Goal: Communication & Community: Answer question/provide support

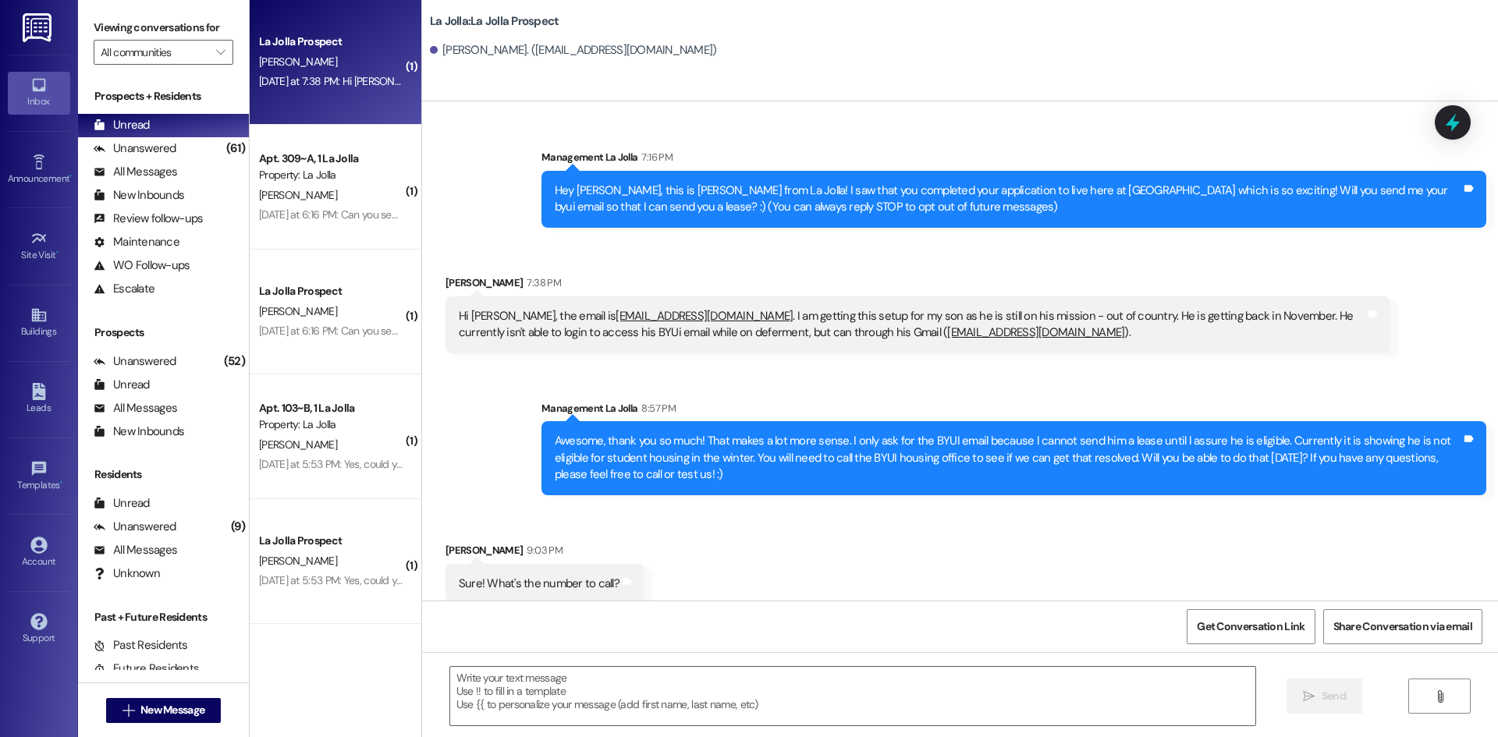
scroll to position [16, 0]
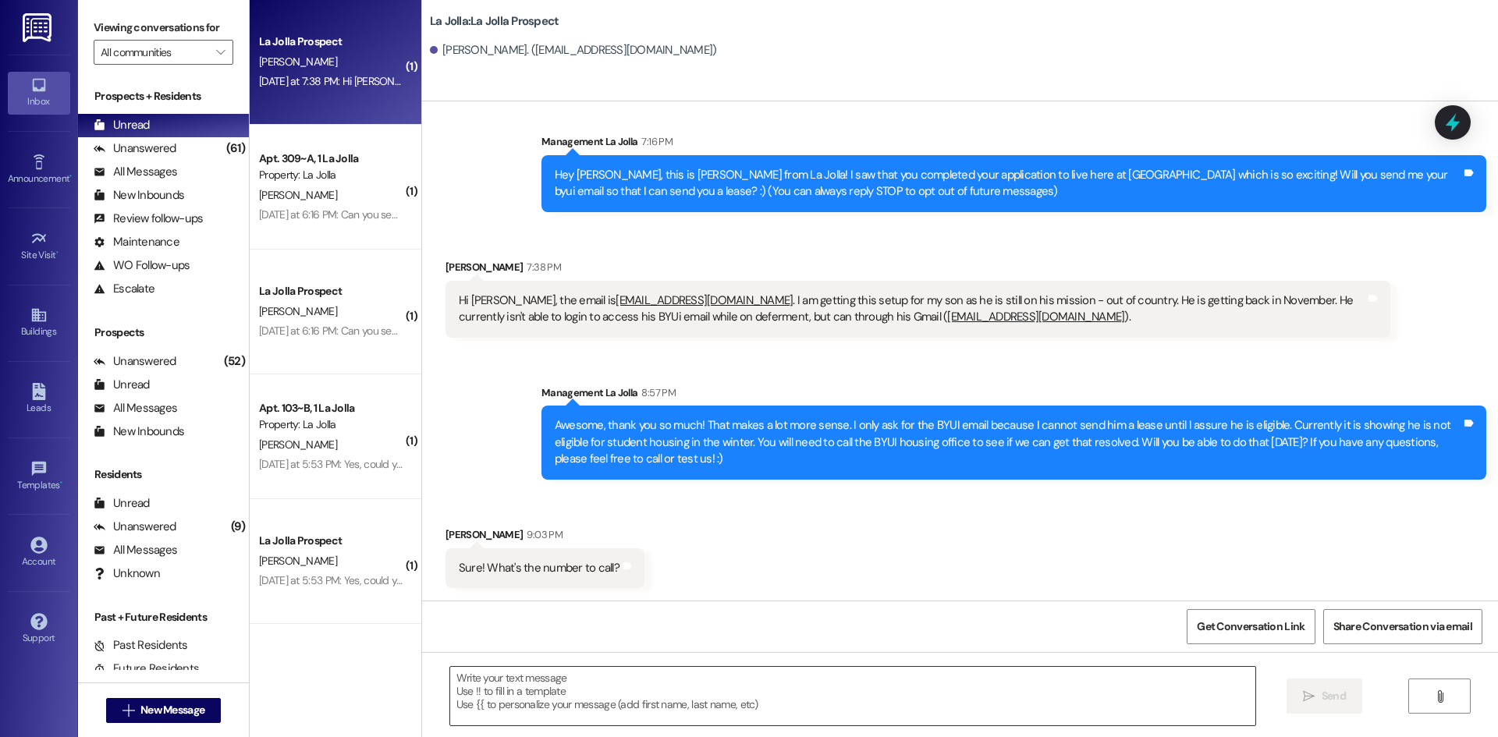
click at [597, 681] on textarea at bounding box center [852, 696] width 805 height 58
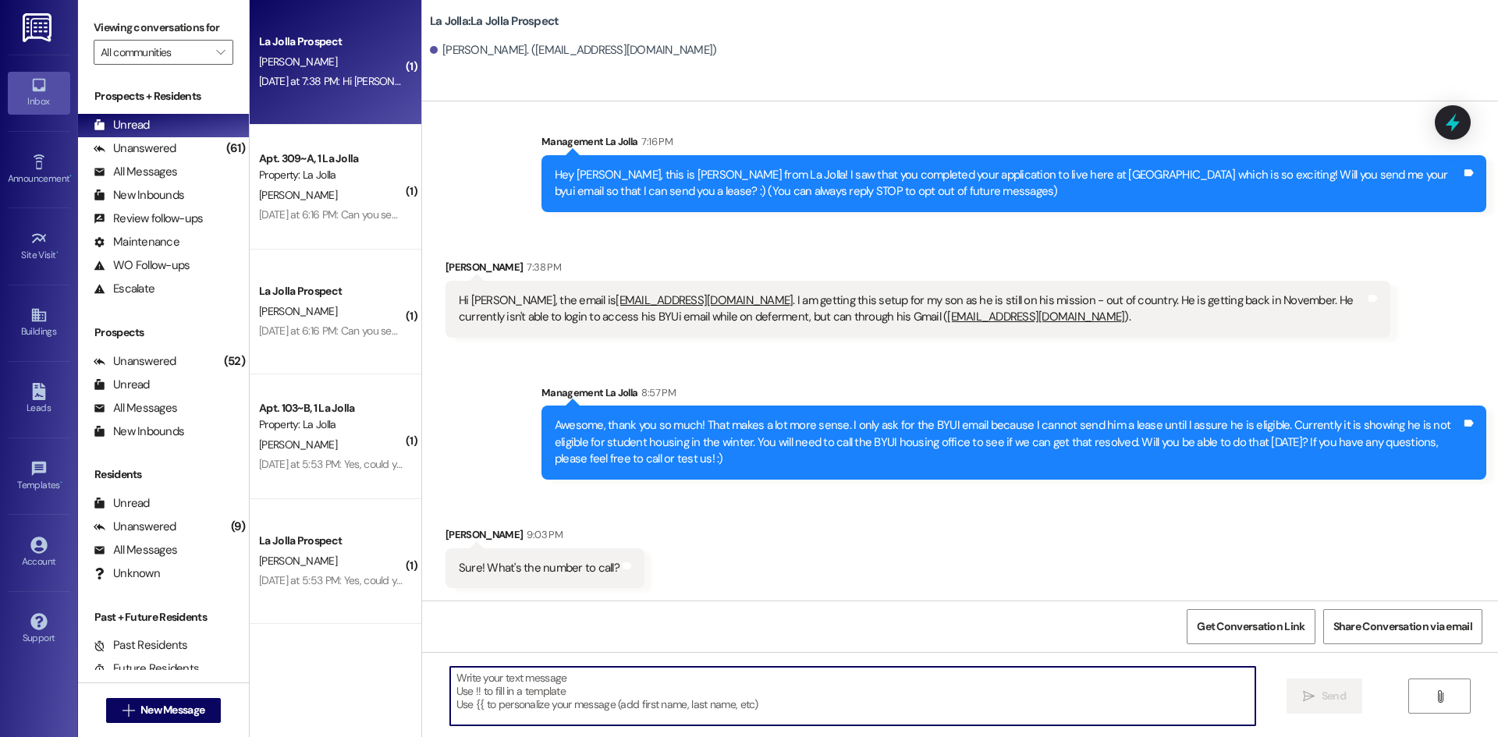
paste textarea "[PHONE_NUMBER]"
type textarea "[PHONE_NUMBER] This is the phone number to call!"
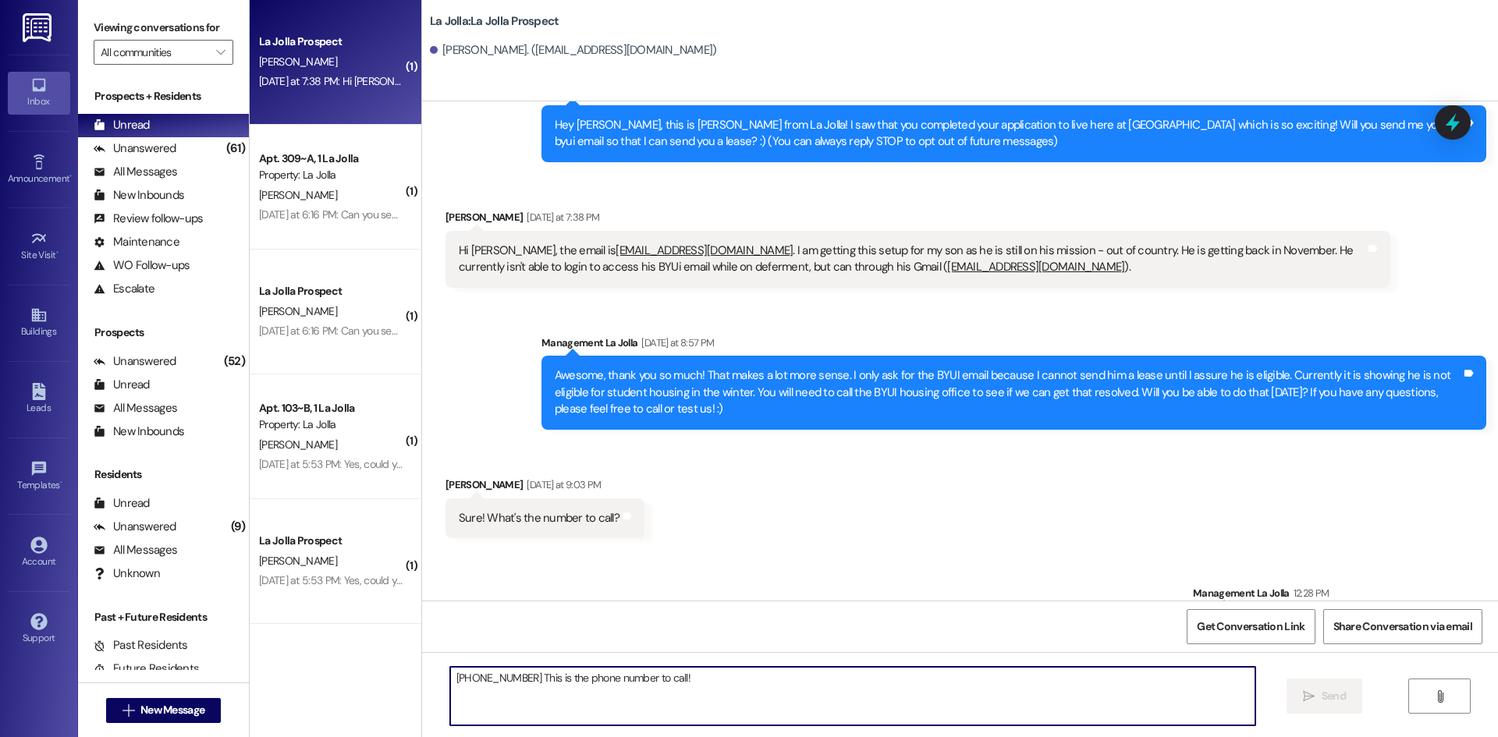
scroll to position [124, 0]
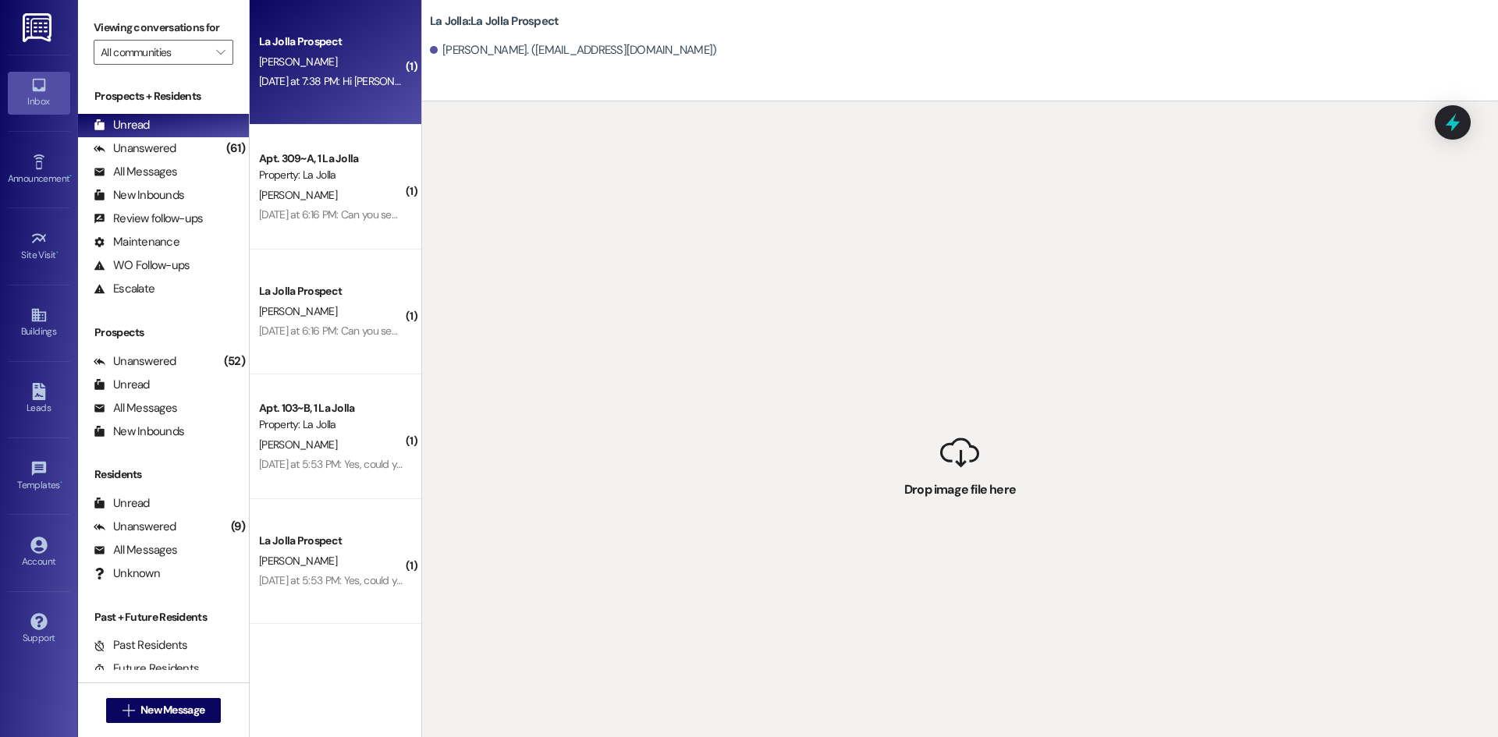
click at [729, 271] on div " Drop image file here" at bounding box center [960, 469] width 1076 height 737
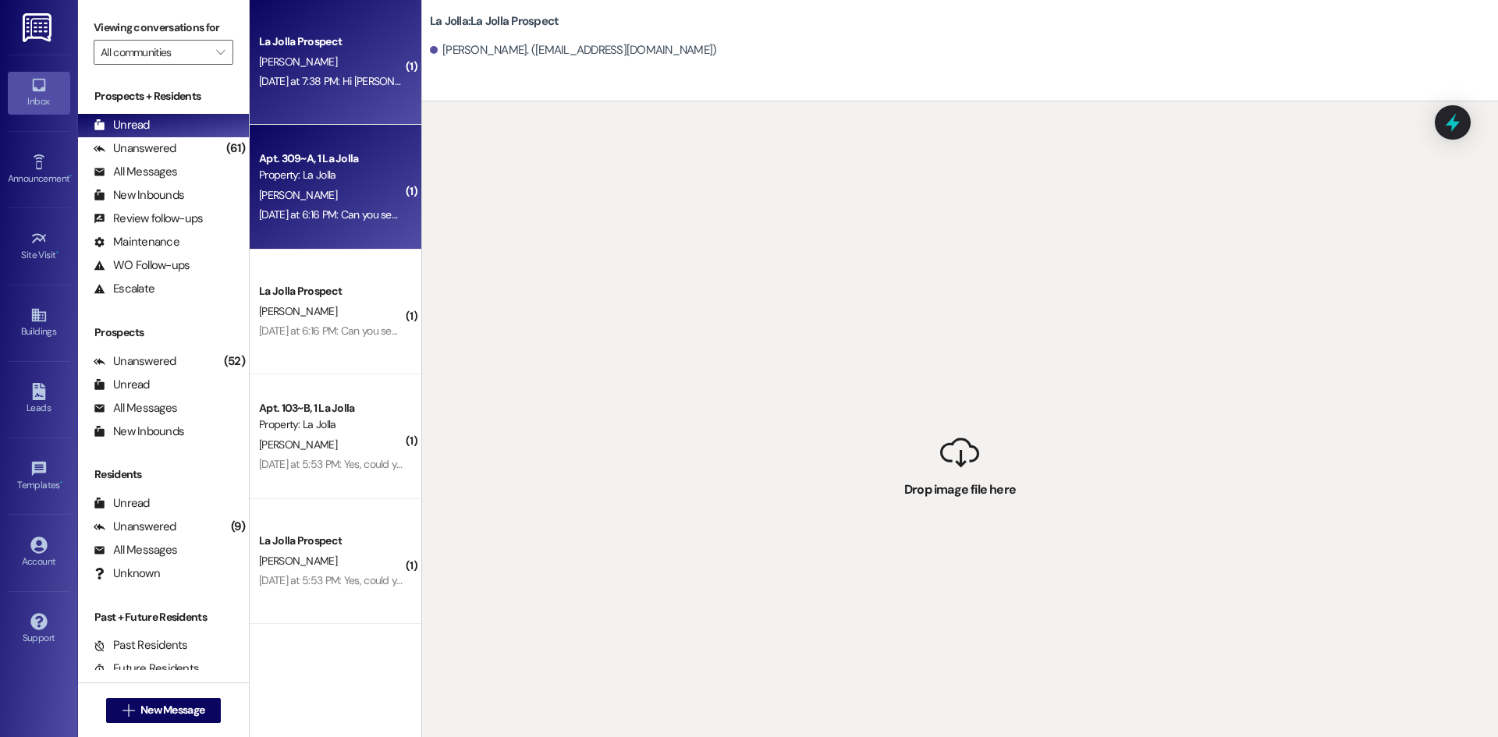
click at [345, 216] on div "[DATE] at 6:16 PM: Can you send it to [STREET_ADDRESS][PERSON_NAME] please! Tha…" at bounding box center [492, 214] width 467 height 14
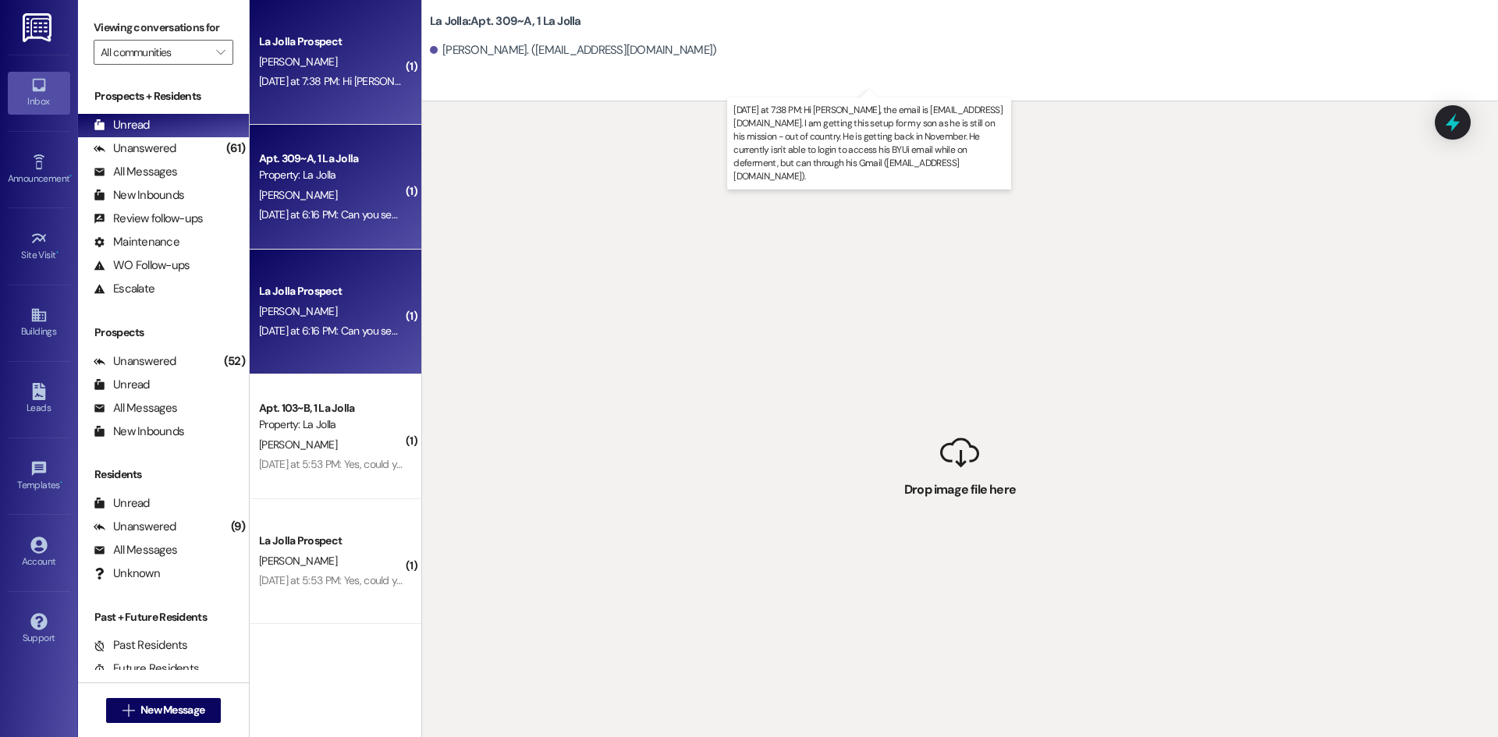
click at [323, 83] on div "[DATE] at 7:38 PM: Hi [PERSON_NAME], the email is [EMAIL_ADDRESS][DOMAIN_NAME].…" at bounding box center [1017, 81] width 1517 height 14
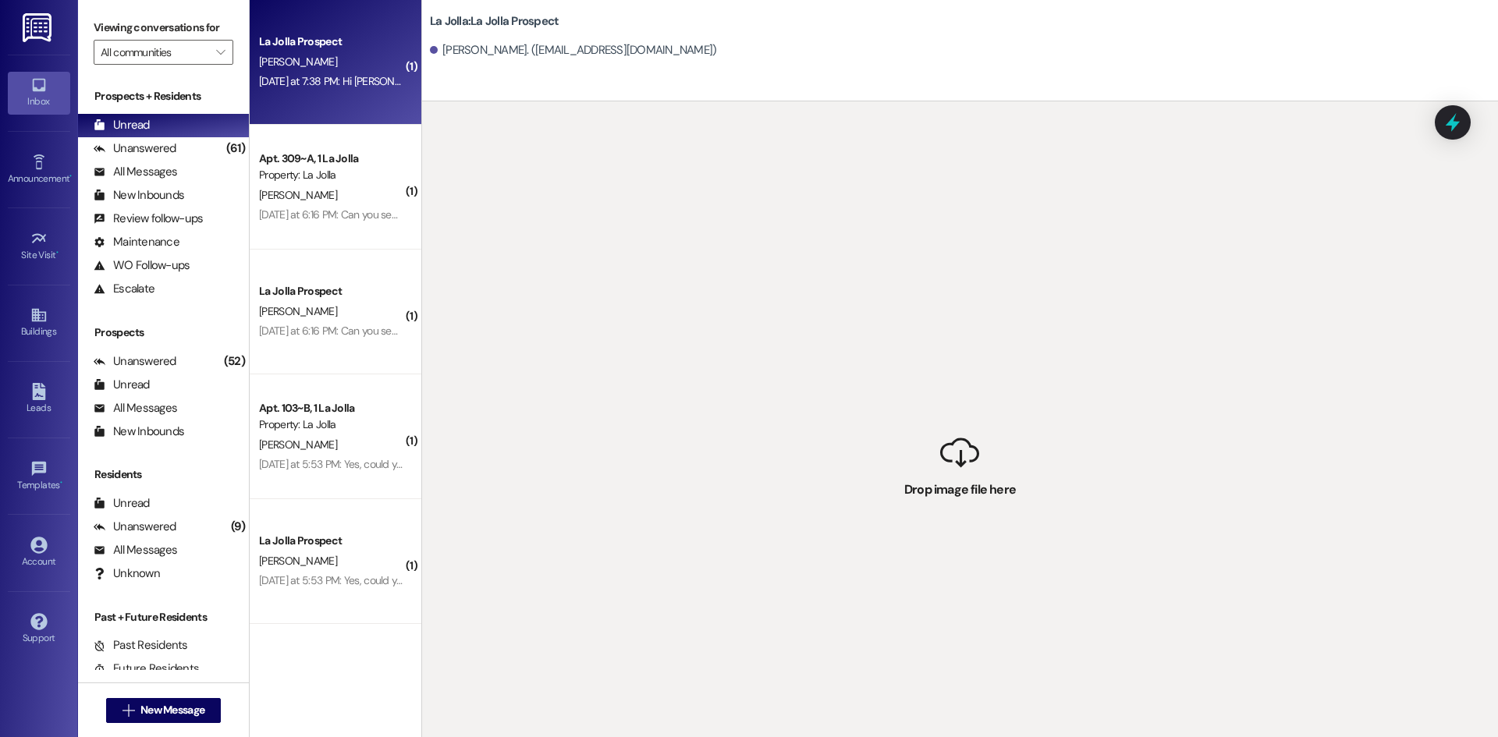
click at [904, 281] on div " Drop image file here" at bounding box center [960, 469] width 1076 height 737
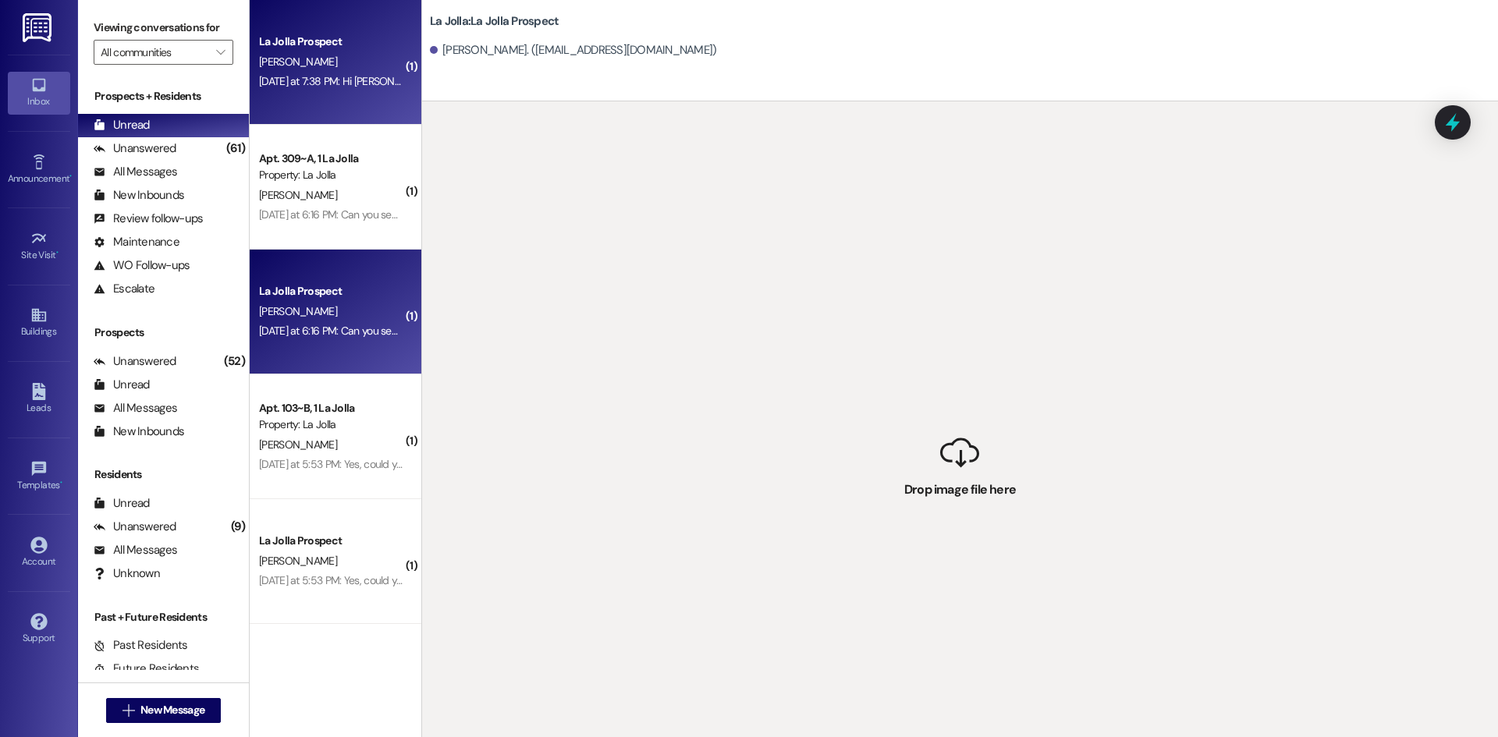
click at [374, 277] on div "La Jolla Prospect [PERSON_NAME] [DATE] at 6:16 PM: Can you send it to [STREET_A…" at bounding box center [336, 312] width 172 height 125
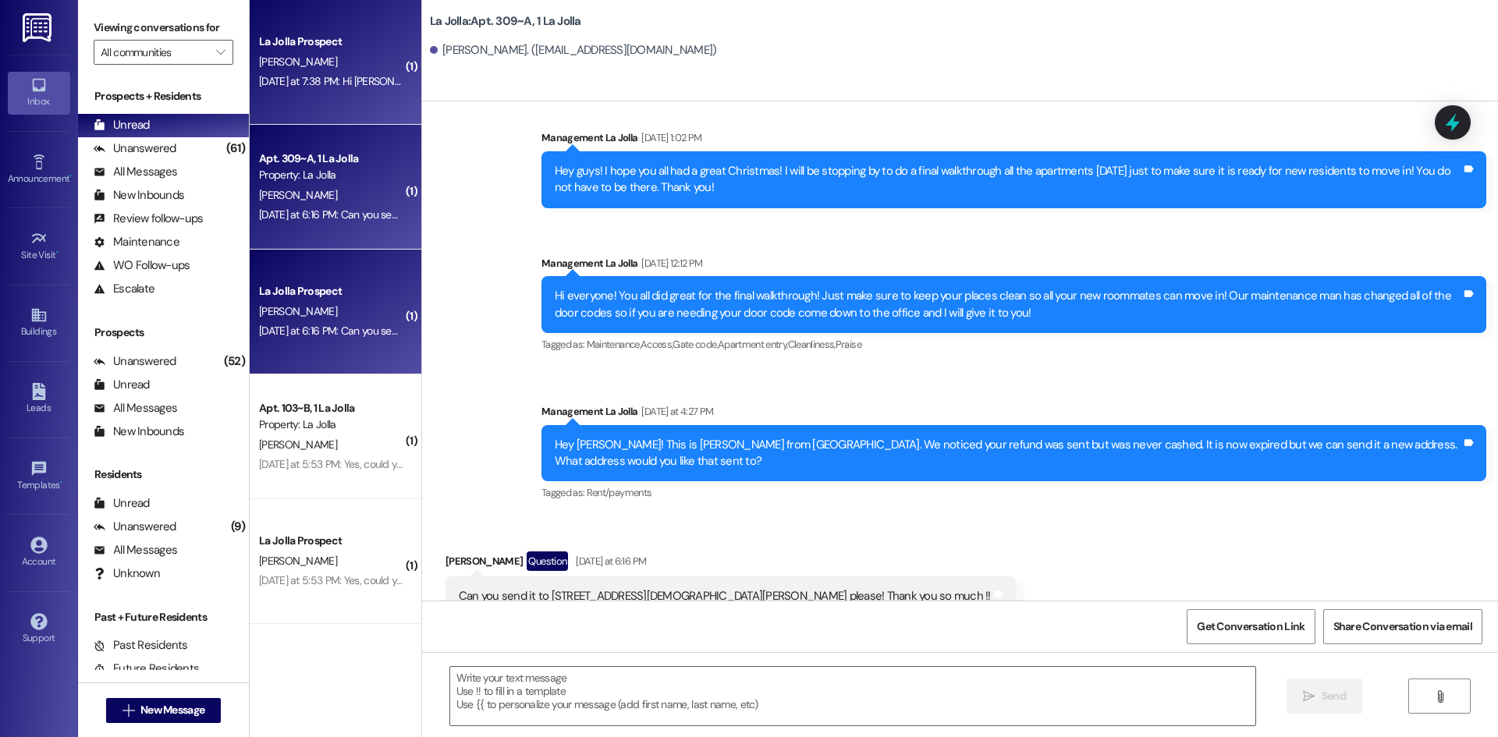
click at [339, 98] on div "La Jolla Prospect [PERSON_NAME] [DATE] at 7:38 PM: Hi [PERSON_NAME], the email …" at bounding box center [336, 62] width 172 height 125
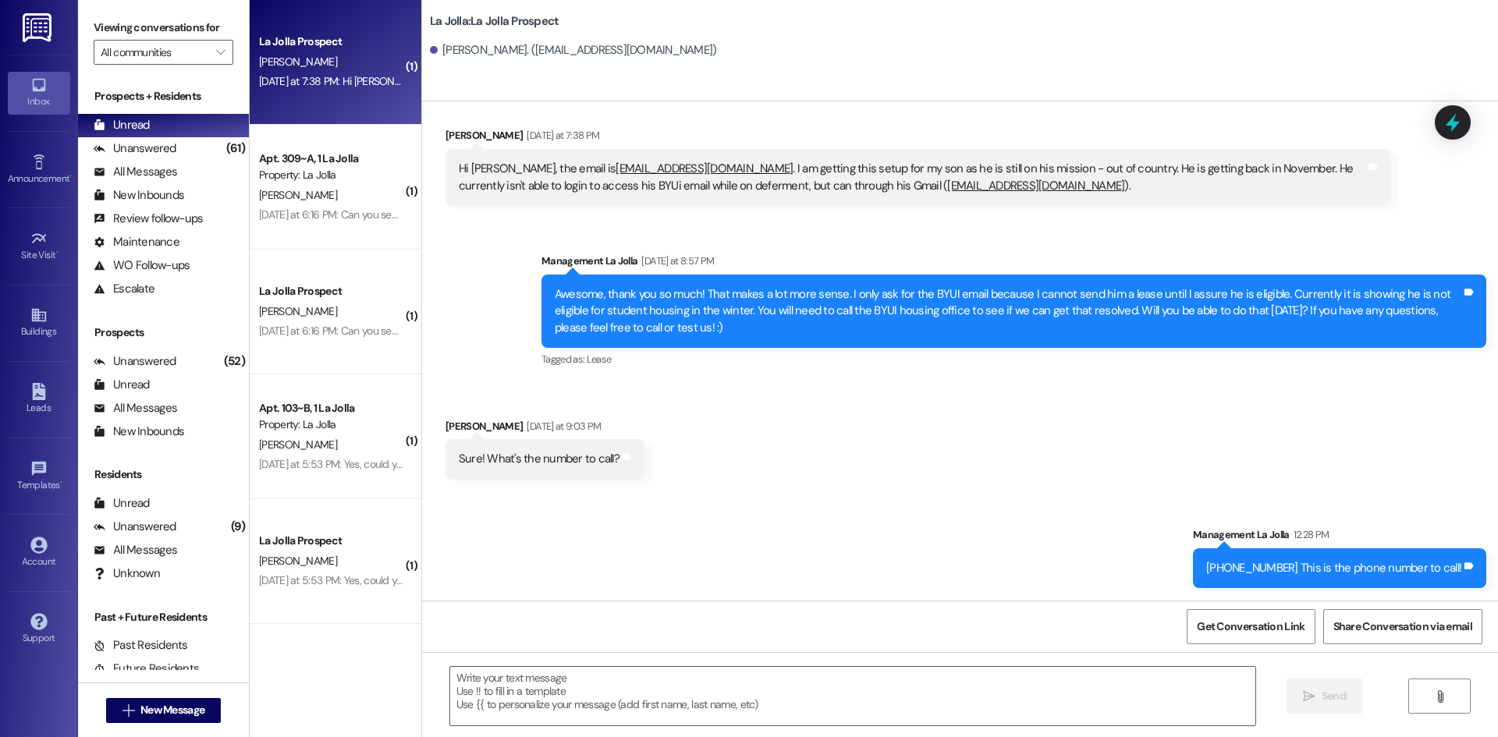
scroll to position [170, 0]
drag, startPoint x: 555, startPoint y: 168, endPoint x: 611, endPoint y: 164, distance: 55.5
click at [611, 164] on div "Hi [PERSON_NAME], the email is [EMAIL_ADDRESS][DOMAIN_NAME] . I am getting this…" at bounding box center [912, 178] width 906 height 34
copy div "mur23015"
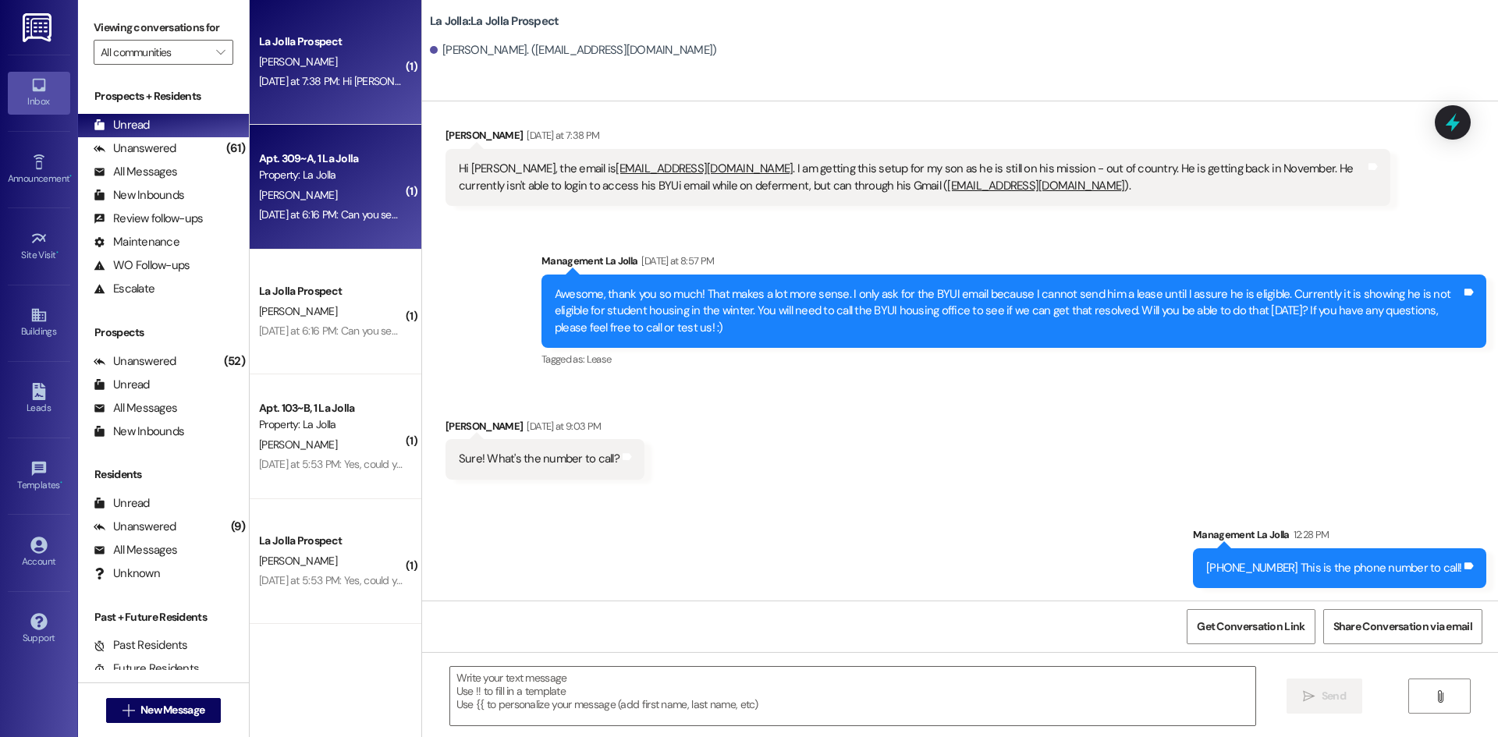
click at [382, 169] on div "Property: La Jolla" at bounding box center [331, 175] width 144 height 16
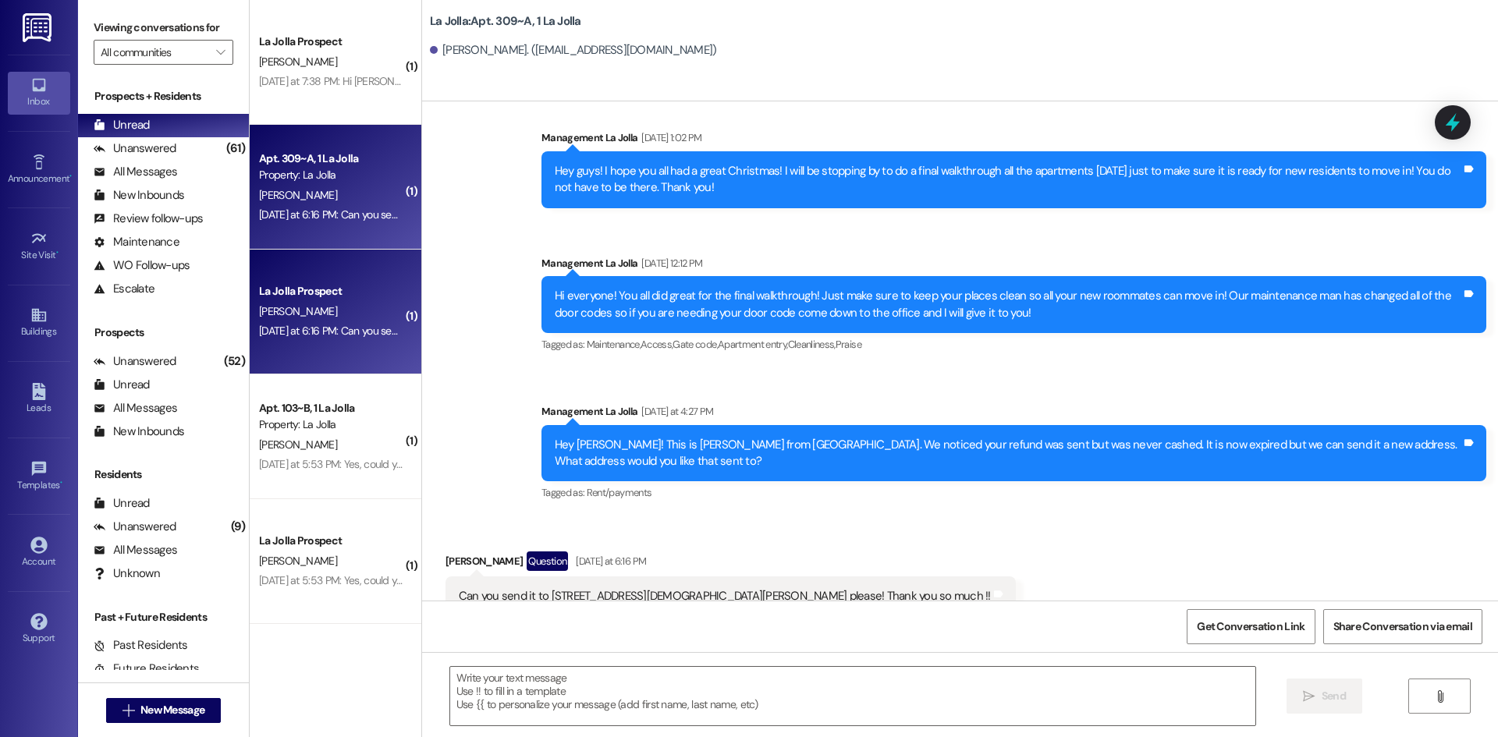
scroll to position [6587, 0]
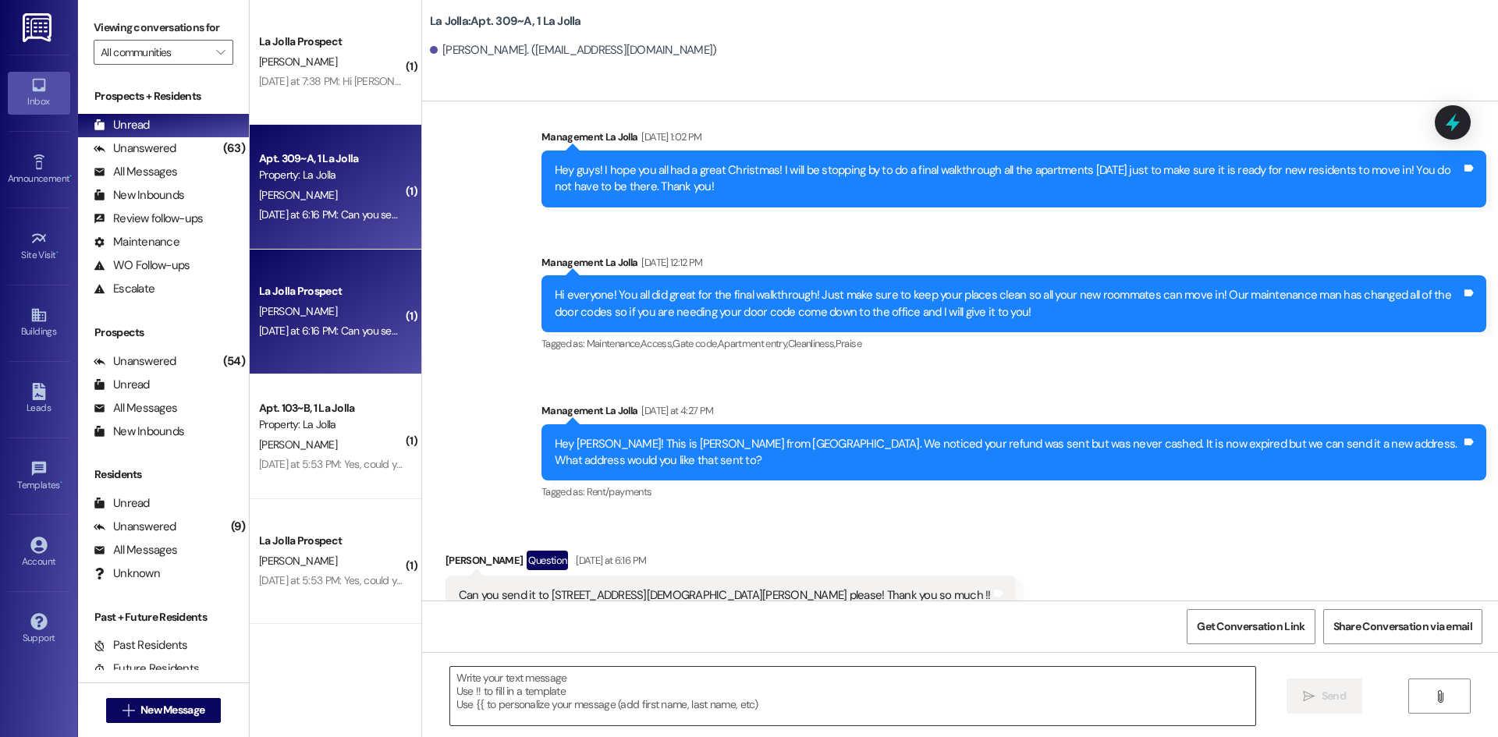
click at [594, 704] on textarea at bounding box center [852, 696] width 805 height 58
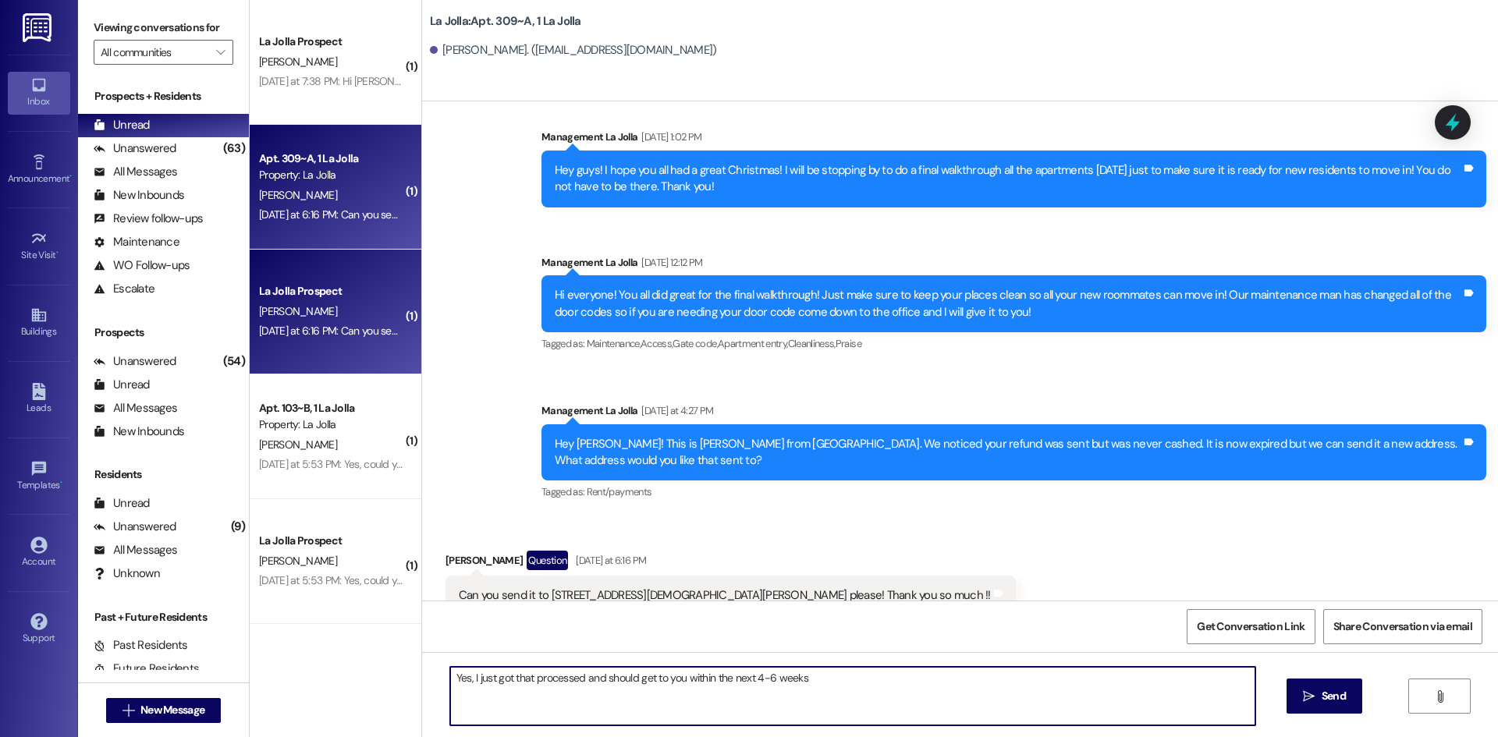
type textarea "Yes, I just got that processed and should get to you within the next 4-6 weeks!"
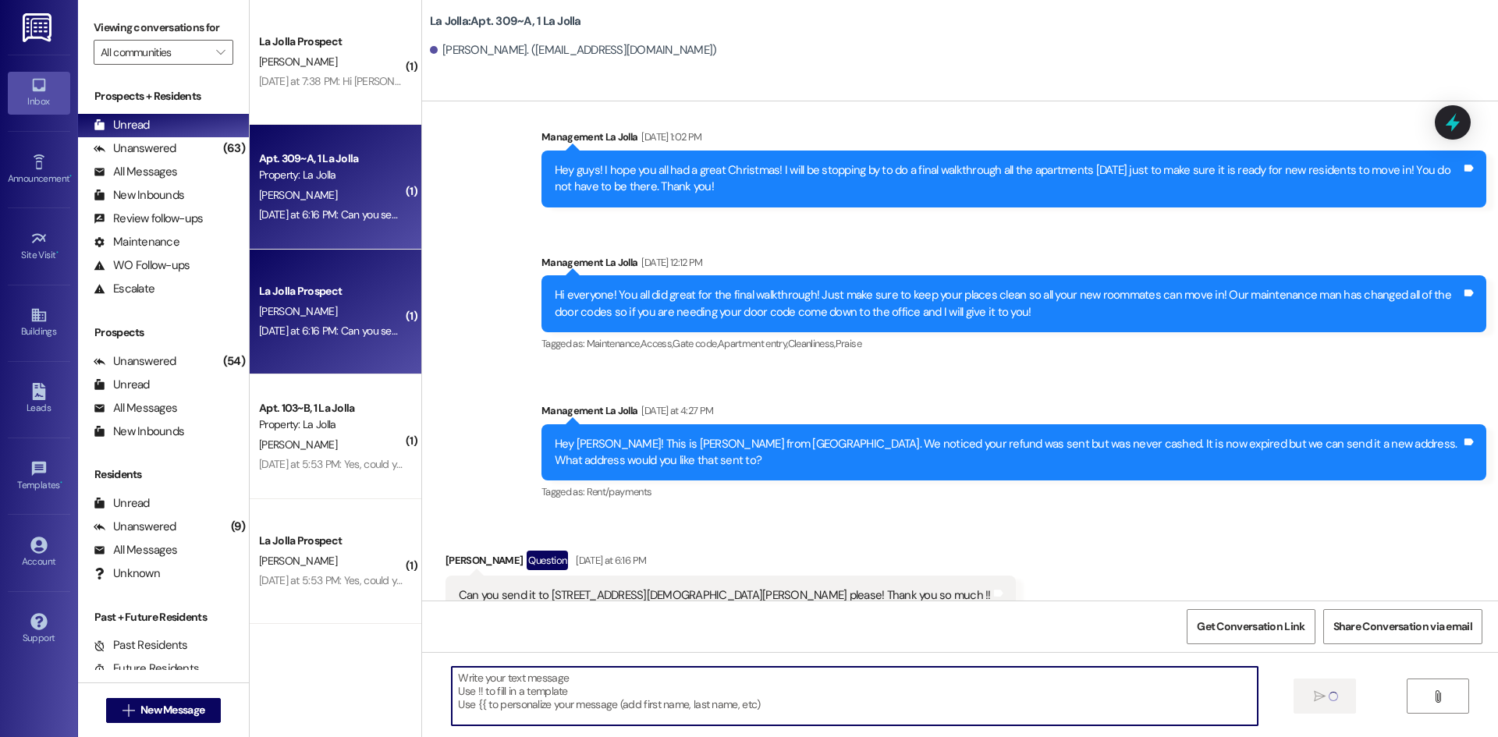
scroll to position [6586, 0]
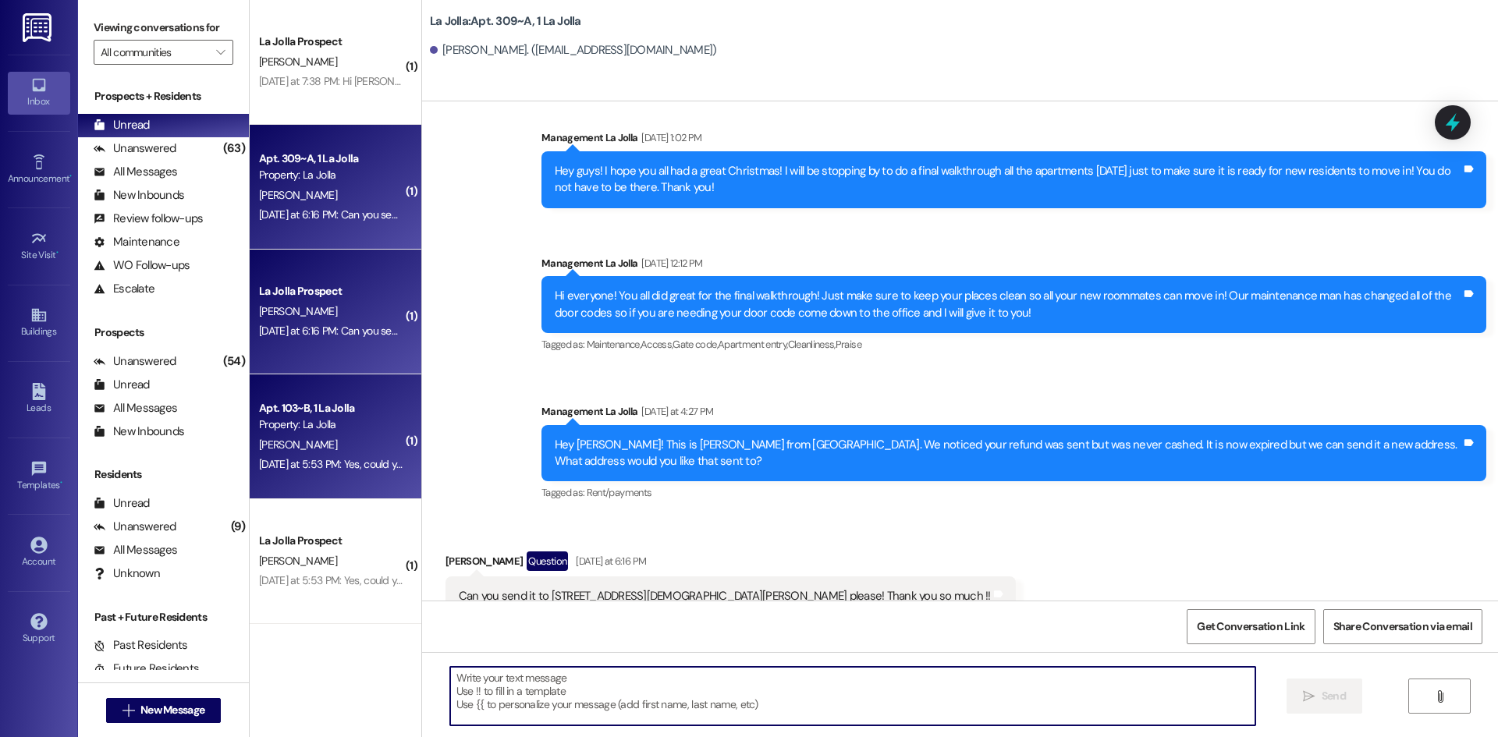
click at [310, 421] on div "Property: La Jolla" at bounding box center [331, 425] width 144 height 16
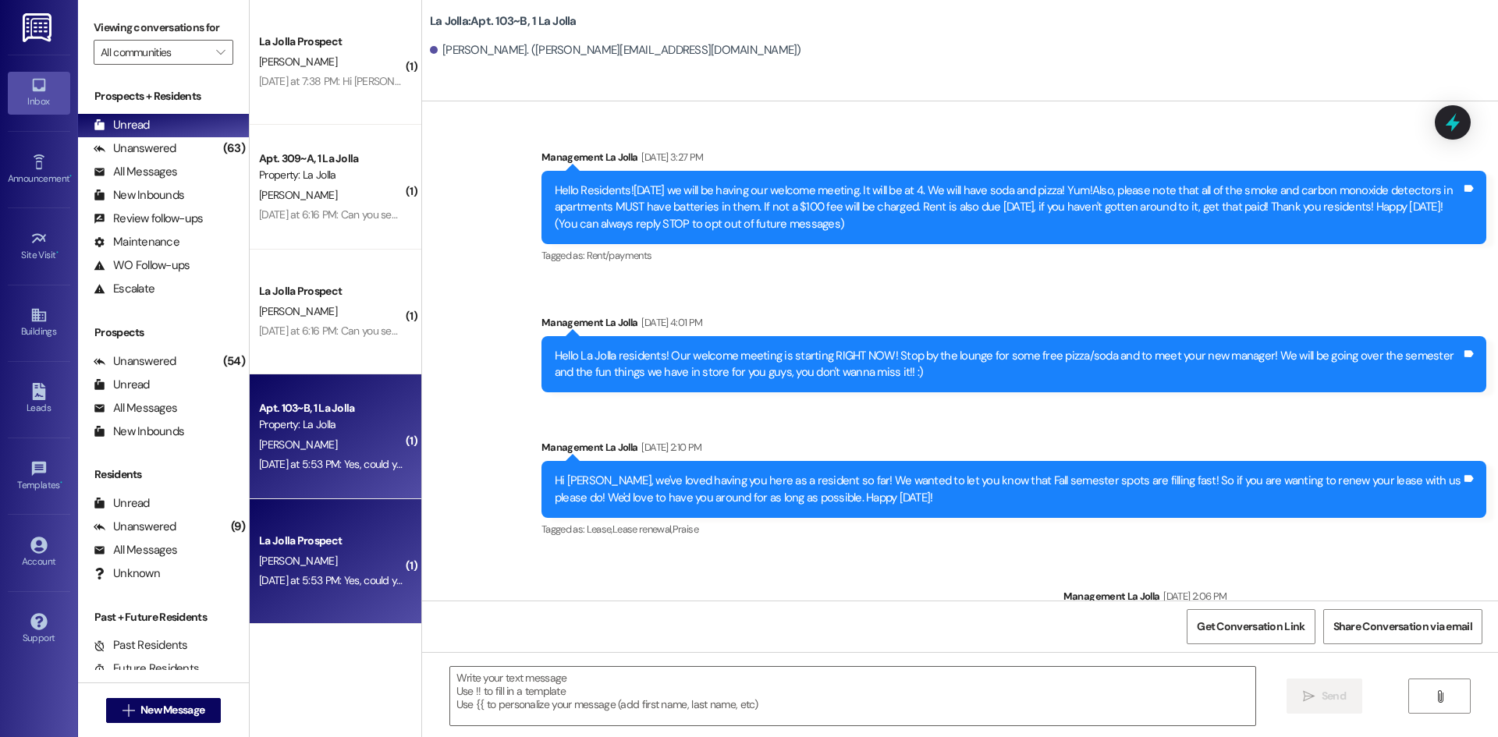
scroll to position [20578, 0]
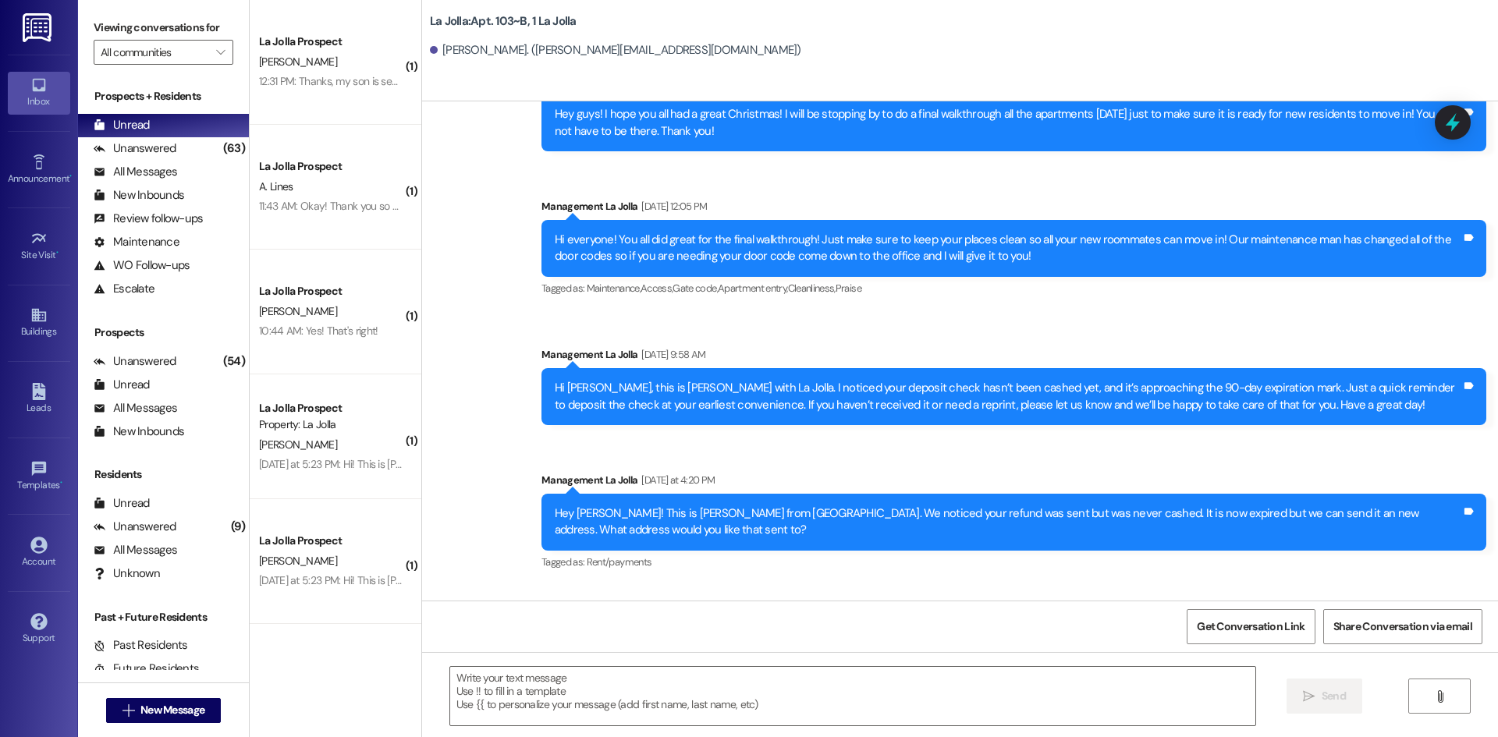
drag, startPoint x: 588, startPoint y: 544, endPoint x: 636, endPoint y: 543, distance: 48.4
click at [636, 654] on div "Yes, could you send it to [STREET_ADDRESS][PERSON_NAME]" at bounding box center [610, 662] width 302 height 16
copy div "[PERSON_NAME]"
click at [576, 472] on div "Management La Jolla [DATE] at 4:20 PM" at bounding box center [1013, 483] width 945 height 22
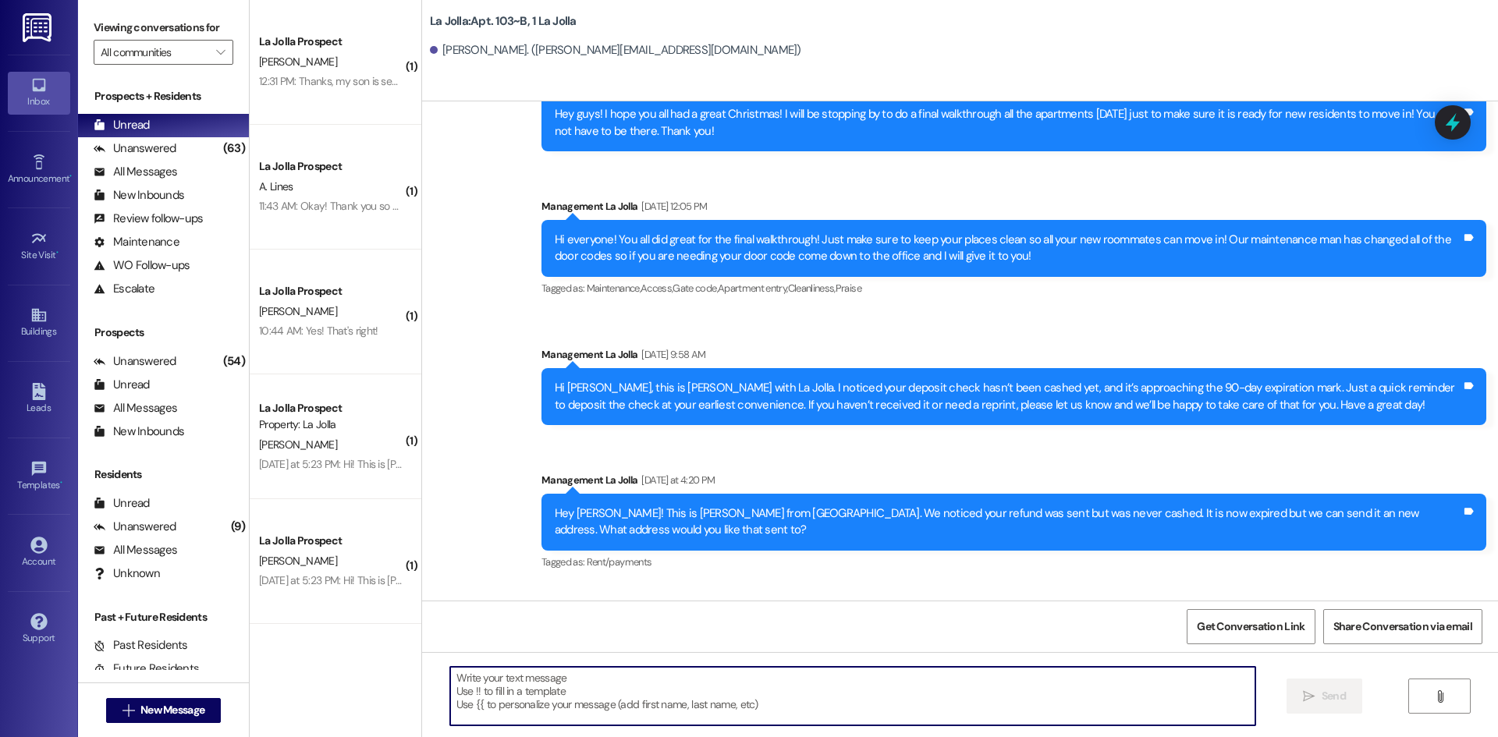
click at [591, 696] on textarea at bounding box center [852, 696] width 805 height 58
type textarea "P"
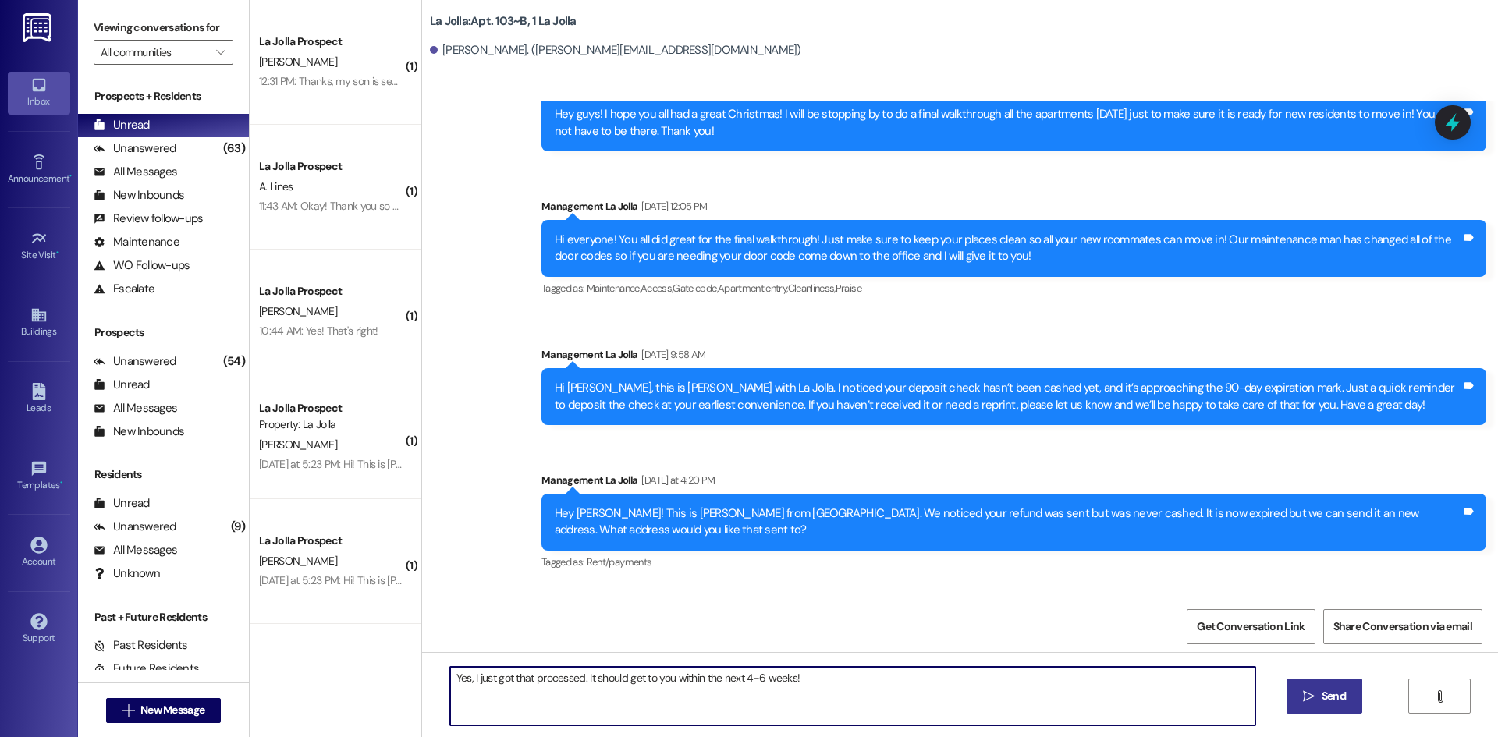
type textarea "Yes, I just got that processed. It should get to you within the next 4-6 weeks!"
click at [1299, 696] on span " Send" at bounding box center [1323, 696] width 49 height 16
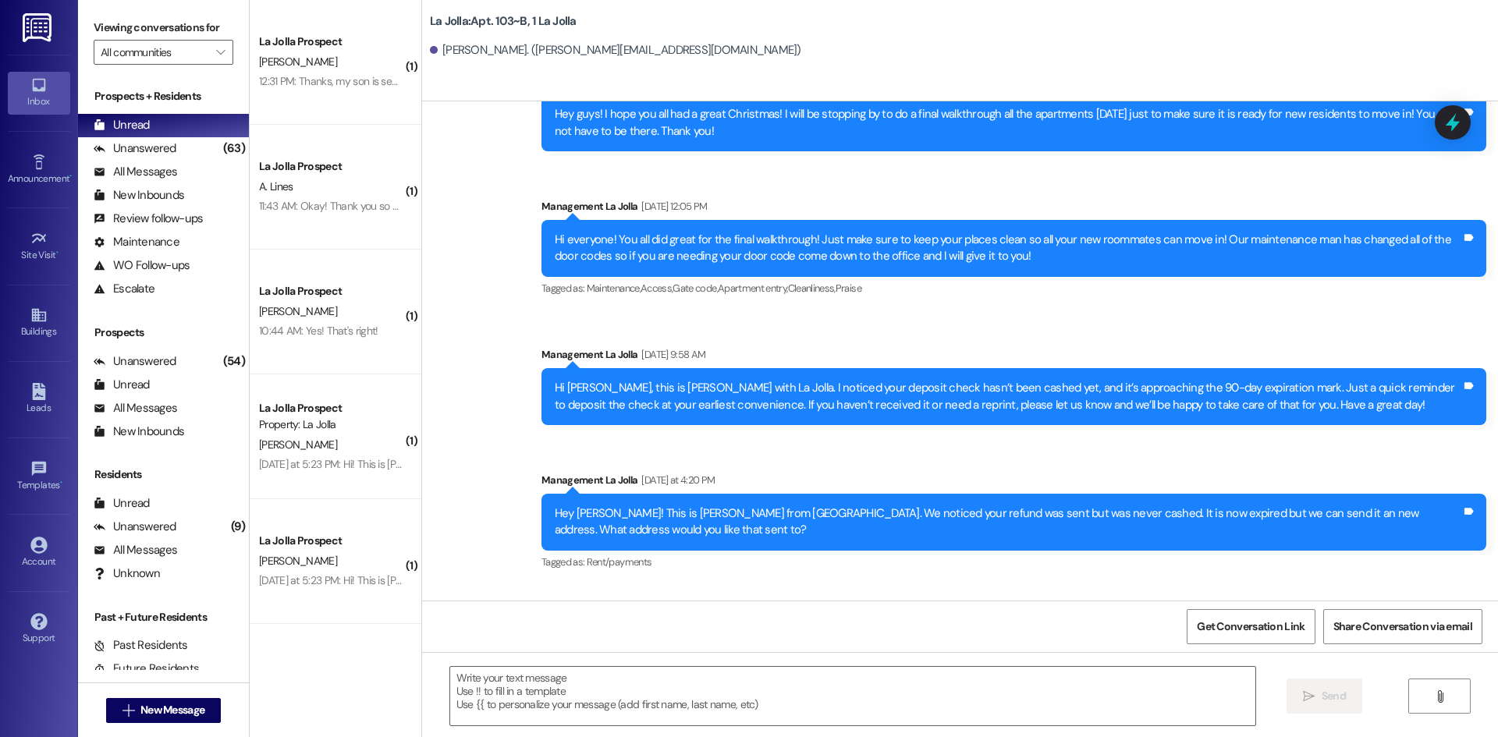
scroll to position [20577, 0]
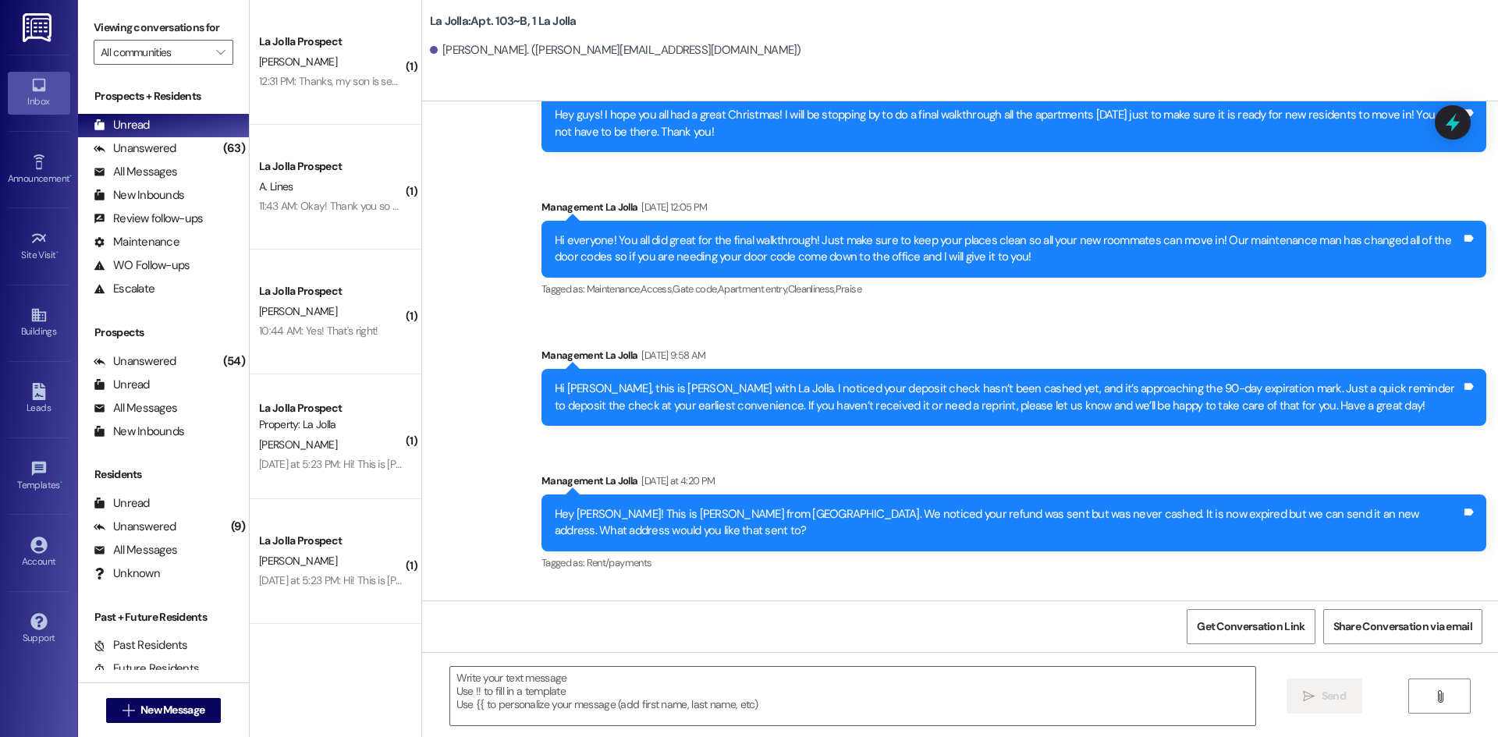
click at [341, 182] on div "A. Lines" at bounding box center [330, 186] width 147 height 19
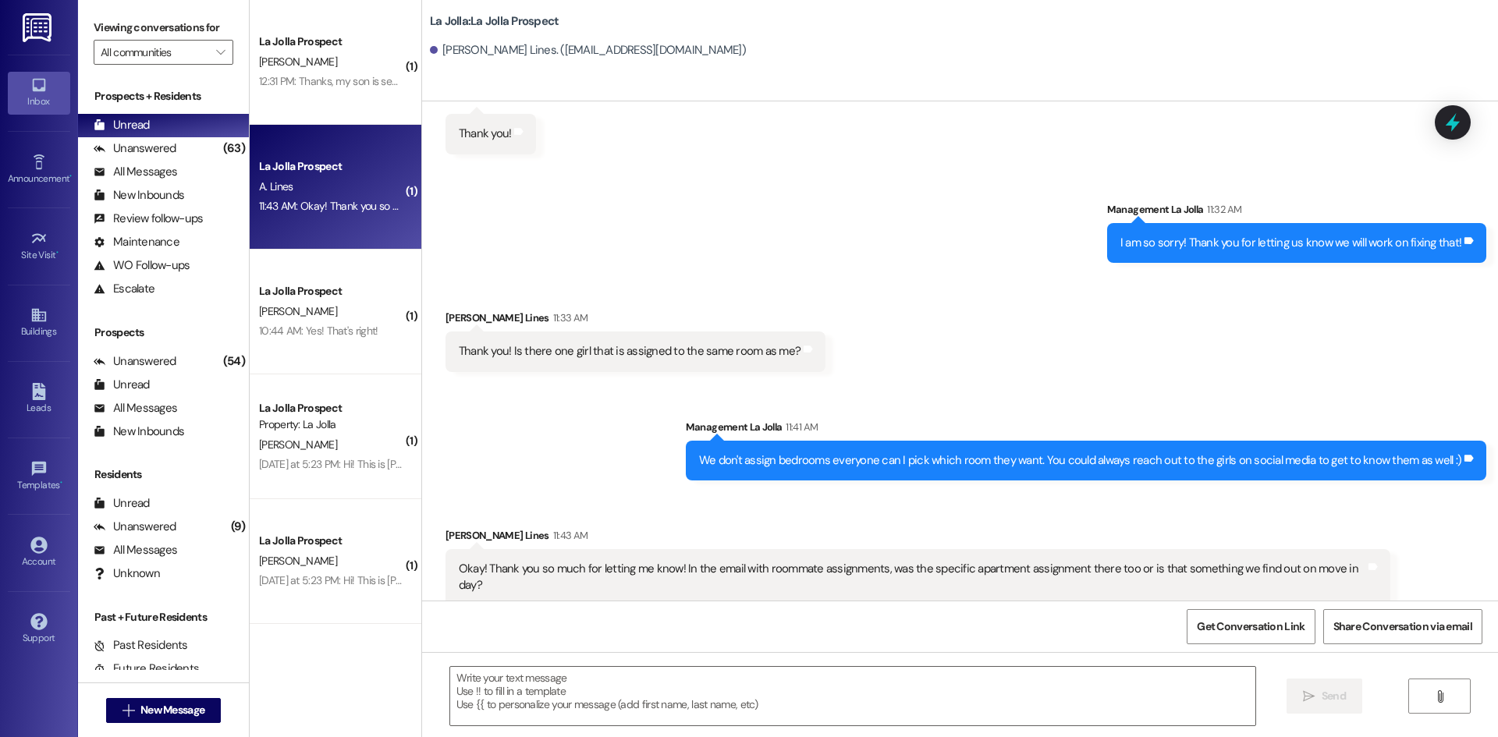
scroll to position [2044, 0]
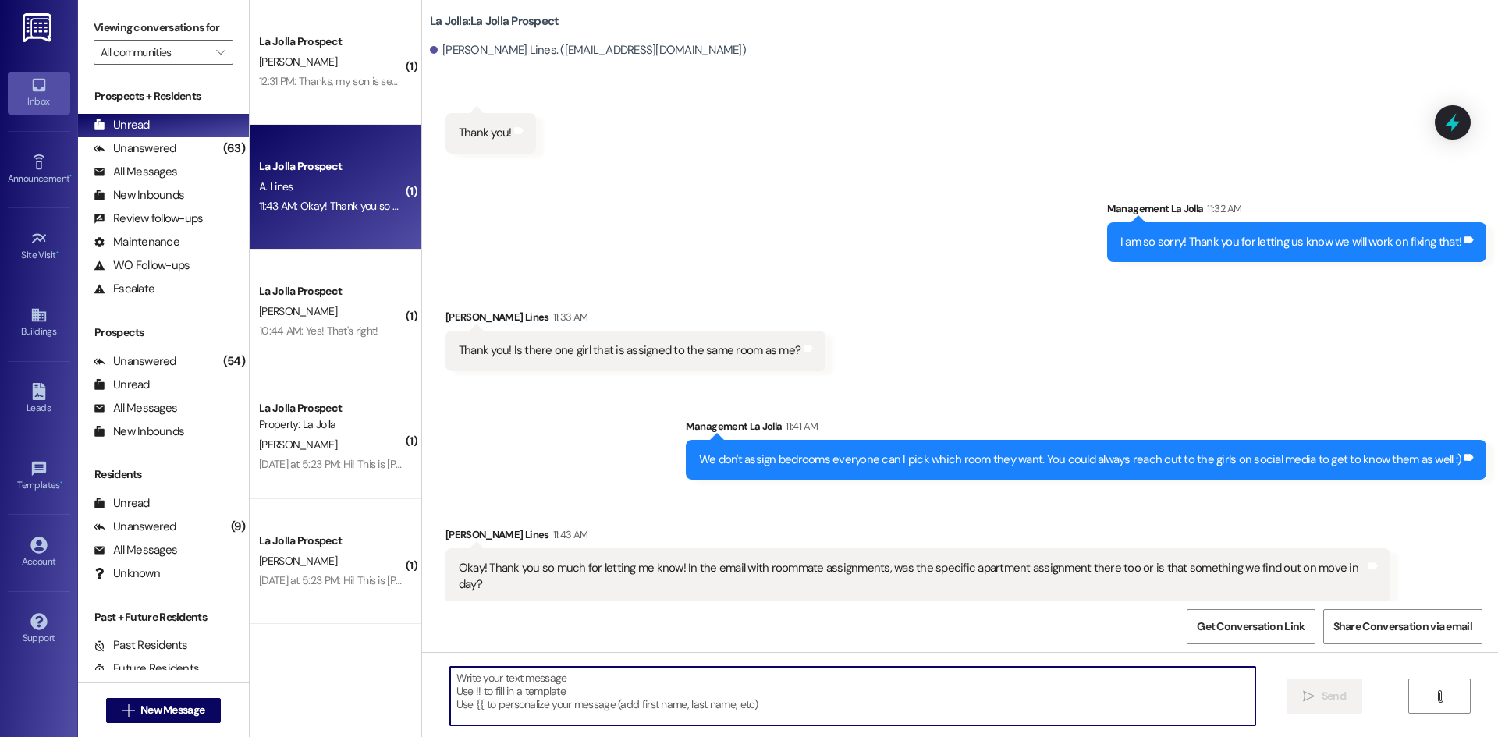
click at [566, 711] on textarea at bounding box center [852, 696] width 805 height 58
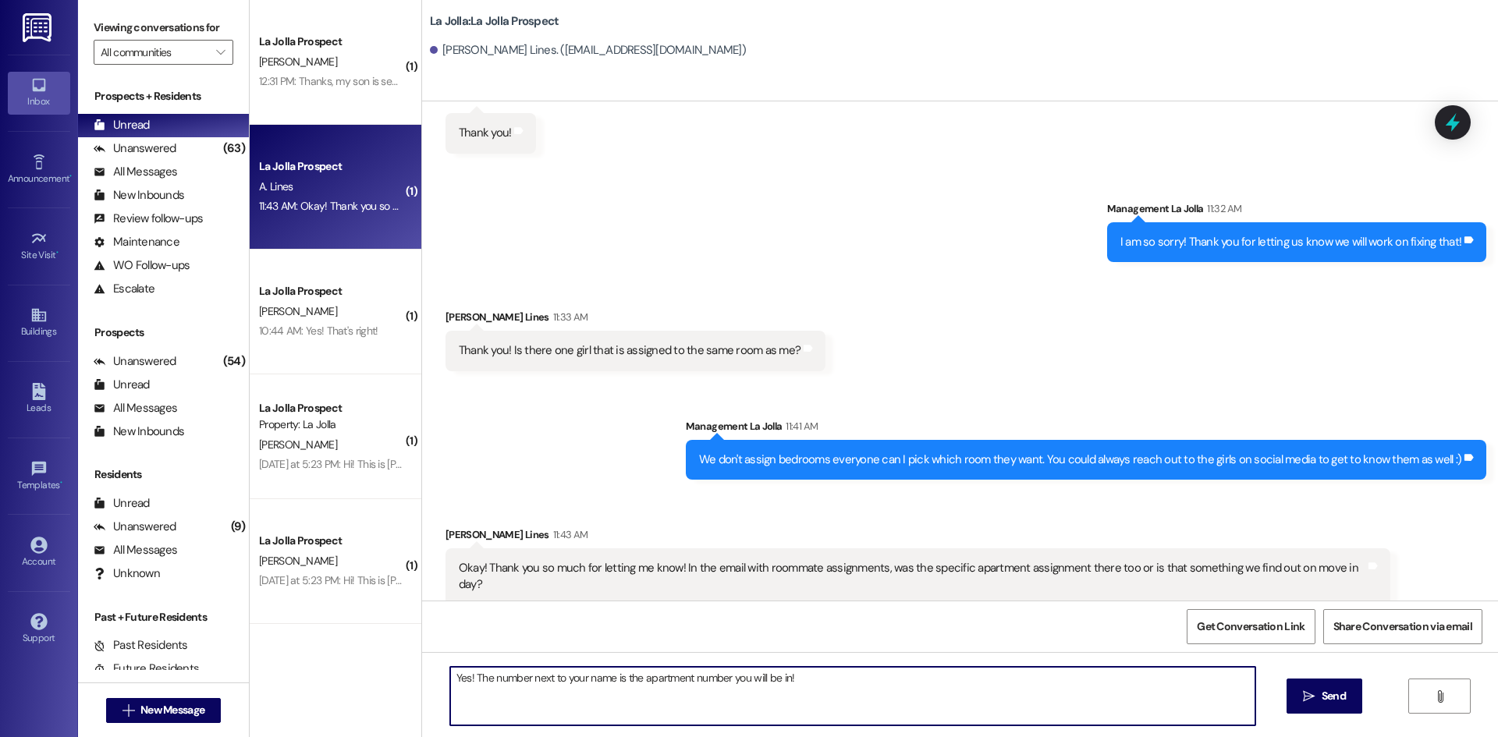
click at [602, 682] on textarea "Yes! The number next to your name is the apartment number you will be in!" at bounding box center [852, 696] width 805 height 58
type textarea "Yes! The number next to your names is the apartment number you will be in!"
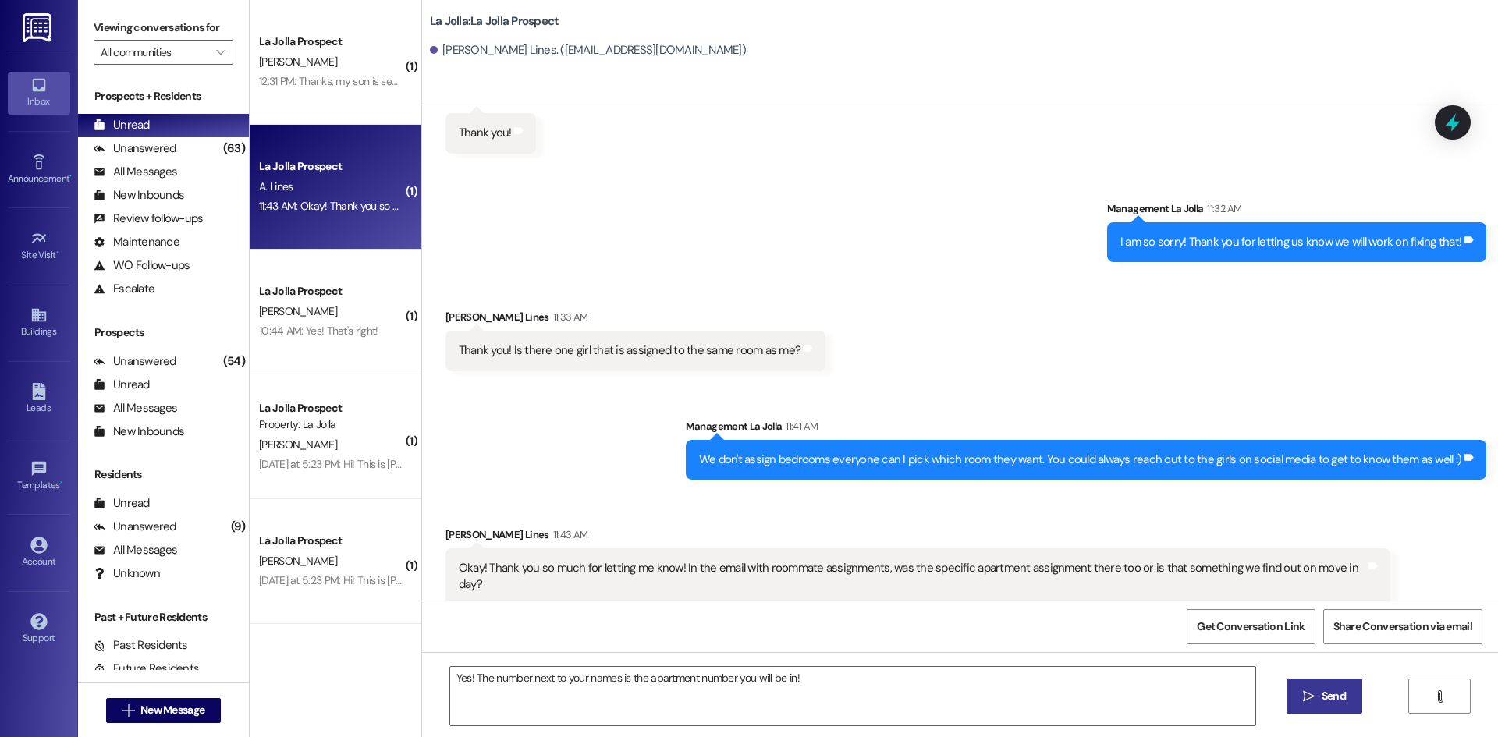
click at [1328, 688] on span "Send" at bounding box center [1333, 696] width 24 height 16
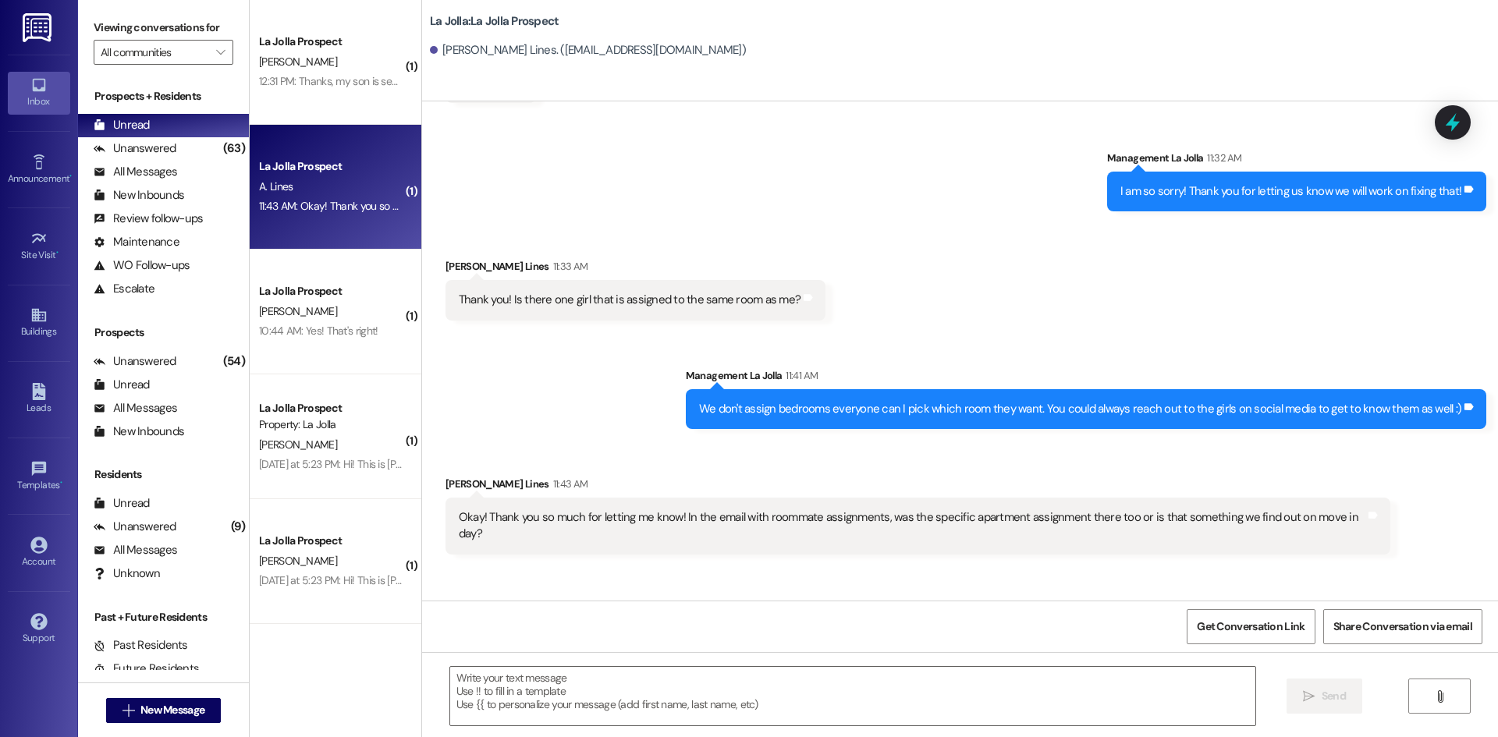
scroll to position [2153, 0]
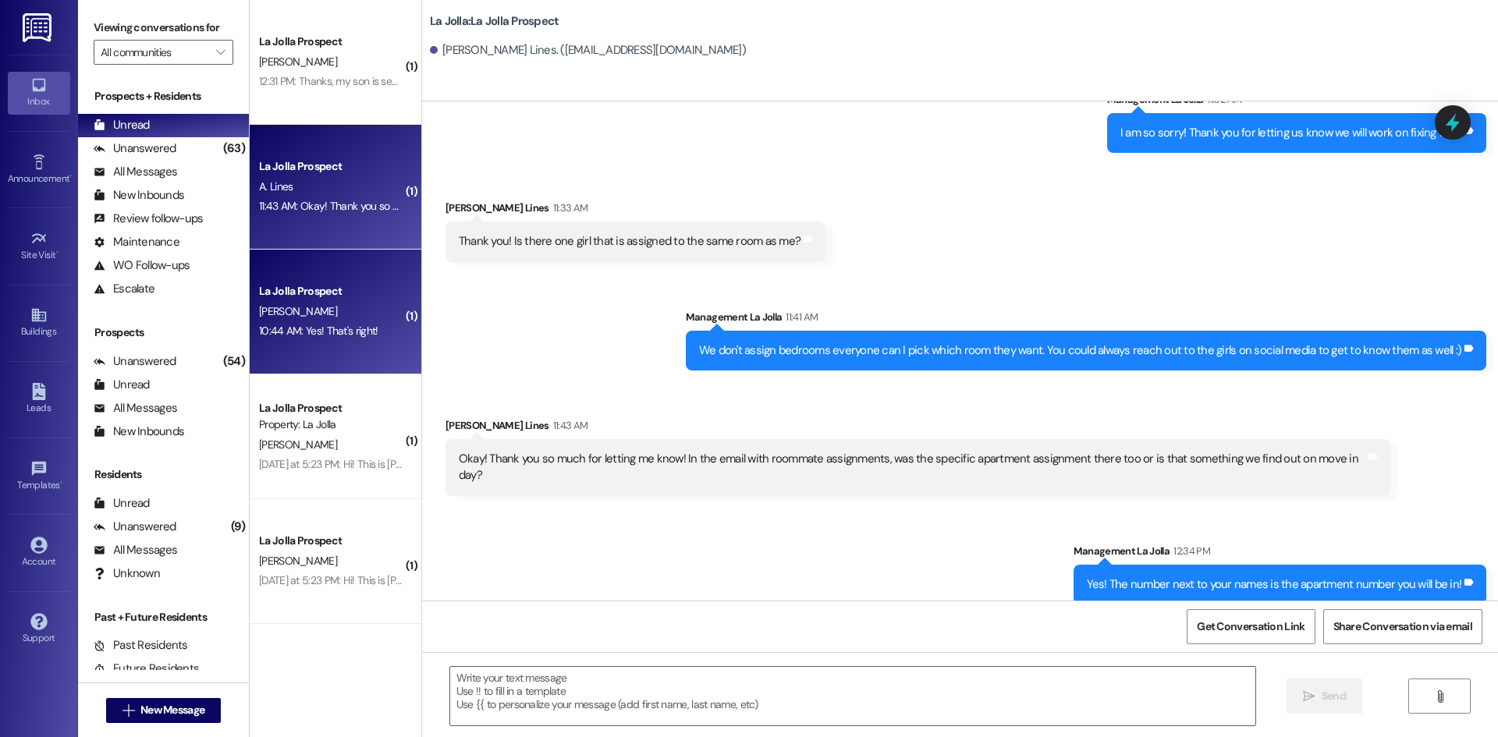
click at [316, 327] on div "10:44 AM: Yes! That's right! 10:44 AM: Yes! That's right!" at bounding box center [318, 331] width 119 height 14
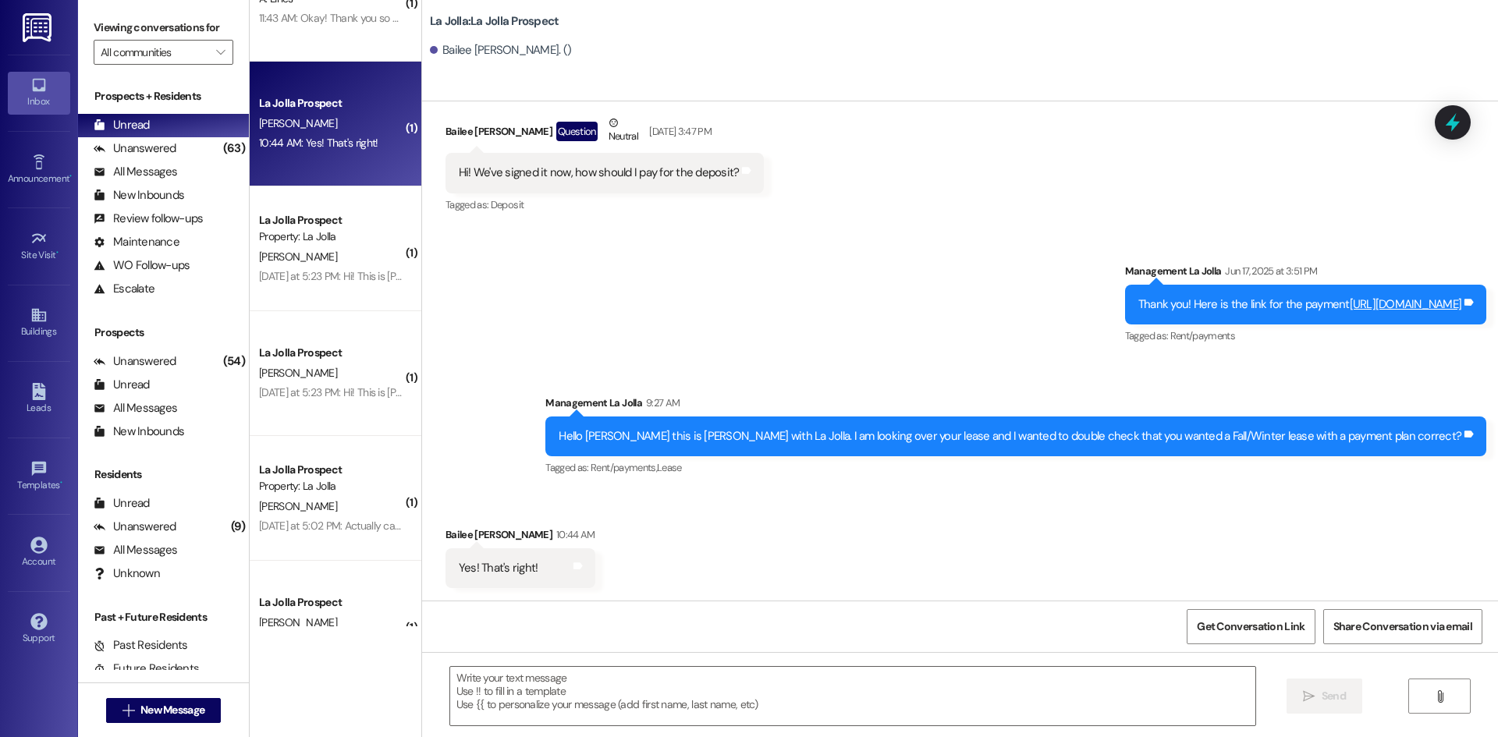
scroll to position [0, 0]
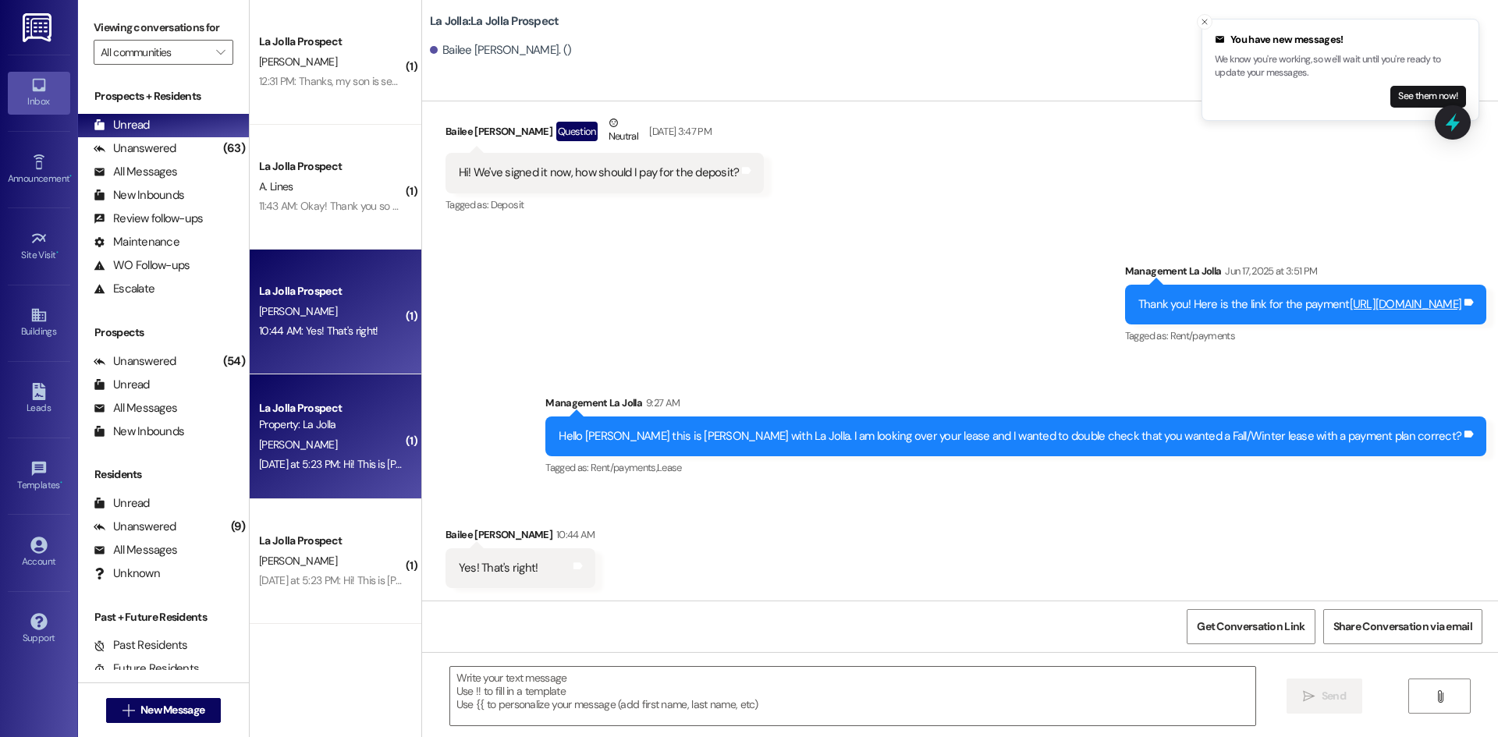
click at [296, 434] on div "La Jolla Prospect Property: [GEOGRAPHIC_DATA]" at bounding box center [330, 417] width 147 height 37
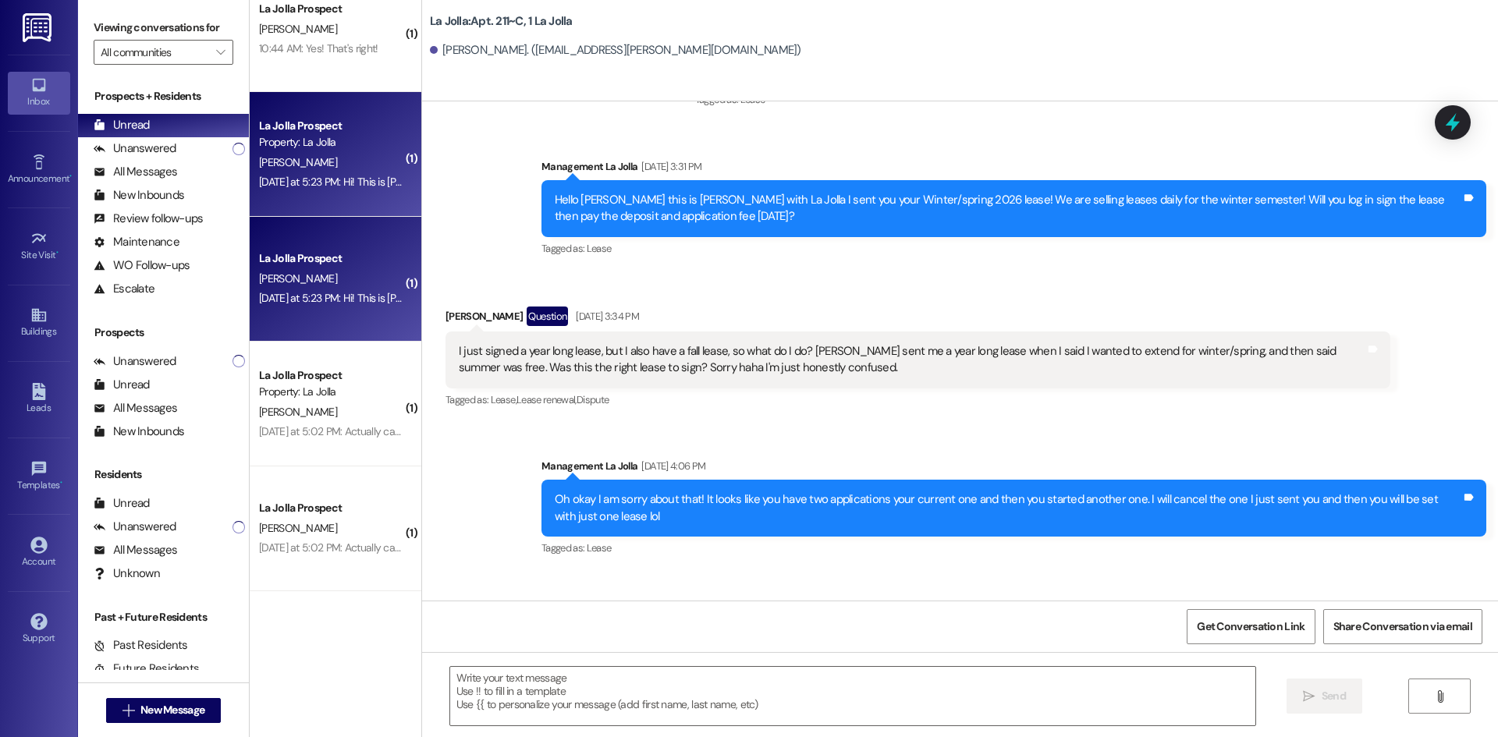
scroll to position [312, 0]
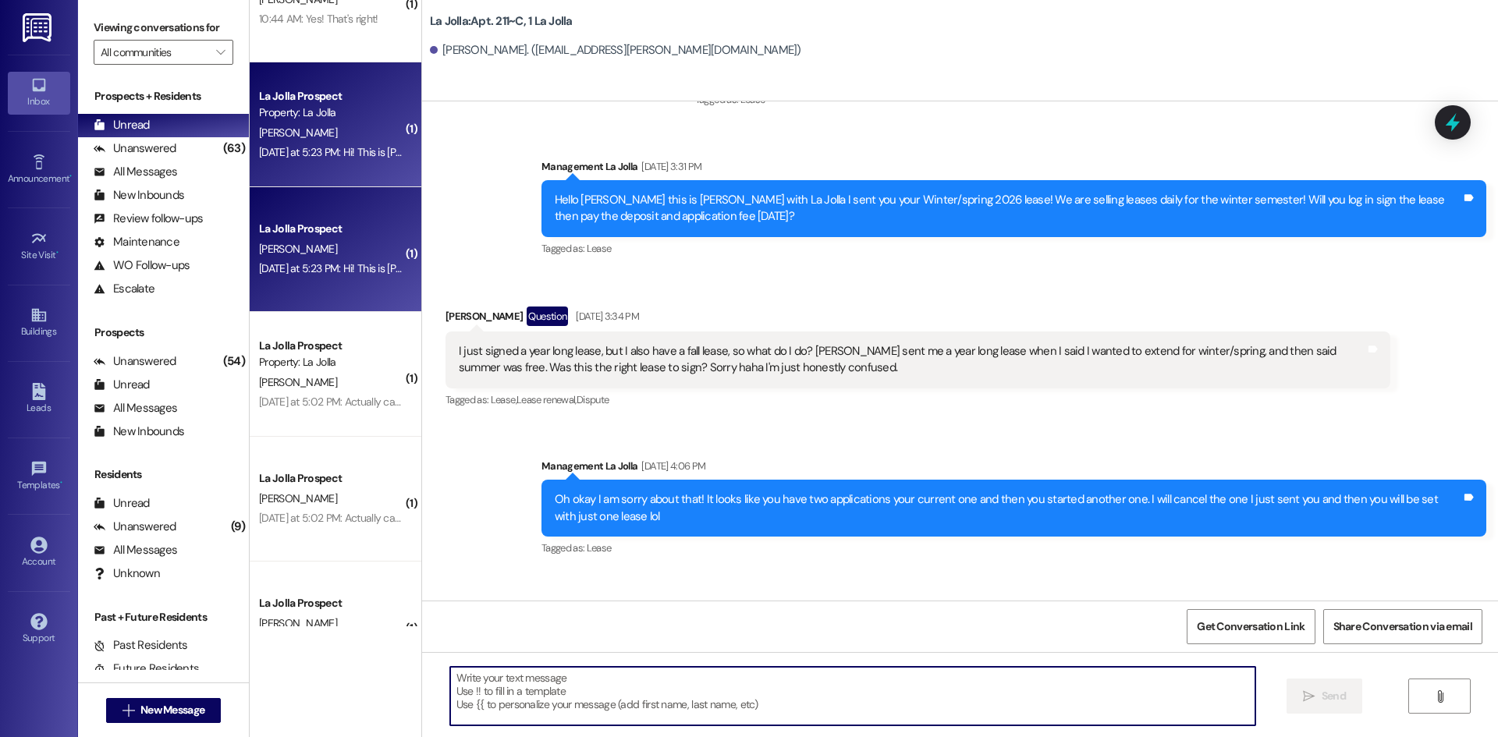
click at [531, 685] on textarea at bounding box center [852, 696] width 805 height 58
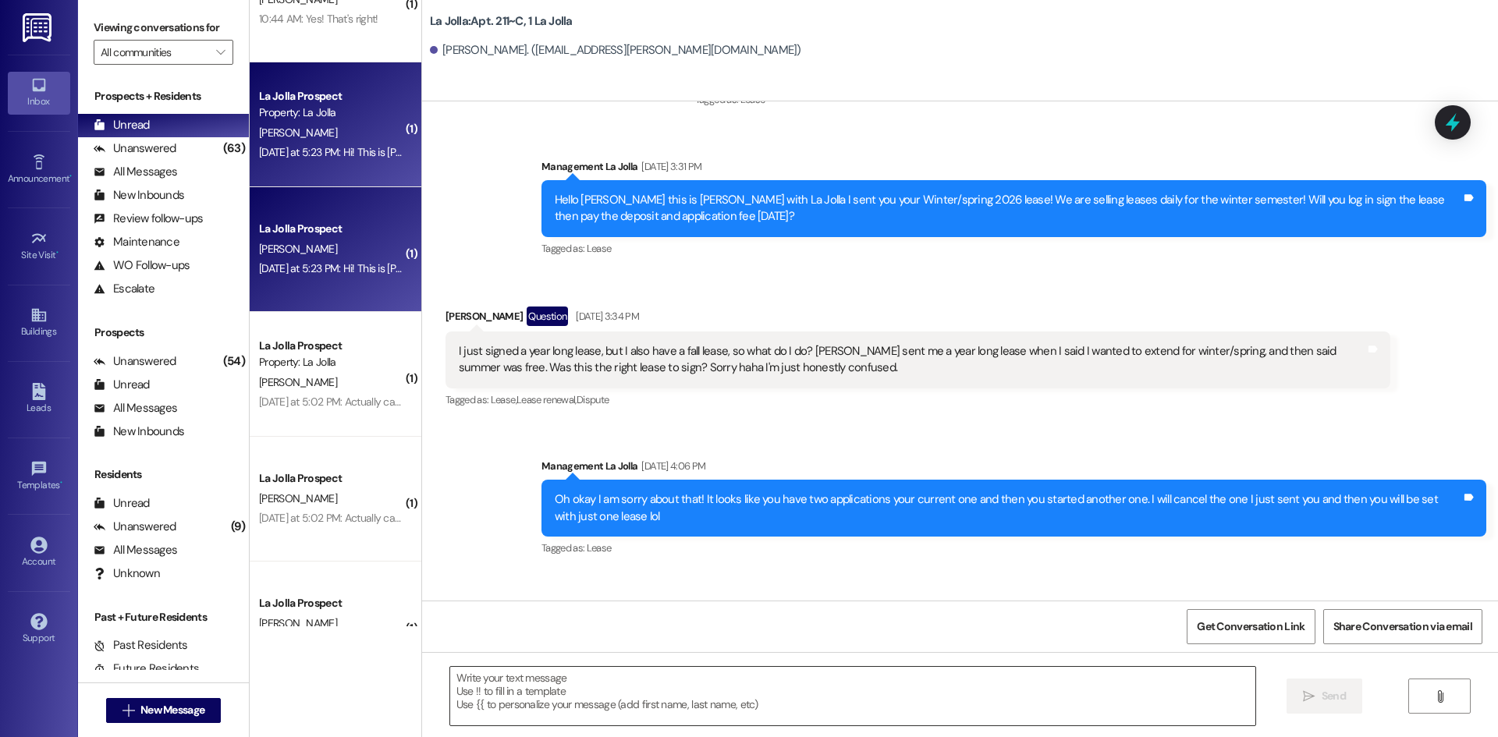
click at [600, 699] on textarea at bounding box center [852, 696] width 805 height 58
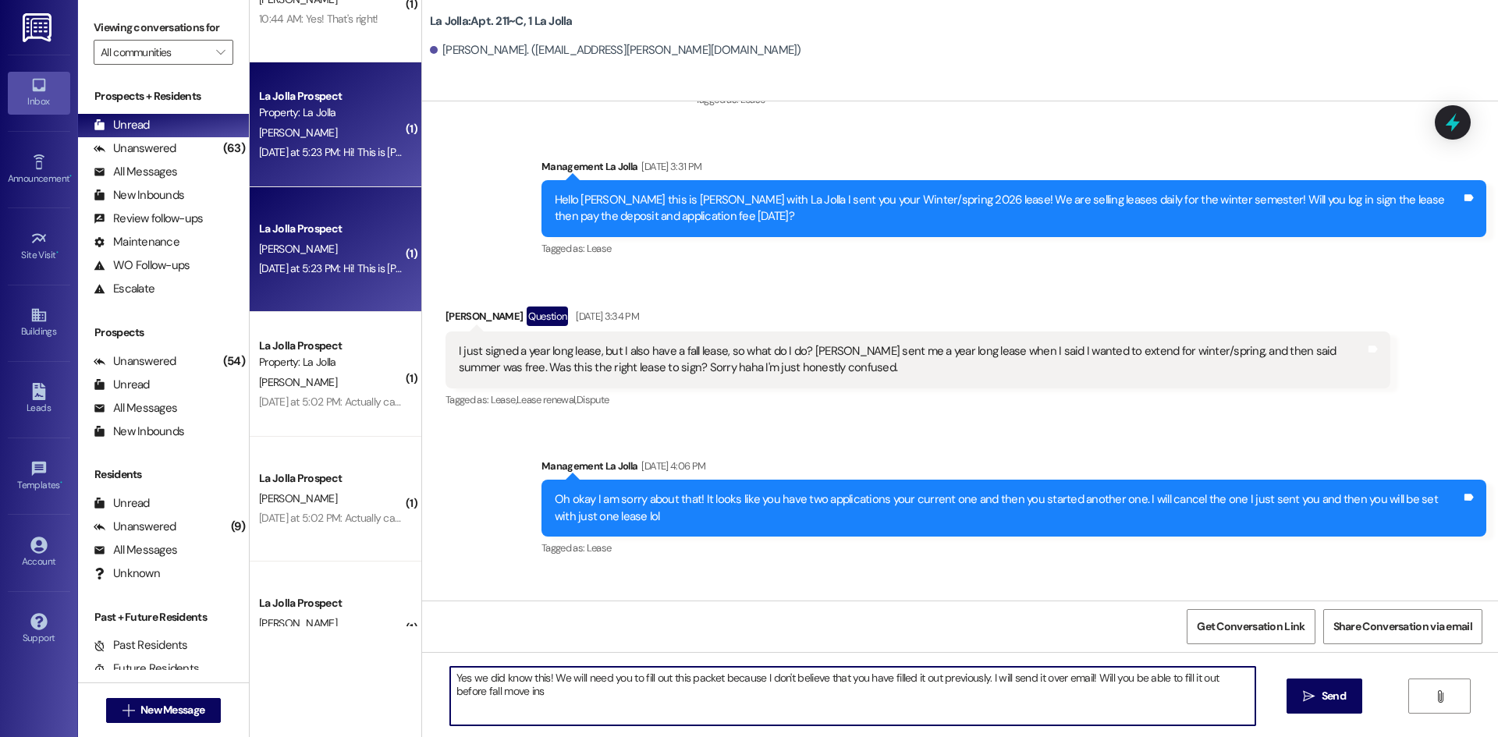
type textarea "Yes we did know this! We will need you to fill out this packet because I don't …"
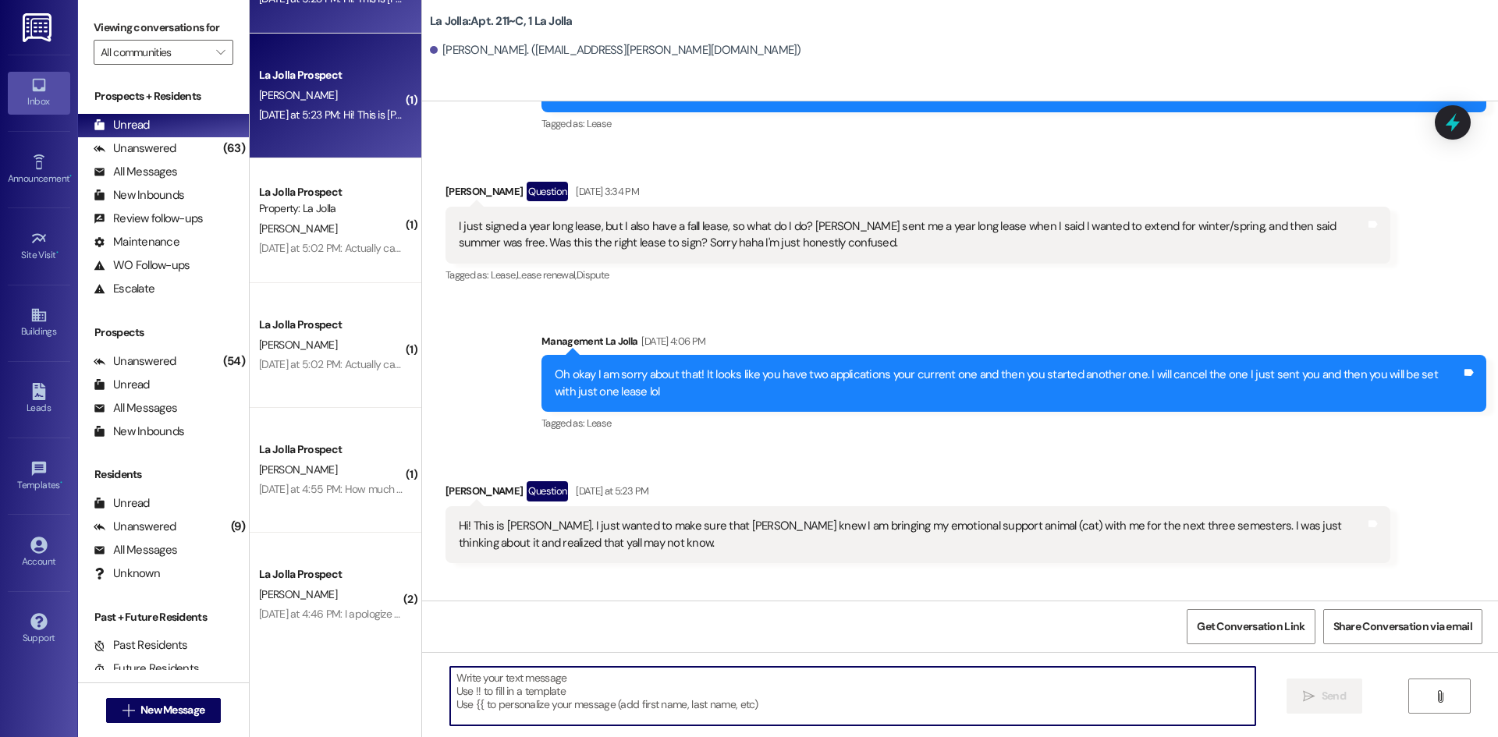
scroll to position [468, 0]
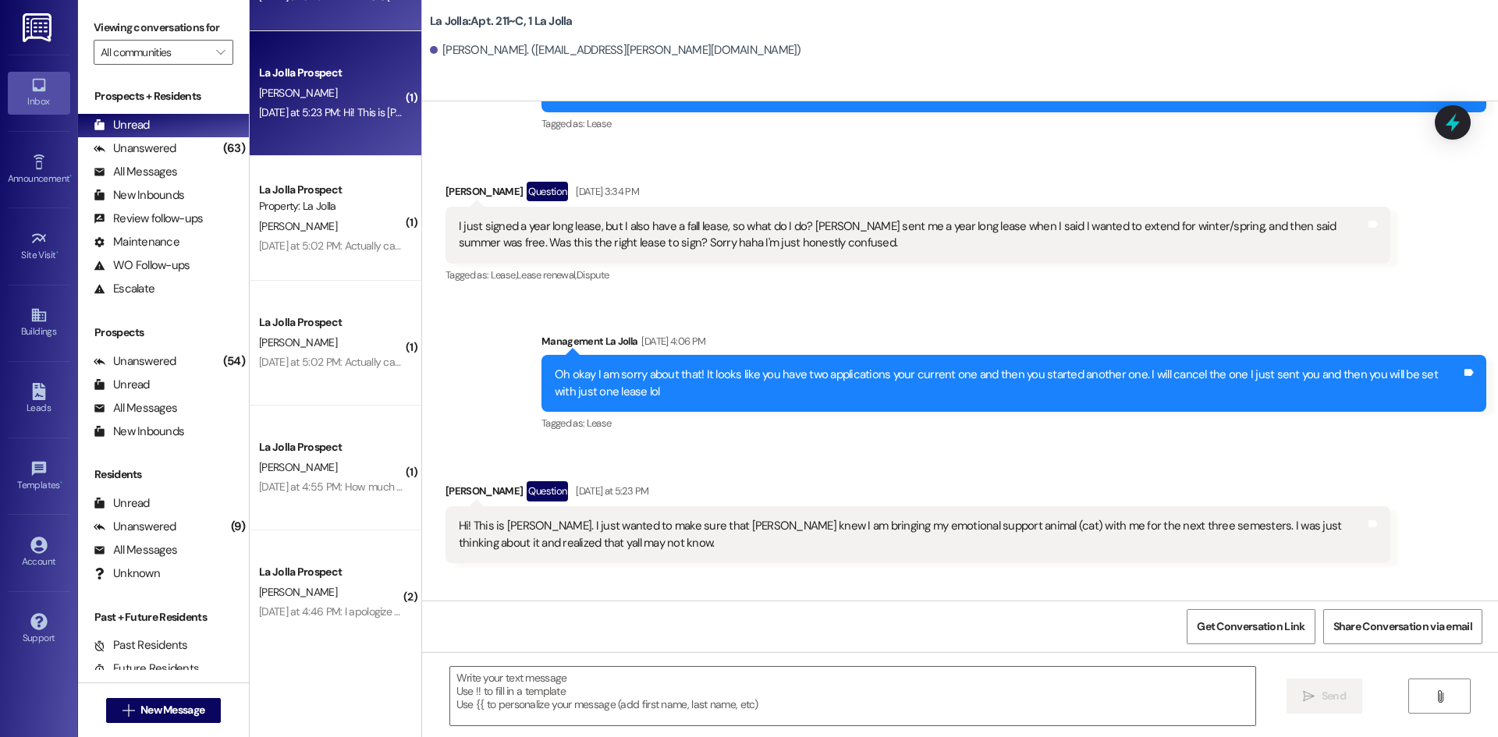
click at [345, 240] on div "[DATE] at 5:02 PM: Actually can I change the address then? [DATE] at 5:02 PM: A…" at bounding box center [393, 246] width 268 height 14
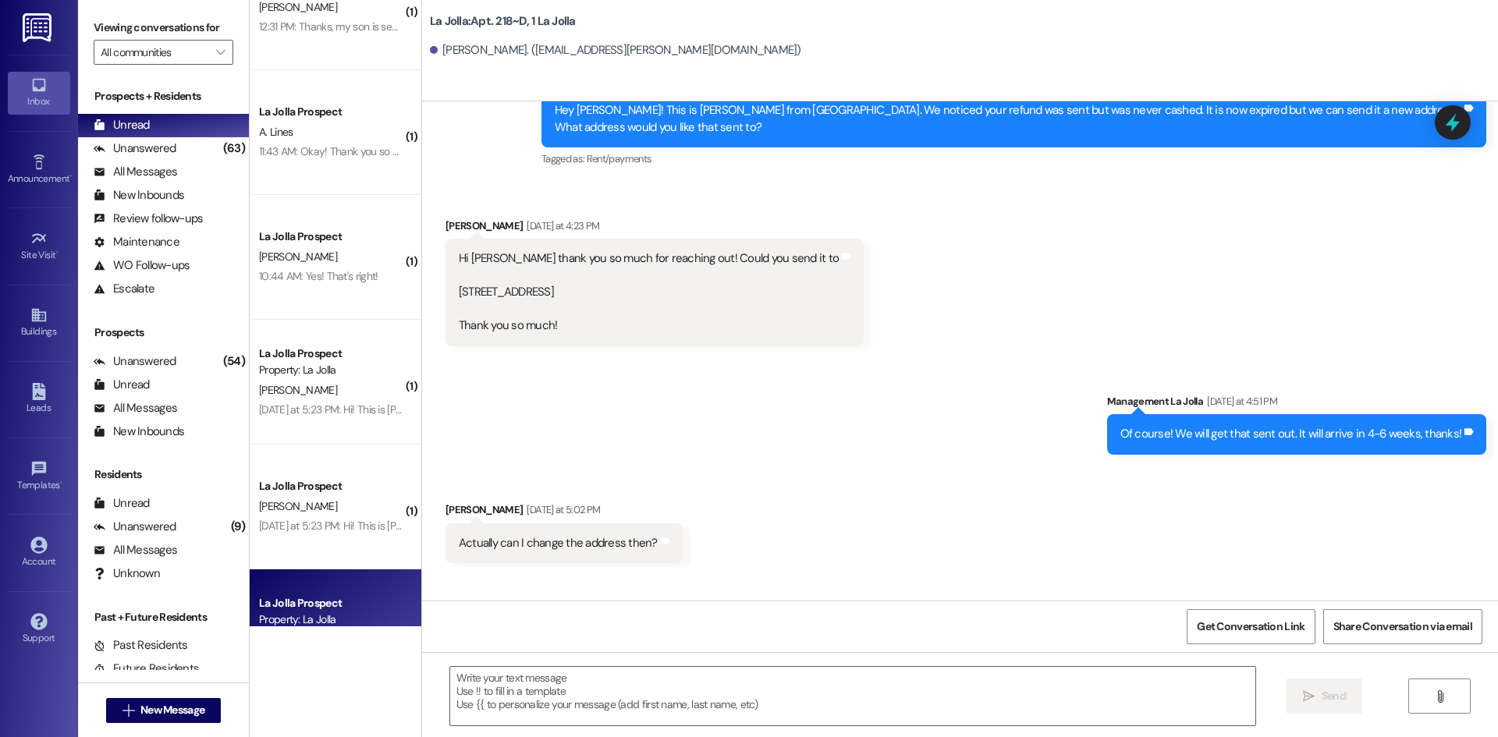
scroll to position [0, 0]
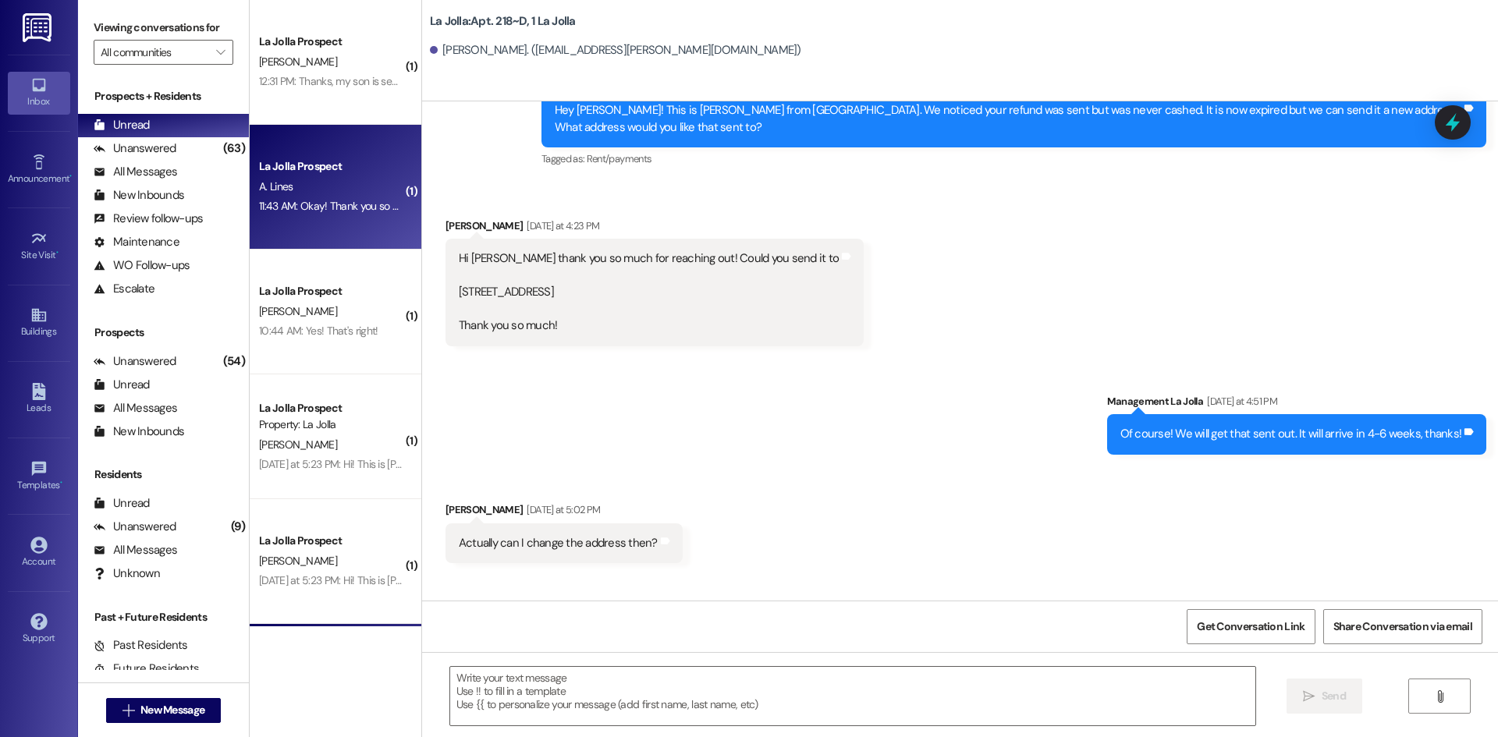
click at [348, 226] on div "La Jolla Prospect A. Lines 11:43 AM: Okay! Thank you so much for letting me kno…" at bounding box center [336, 187] width 172 height 125
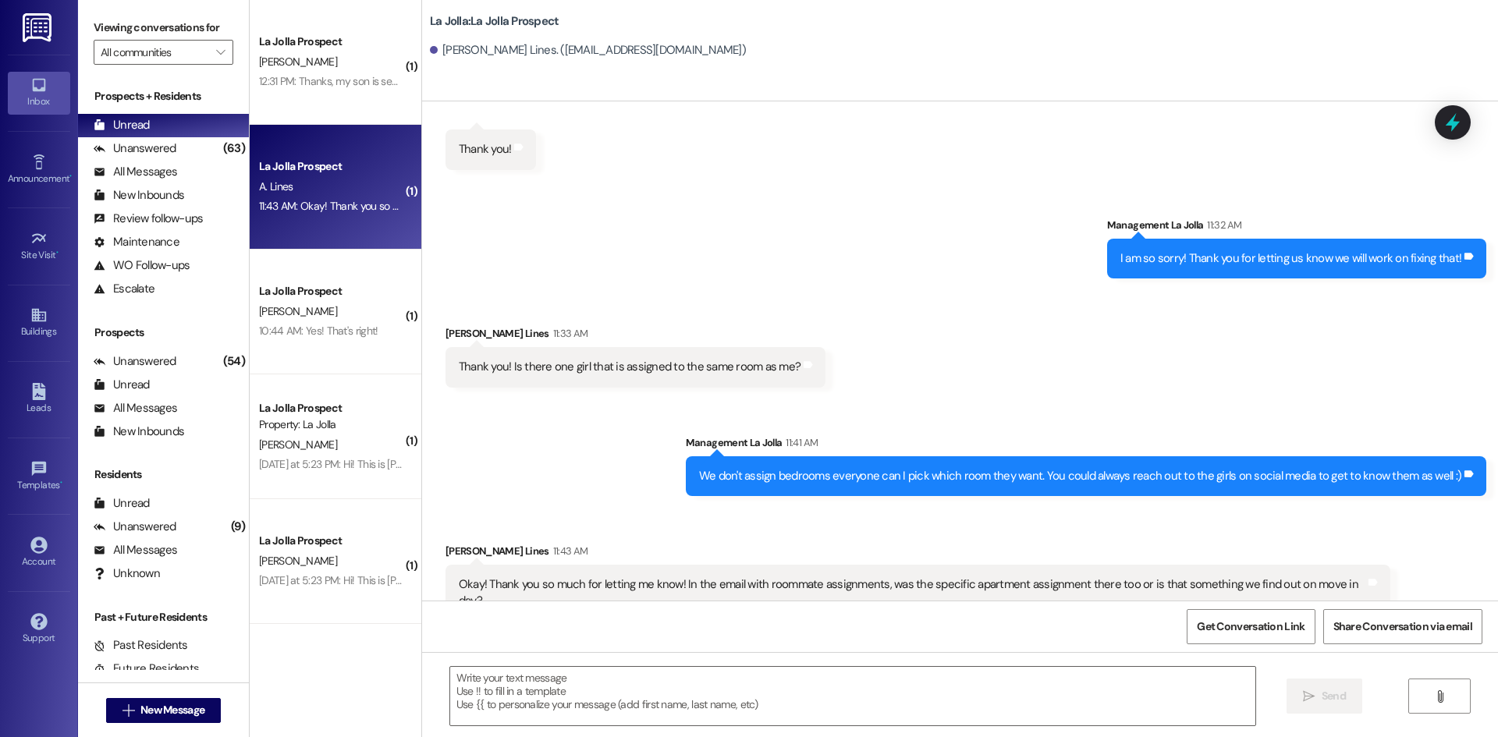
scroll to position [2261, 0]
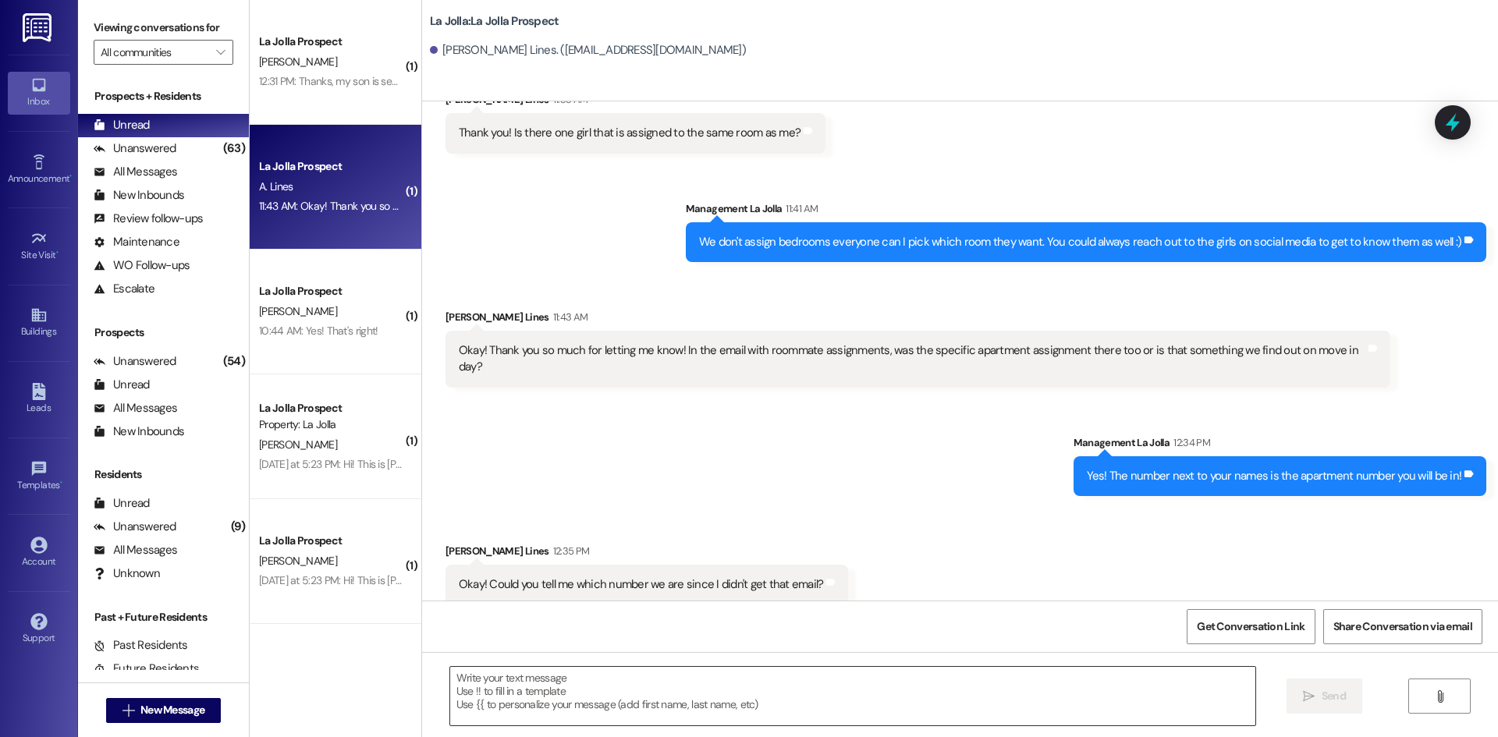
click at [687, 704] on textarea at bounding box center [852, 696] width 805 height 58
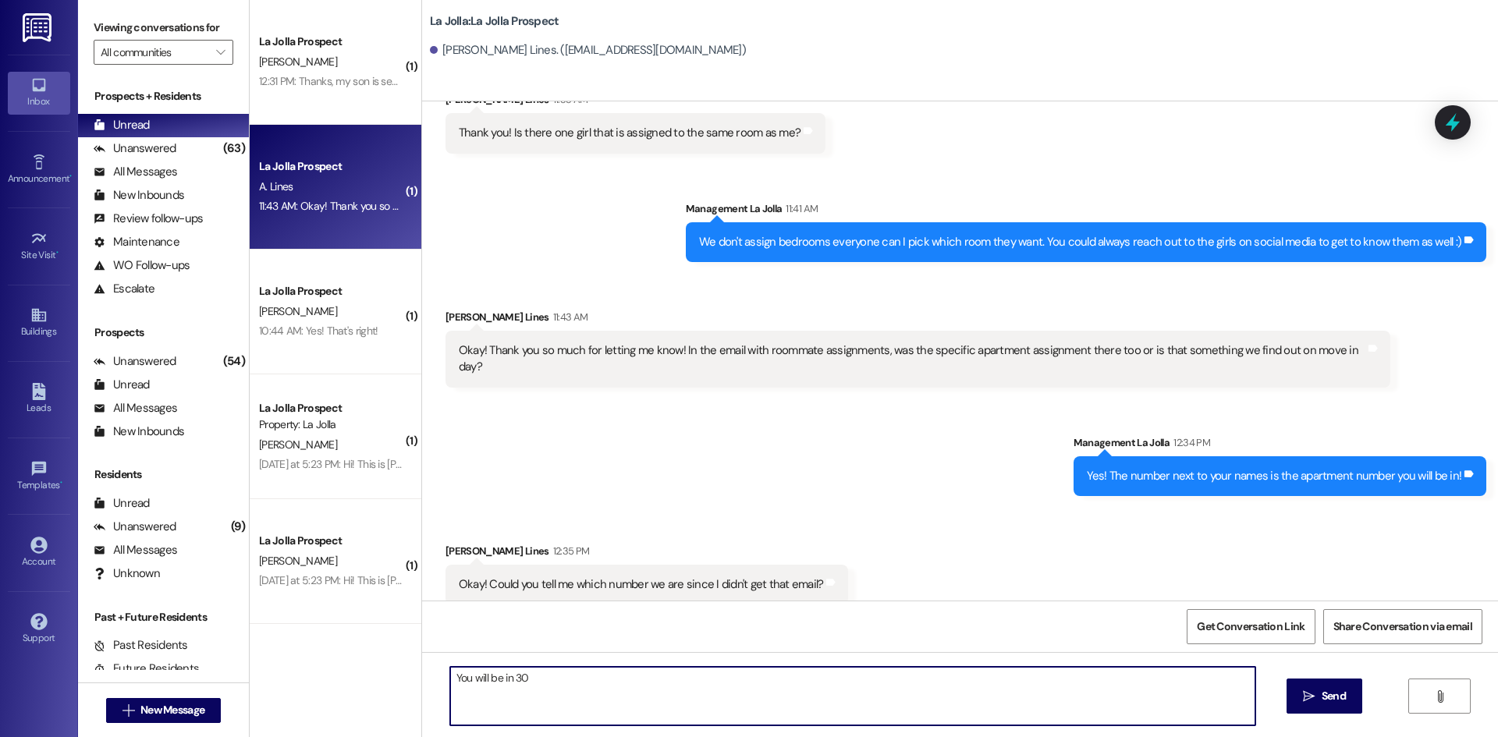
type textarea "You will be in 306"
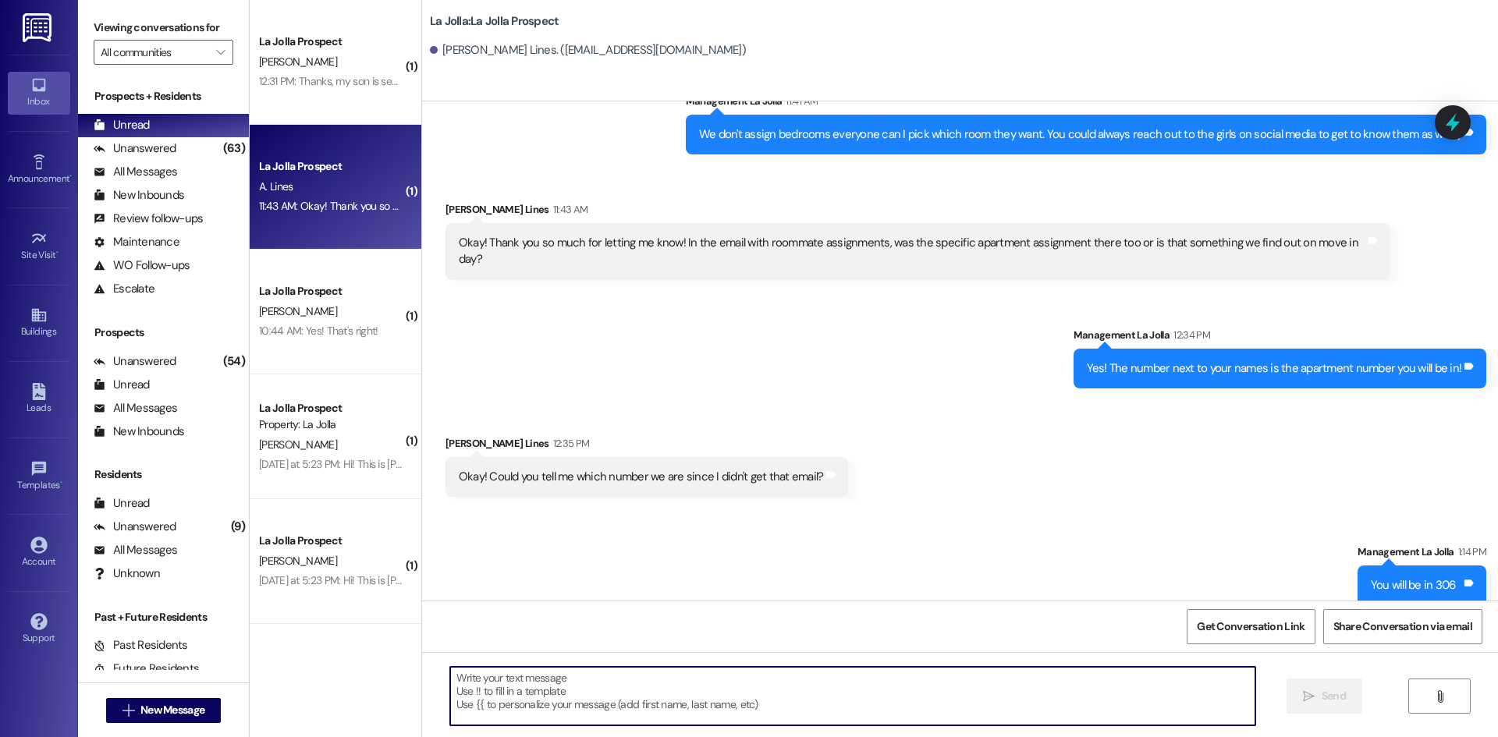
scroll to position [2370, 0]
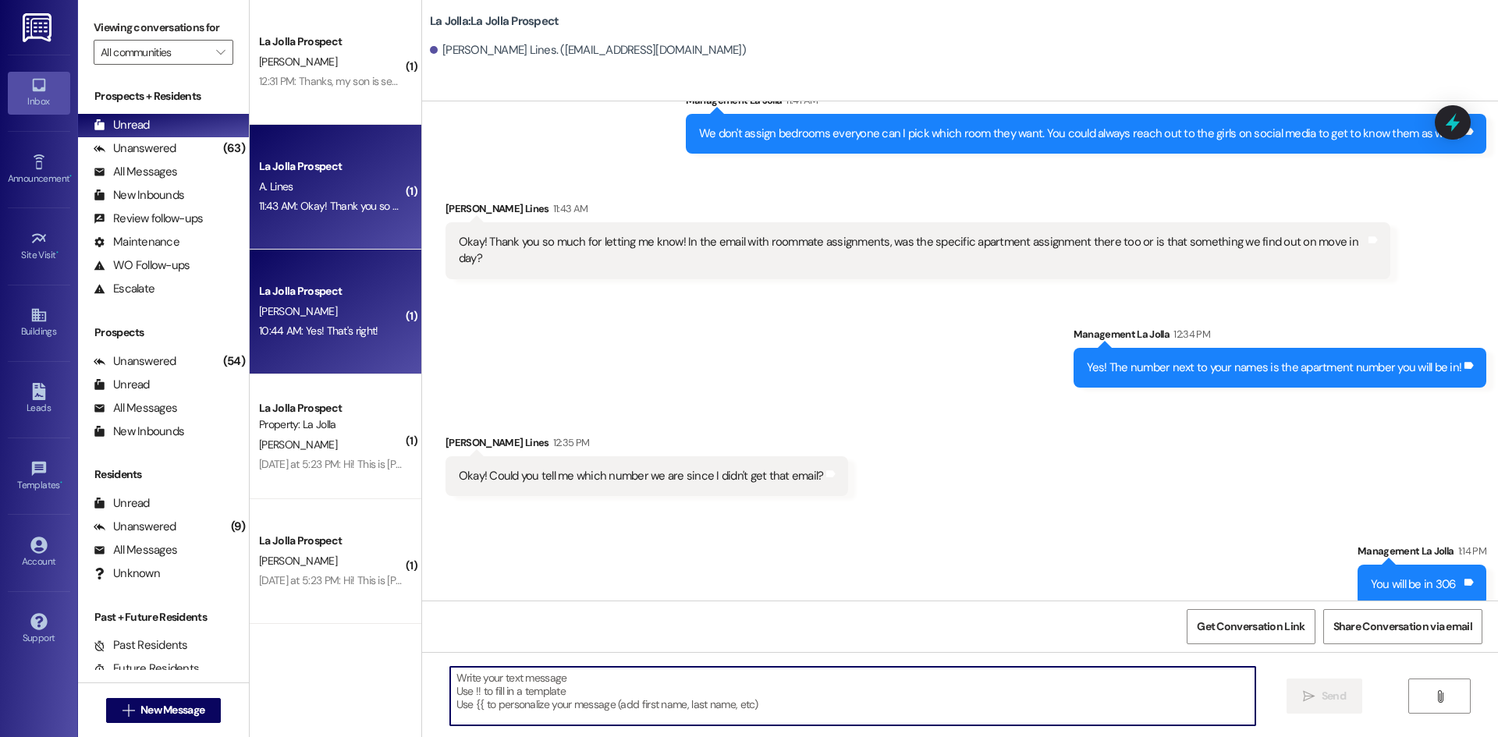
click at [347, 311] on div "[PERSON_NAME]" at bounding box center [330, 311] width 147 height 19
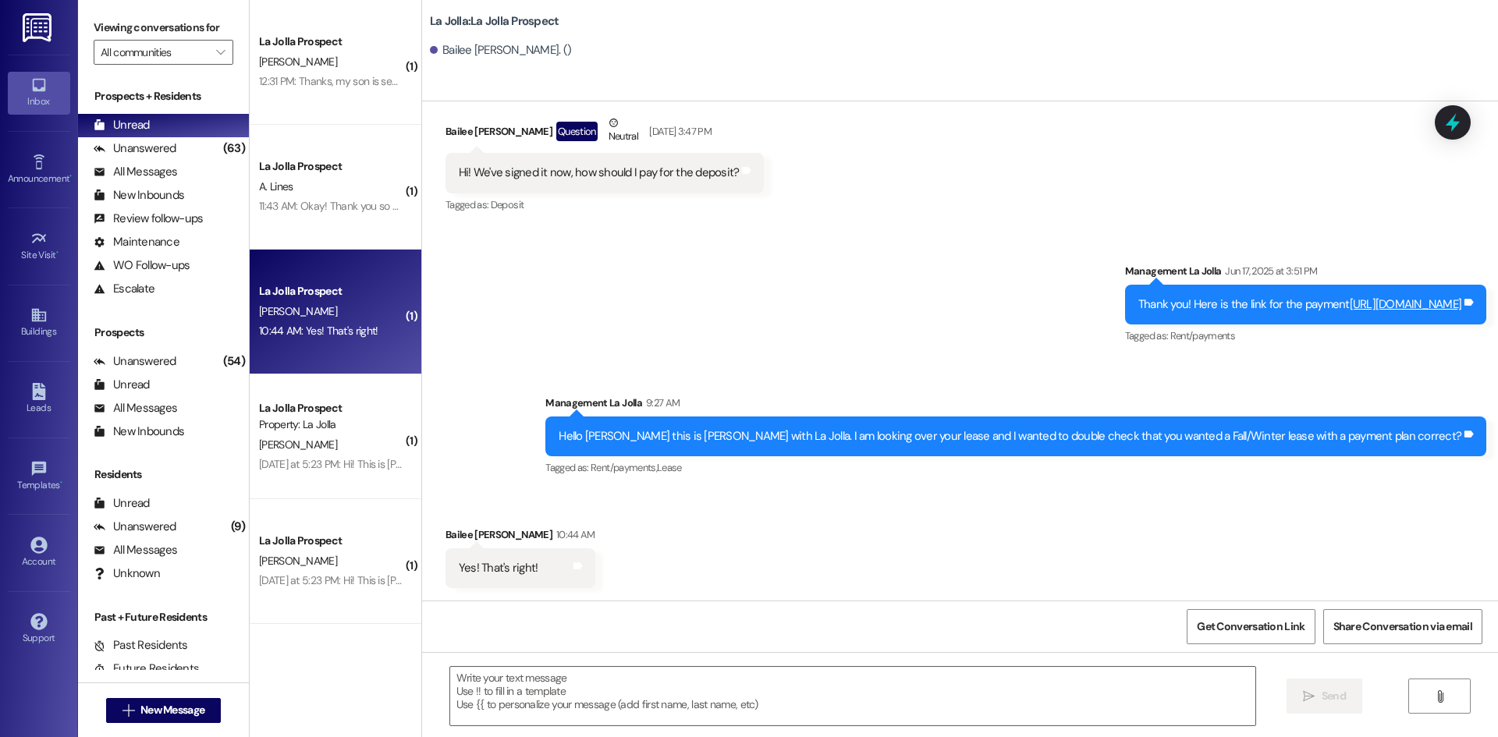
scroll to position [331, 0]
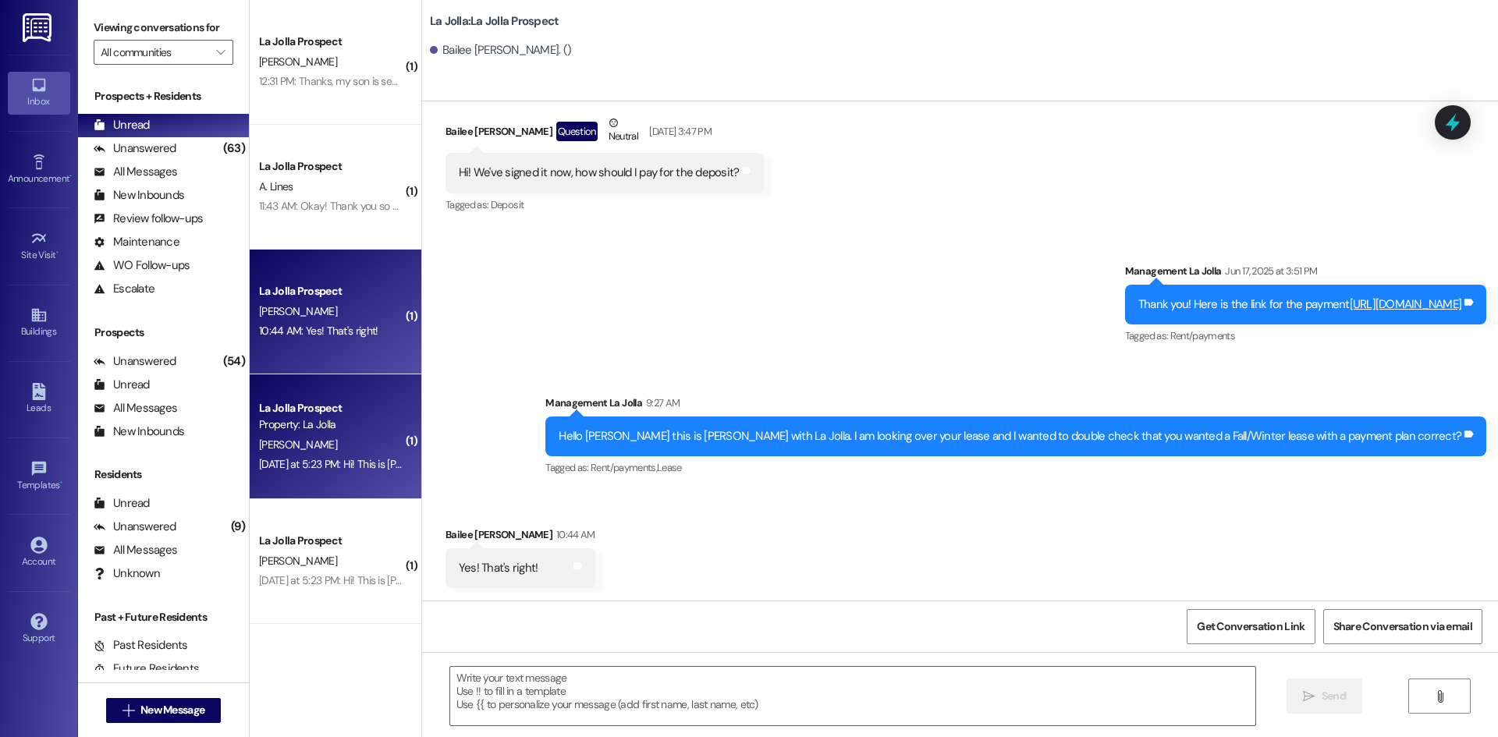
click at [331, 413] on div "La Jolla Prospect" at bounding box center [331, 408] width 144 height 16
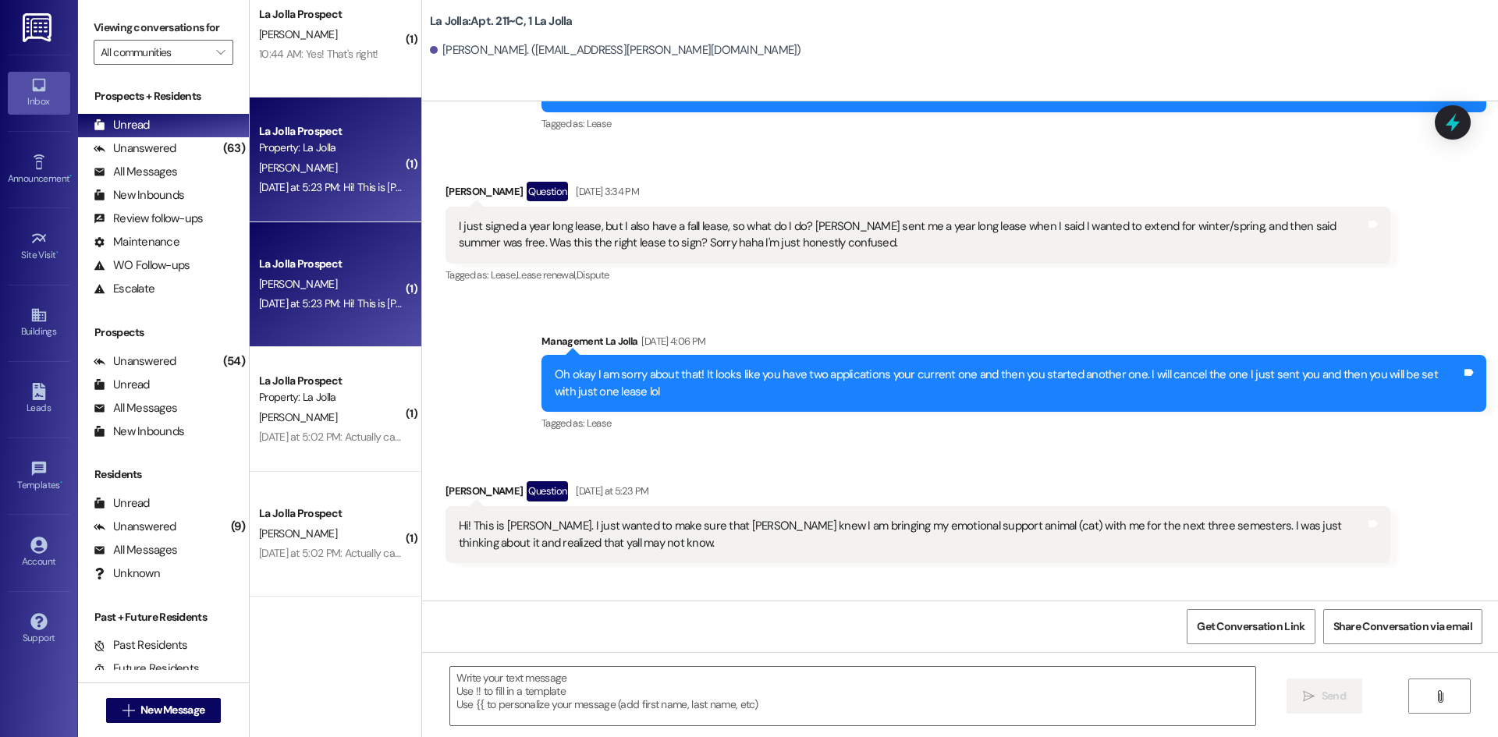
scroll to position [312, 0]
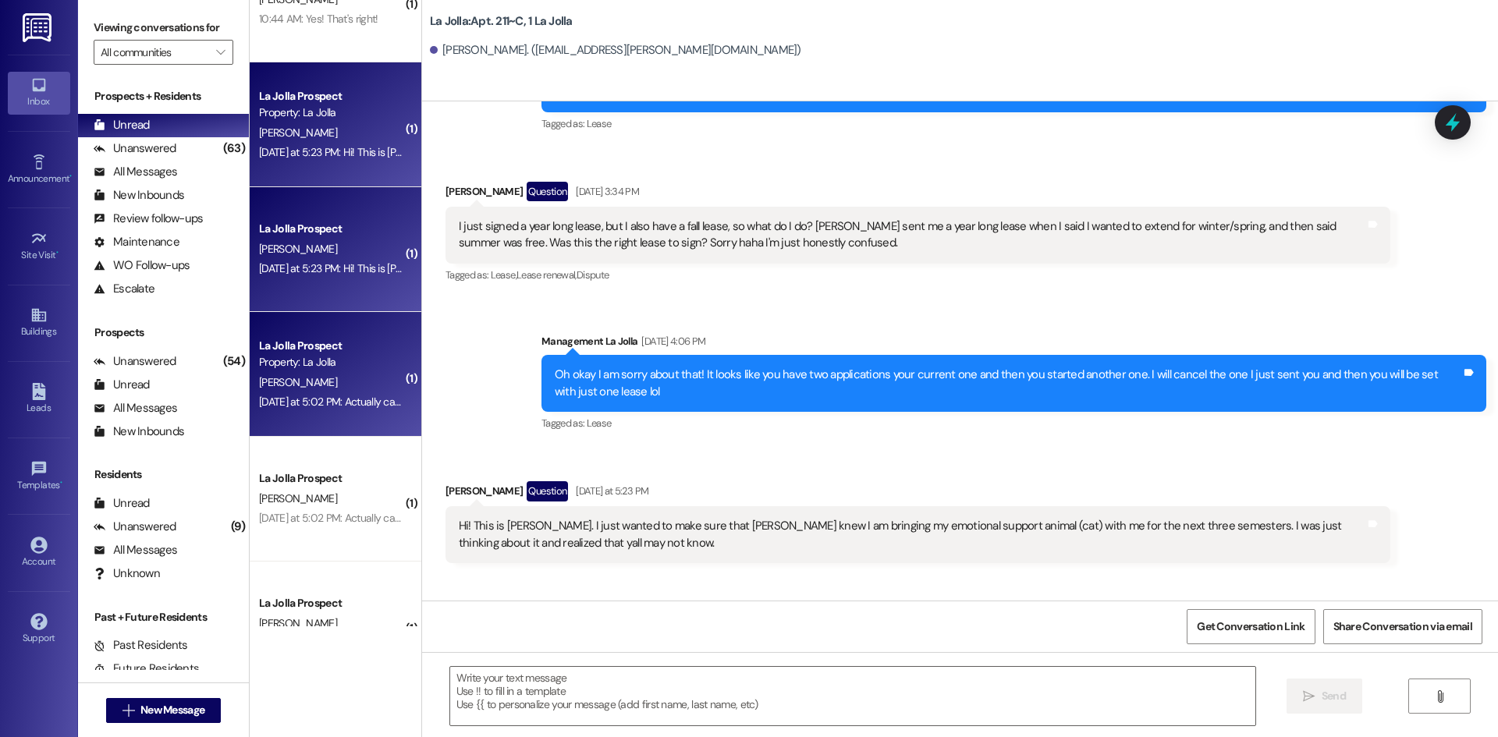
click at [326, 406] on div "[DATE] at 5:02 PM: Actually can I change the address then? [DATE] at 5:02 PM: A…" at bounding box center [393, 402] width 268 height 14
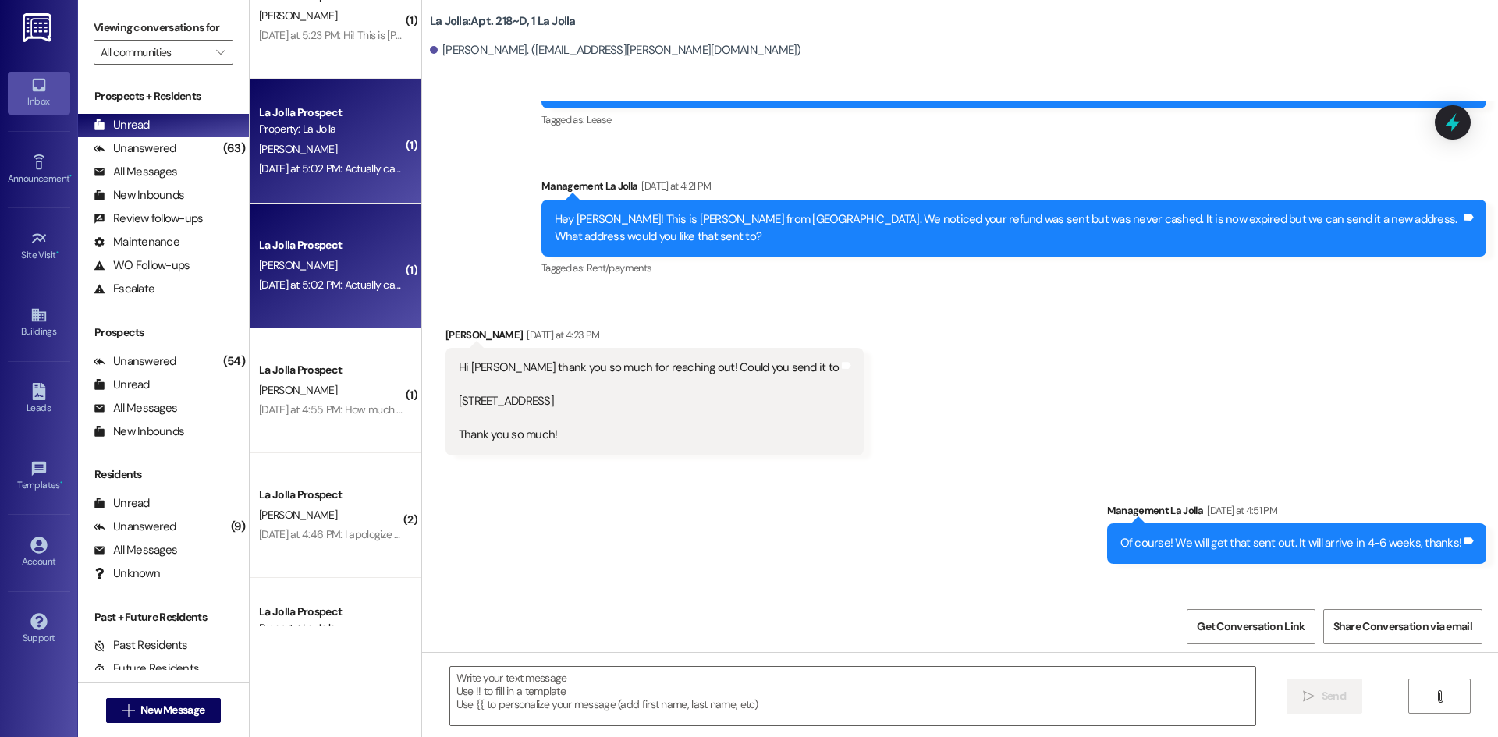
scroll to position [546, 0]
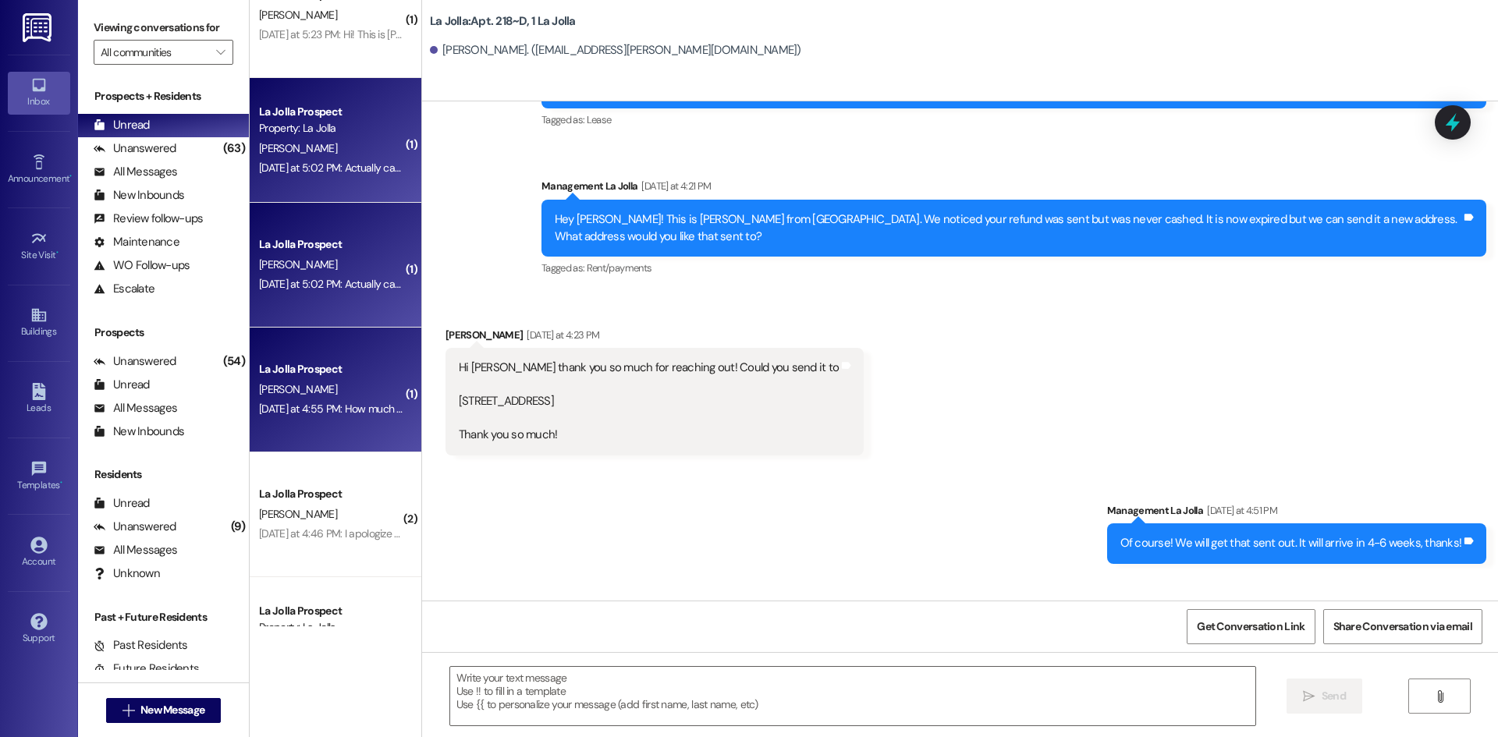
click at [328, 392] on div "[PERSON_NAME]" at bounding box center [330, 389] width 147 height 19
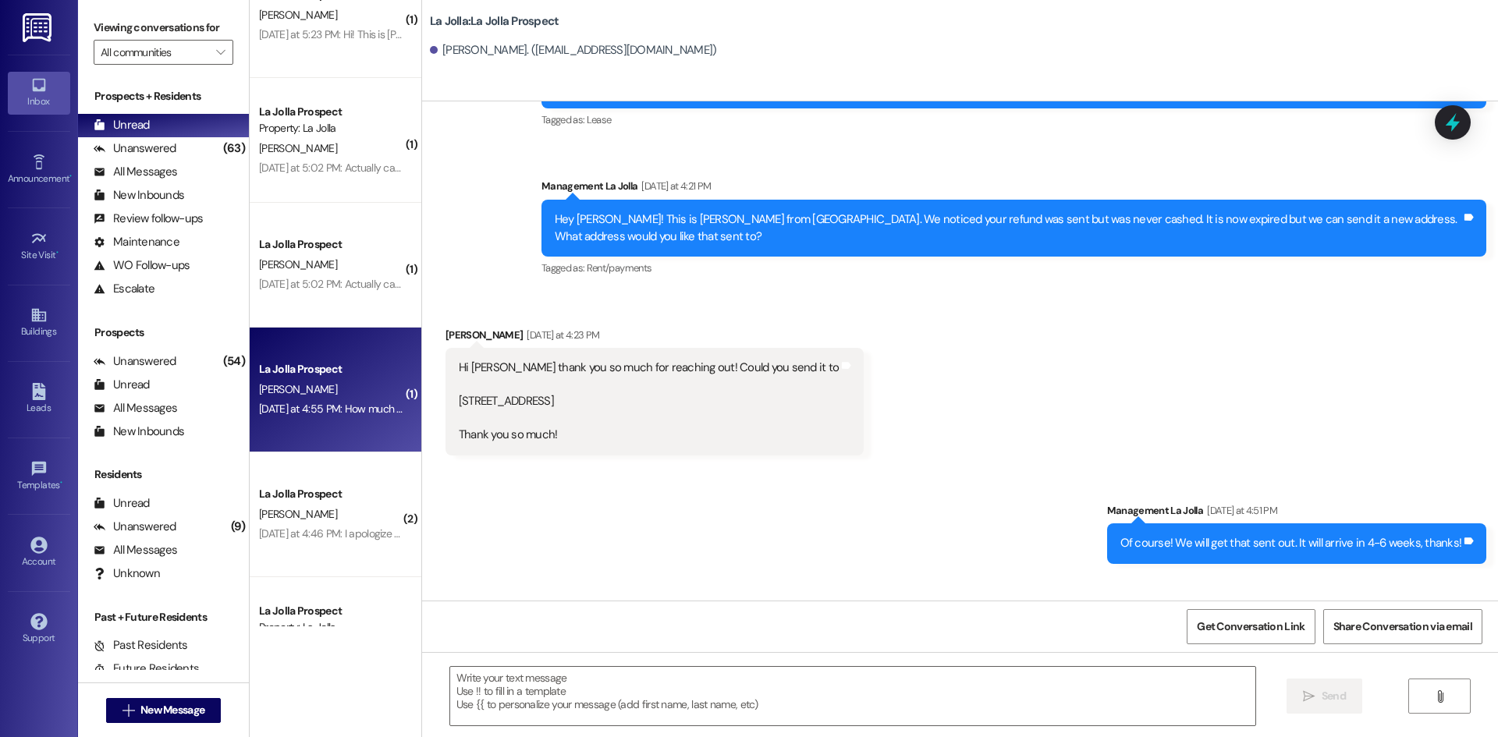
scroll to position [1668, 0]
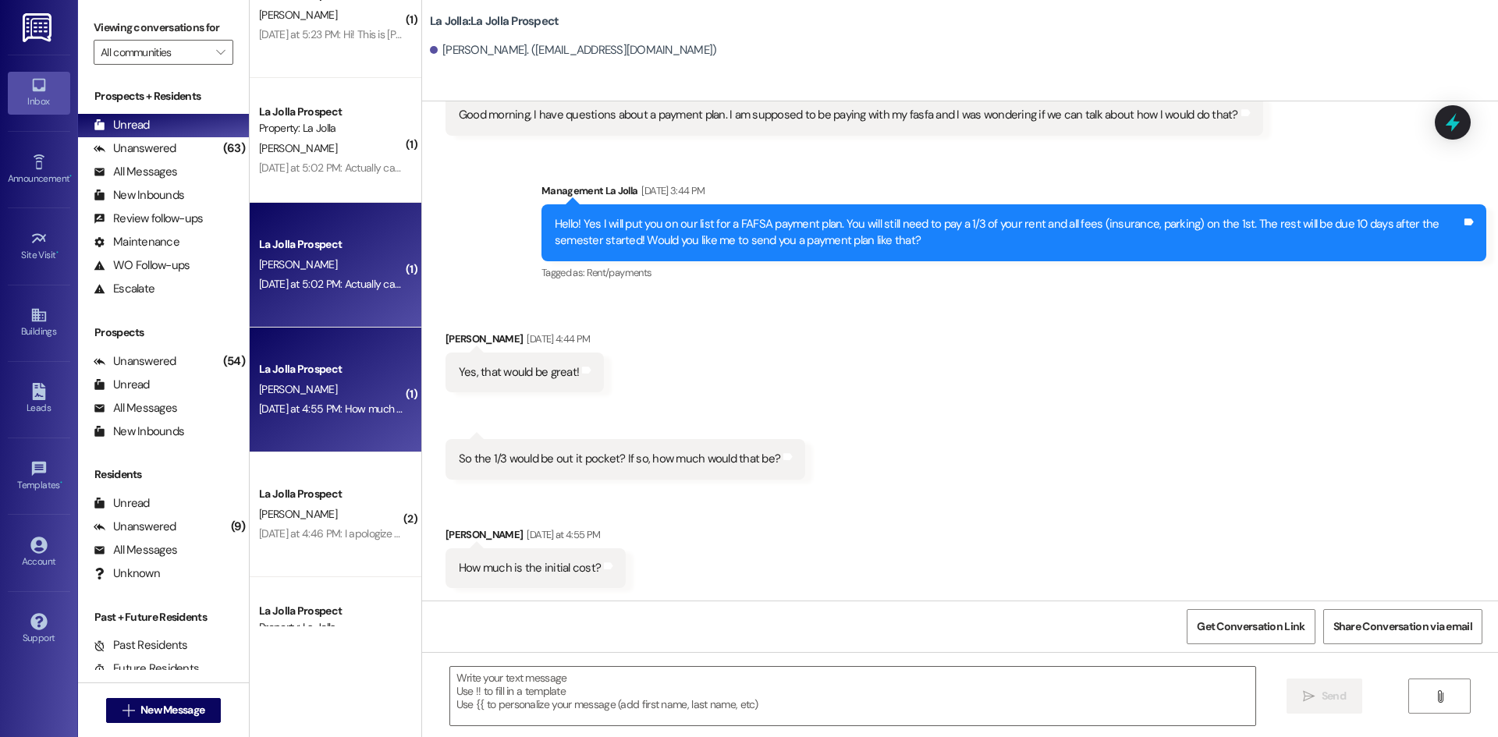
click at [326, 253] on div "La Jolla Prospect" at bounding box center [331, 244] width 144 height 16
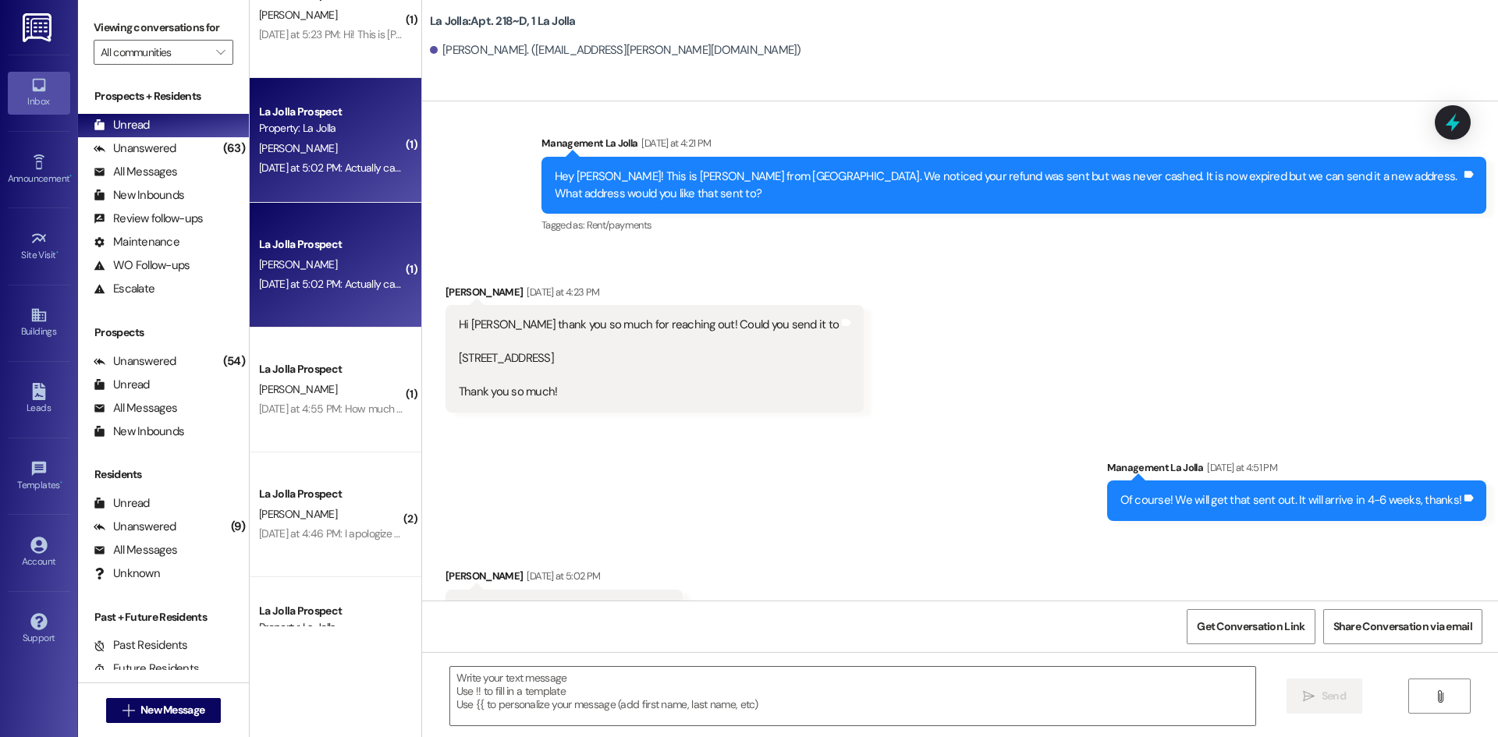
scroll to position [14027, 0]
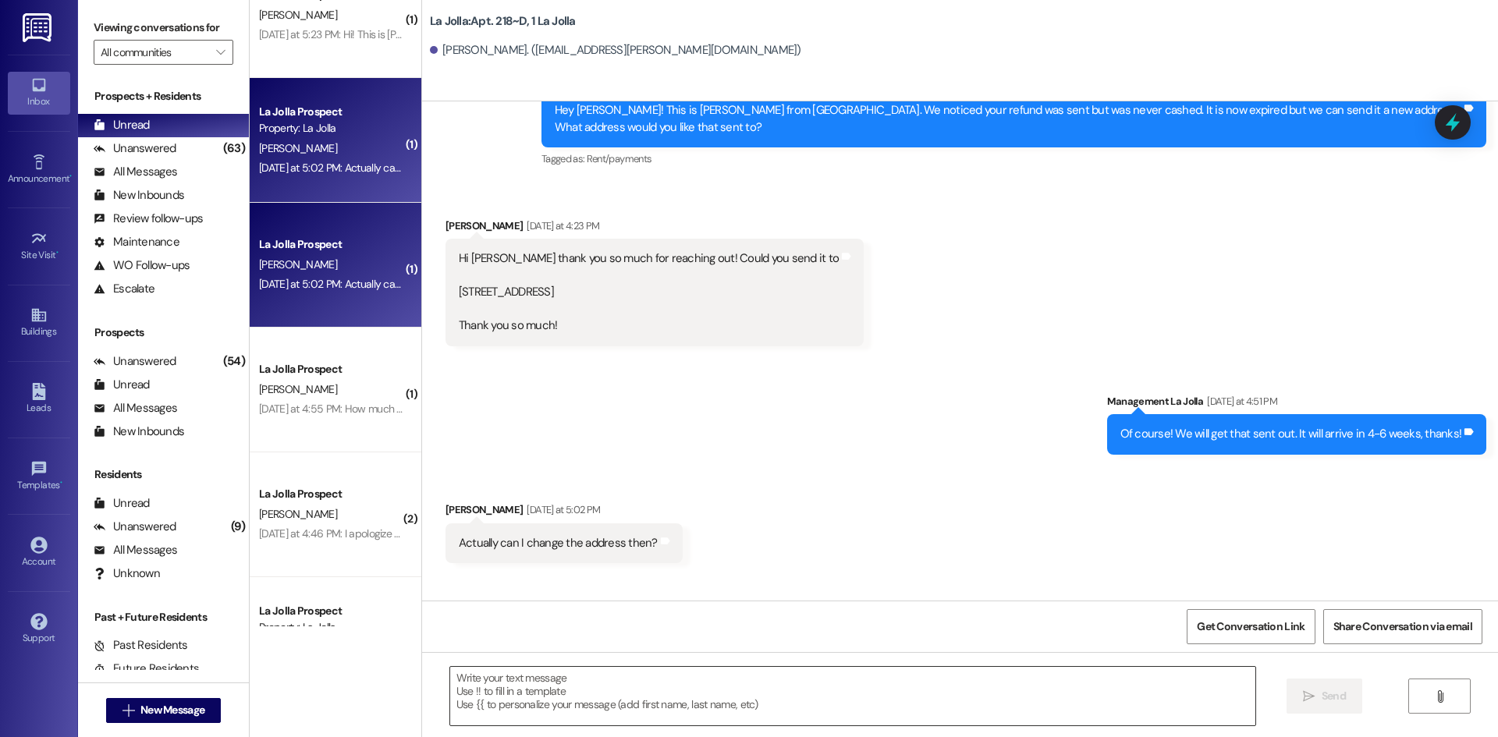
click at [537, 682] on textarea at bounding box center [852, 696] width 805 height 58
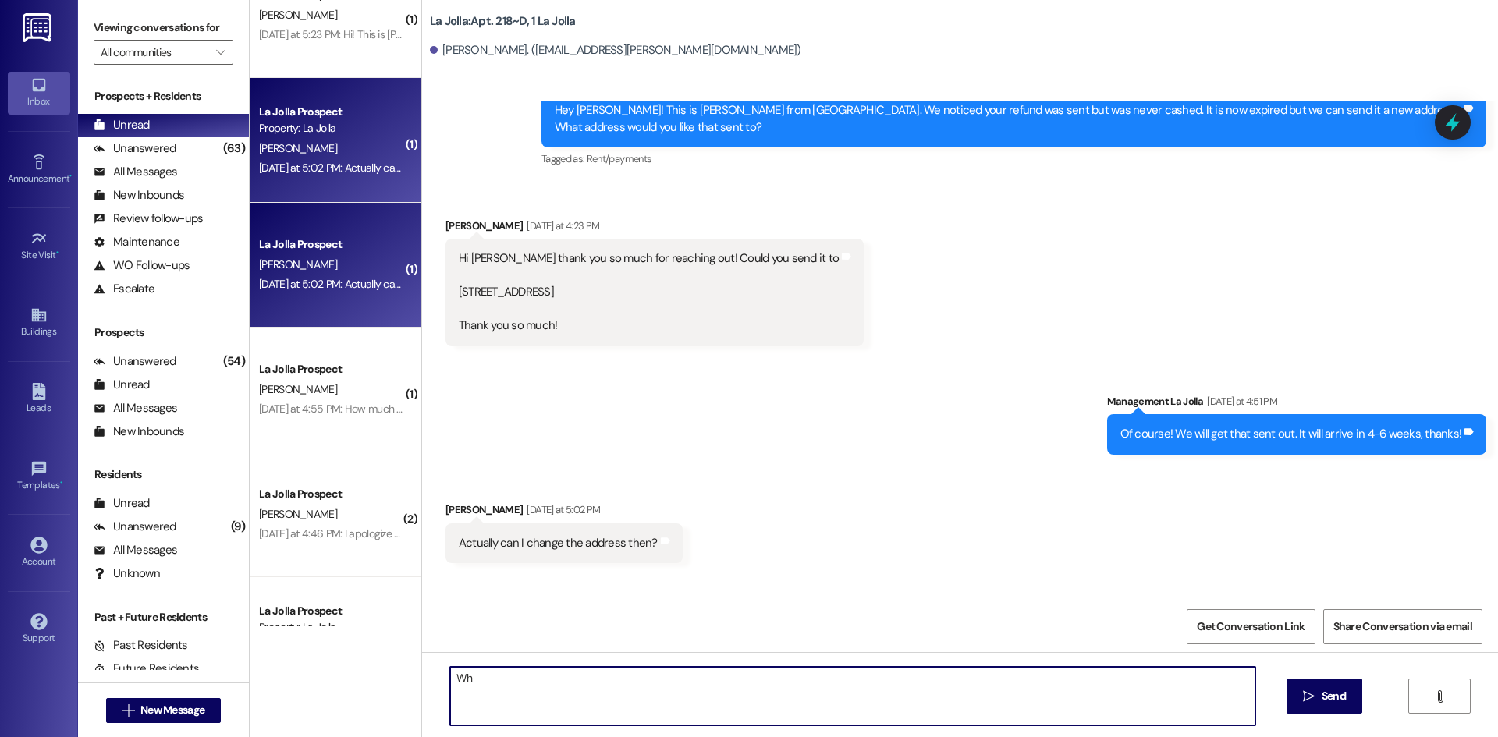
type textarea "W"
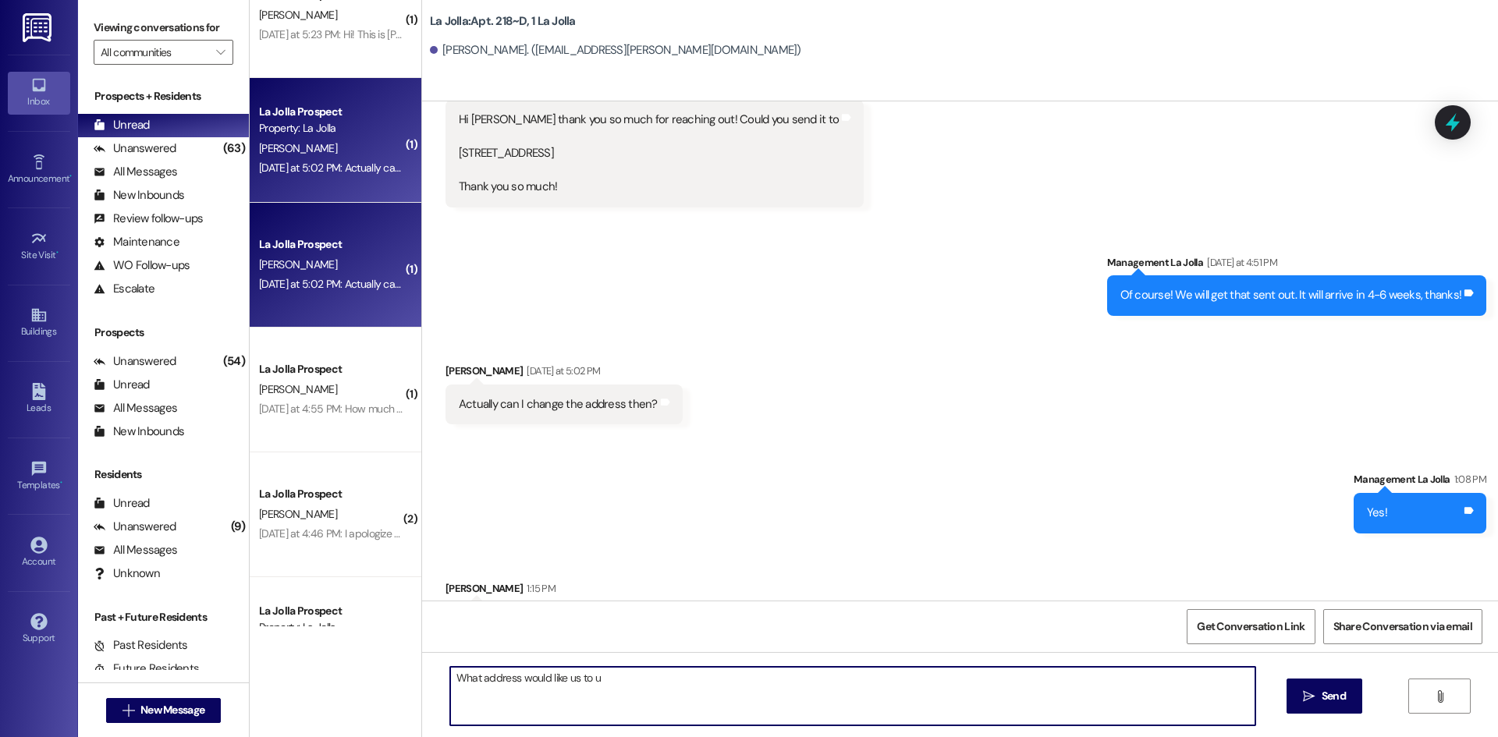
scroll to position [14169, 0]
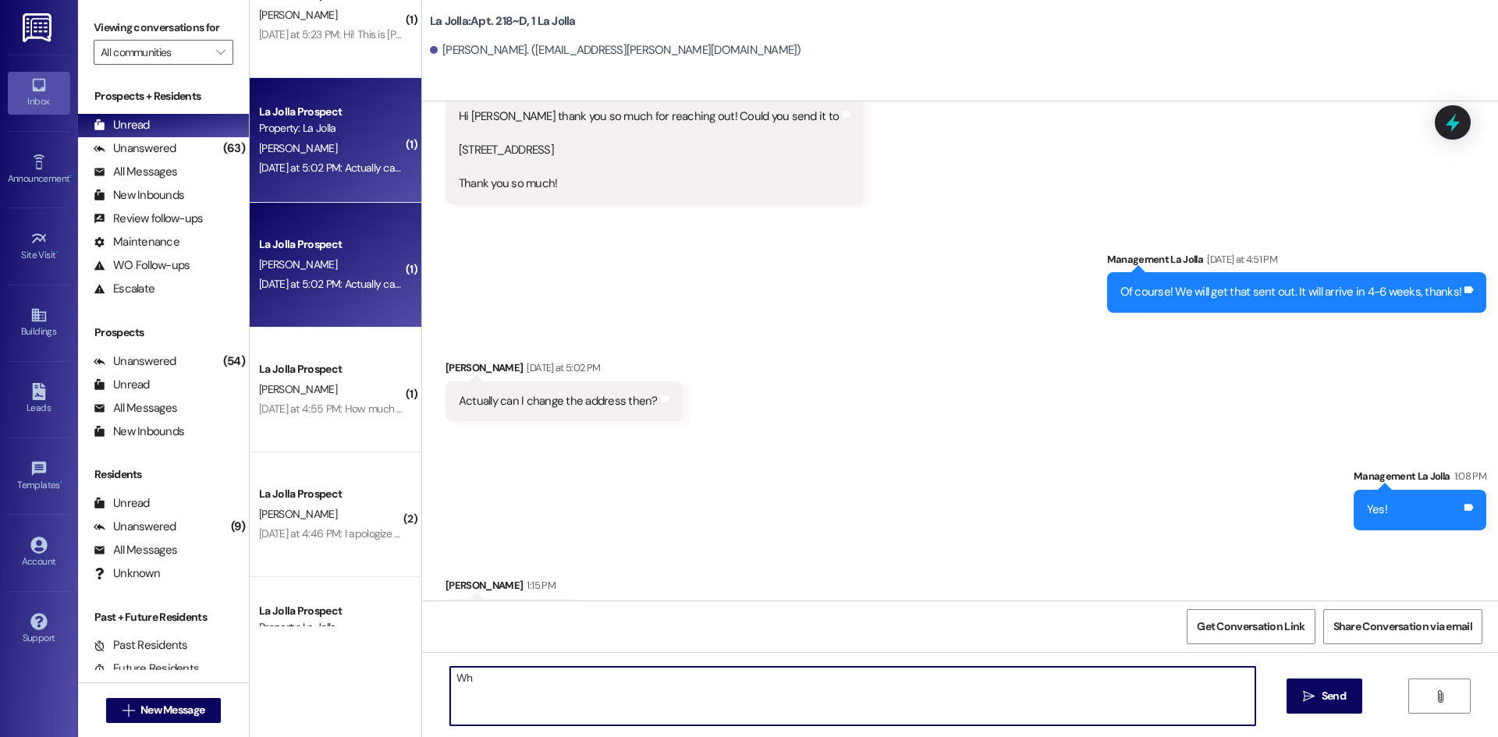
type textarea "W"
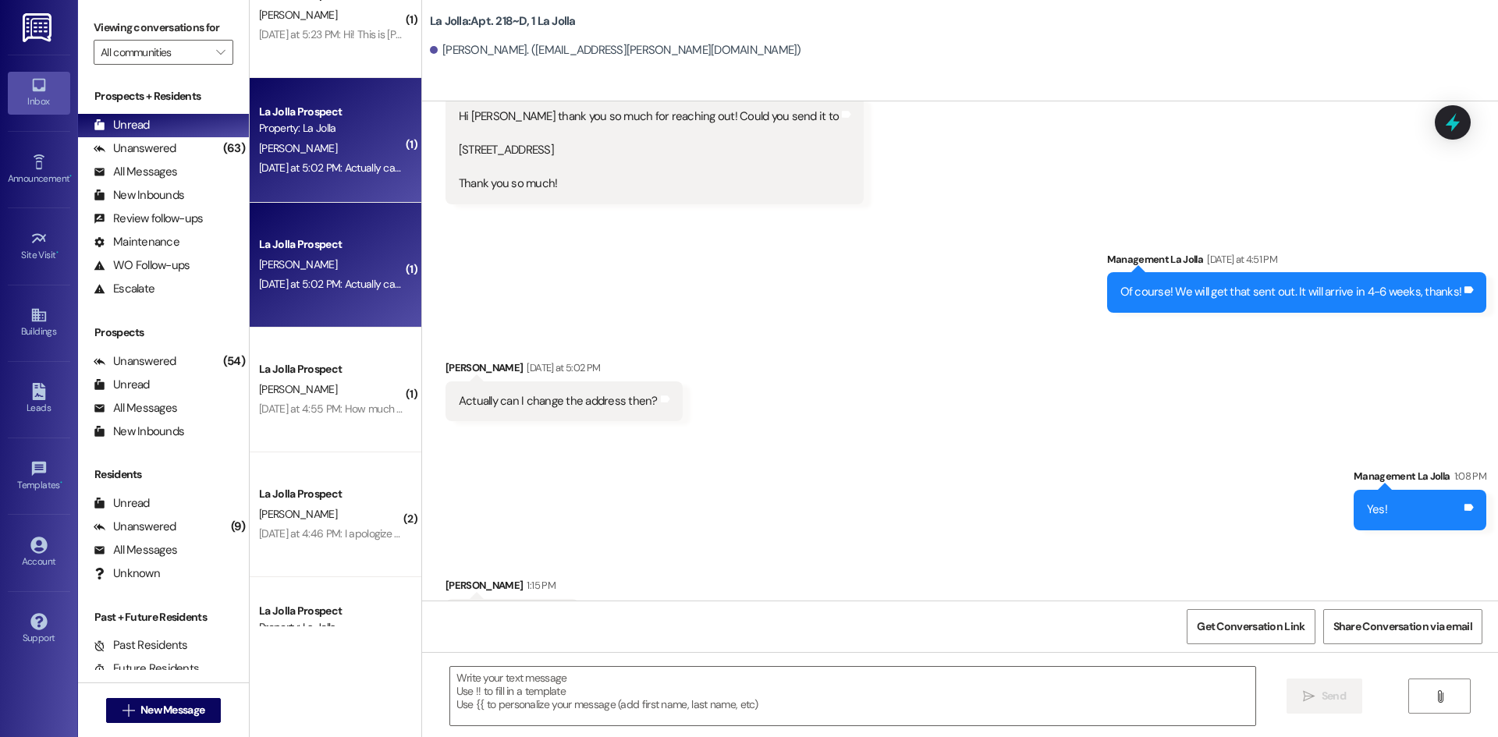
scroll to position [14170, 0]
click at [856, 680] on textarea at bounding box center [852, 696] width 805 height 58
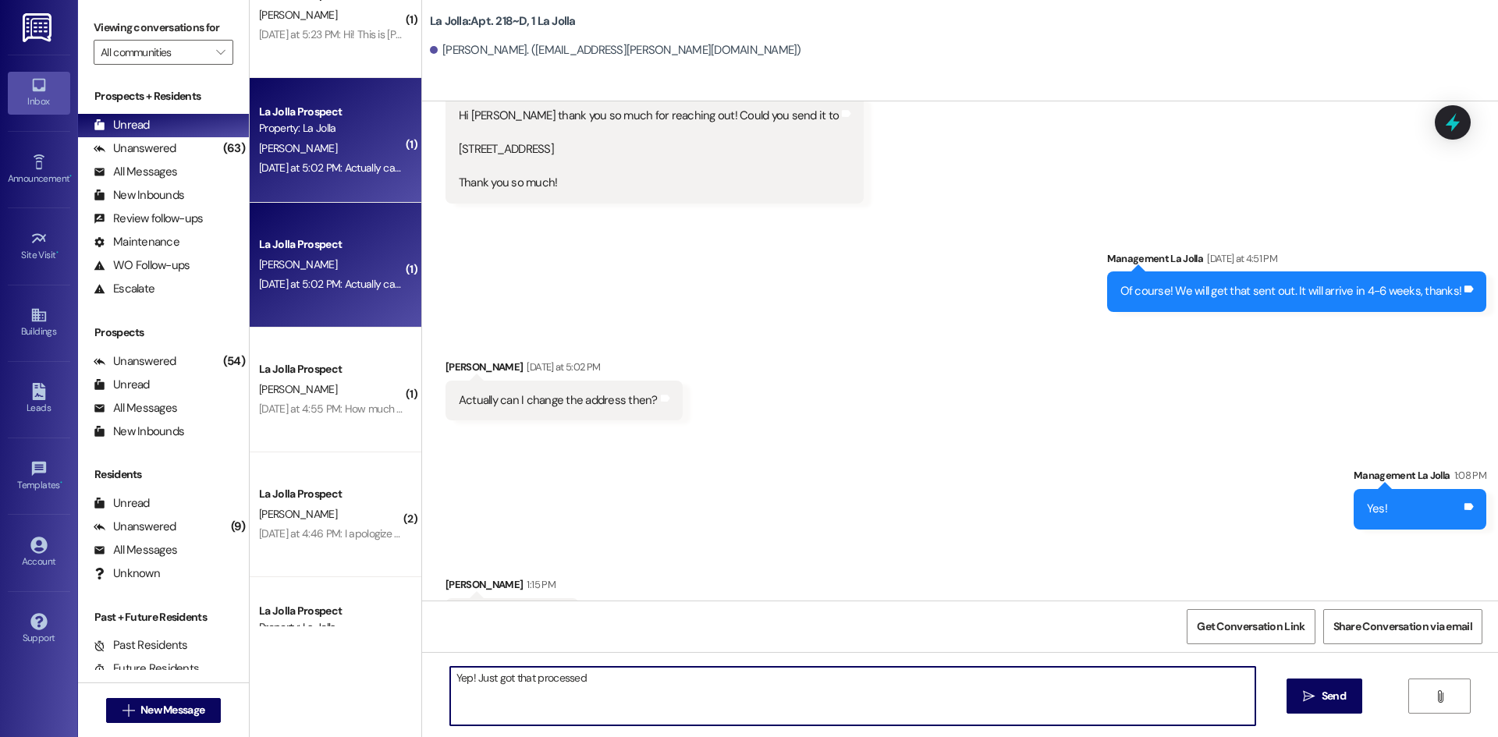
type textarea "Yep! Just got that processed!"
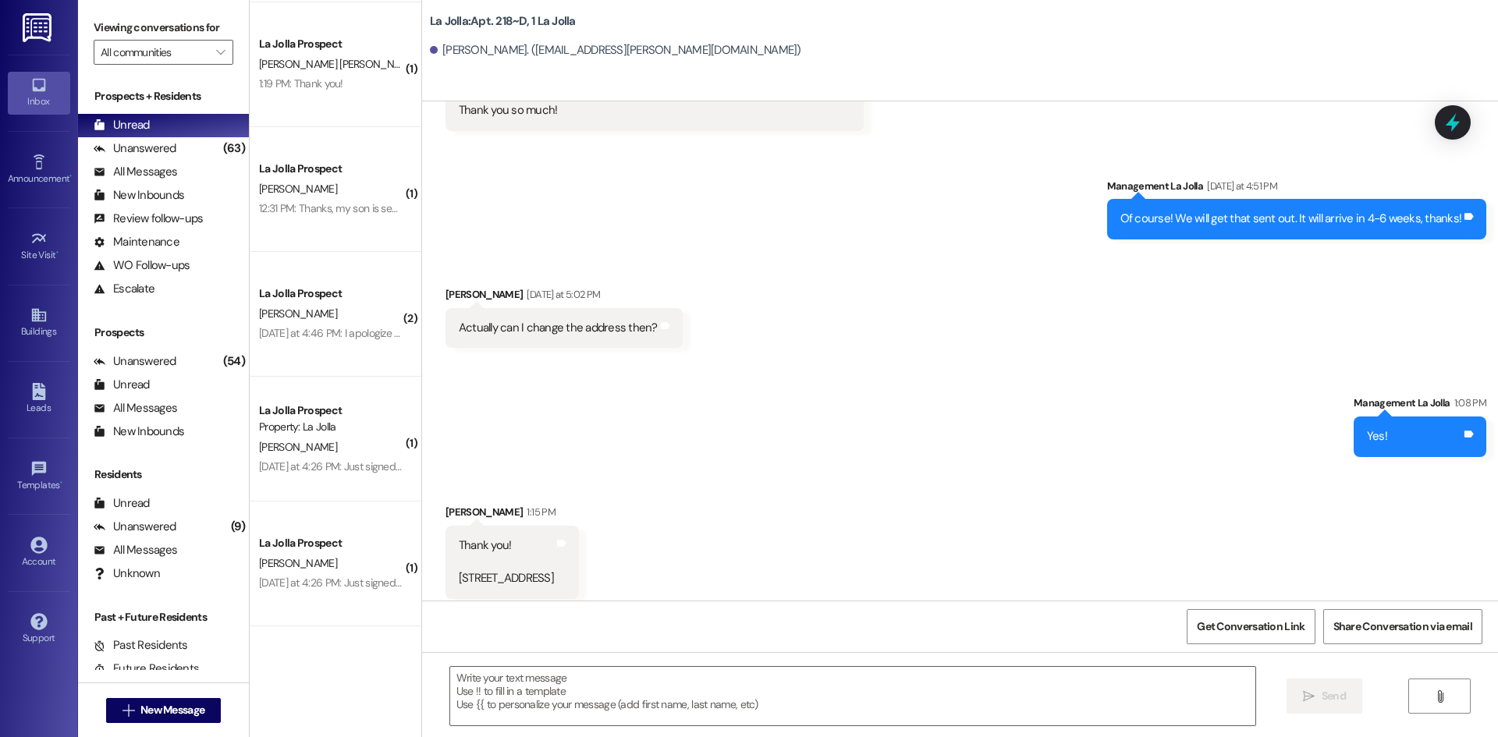
scroll to position [14278, 0]
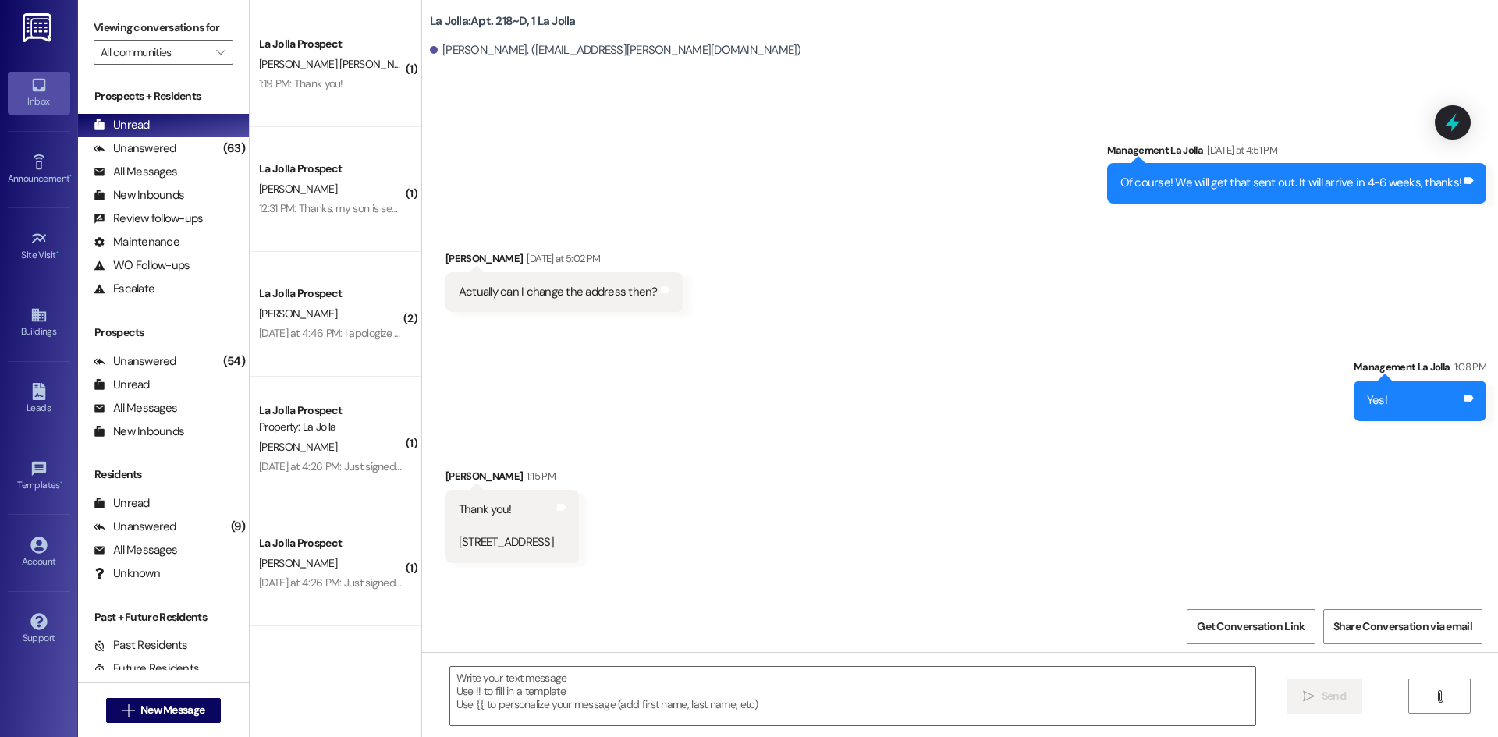
click at [651, 339] on div "Sent via SMS Management La Jolla 1:08 PM Yes! Tags and notes" at bounding box center [960, 378] width 1076 height 108
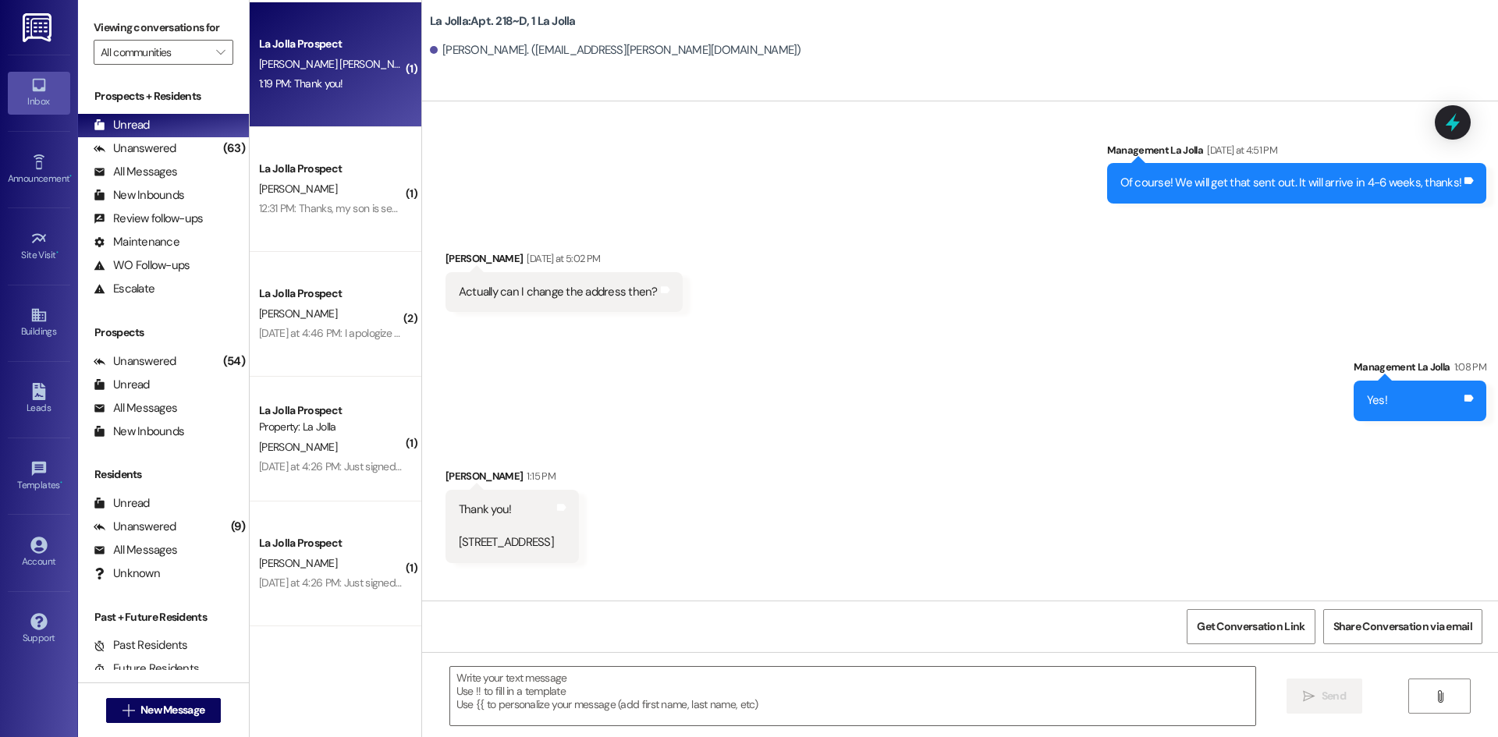
click at [329, 100] on div "La Jolla Prospect [PERSON_NAME] [PERSON_NAME] 1:19 PM: Thank you! 1:19 PM: Than…" at bounding box center [336, 64] width 172 height 125
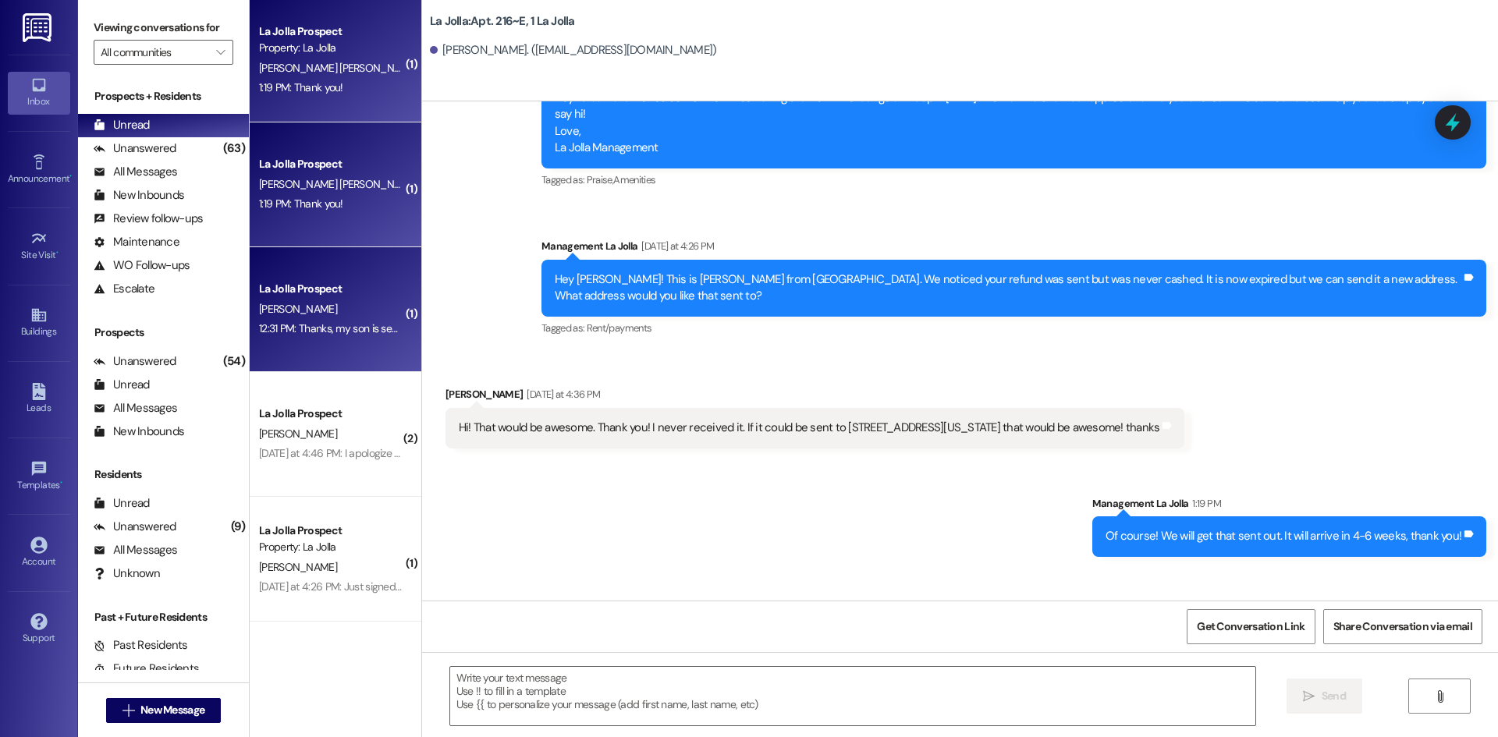
scroll to position [0, 0]
click at [331, 339] on div "12:31 PM: Thanks, my son is sending them a message to get the enrollment status…" at bounding box center [330, 330] width 147 height 19
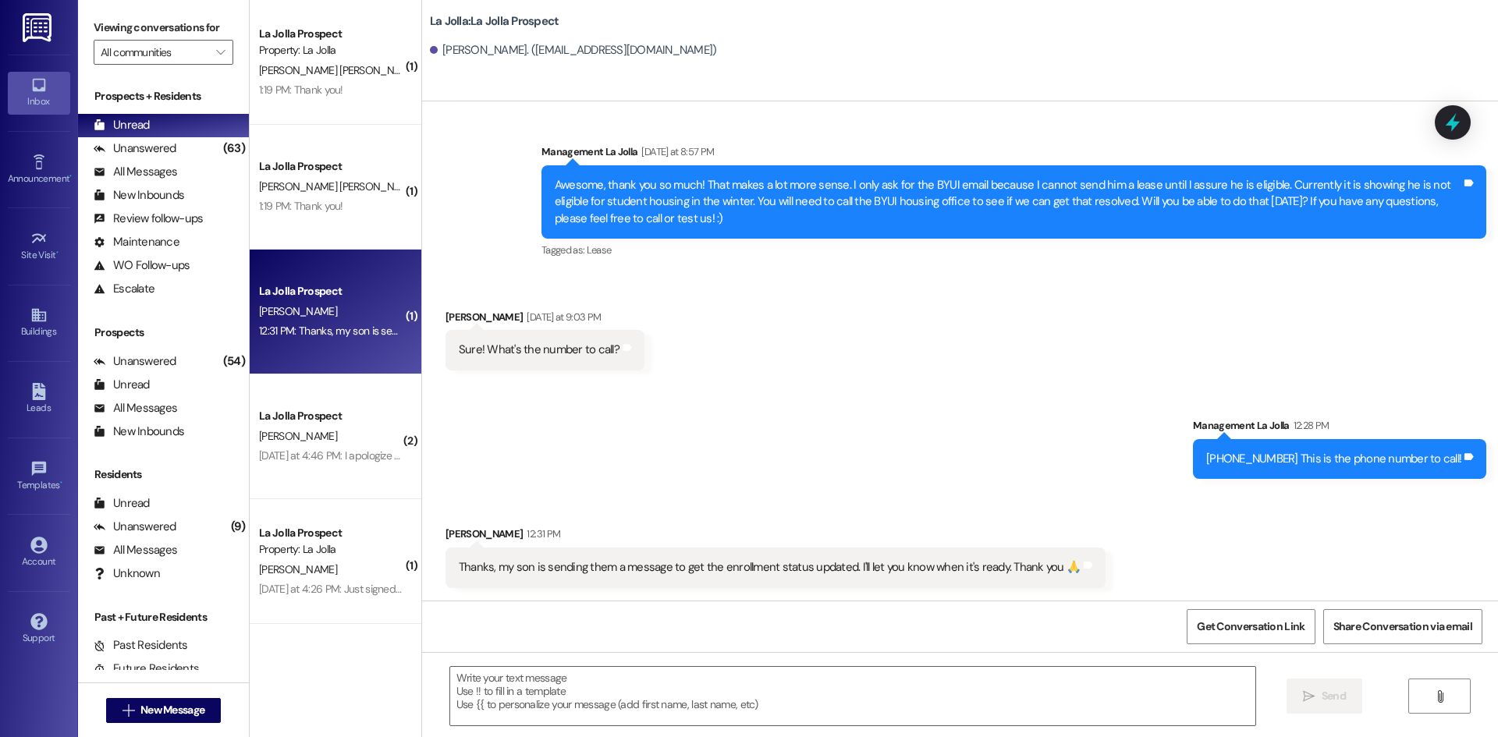
scroll to position [279, 0]
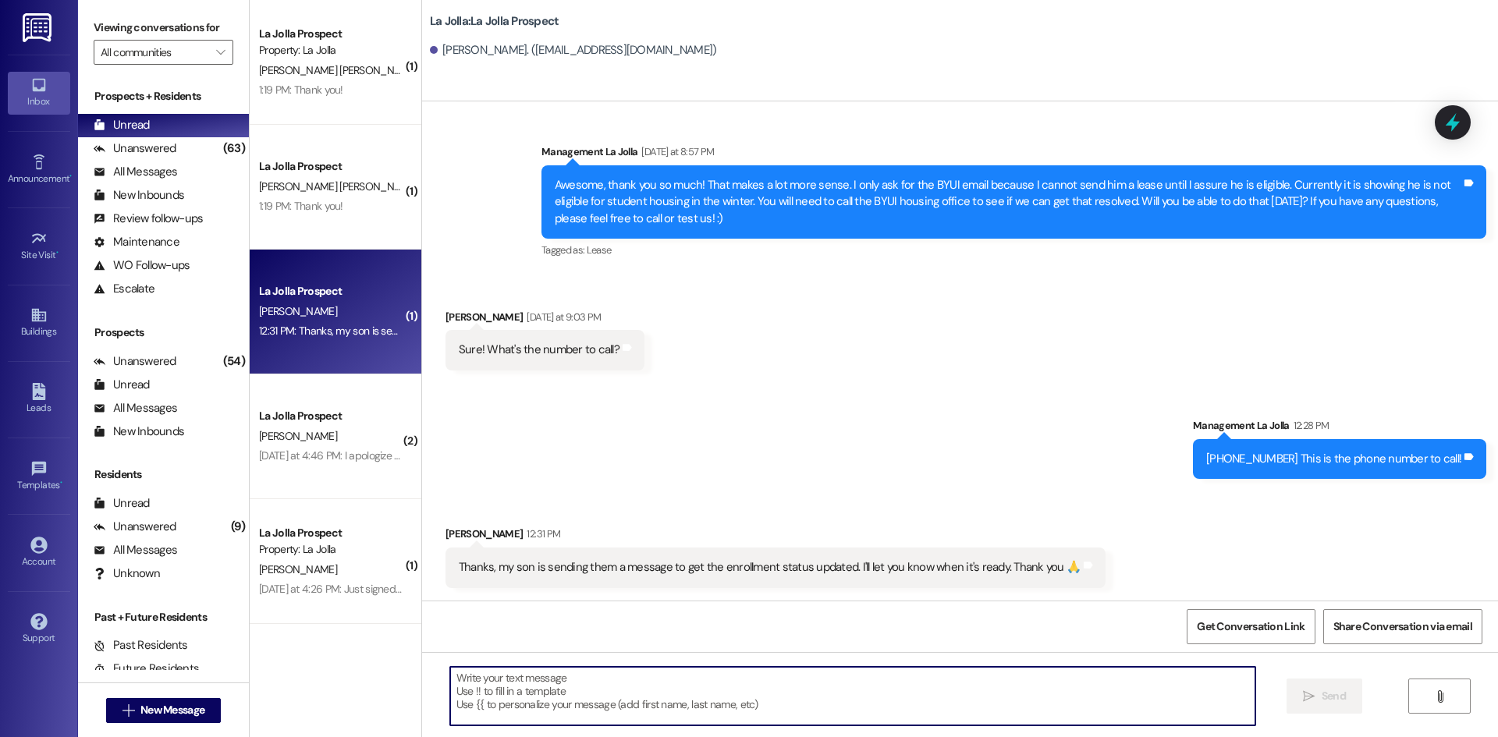
click at [629, 674] on textarea at bounding box center [852, 696] width 805 height 58
type textarea "Awesome, thank you so much!"
drag, startPoint x: 415, startPoint y: 441, endPoint x: 386, endPoint y: 435, distance: 29.5
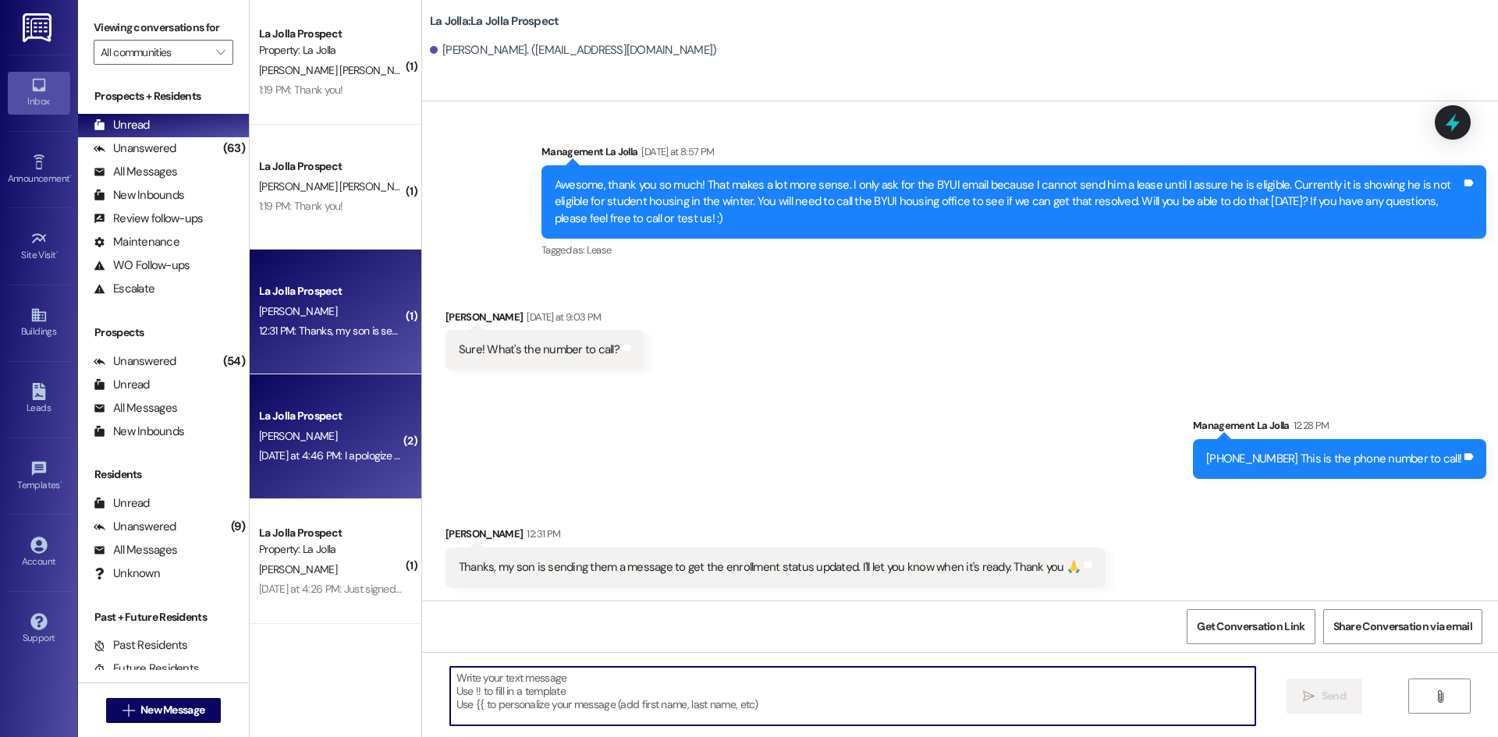
click at [422, 441] on div "Sent via SMS Management La Jolla 12:28 PM [PHONE_NUMBER] This is the phone numb…" at bounding box center [960, 436] width 1076 height 108
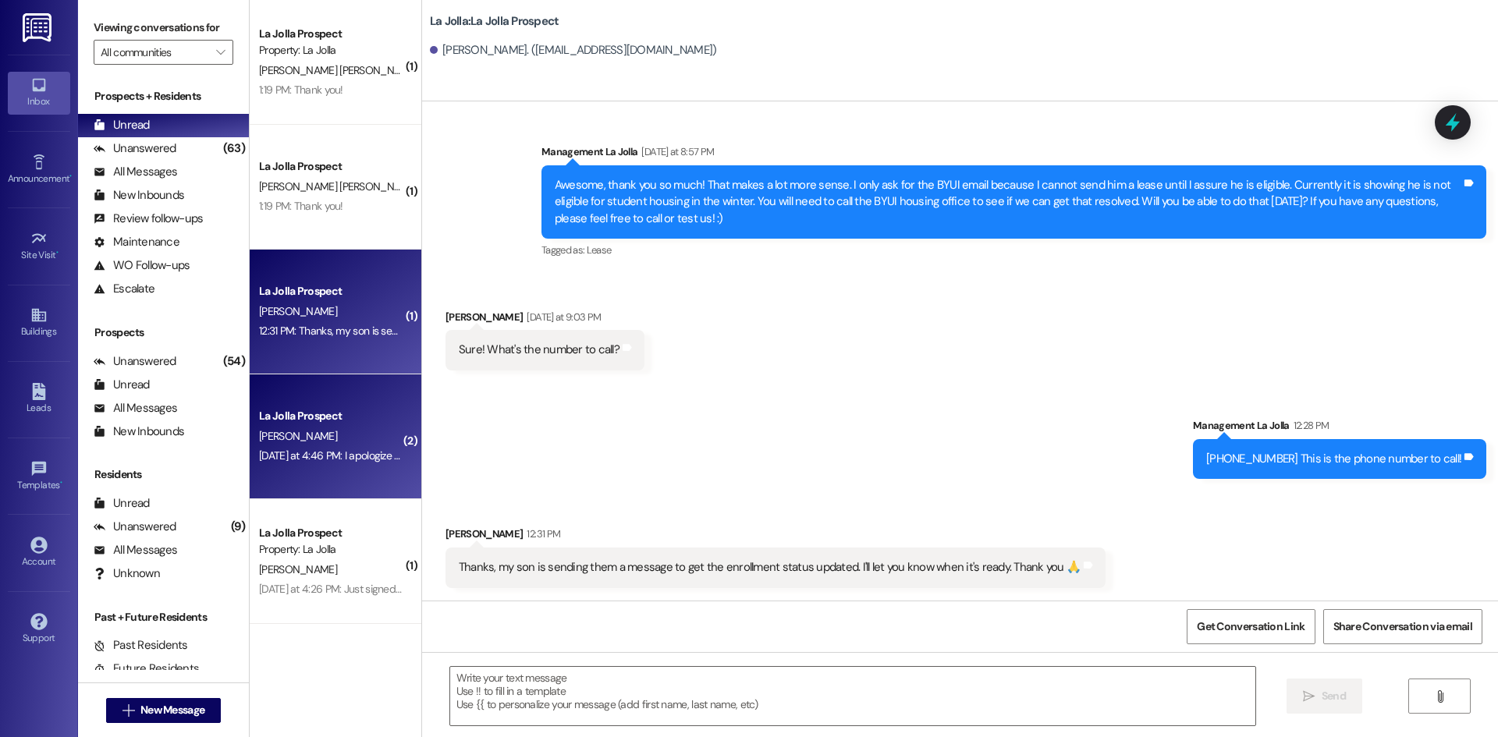
click at [383, 435] on div "[PERSON_NAME]" at bounding box center [330, 436] width 147 height 19
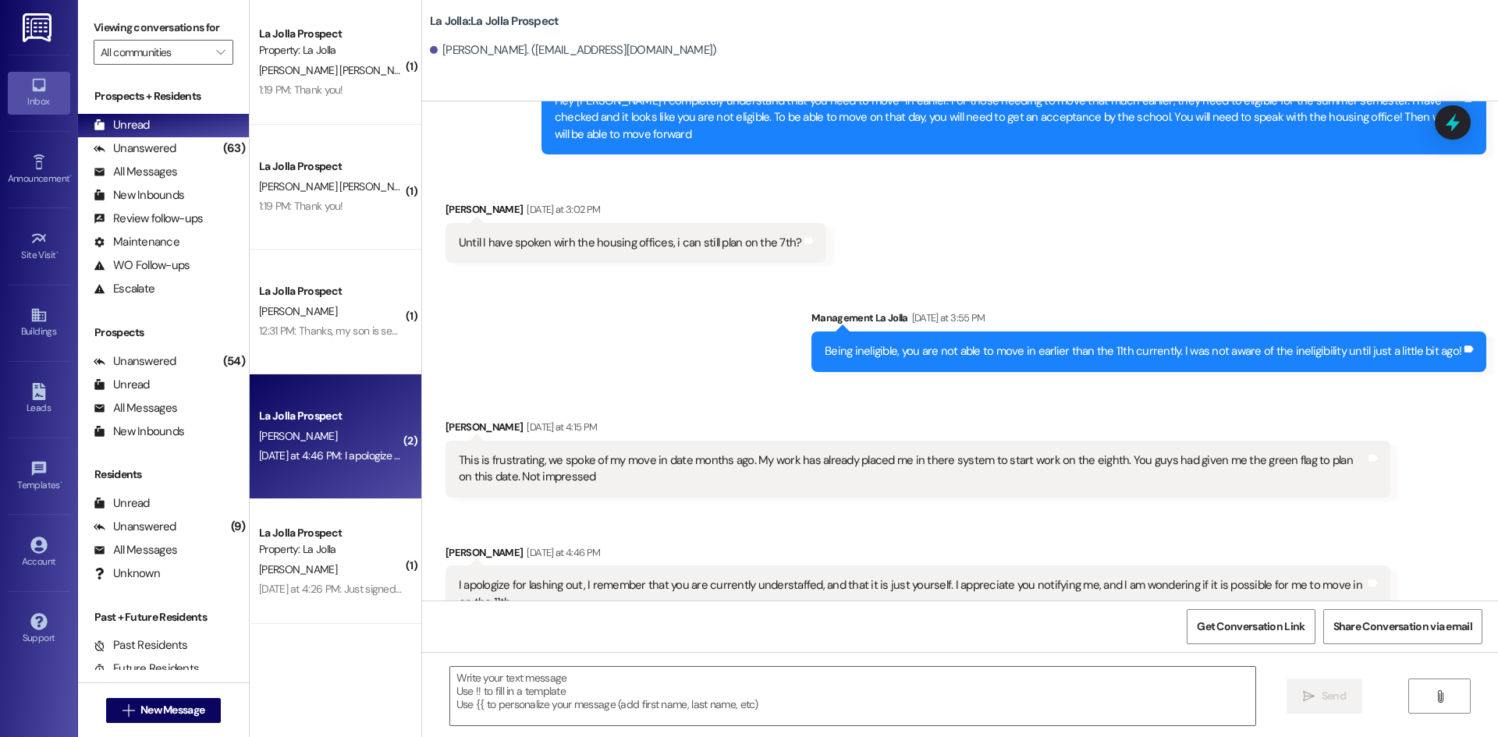
scroll to position [2995, 0]
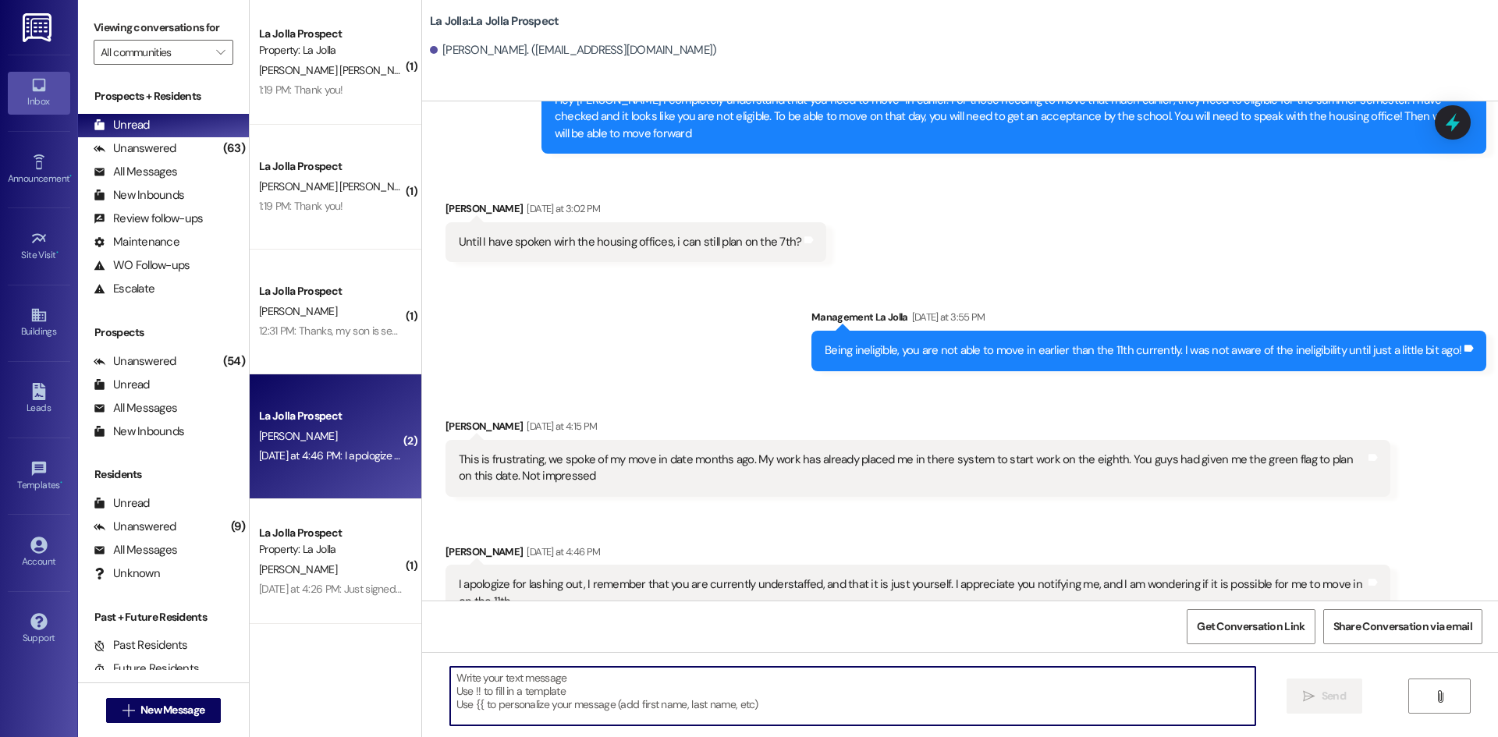
click at [598, 702] on textarea at bounding box center [852, 696] width 805 height 58
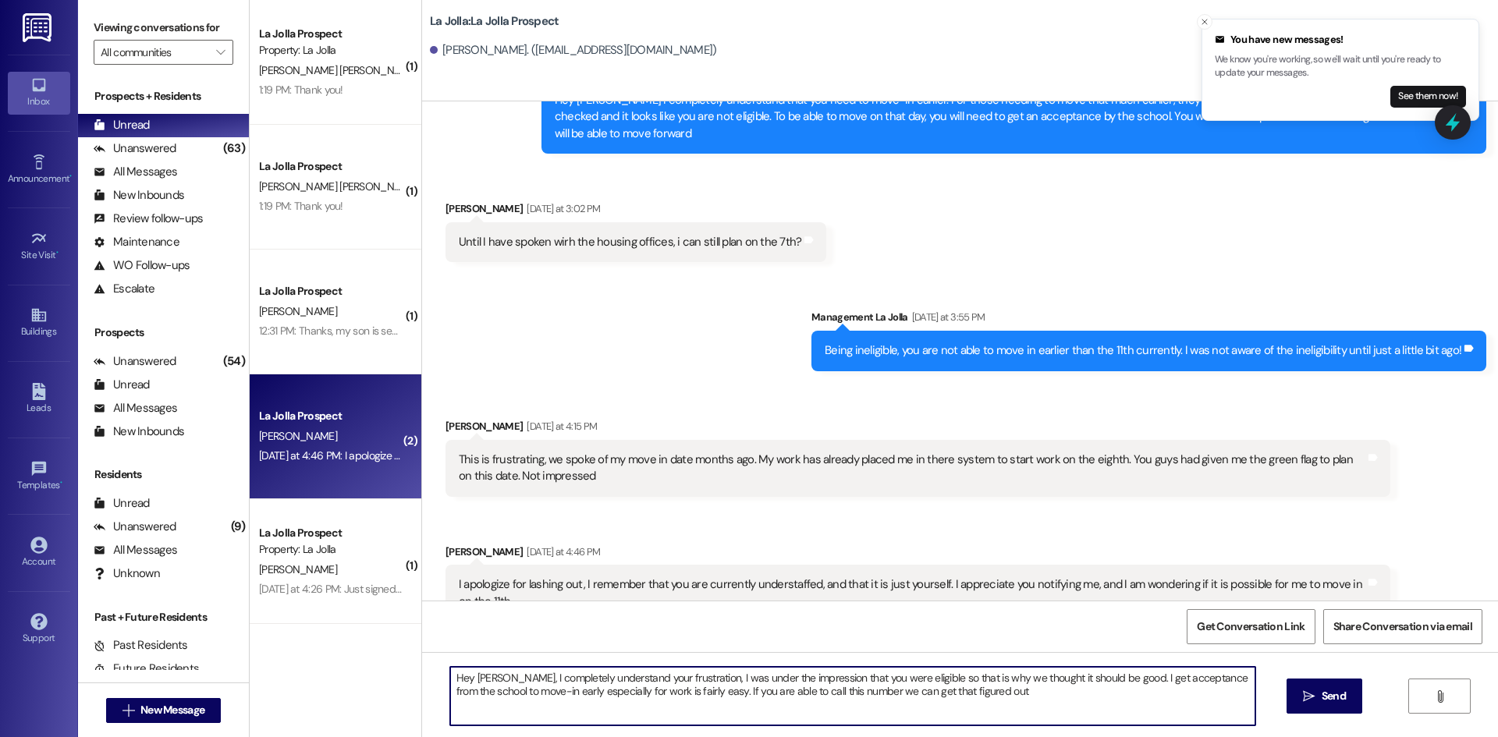
click at [1021, 698] on textarea "Hey [PERSON_NAME], I completely understand your frustration, I was under the im…" at bounding box center [852, 696] width 805 height 58
click at [549, 711] on textarea "Hey [PERSON_NAME], I completely understand your frustration, I was under the im…" at bounding box center [852, 696] width 805 height 58
paste textarea "[PHONE_NUMBER]"
click at [1042, 691] on textarea "Hey [PERSON_NAME], I completely understand your frustration, I was under the im…" at bounding box center [852, 696] width 805 height 58
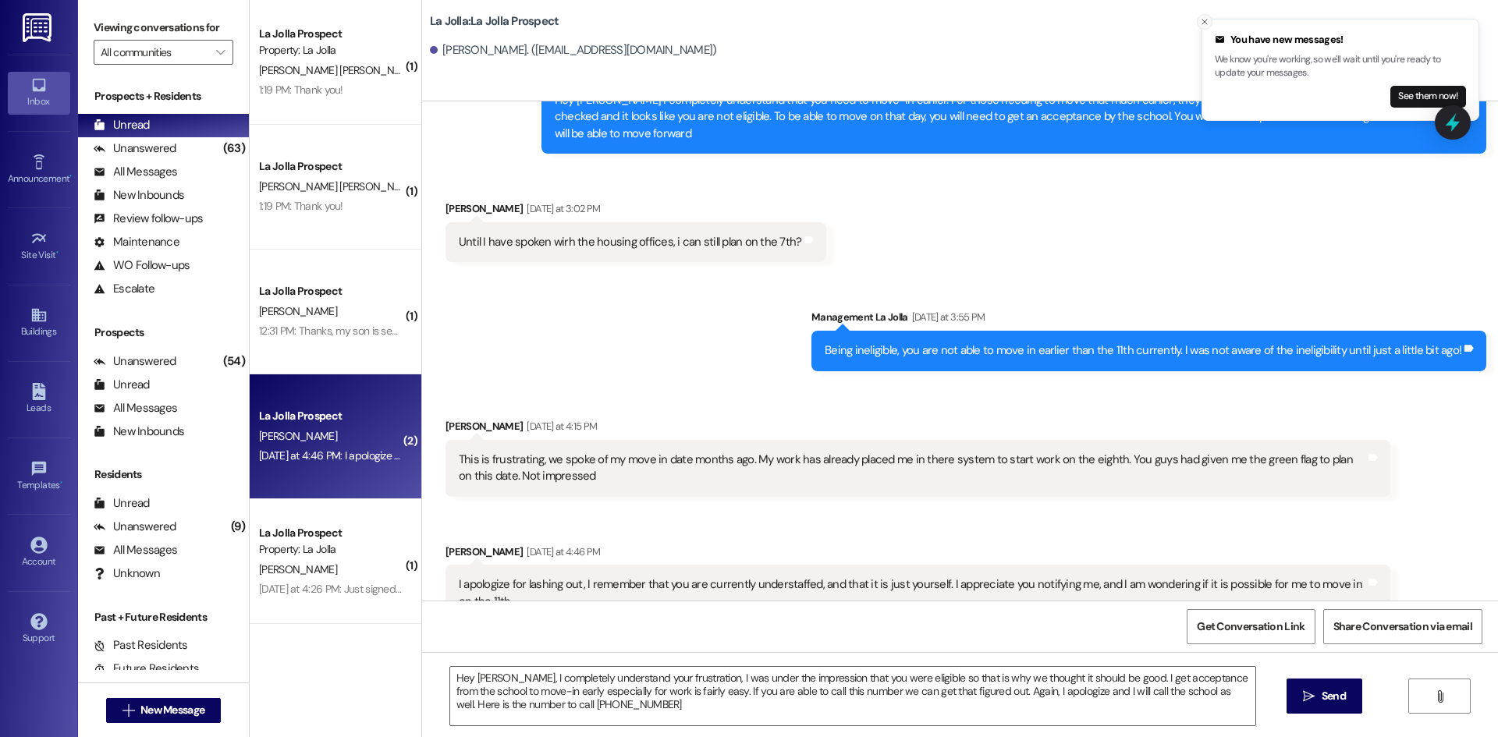
click at [1207, 22] on icon "Close toast" at bounding box center [1204, 21] width 9 height 9
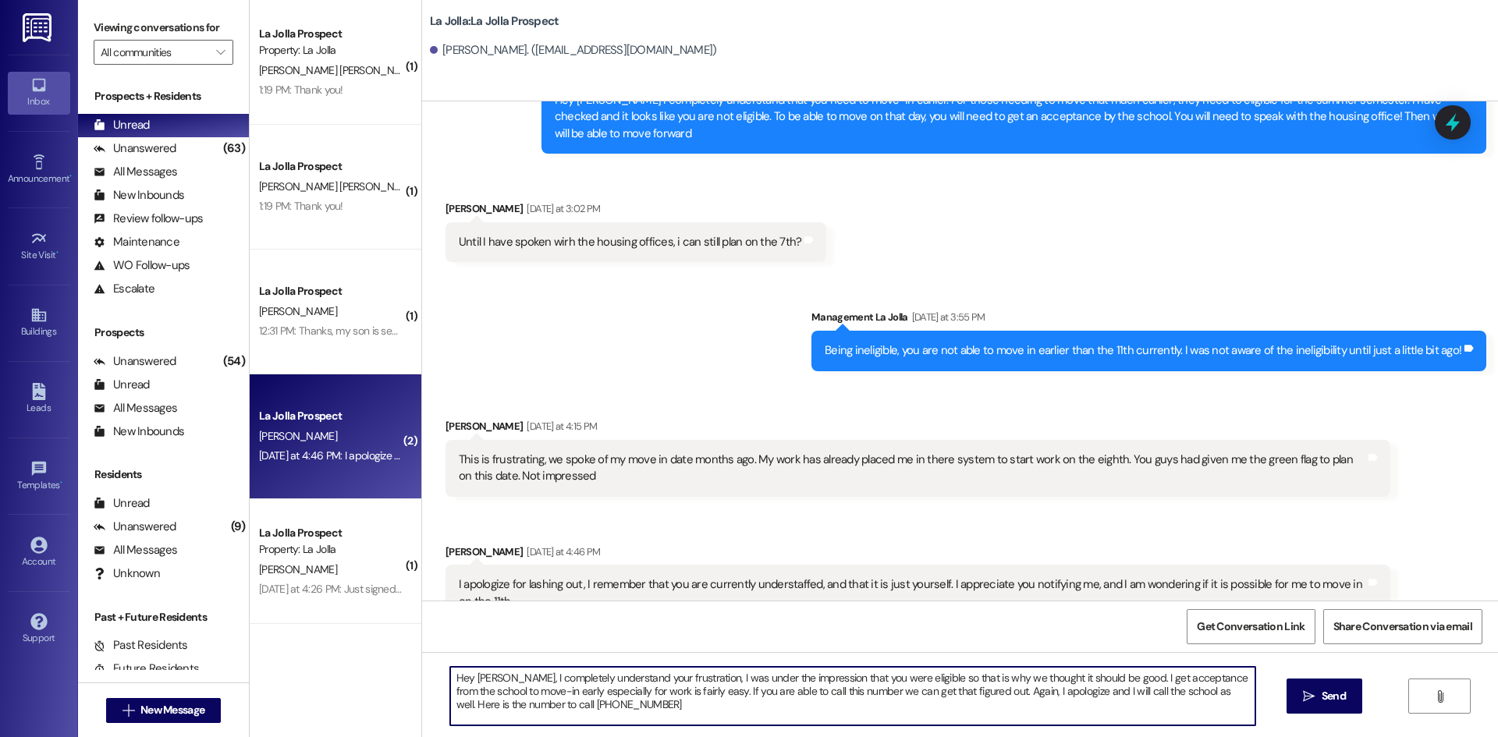
drag, startPoint x: 1136, startPoint y: 674, endPoint x: 1119, endPoint y: 674, distance: 17.9
click at [1119, 674] on textarea "Hey [PERSON_NAME], I completely understand your frustration, I was under the im…" at bounding box center [852, 696] width 805 height 58
drag, startPoint x: 646, startPoint y: 707, endPoint x: 564, endPoint y: 707, distance: 81.9
click at [564, 707] on textarea "Hey [PERSON_NAME], I completely understand your frustration, I was under the im…" at bounding box center [852, 696] width 805 height 58
click at [1012, 687] on textarea "Hey [PERSON_NAME], I completely understand your frustration, I was under the im…" at bounding box center [852, 696] width 805 height 58
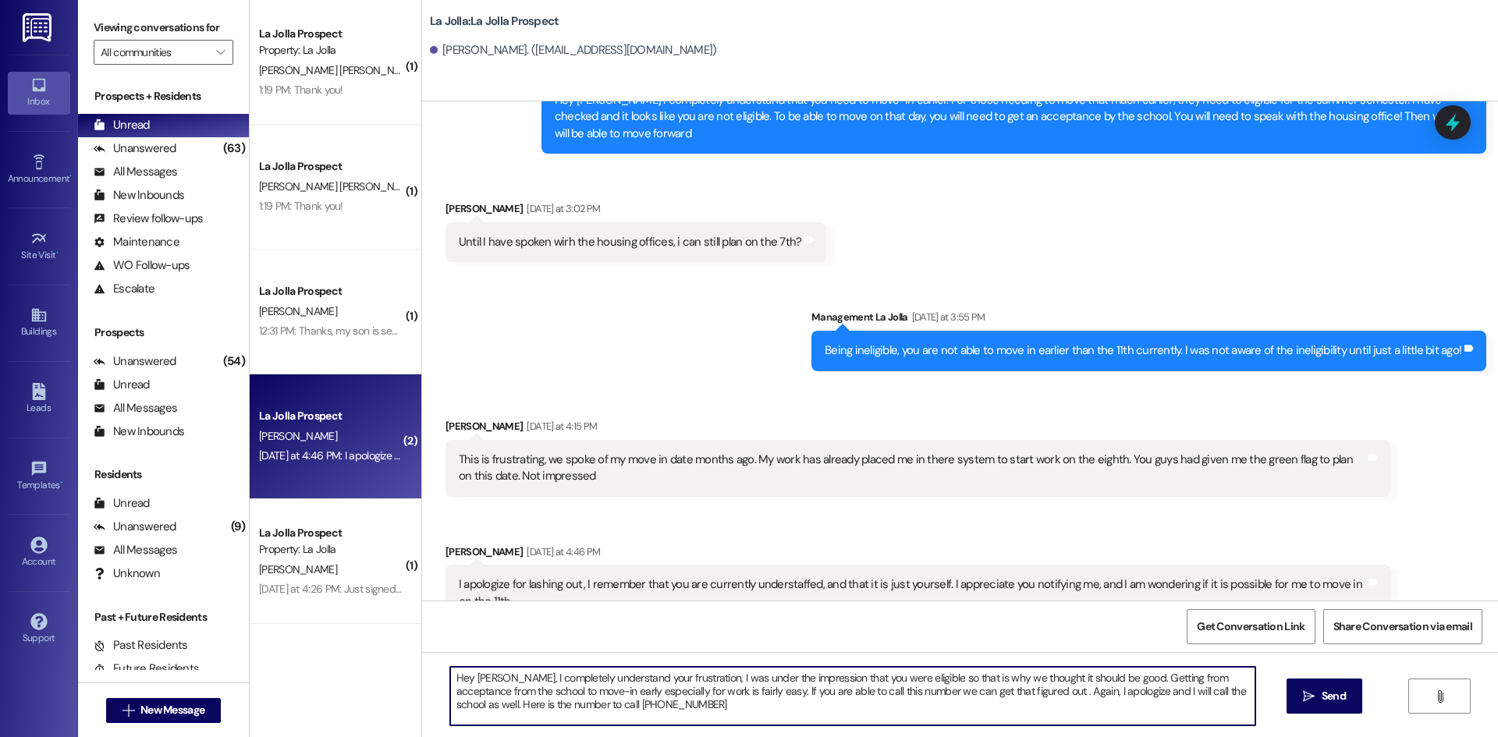
paste textarea "[PHONE_NUMBER]"
click at [838, 704] on textarea "Hey [PERSON_NAME], I completely understand your frustration, I was under the im…" at bounding box center [852, 696] width 805 height 58
drag, startPoint x: 751, startPoint y: 710, endPoint x: 512, endPoint y: 713, distance: 239.5
click at [512, 713] on textarea "Hey [PERSON_NAME], I completely understand your frustration, I was under the im…" at bounding box center [852, 696] width 805 height 58
type textarea "Hey [PERSON_NAME], I completely understand your frustration, I was under the im…"
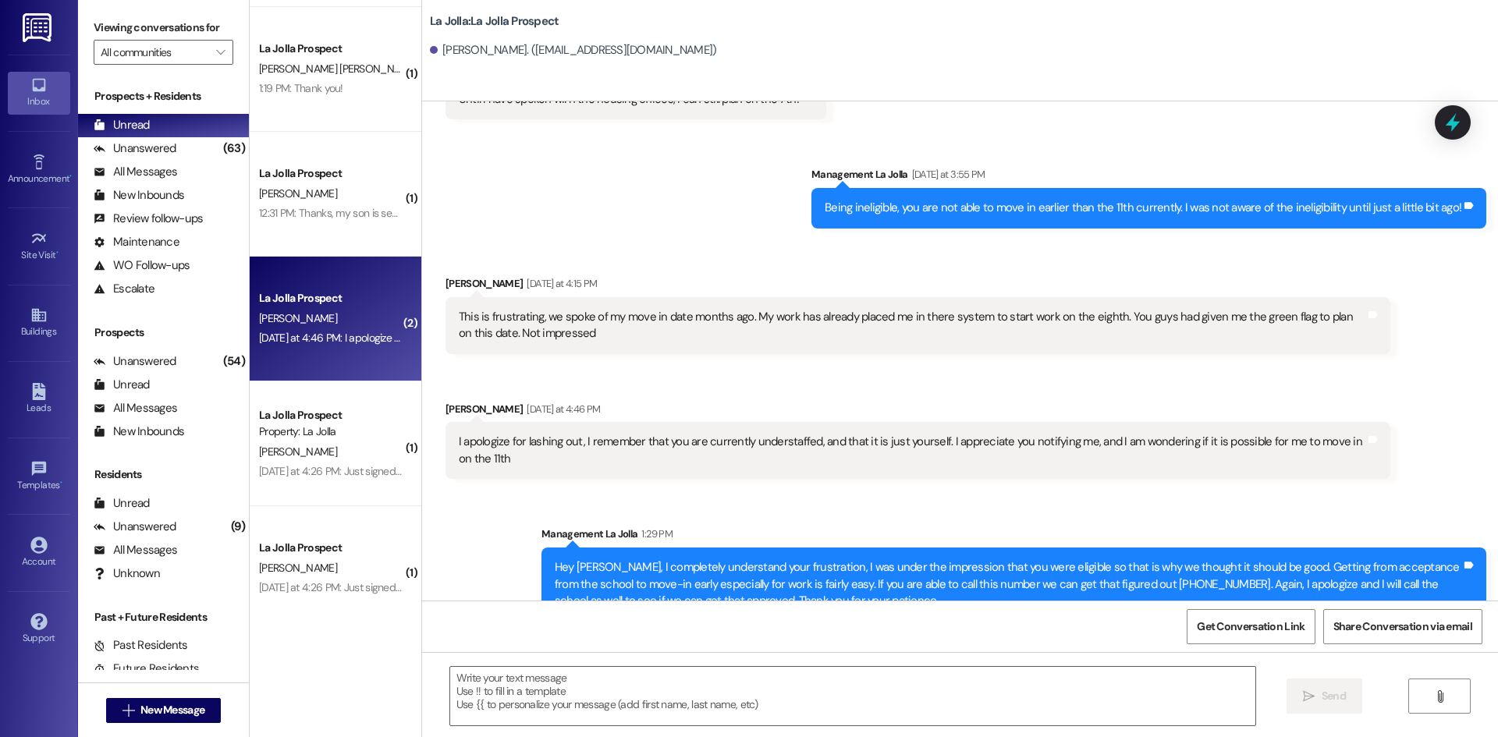
scroll to position [122, 0]
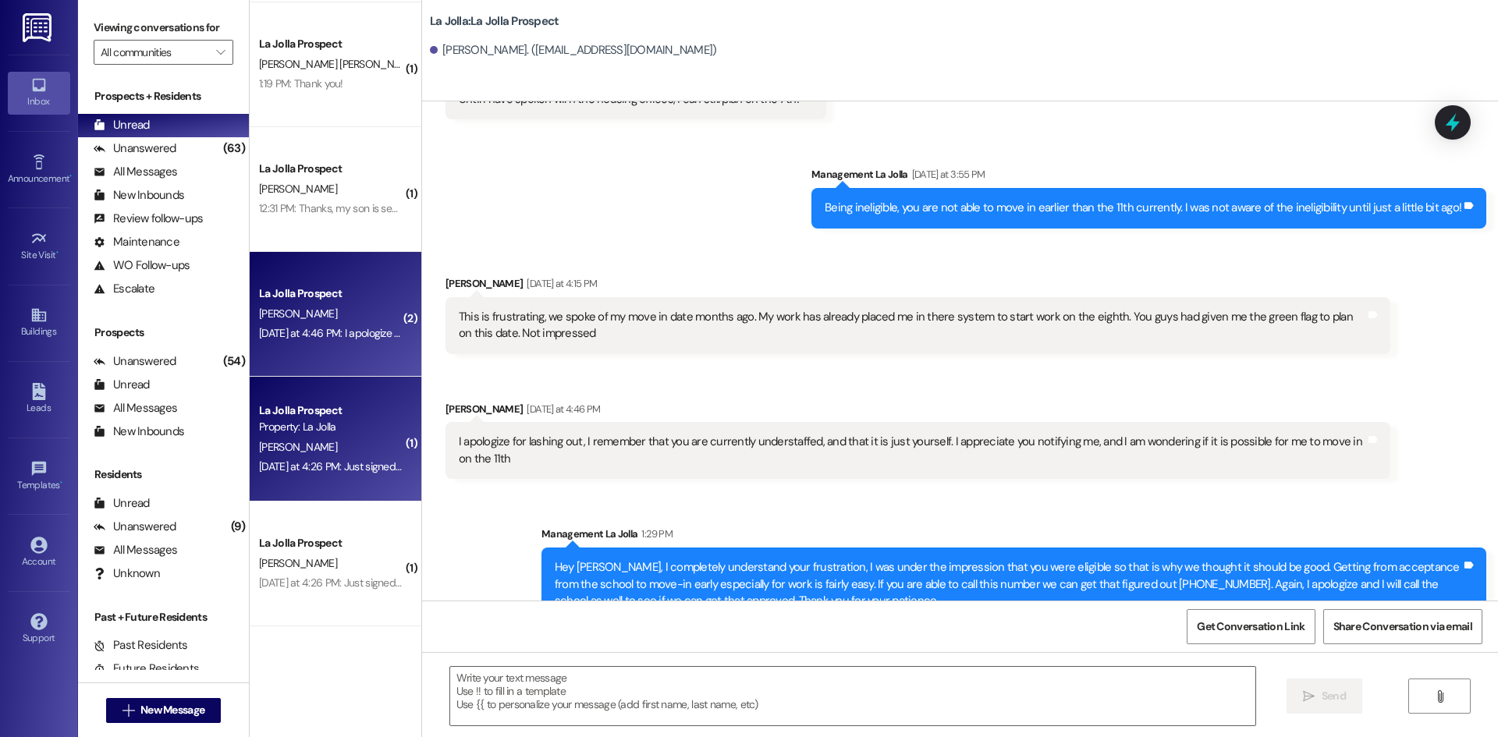
click at [345, 442] on div "[PERSON_NAME]" at bounding box center [330, 447] width 147 height 19
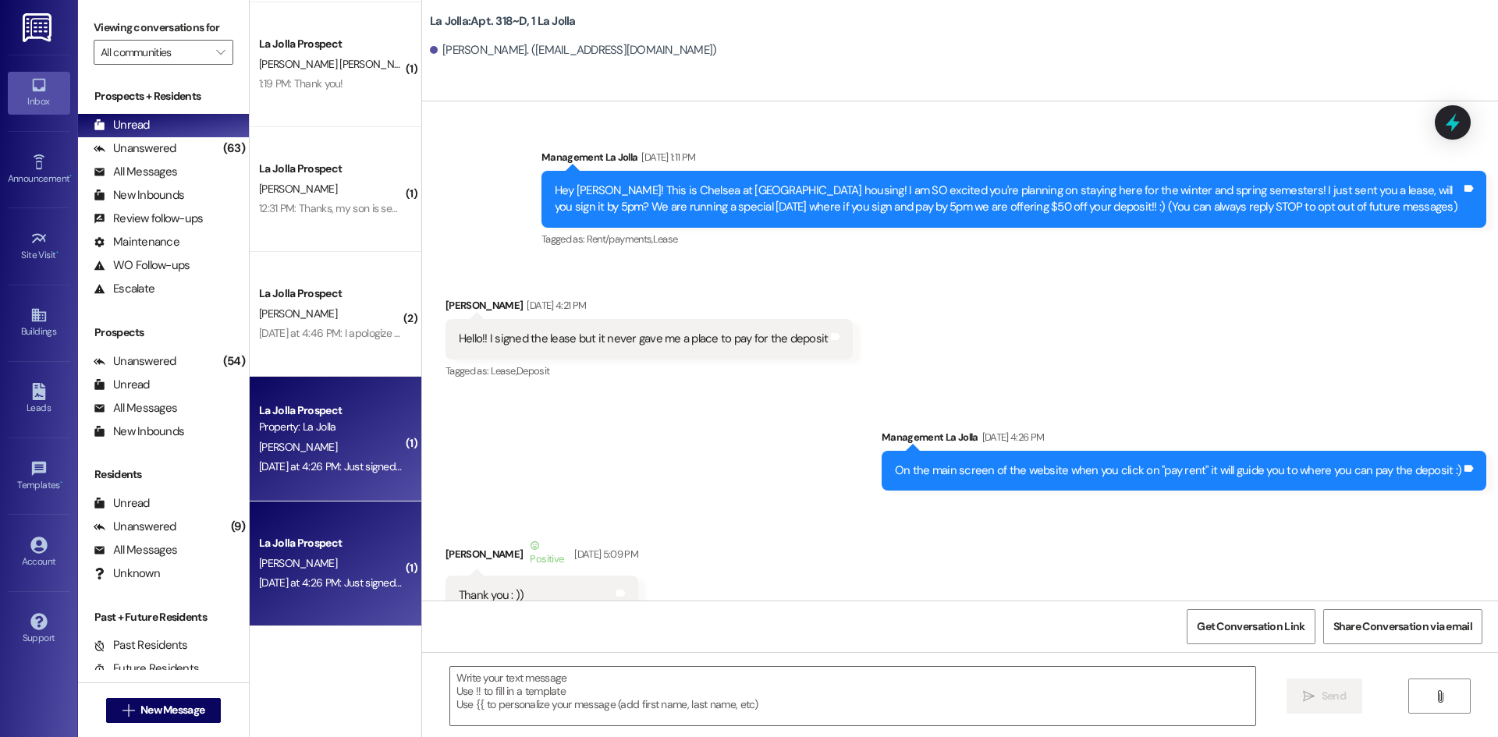
scroll to position [30040, 0]
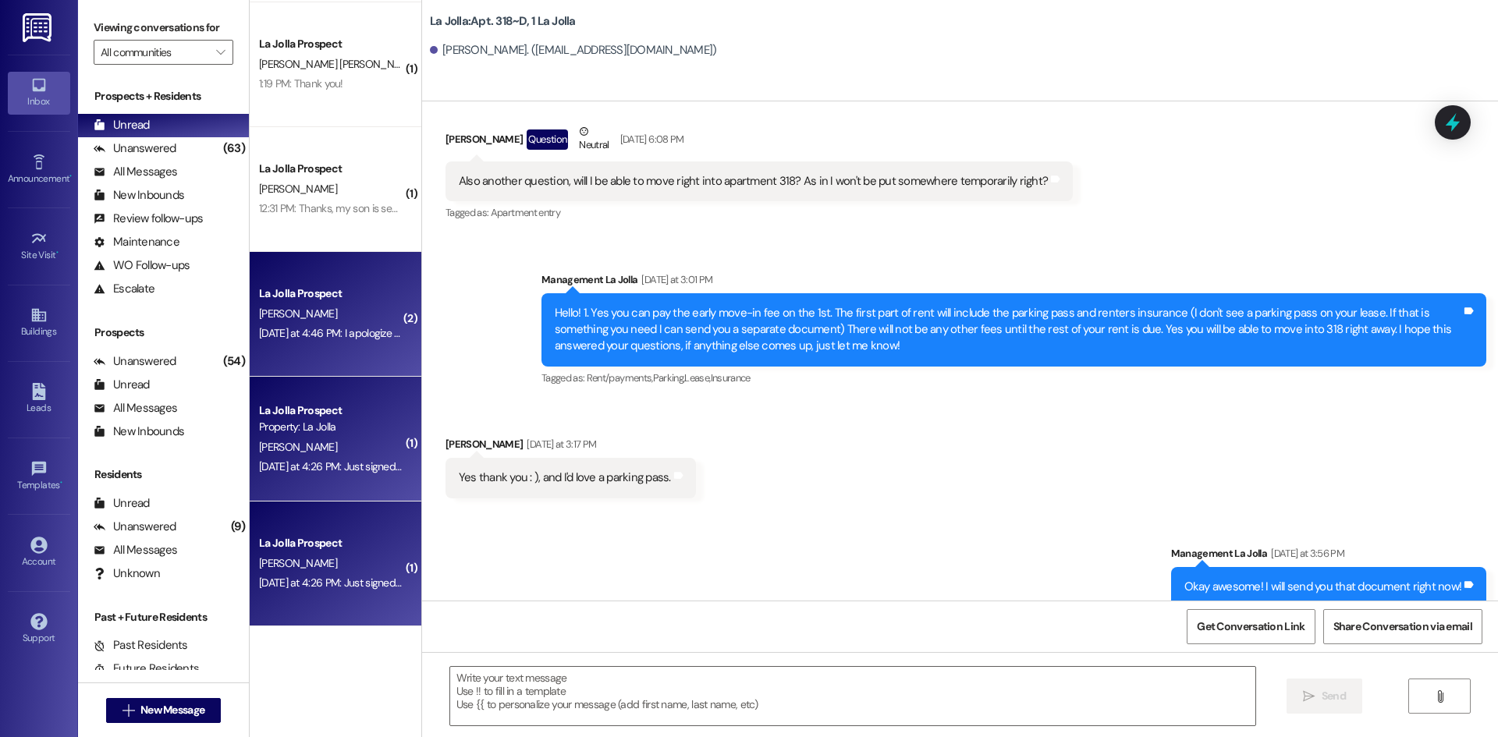
click at [346, 320] on div "[PERSON_NAME]" at bounding box center [330, 313] width 147 height 19
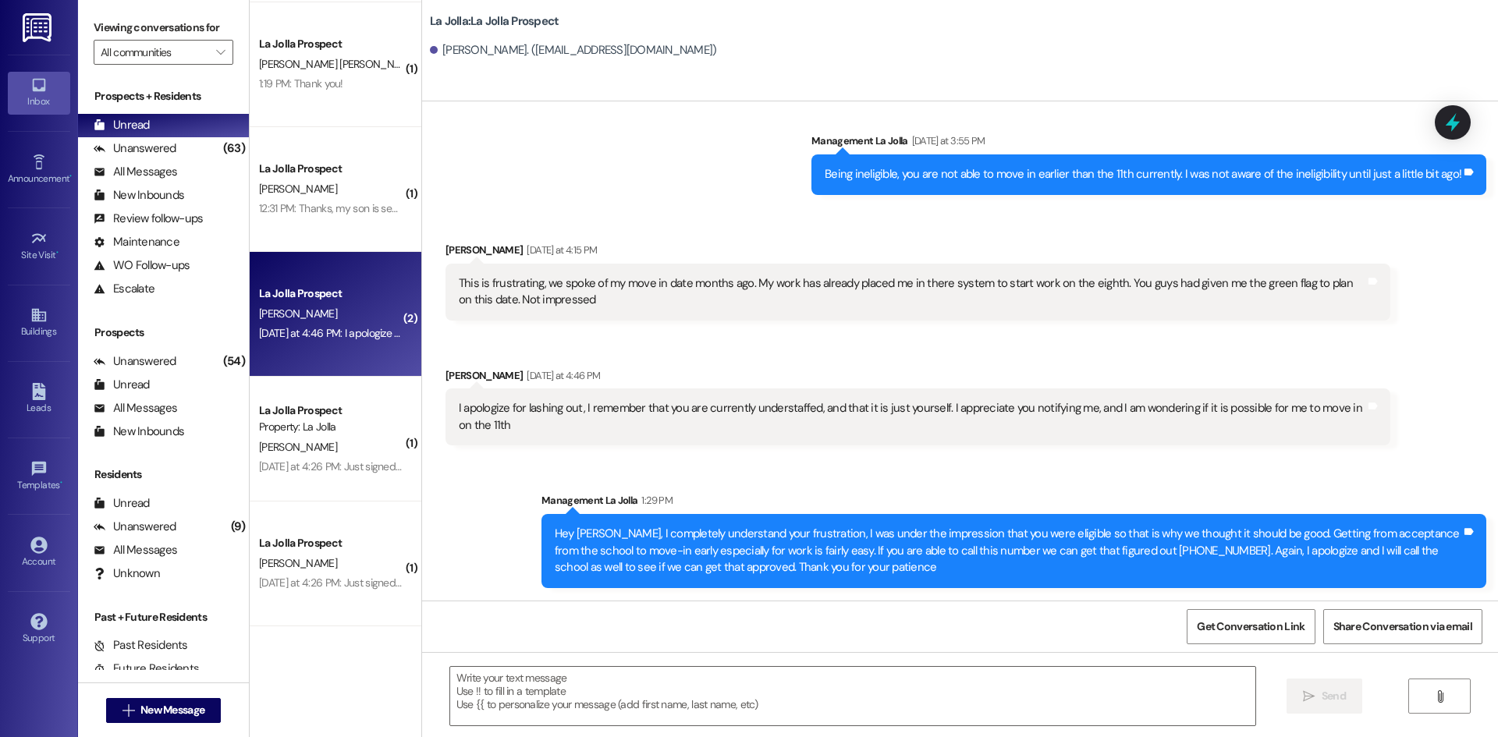
scroll to position [3138, 0]
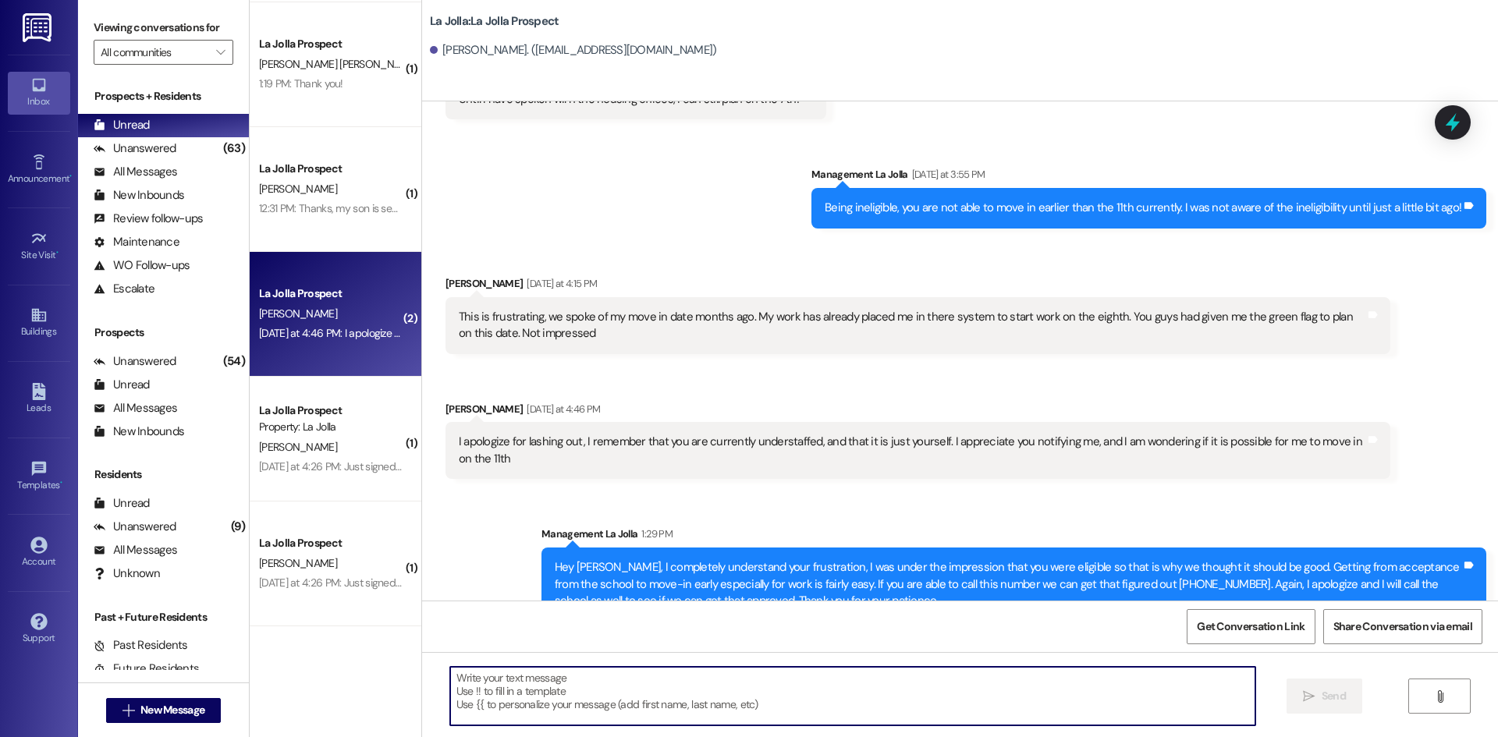
click at [570, 680] on textarea at bounding box center [852, 696] width 805 height 58
type textarea "Hey [PERSON_NAME]! I called"
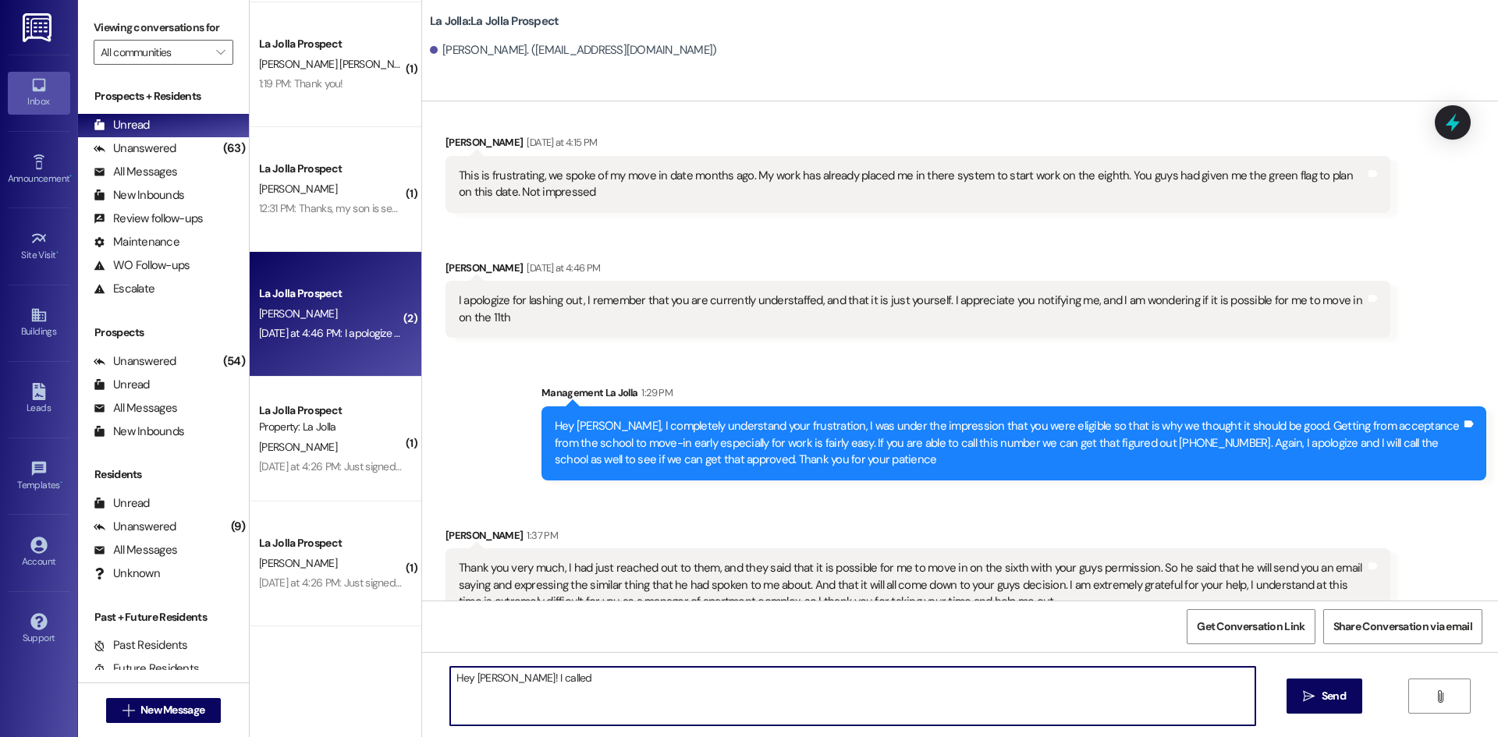
scroll to position [3280, 0]
drag, startPoint x: 562, startPoint y: 678, endPoint x: 406, endPoint y: 665, distance: 156.6
click at [406, 665] on div "( 1 ) La Jolla Prospect Property: La Jolla [PERSON_NAME] [PERSON_NAME] 1:19 PM:…" at bounding box center [874, 368] width 1248 height 737
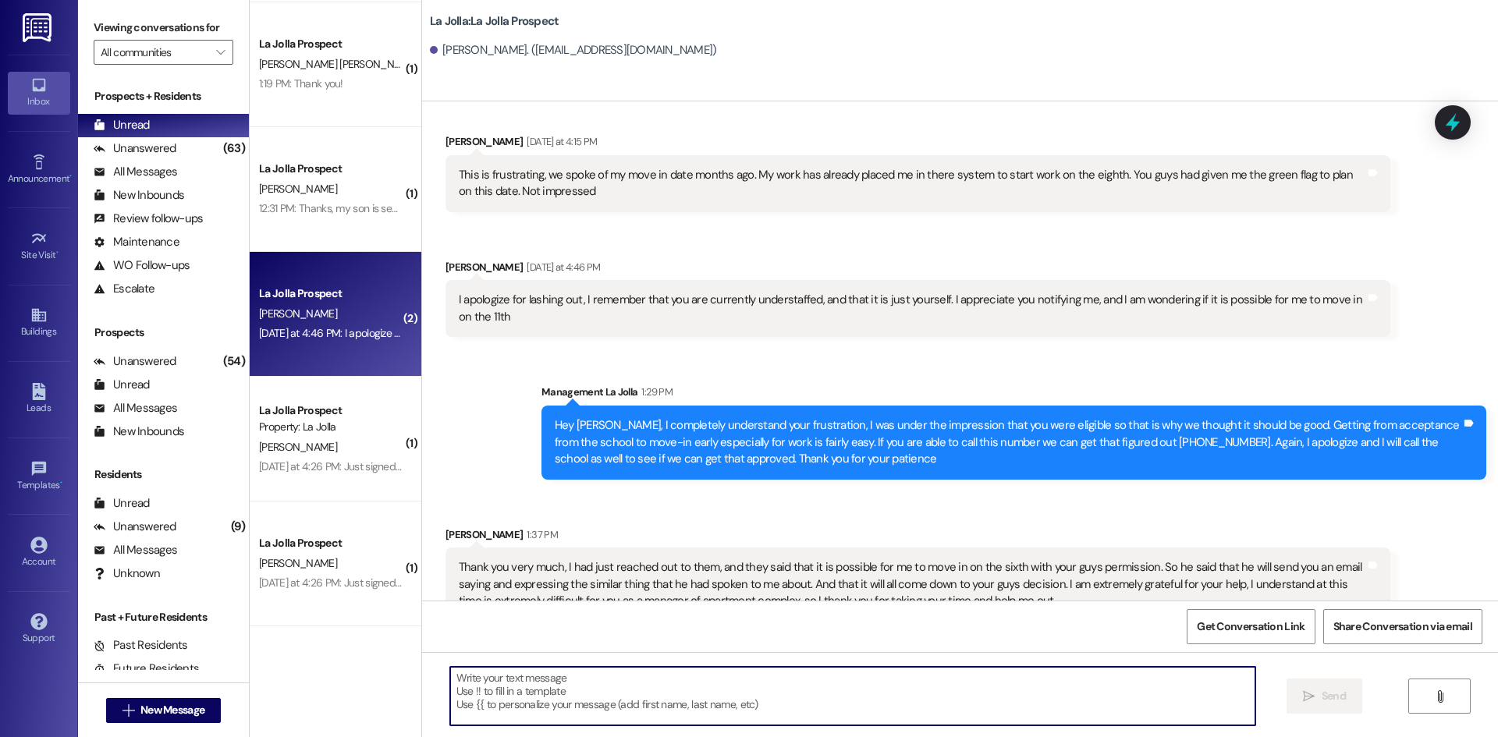
click at [535, 691] on textarea at bounding box center [852, 696] width 805 height 58
type textarea "H"
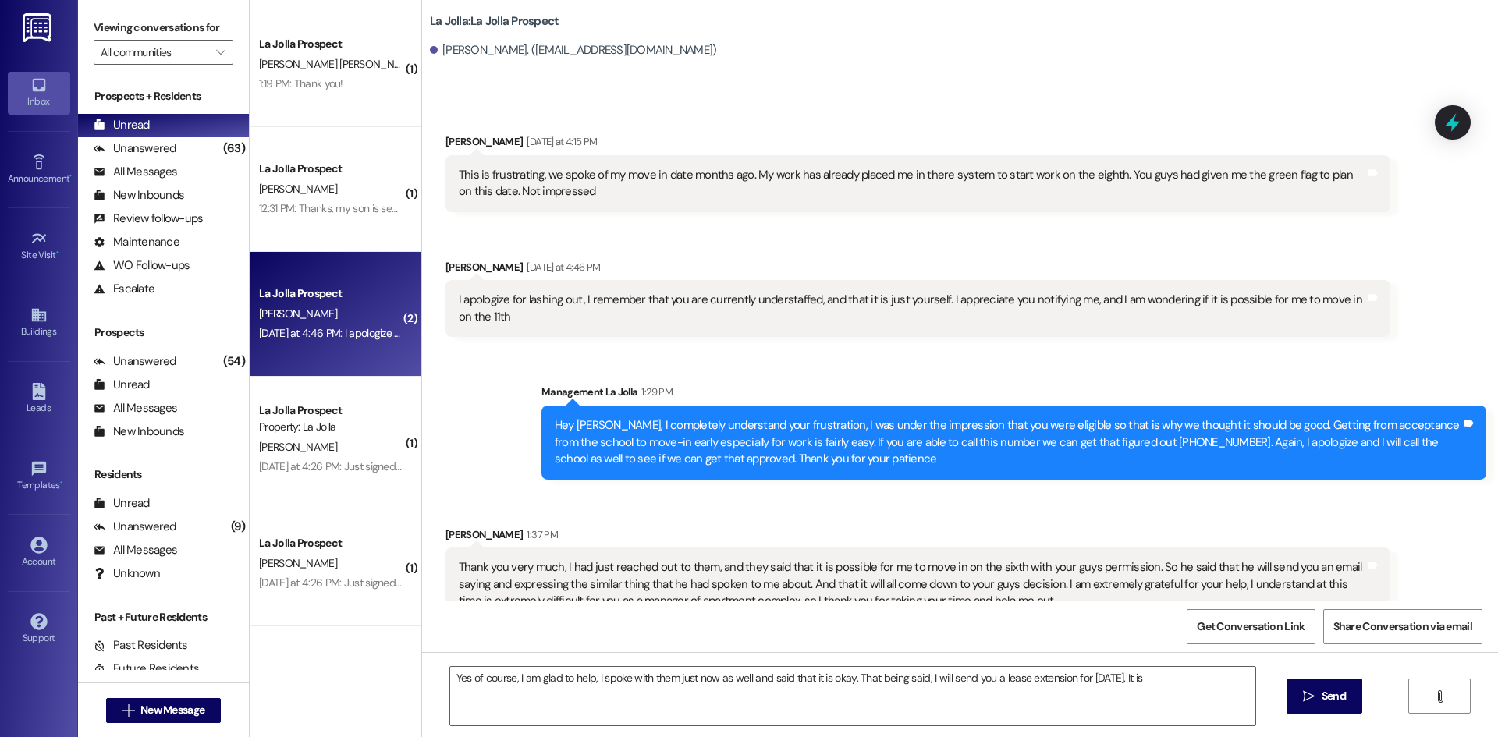
drag, startPoint x: 863, startPoint y: 292, endPoint x: 842, endPoint y: 487, distance: 196.8
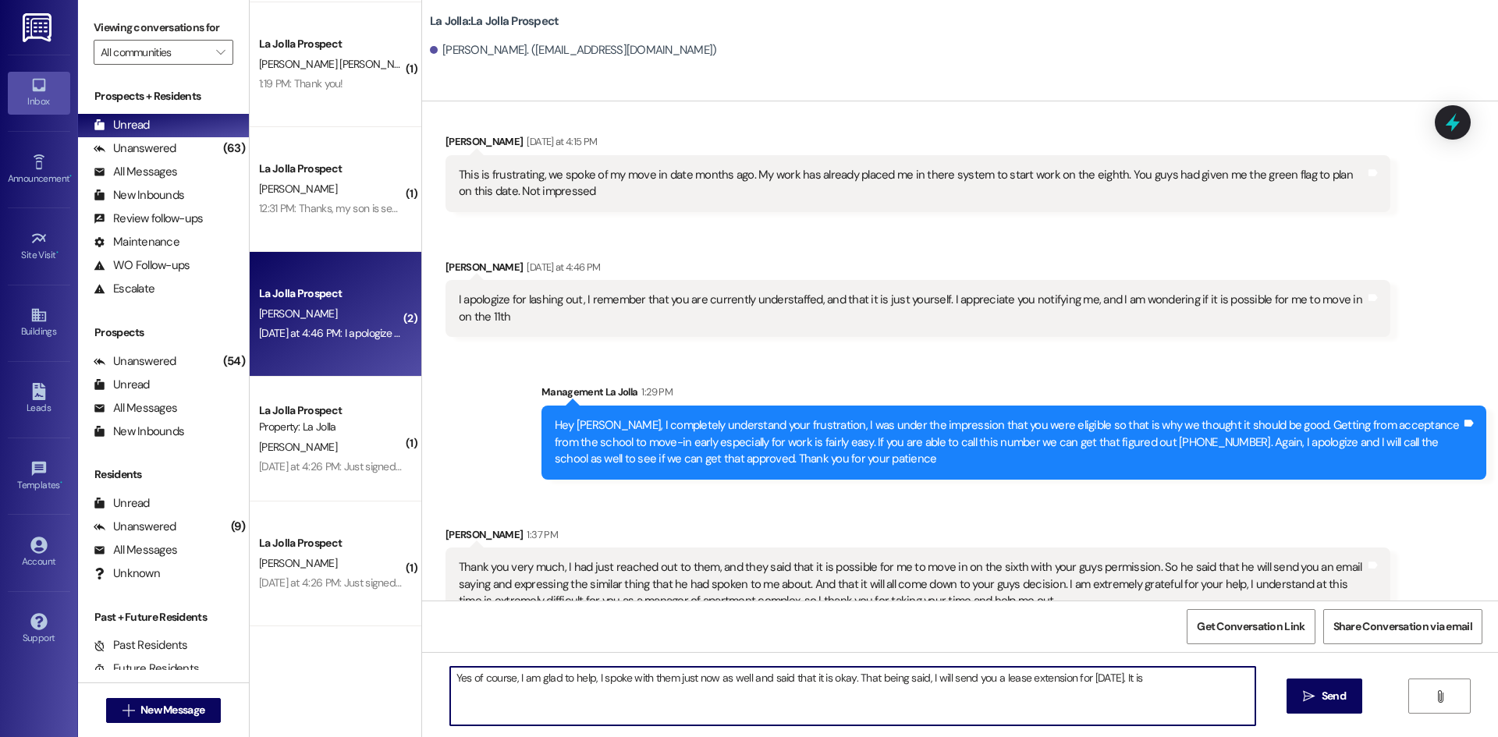
click at [1179, 676] on textarea "Yes of course, I am glad to help, I spoke with them just now as well and said t…" at bounding box center [852, 696] width 805 height 58
click at [763, 682] on textarea "Yes of course, I am glad to help, I spoke with them just now as well and said t…" at bounding box center [852, 696] width 805 height 58
drag, startPoint x: 523, startPoint y: 688, endPoint x: 477, endPoint y: 693, distance: 47.0
click at [477, 693] on textarea "Yes of course, I am glad to help, I spoke with them just now as well and they s…" at bounding box center [852, 696] width 805 height 58
click at [848, 686] on textarea "Yes of course, I am glad to help, I spoke with them just now as well and they s…" at bounding box center [852, 696] width 805 height 58
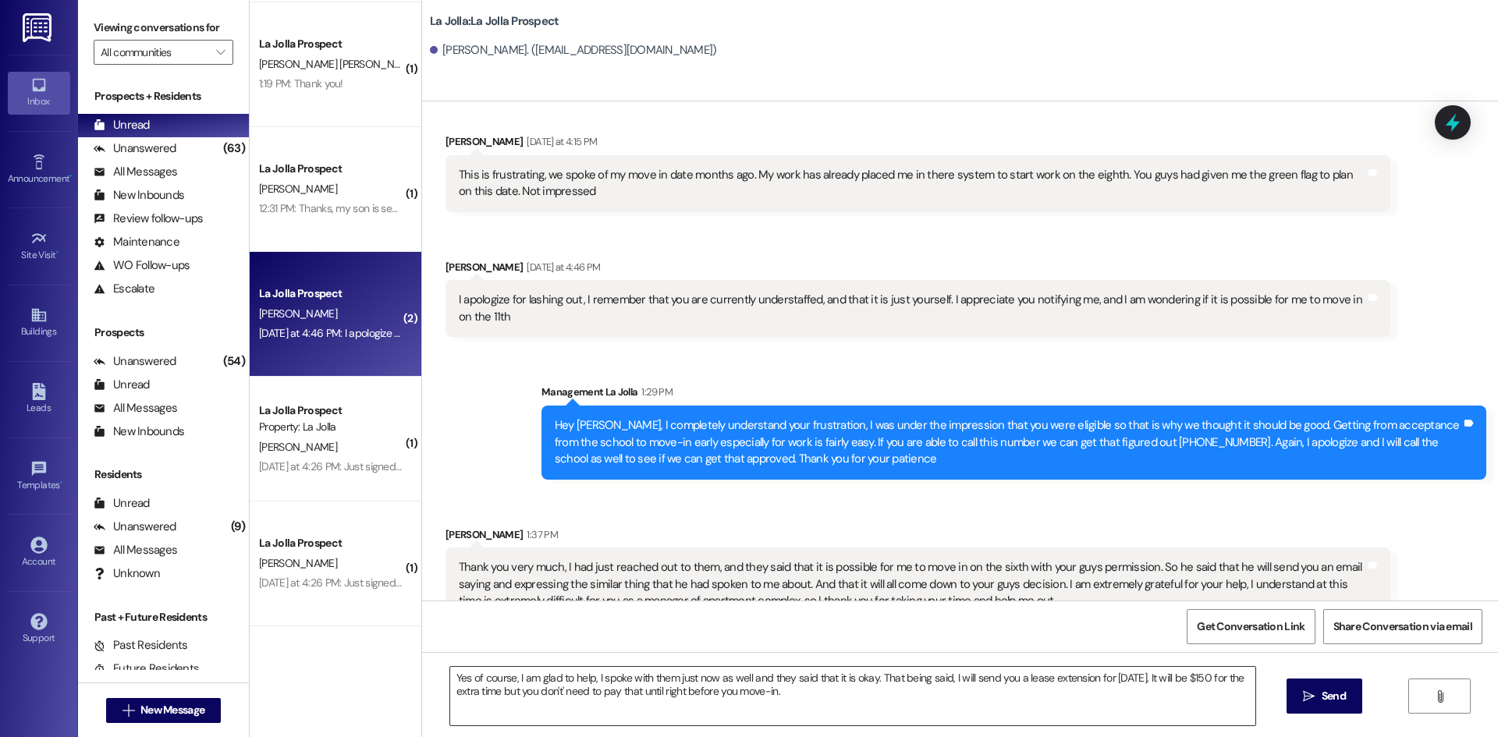
click at [850, 697] on textarea "Yes of course, I am glad to help, I spoke with them just now as well and they s…" at bounding box center [852, 696] width 805 height 58
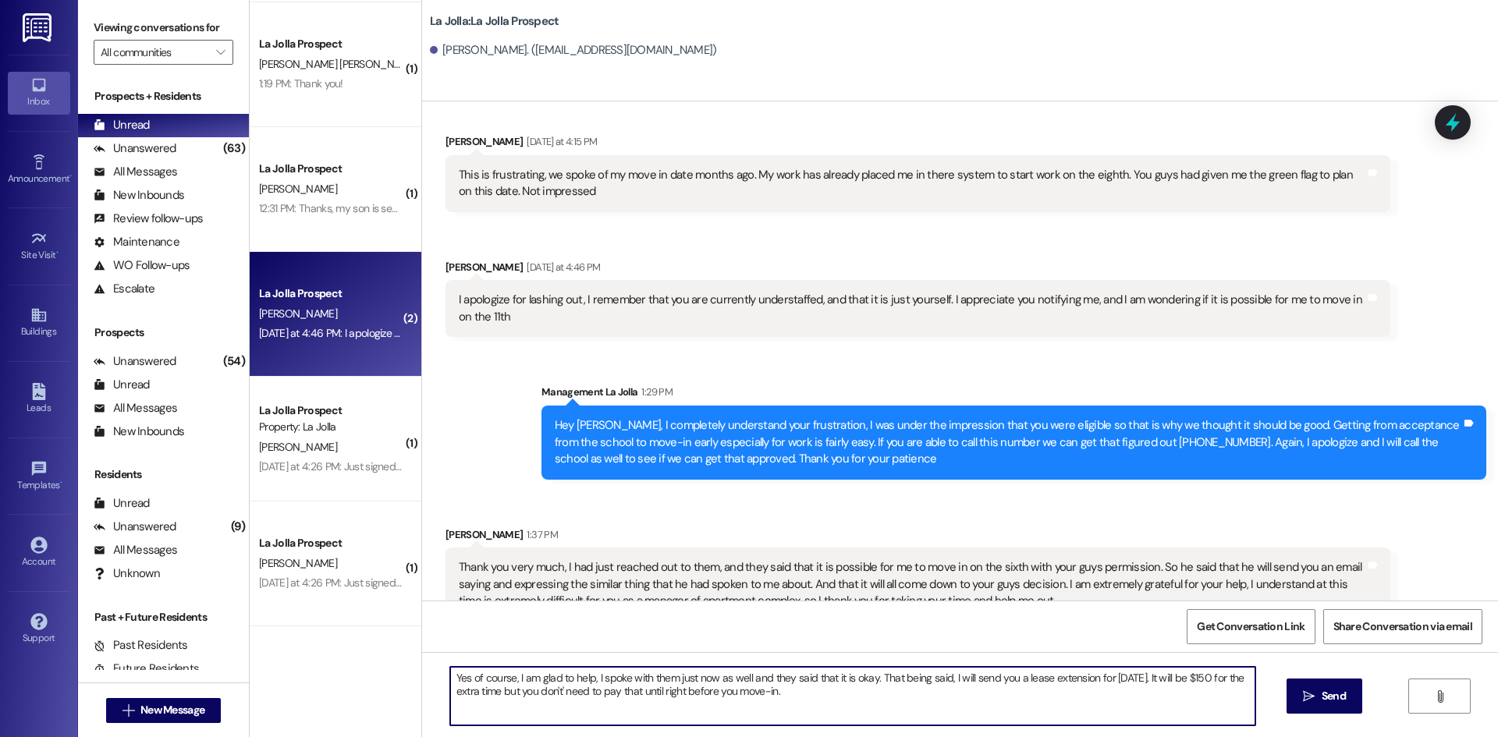
click at [866, 692] on textarea "Yes of course, I am glad to help, I spoke with them just now as well and they s…" at bounding box center [852, 696] width 805 height 58
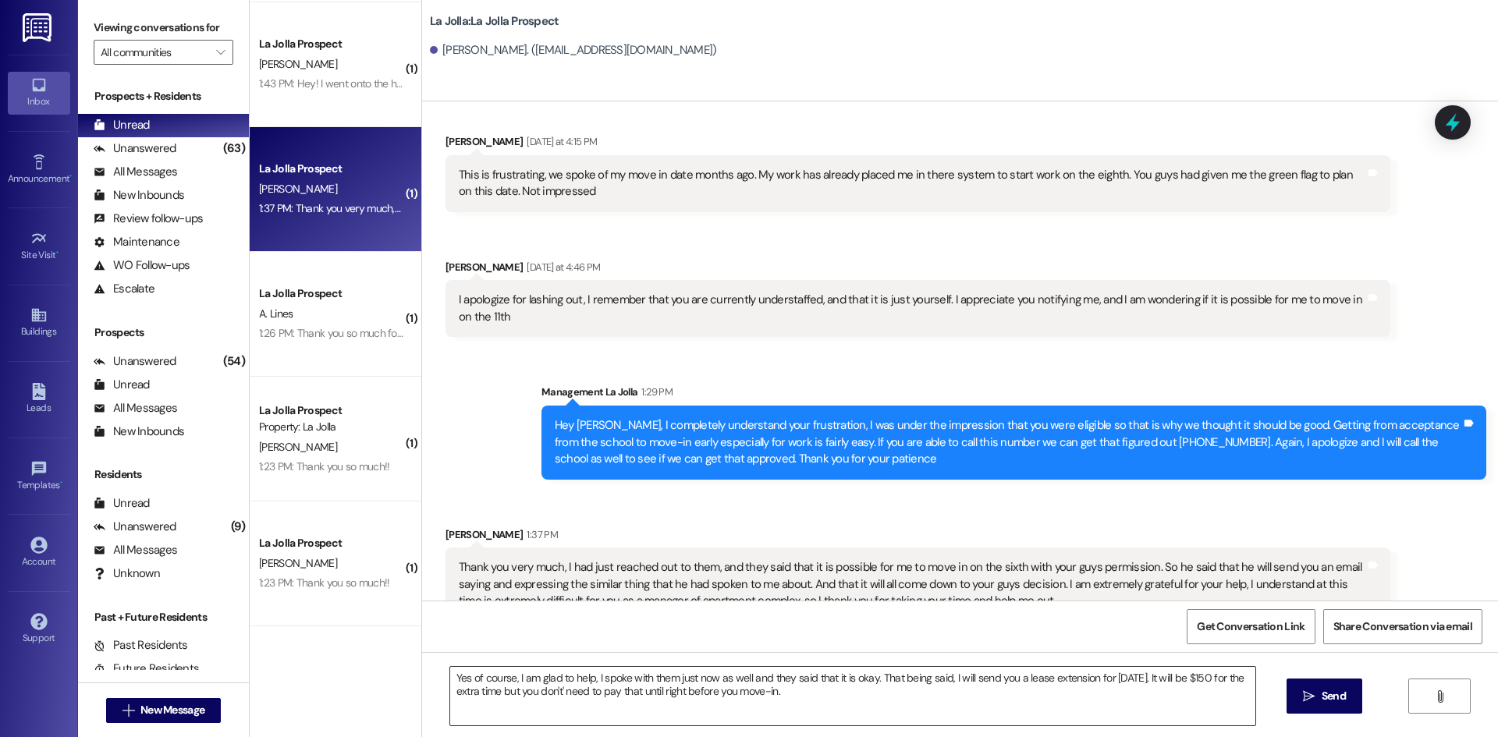
click at [831, 693] on textarea "Yes of course, I am glad to help, I spoke with them just now as well and they s…" at bounding box center [852, 696] width 805 height 58
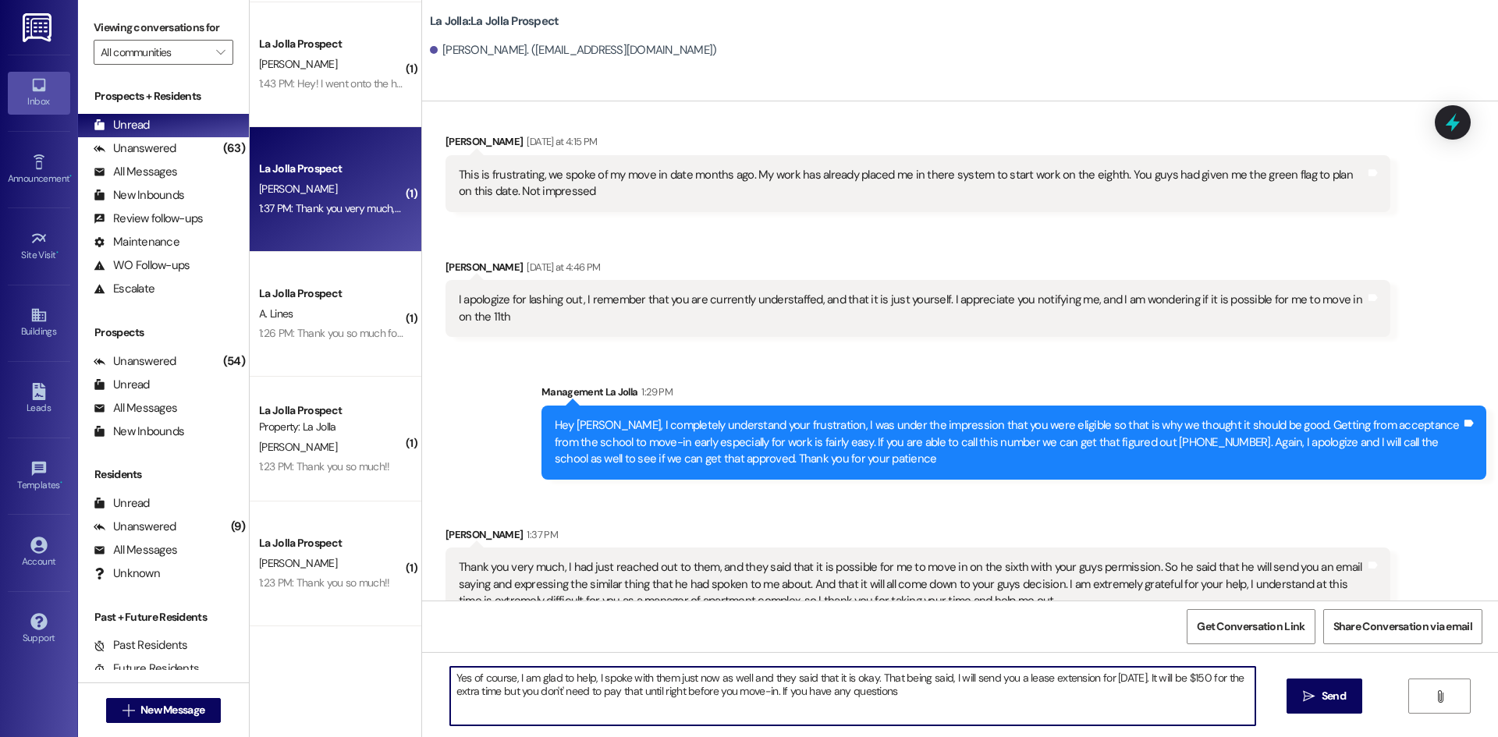
click at [931, 696] on textarea "Yes of course, I am glad to help, I spoke with them just now as well and they s…" at bounding box center [852, 696] width 805 height 58
type textarea "Yes of course, I am glad to help, I spoke with them just now as well and they s…"
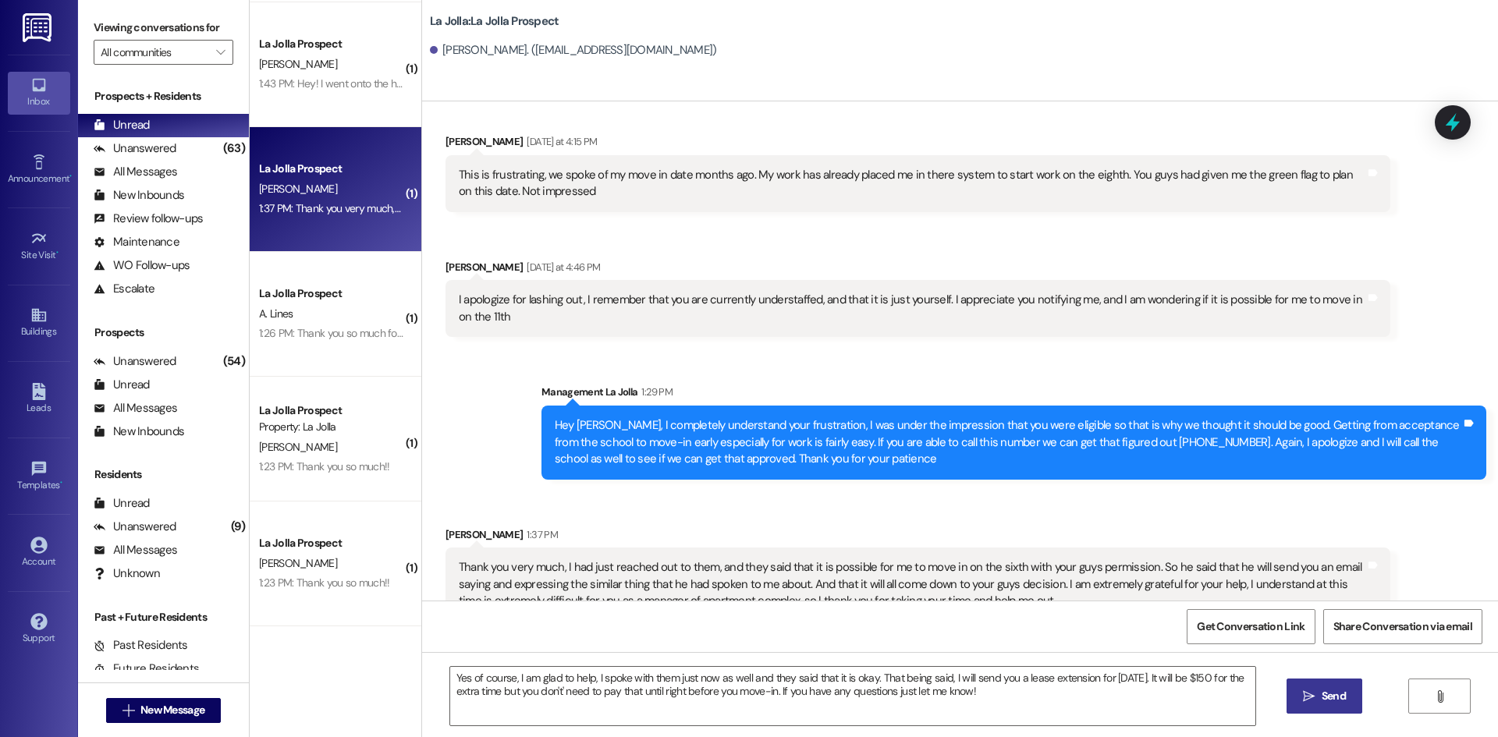
click at [1347, 700] on span "Send" at bounding box center [1333, 696] width 30 height 16
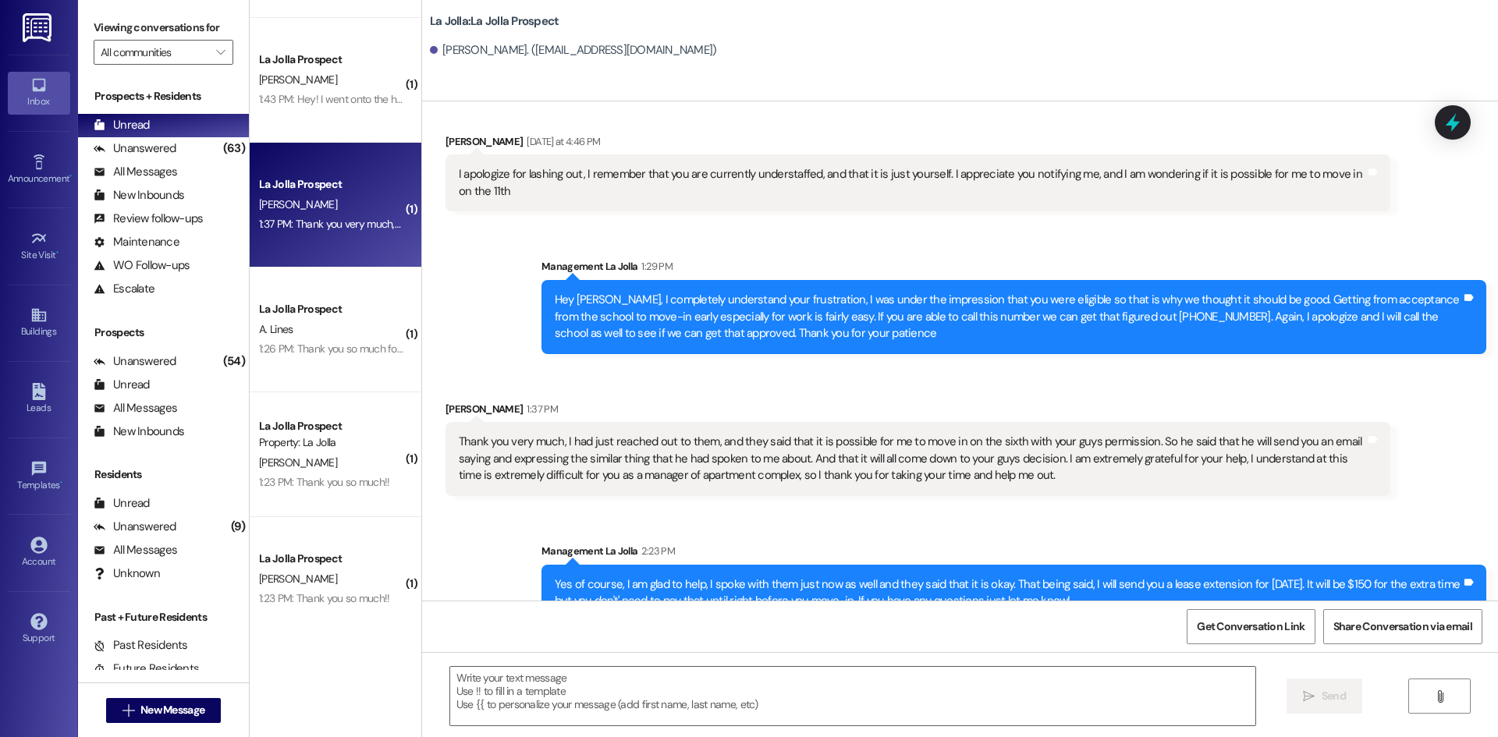
scroll to position [0, 0]
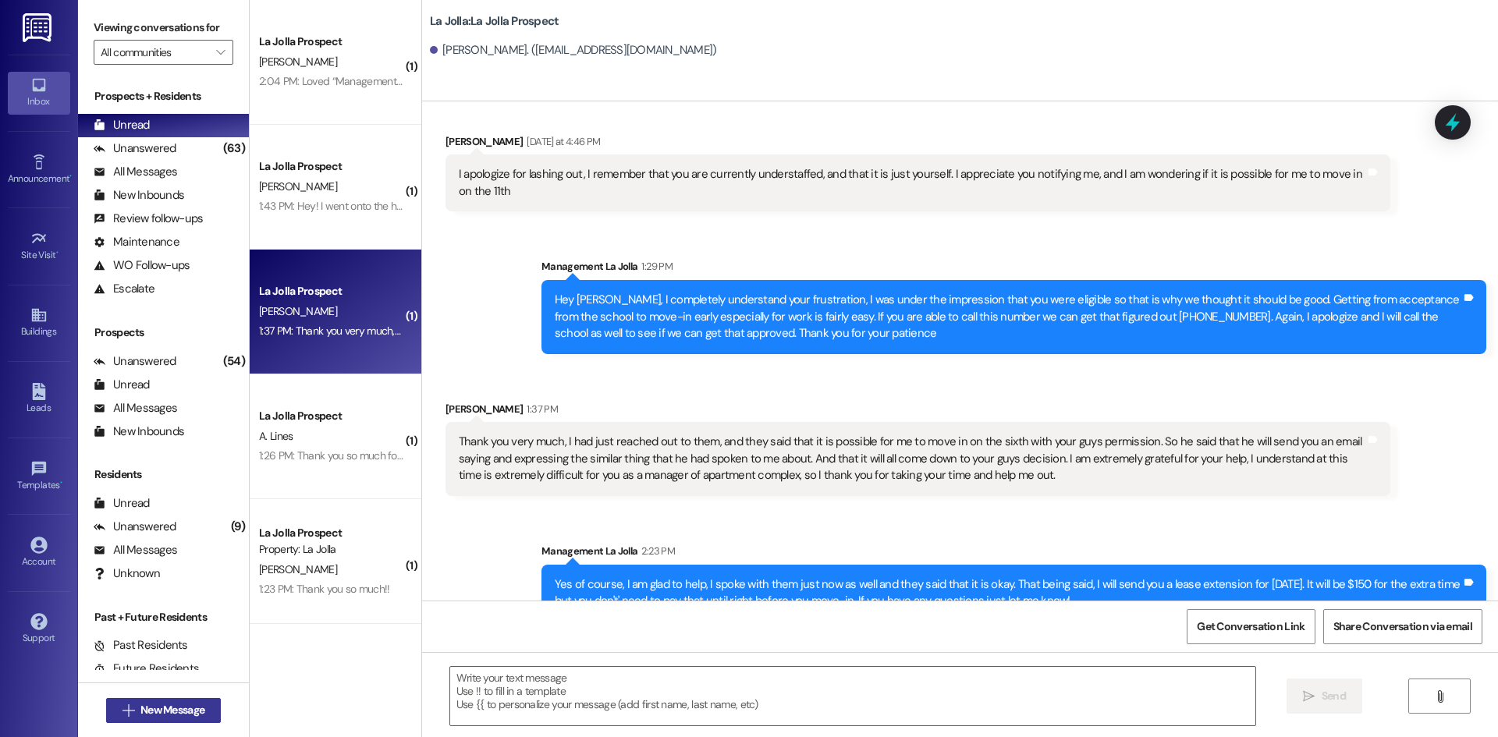
click at [194, 703] on span "New Message" at bounding box center [172, 710] width 64 height 16
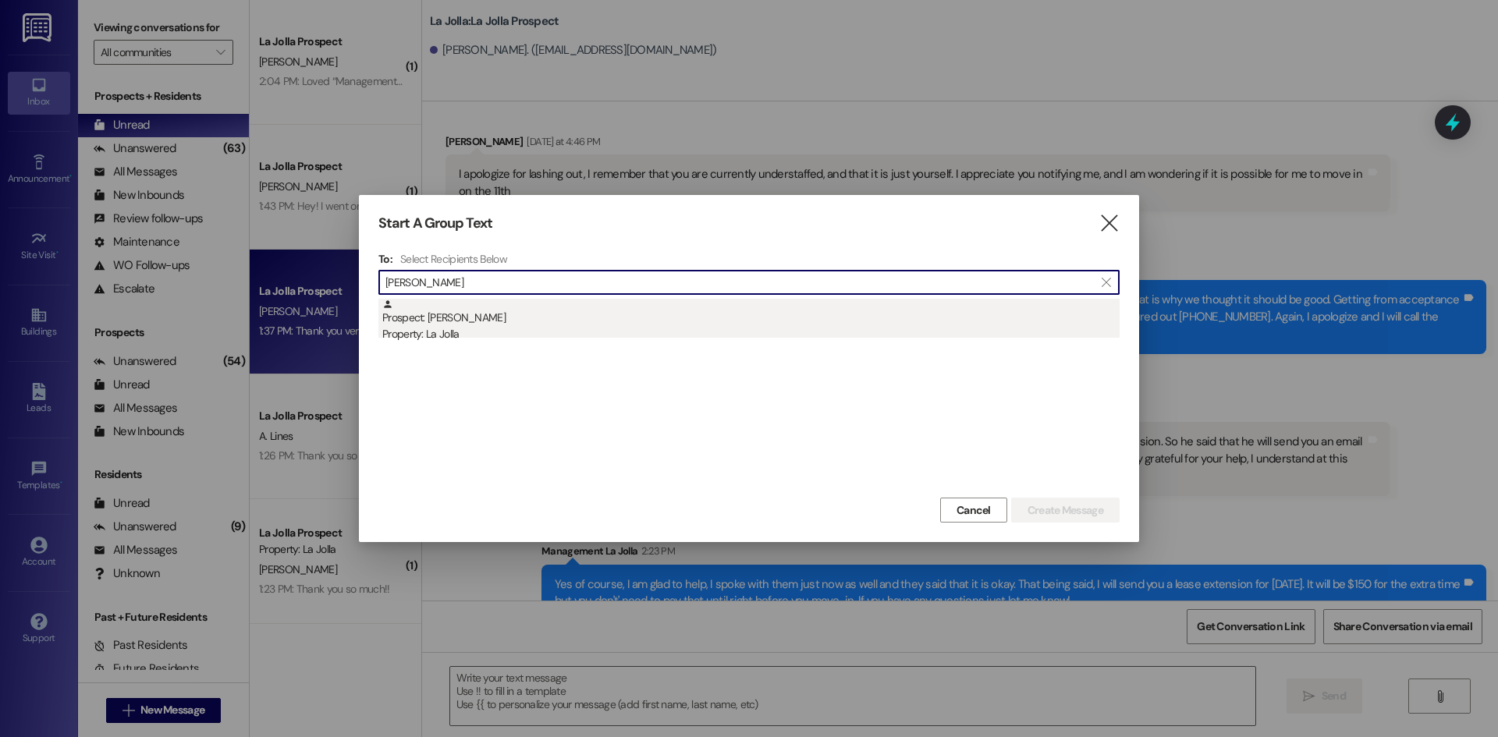
type input "[PERSON_NAME]"
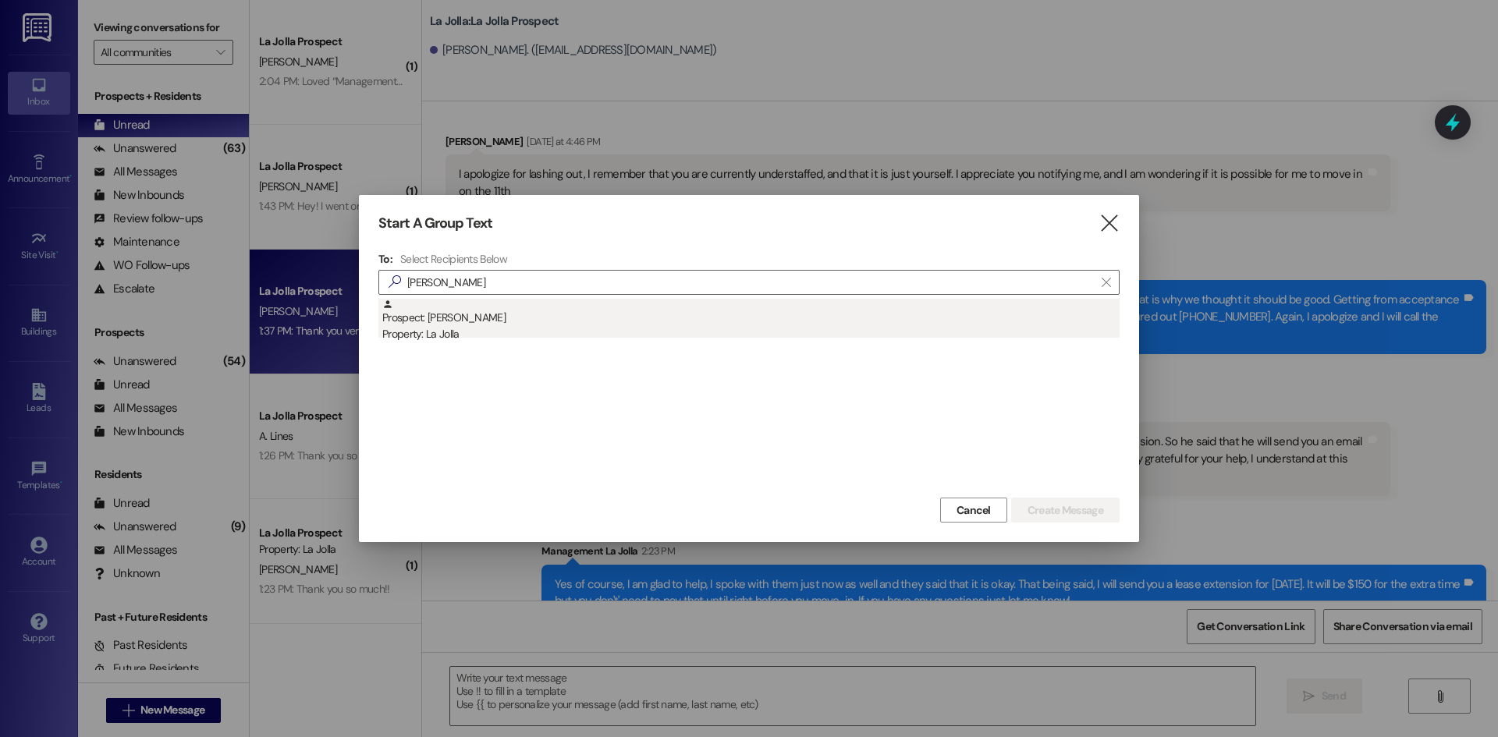
click at [493, 324] on div "Prospect: [PERSON_NAME] Property: La Jolla" at bounding box center [750, 321] width 737 height 44
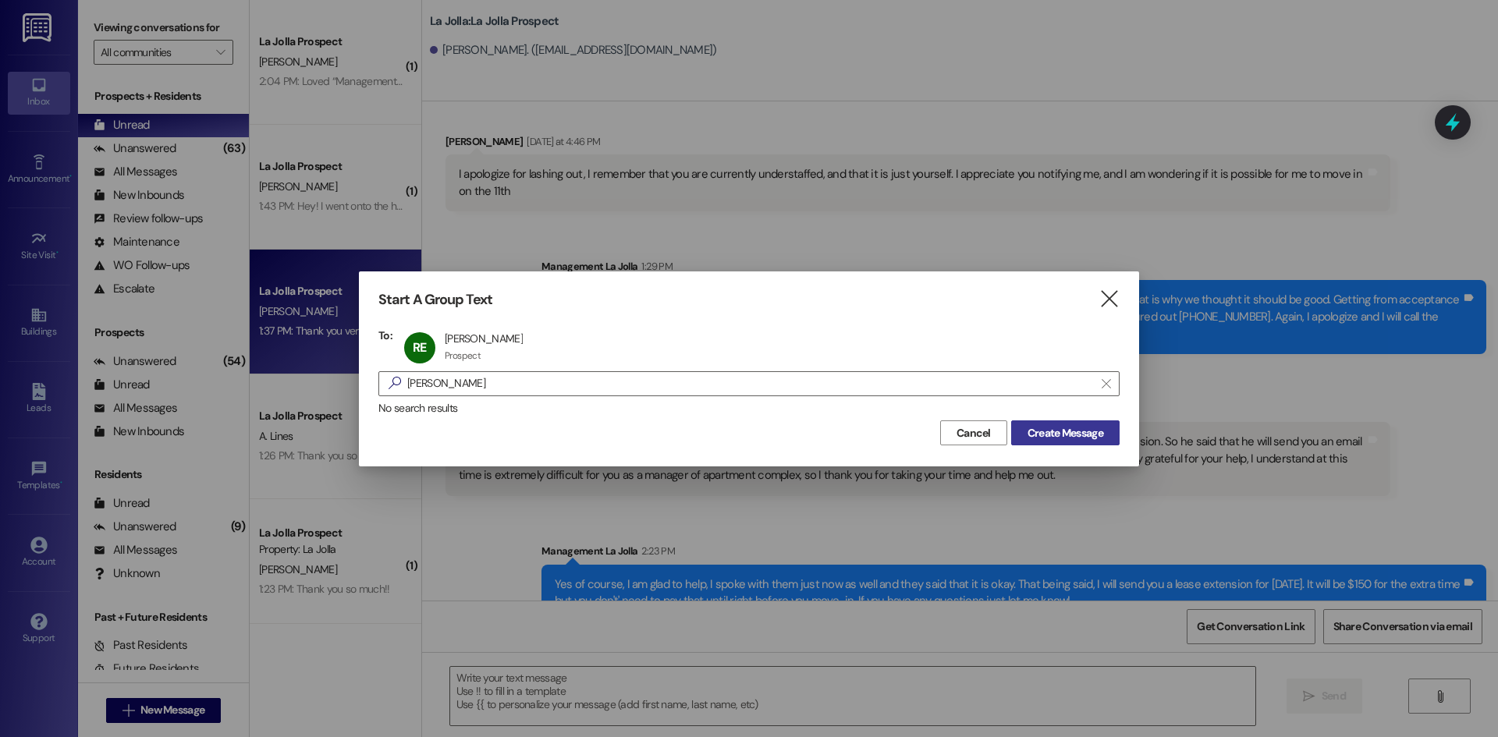
click at [1028, 437] on span "Create Message" at bounding box center [1065, 433] width 76 height 16
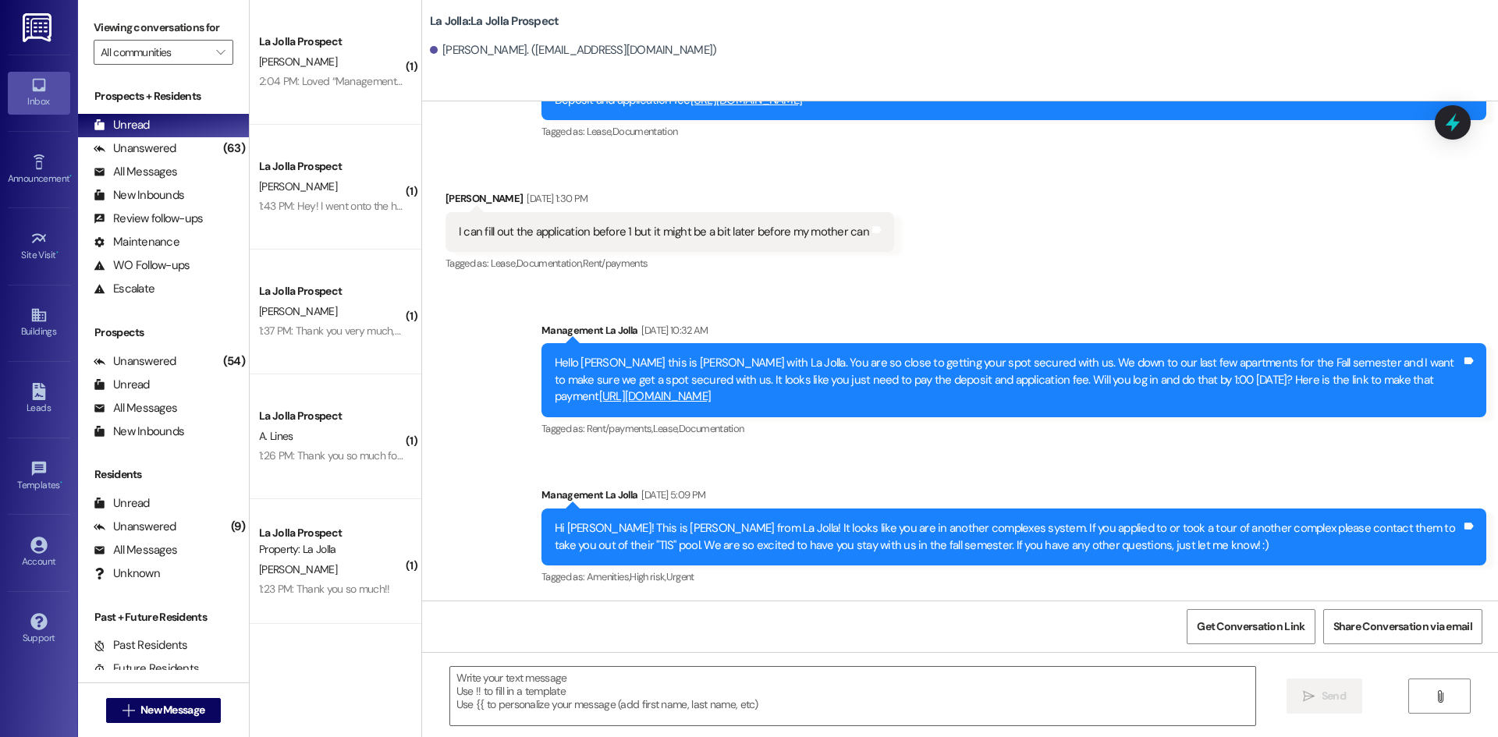
scroll to position [272, 0]
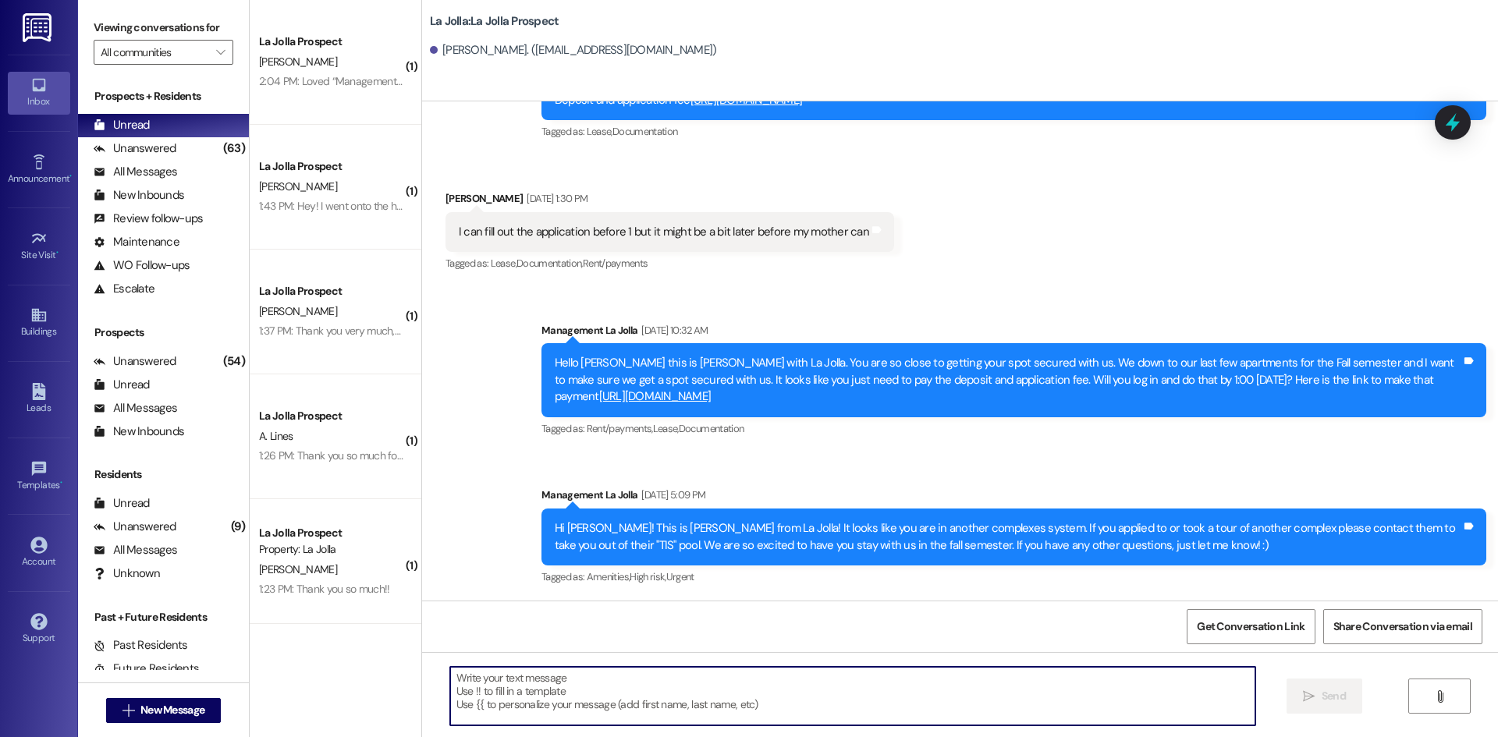
click at [519, 712] on textarea at bounding box center [852, 696] width 805 height 58
paste textarea "103 [PERSON_NAME] 103 [PERSON_NAME] 103 [PERSON_NAME] 103 [PERSON_NAME] 103 [PE…"
type textarea "103 [PERSON_NAME] 103 [PERSON_NAME] 103 [PERSON_NAME] 103 [PERSON_NAME] 103 [PE…"
click at [1333, 693] on span "Send" at bounding box center [1333, 696] width 24 height 16
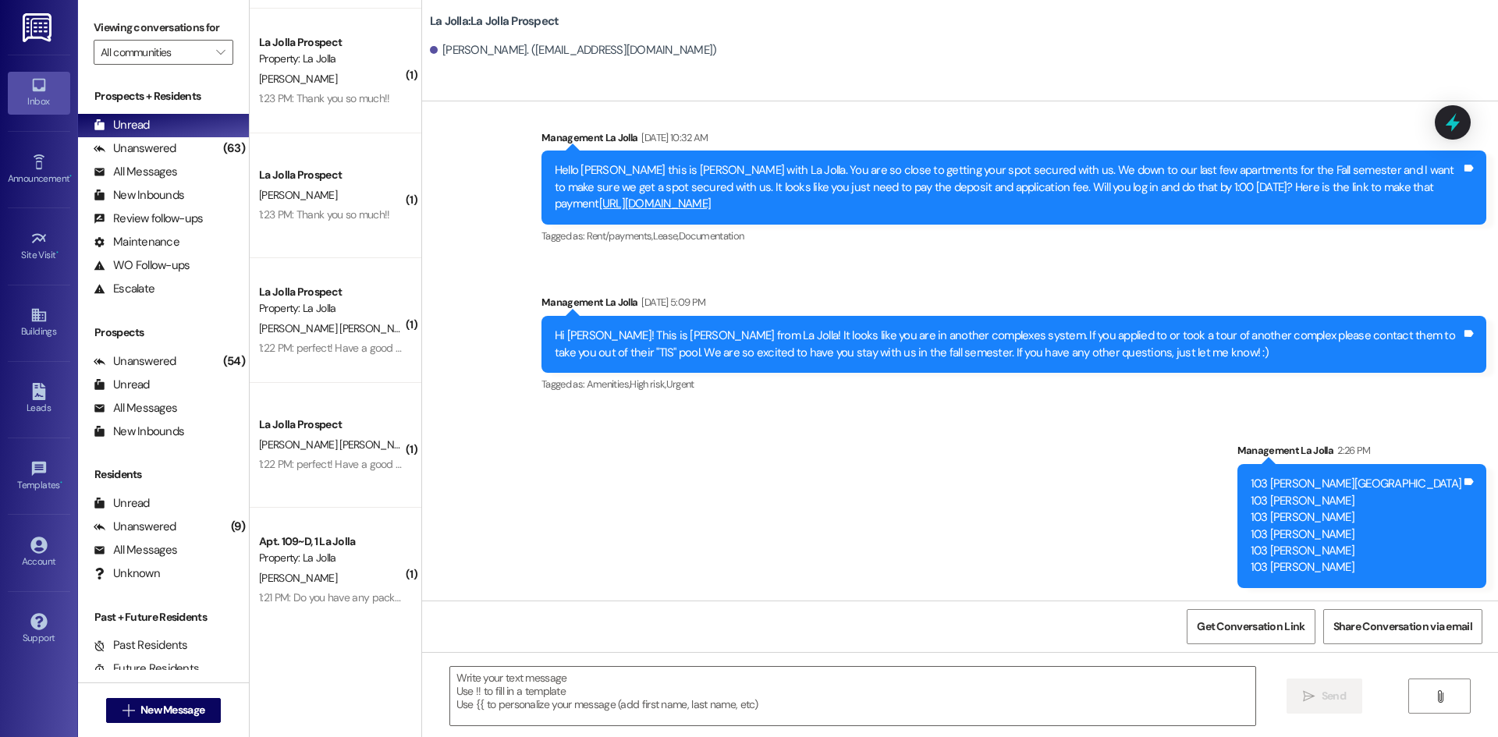
scroll to position [497, 0]
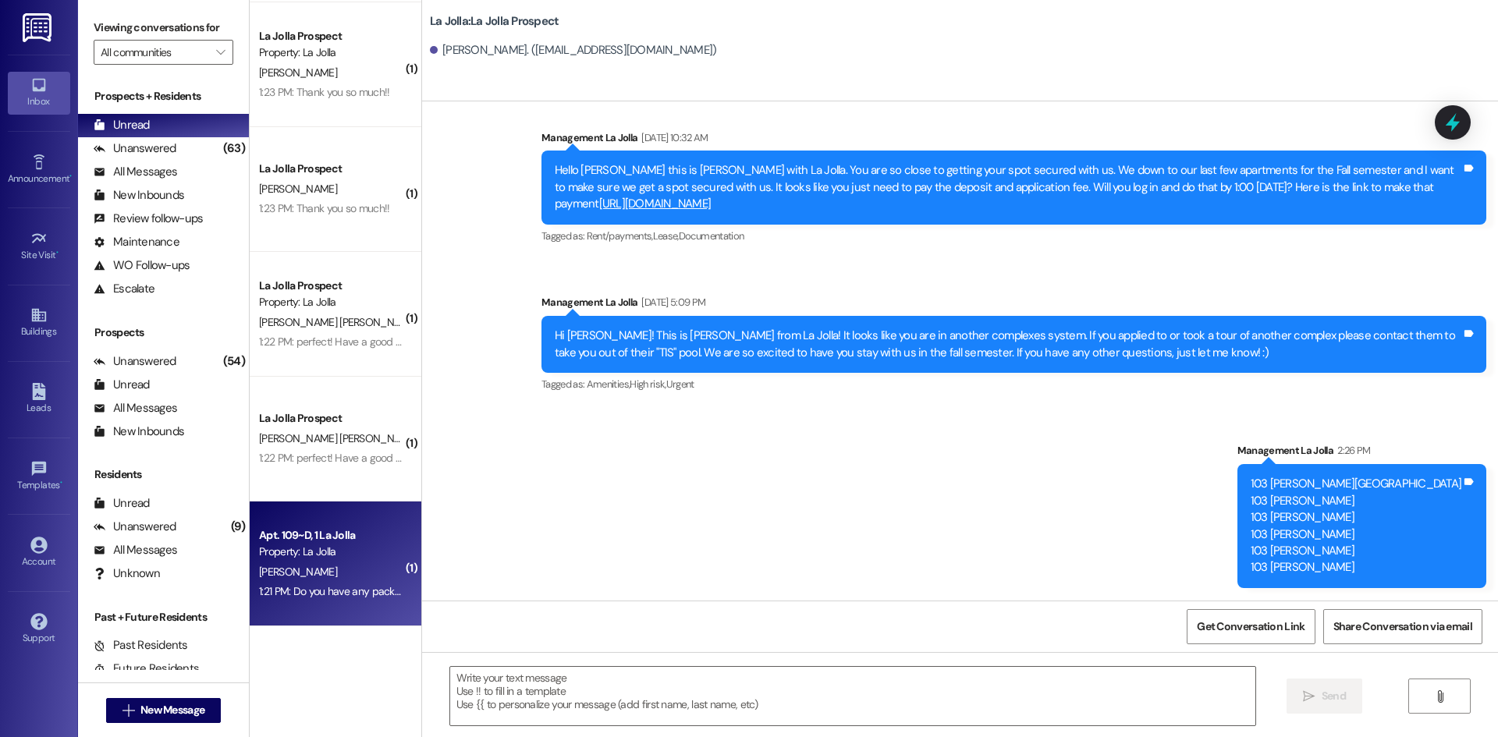
click at [331, 553] on div "Property: La Jolla" at bounding box center [331, 552] width 144 height 16
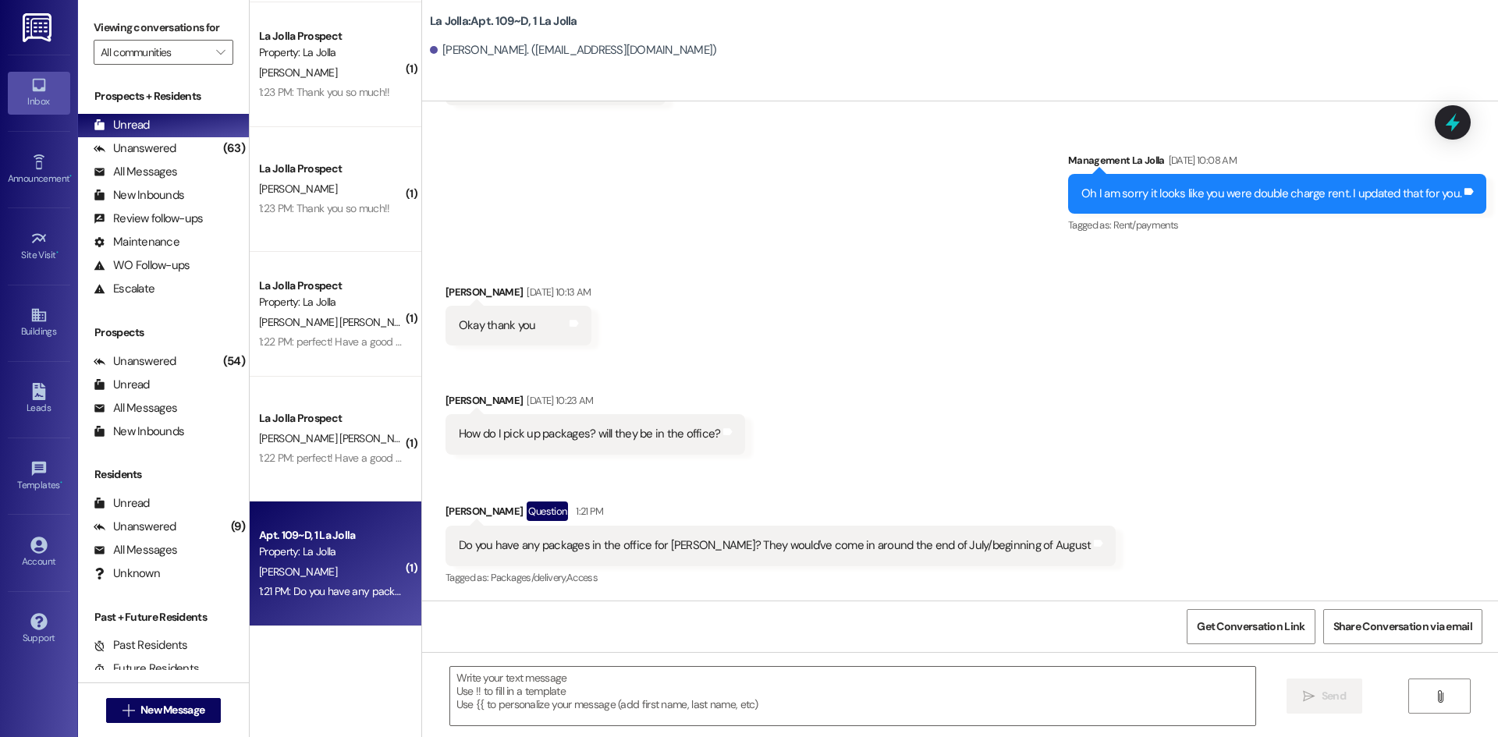
scroll to position [1130, 0]
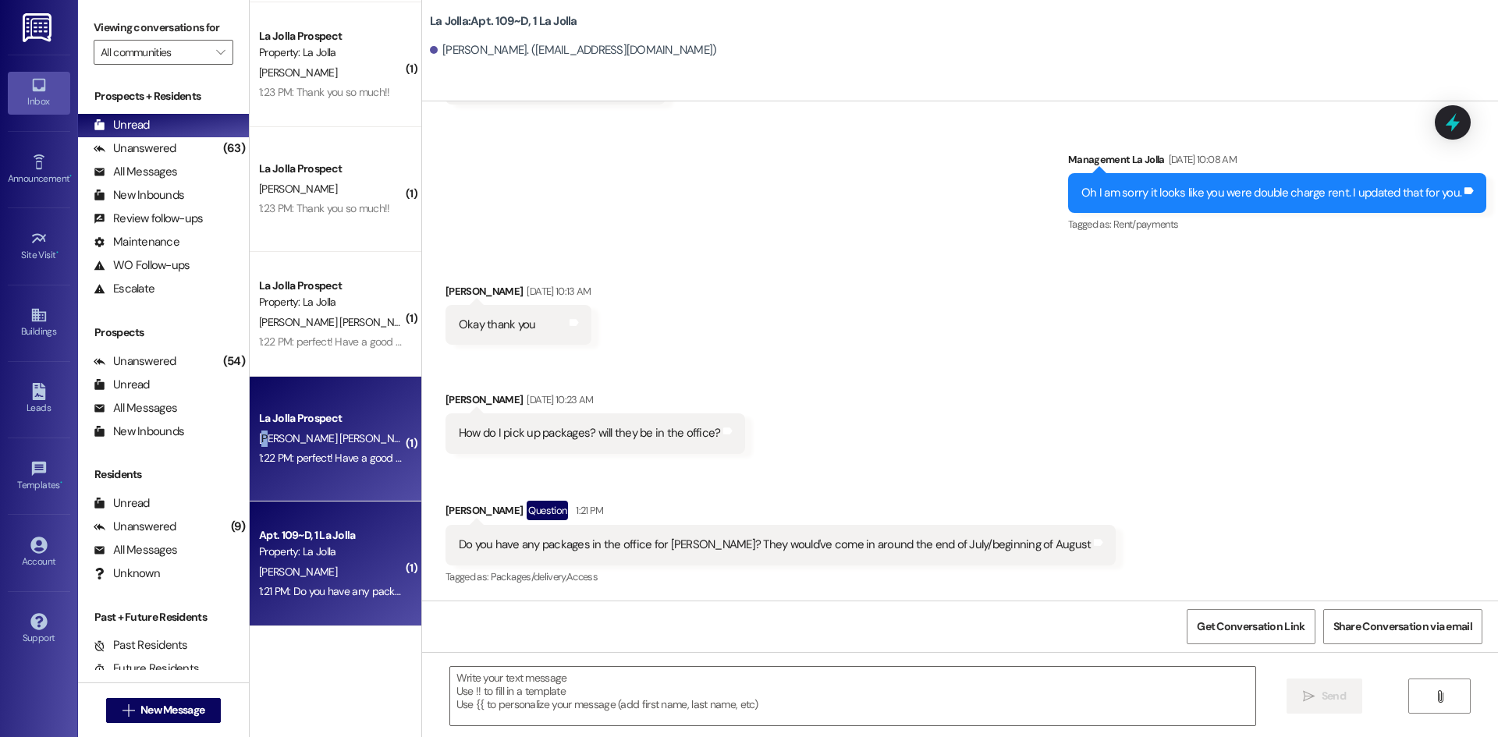
click at [259, 438] on span "[PERSON_NAME] [PERSON_NAME]" at bounding box center [338, 438] width 158 height 14
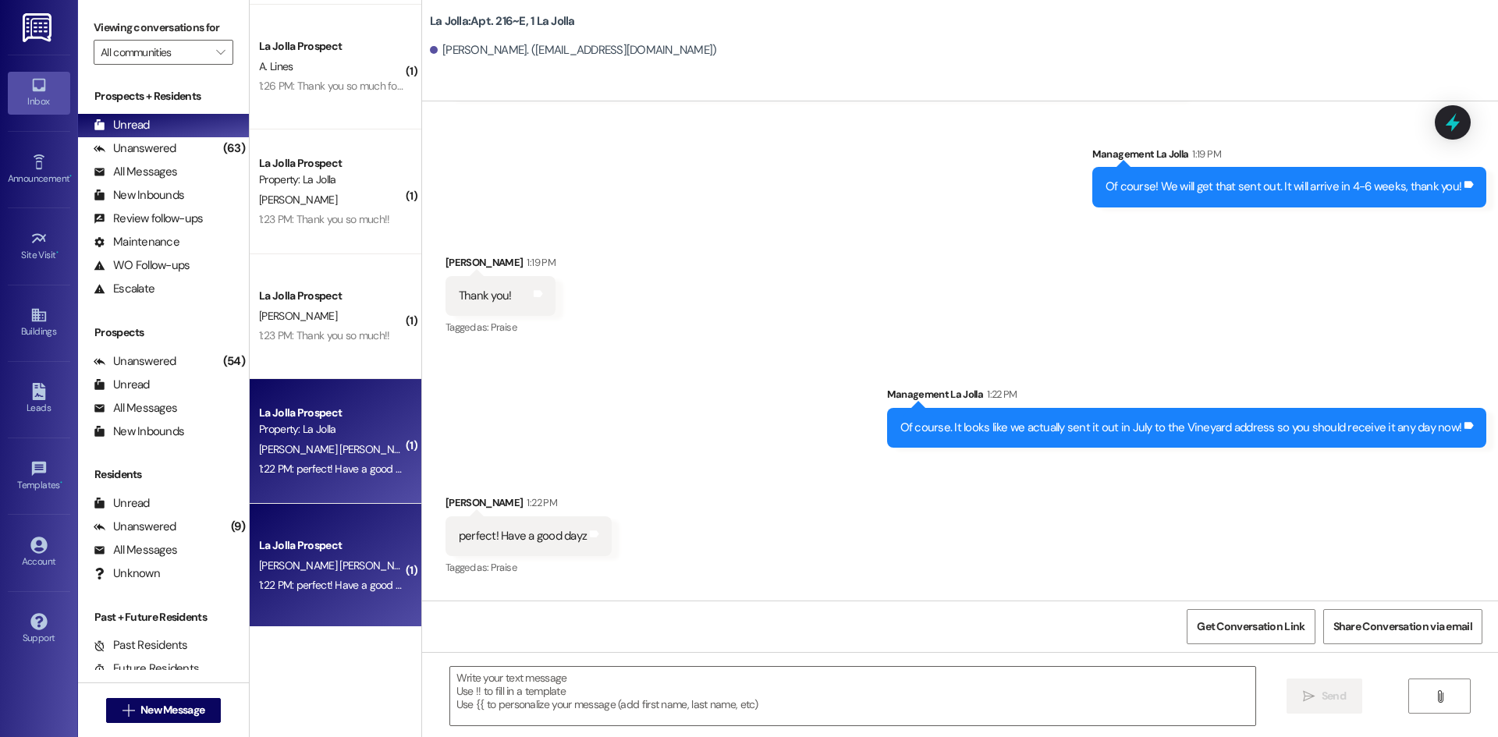
scroll to position [341, 0]
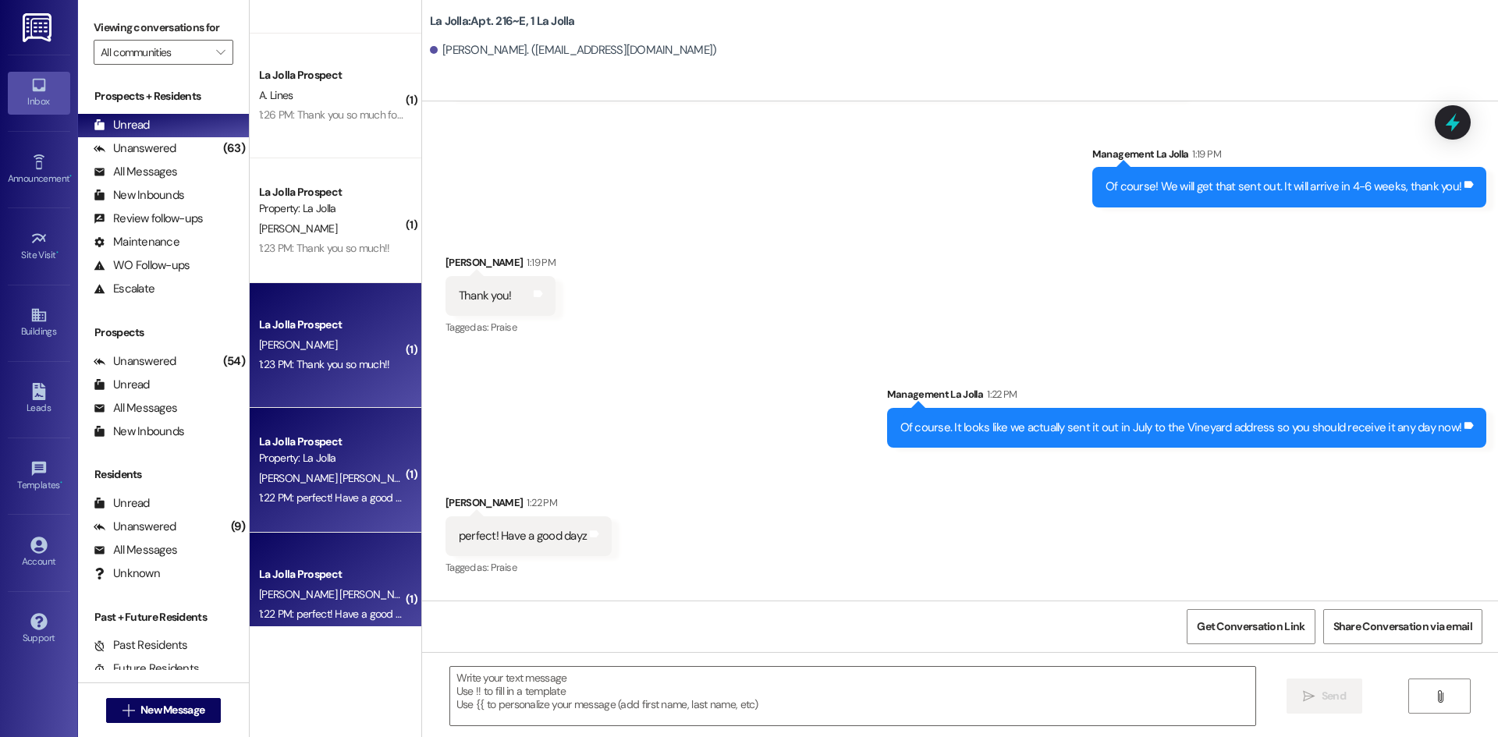
click at [361, 313] on div "La Jolla Prospect [PERSON_NAME] 1:23 PM: Thank you so much!! 1:23 PM: Thank you…" at bounding box center [336, 345] width 172 height 125
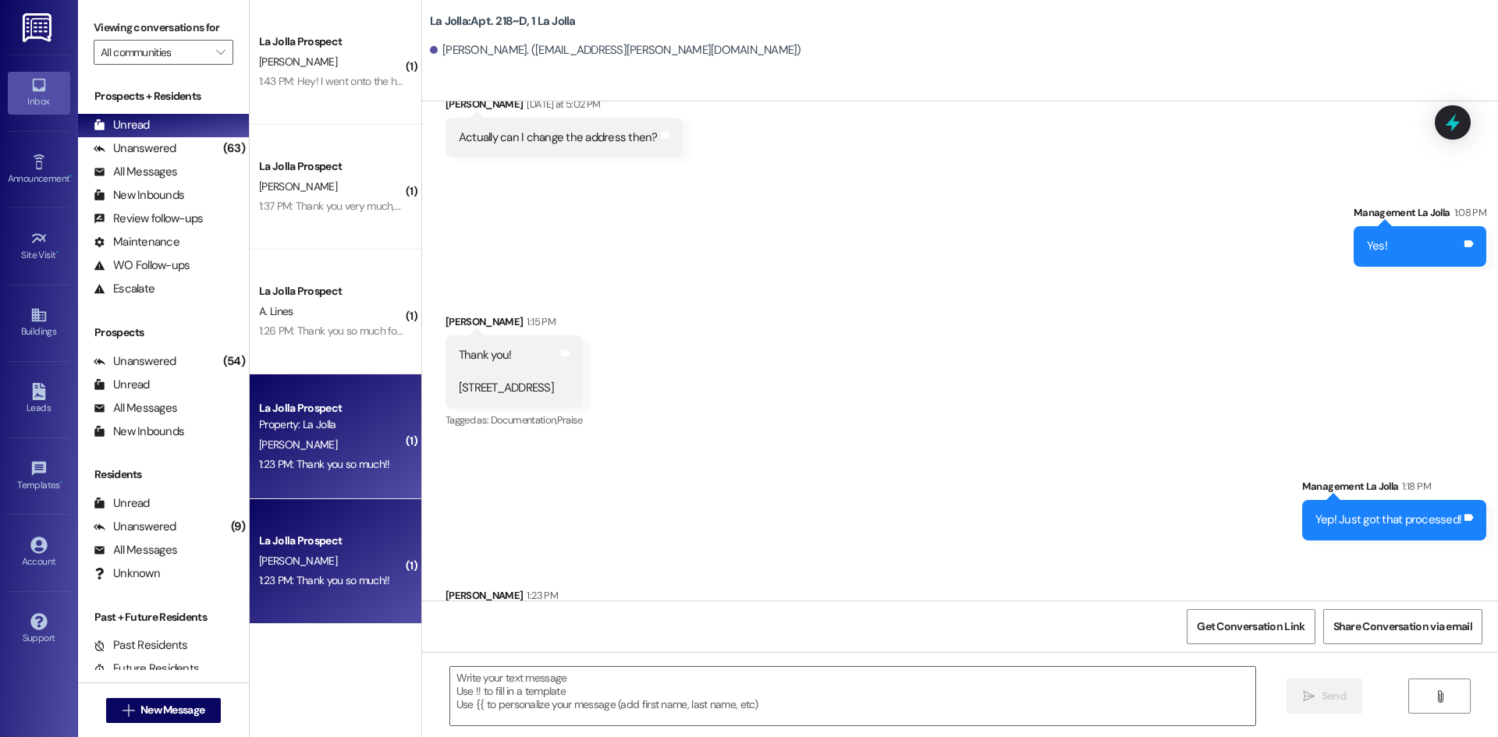
scroll to position [107, 0]
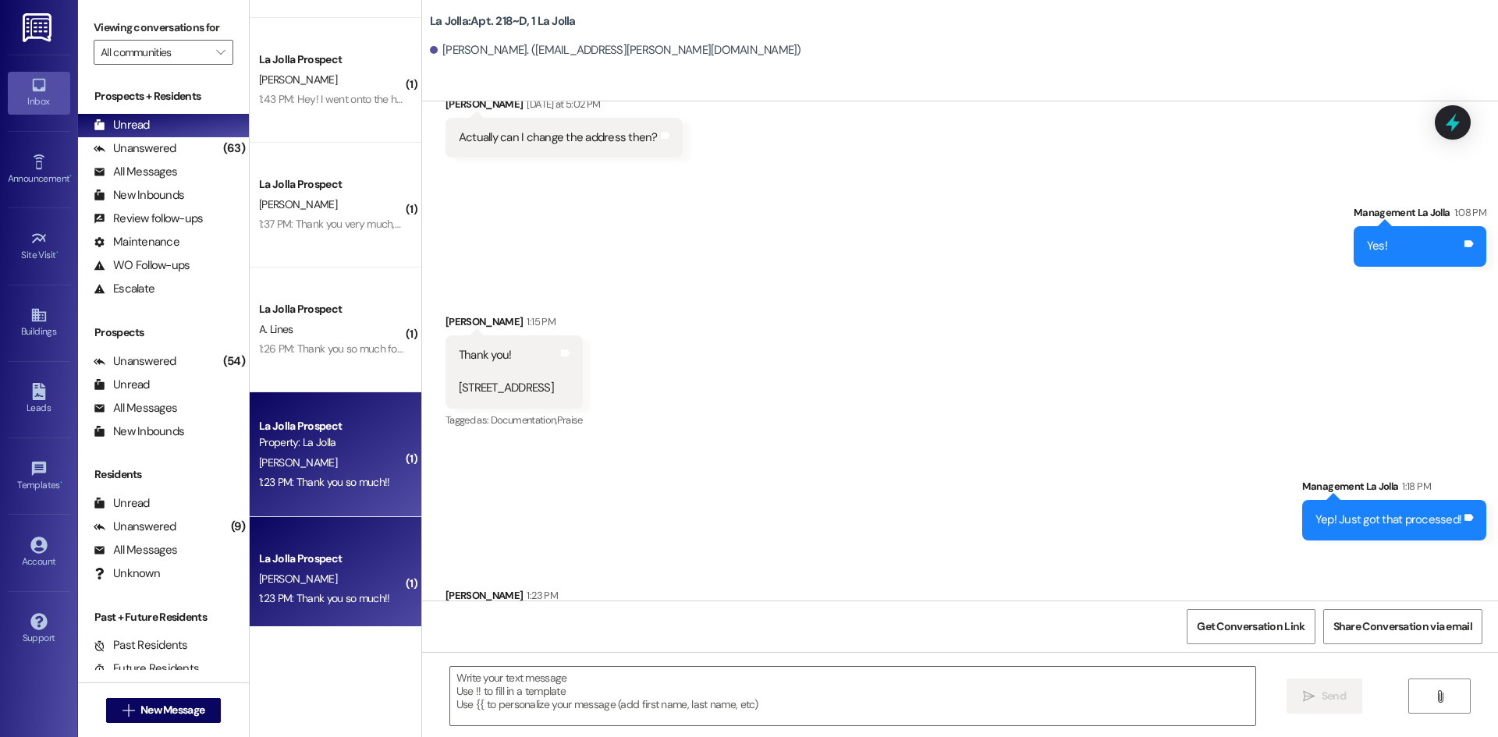
click at [342, 326] on div "A. Lines" at bounding box center [330, 329] width 147 height 19
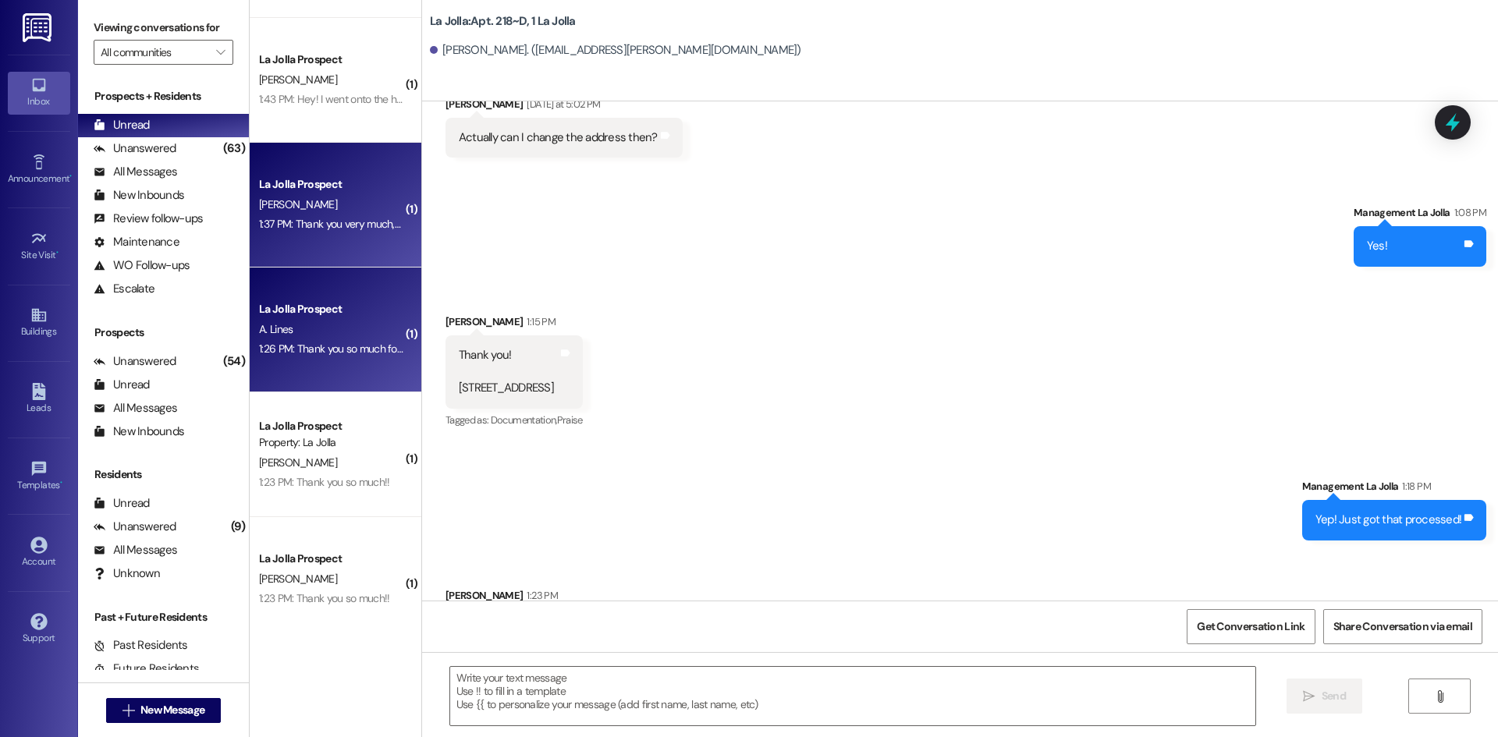
click at [342, 229] on div "1:37 PM: Thank you very much, I had just reached out to them, and they said tha…" at bounding box center [1375, 224] width 2233 height 14
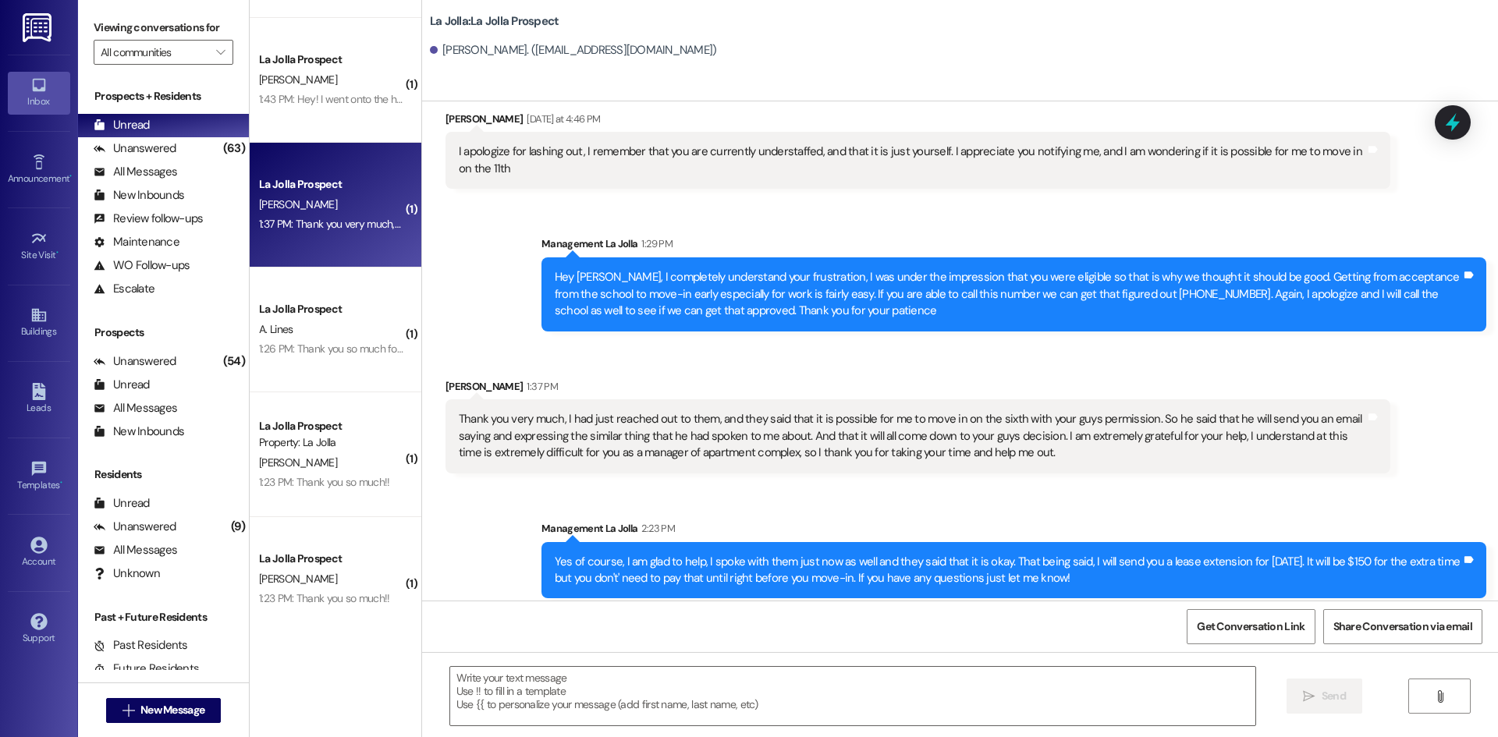
scroll to position [0, 0]
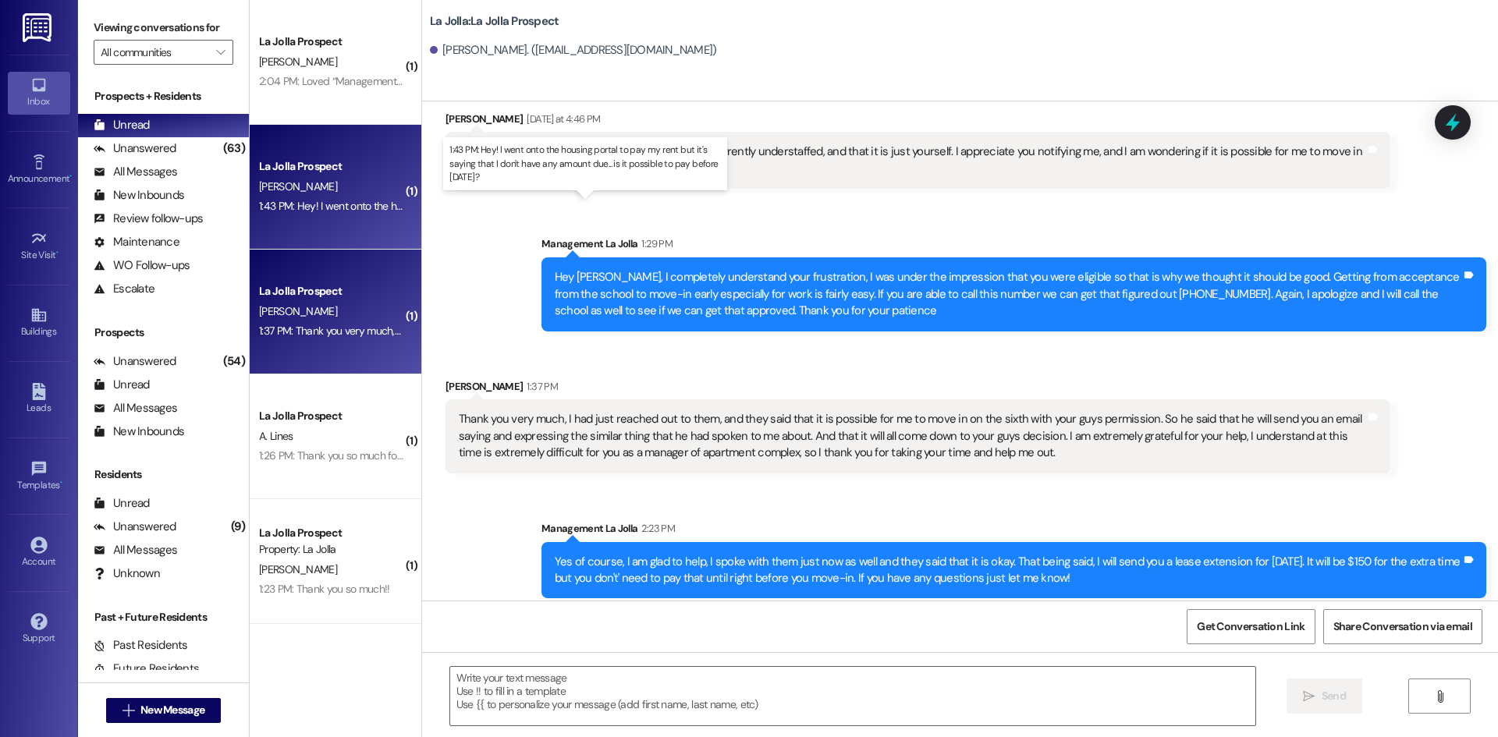
click at [298, 207] on div "1:43 PM: Hey! I went onto the housing portal to pay my rent but it's saying tha…" at bounding box center [581, 206] width 644 height 14
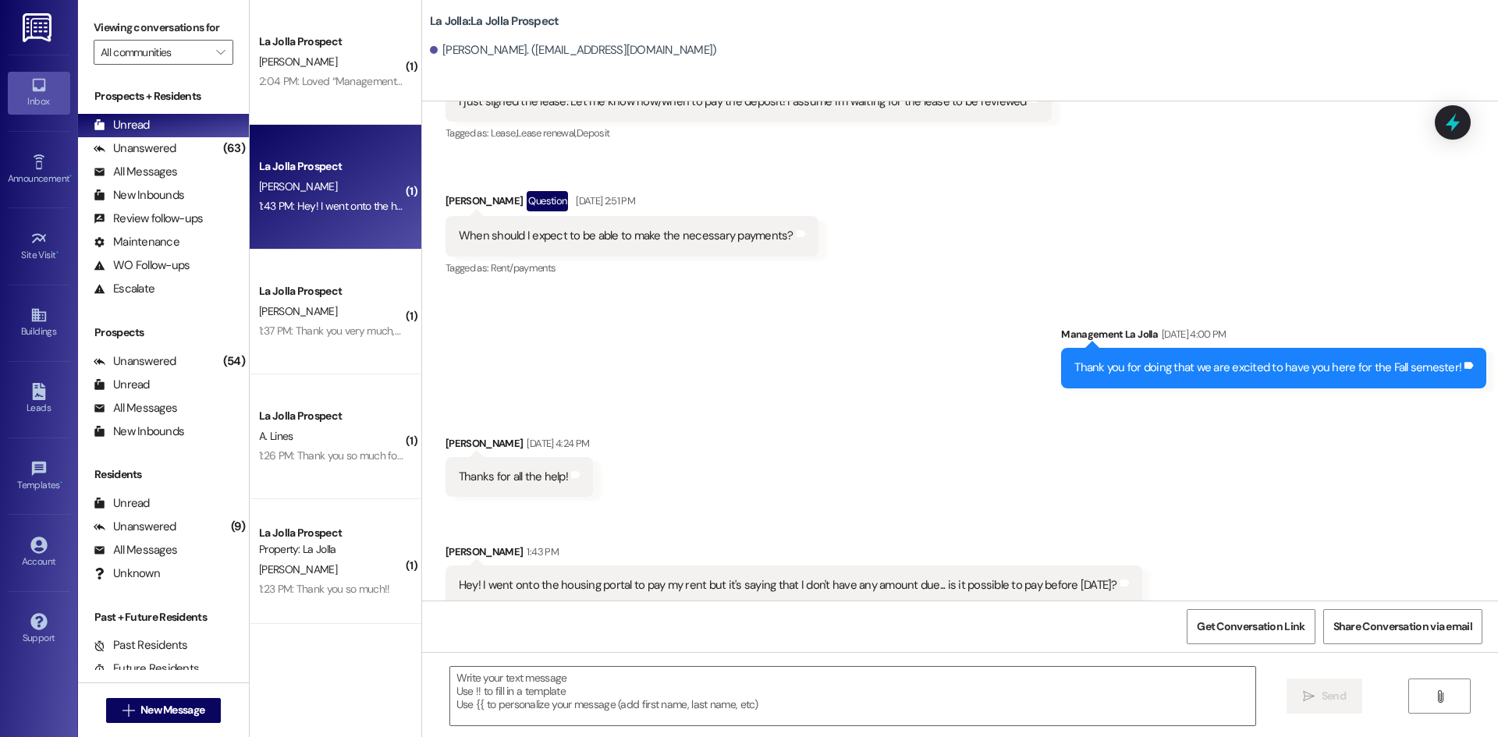
scroll to position [512, 0]
click at [663, 661] on div " Send " at bounding box center [960, 710] width 1076 height 117
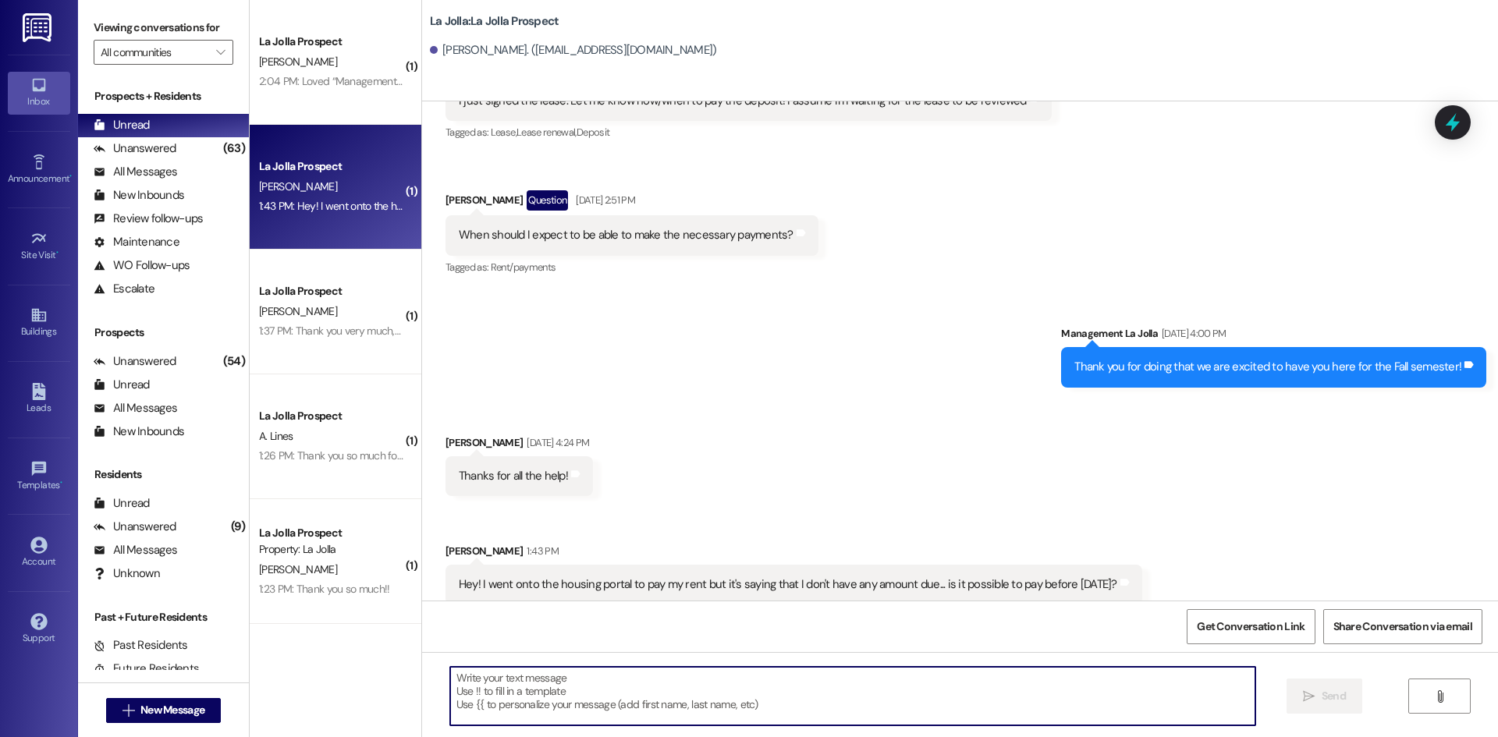
click at [655, 677] on textarea at bounding box center [852, 696] width 805 height 58
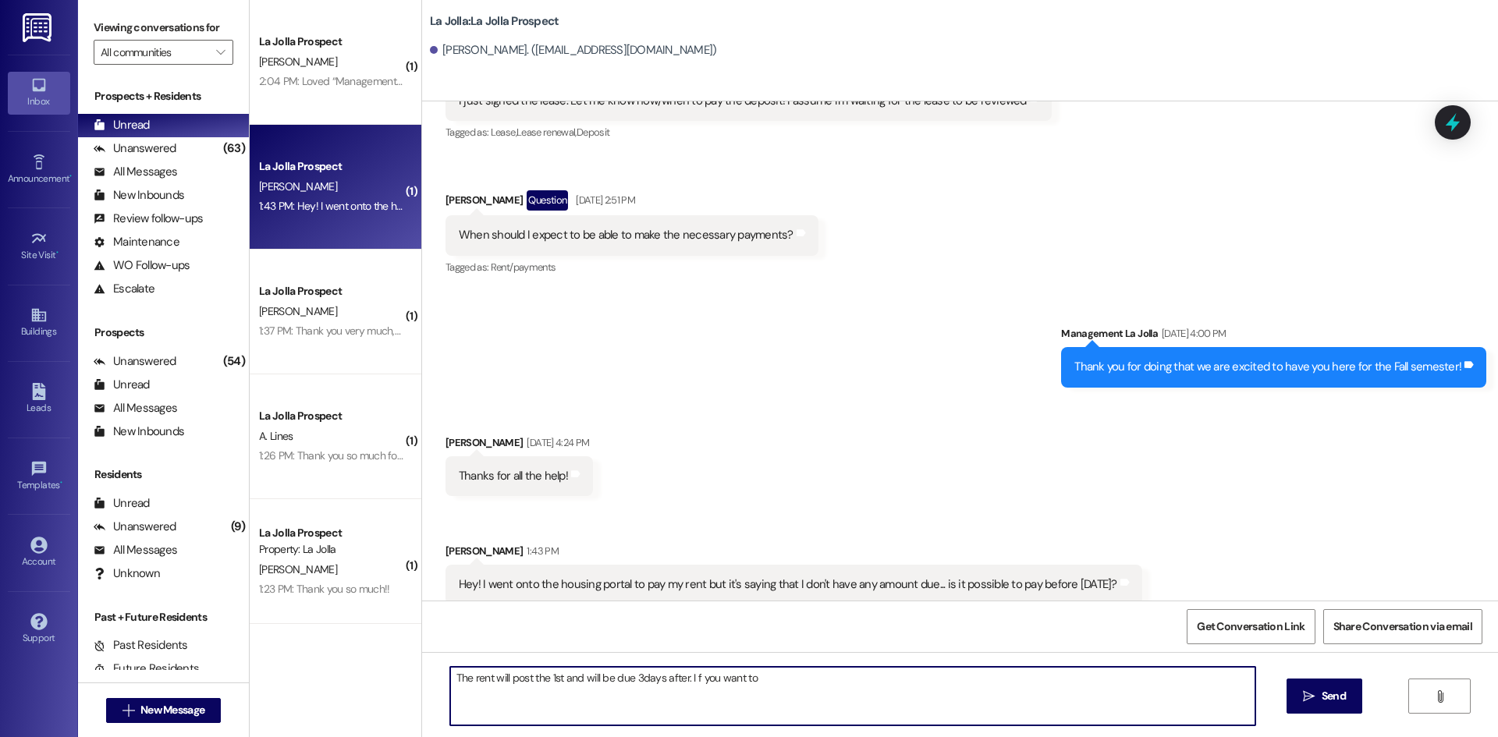
click at [684, 672] on textarea "The rent will post the 1st and will be due 3days after. I f you want to" at bounding box center [852, 696] width 805 height 58
click at [806, 677] on textarea "The rent will post the 1st and will be due 3days after. If you want to" at bounding box center [852, 696] width 805 height 58
type textarea "The rent will post the 1st and will be due 3days after. If you want to pay befo…"
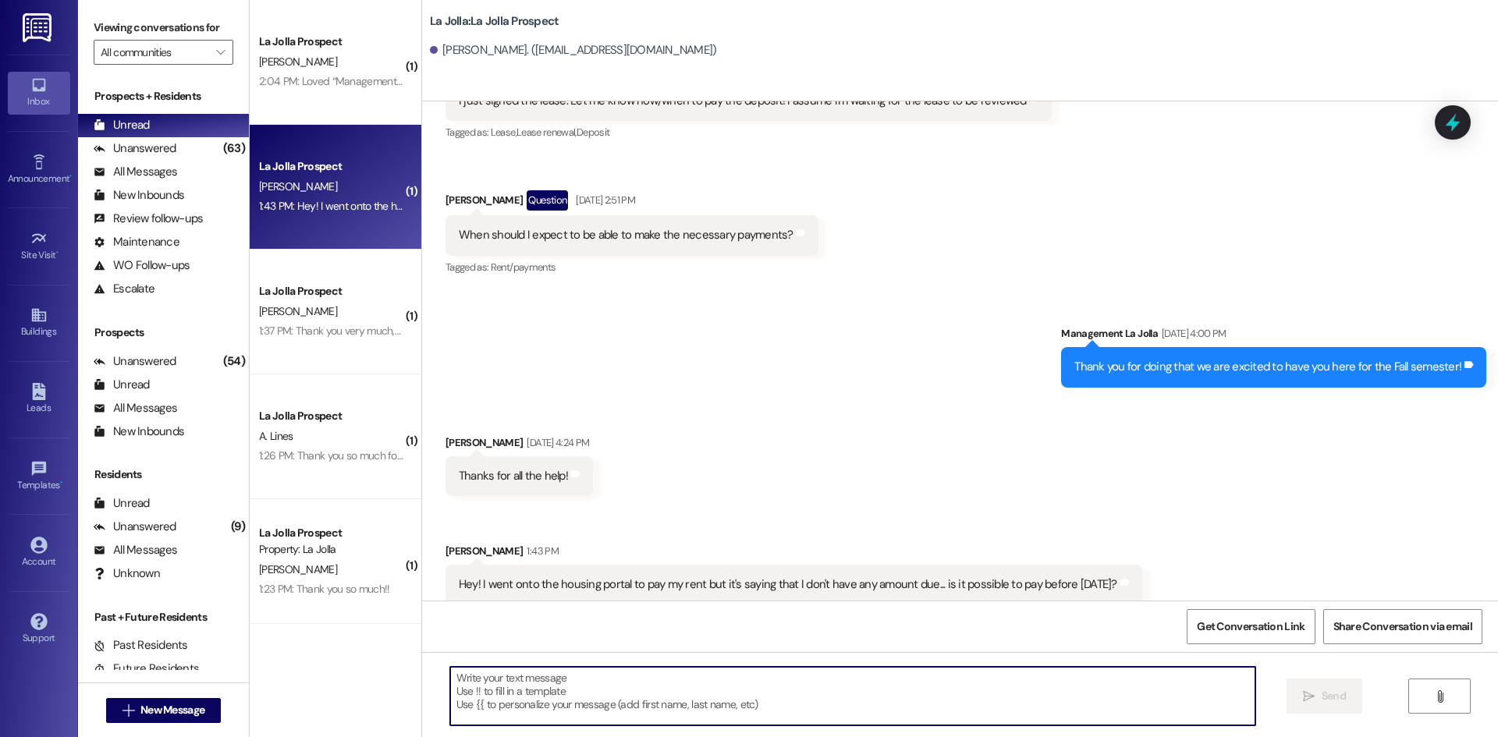
scroll to position [511, 0]
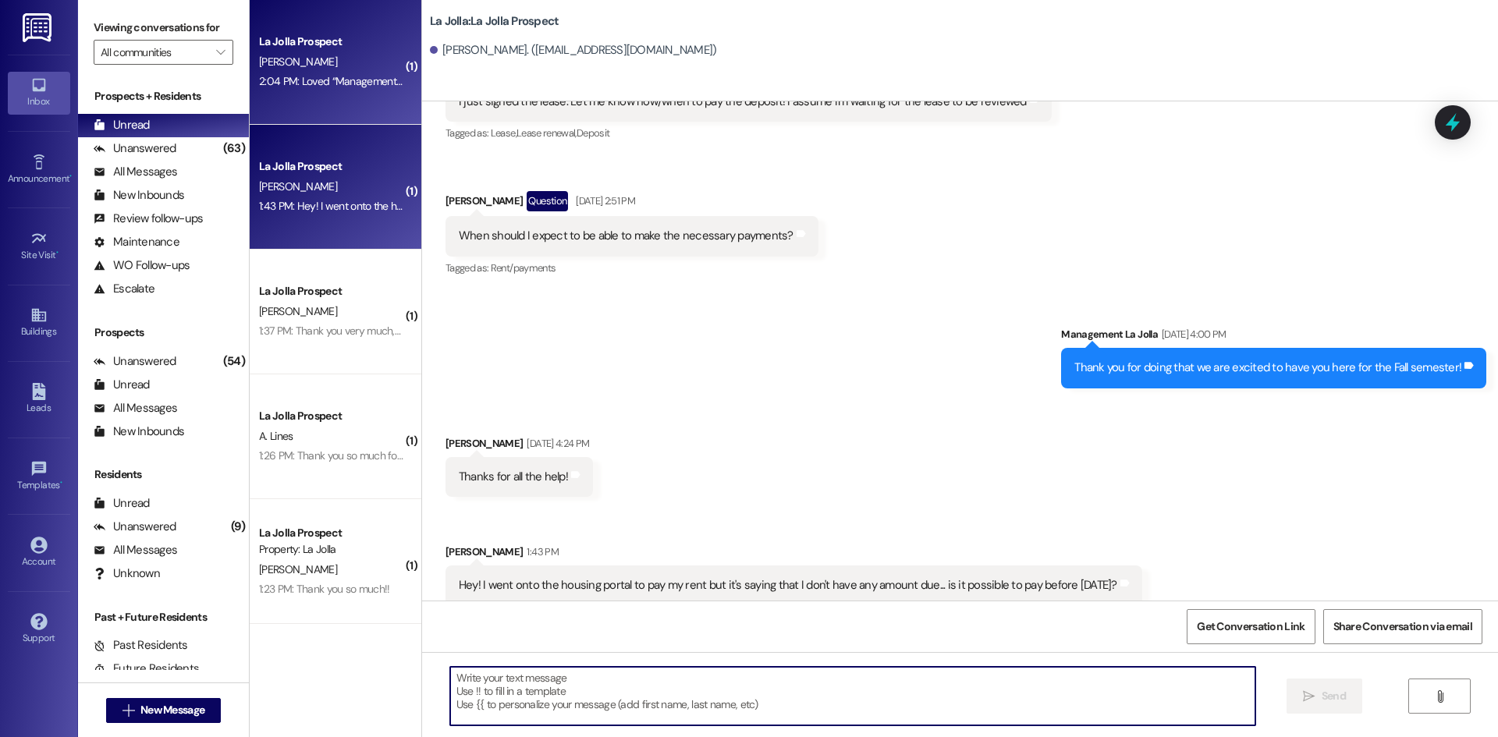
click at [363, 99] on div "La Jolla Prospect [PERSON_NAME] 2:04 PM: Loved “Management La Jolla (La Jolla):…" at bounding box center [336, 62] width 172 height 125
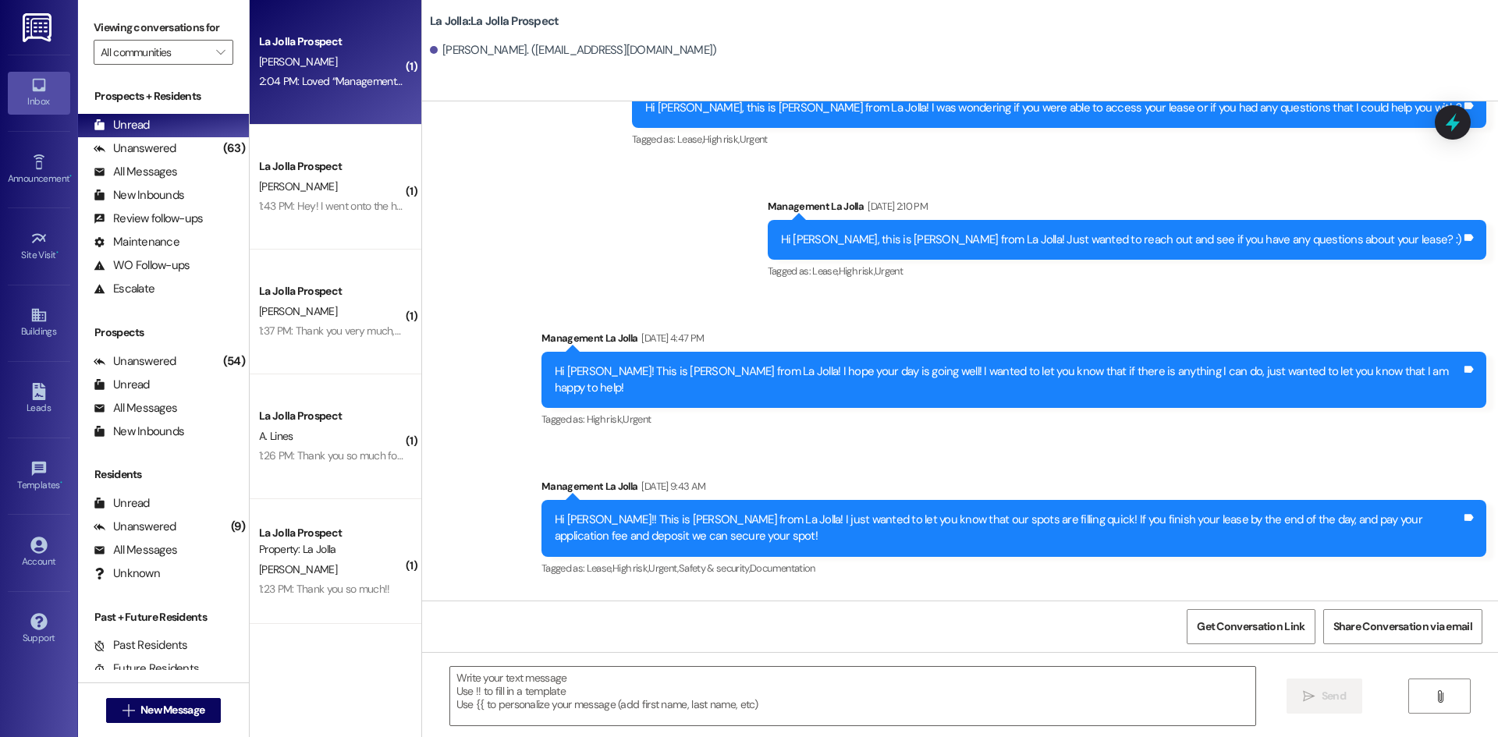
scroll to position [1896, 0]
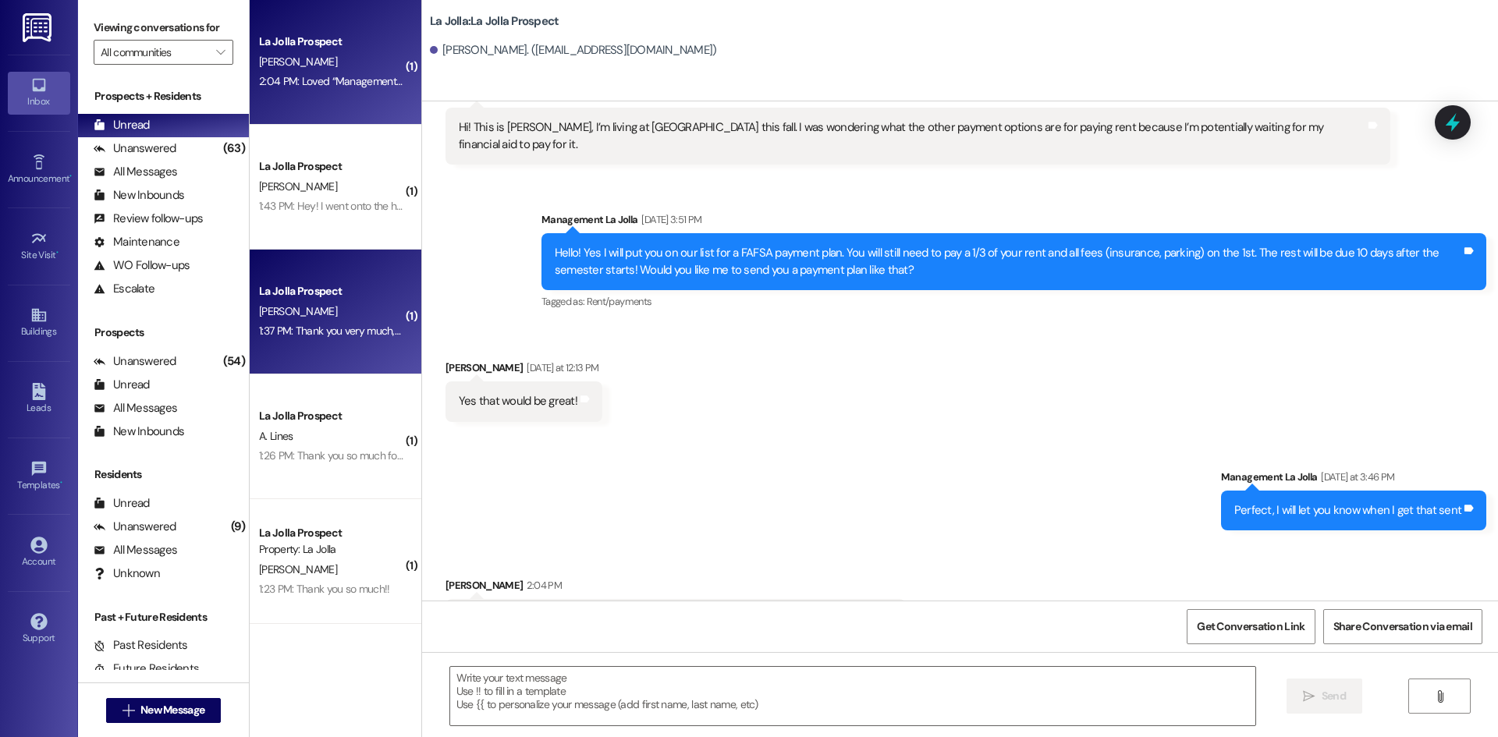
click at [309, 297] on div "La Jolla Prospect" at bounding box center [331, 291] width 144 height 16
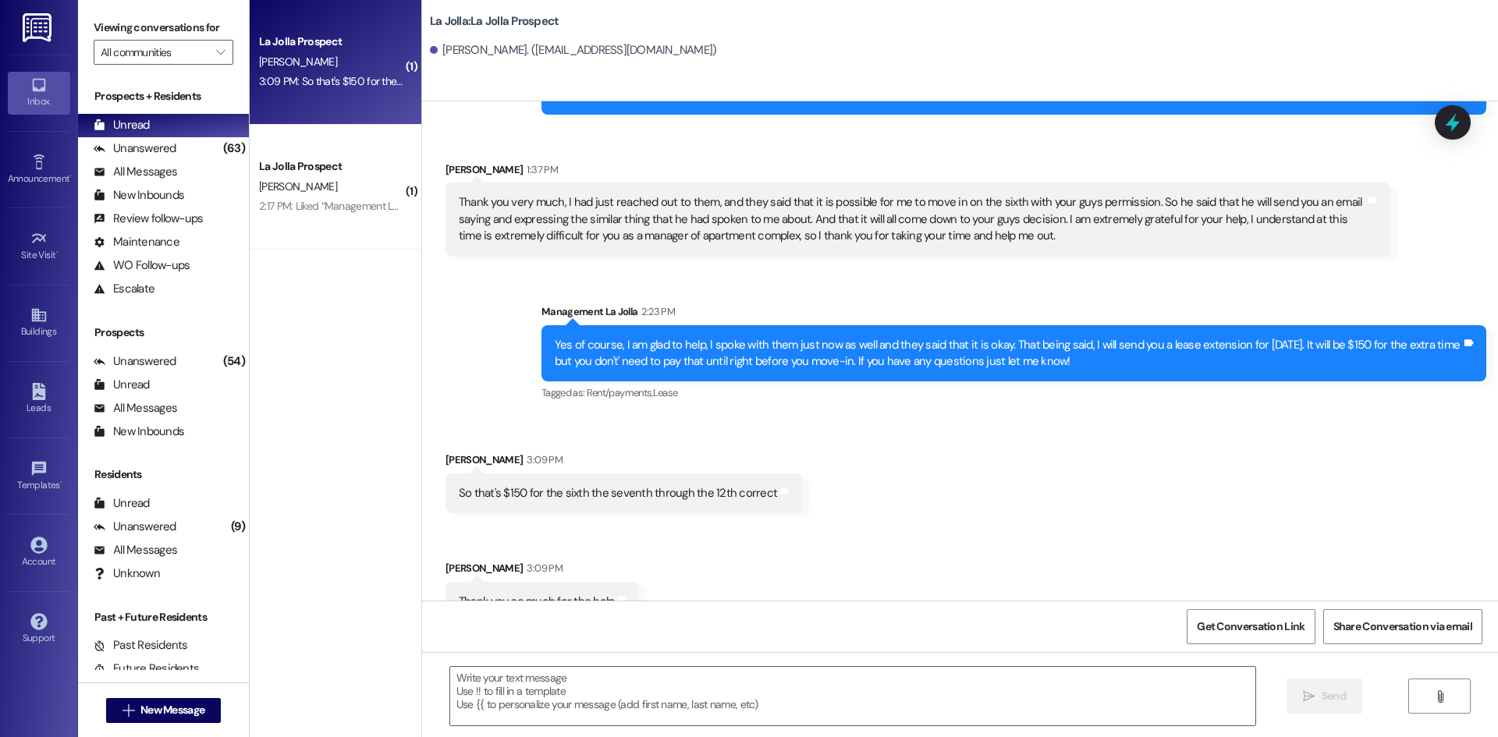
scroll to position [3646, 0]
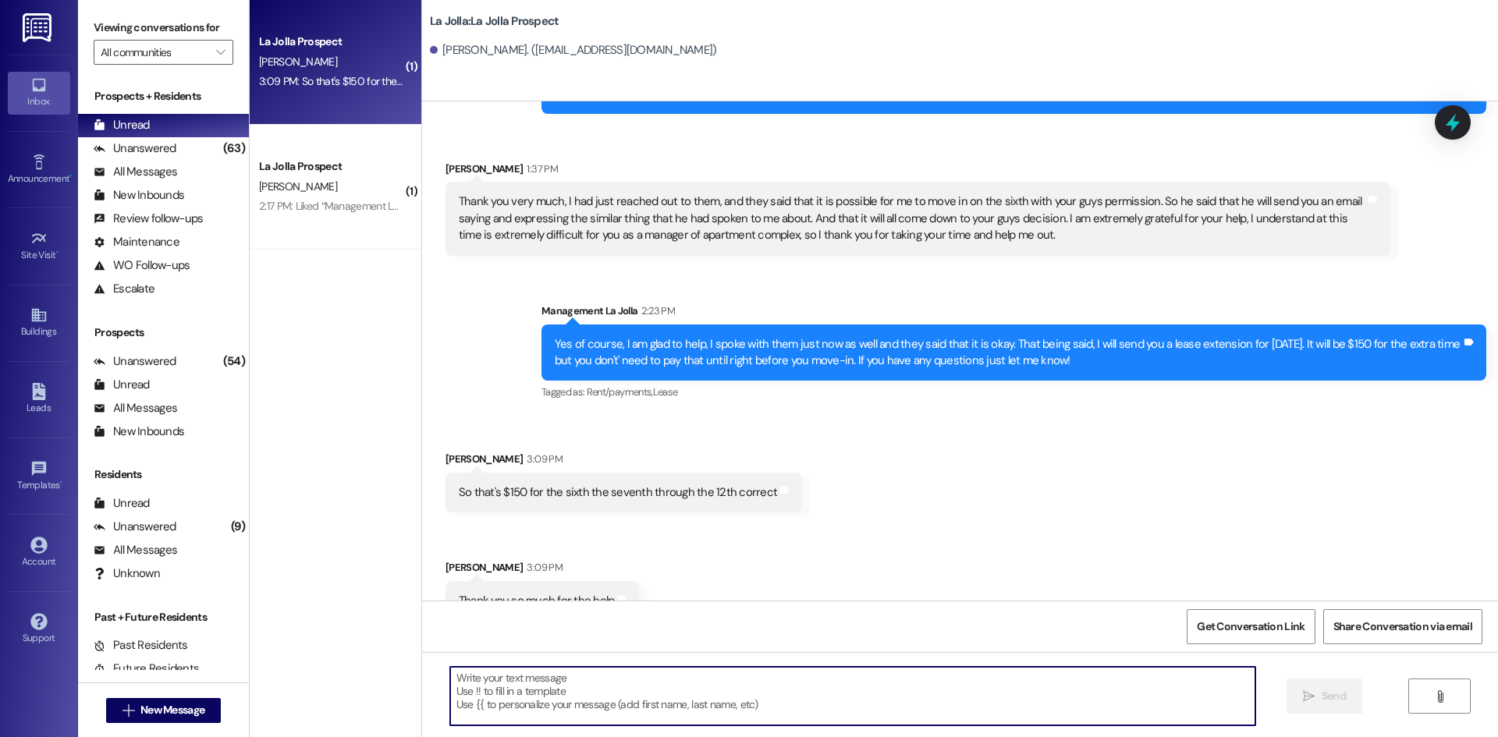
click at [576, 701] on textarea at bounding box center [852, 696] width 805 height 58
click at [483, 677] on textarea "Yes thats correct! Of course!!" at bounding box center [852, 696] width 805 height 58
click at [665, 673] on textarea "Yes that's correct! Of course!!" at bounding box center [852, 696] width 805 height 58
click at [526, 677] on textarea "Yes that's correct! Of course!!" at bounding box center [852, 696] width 805 height 58
type textarea "Yes that's correct. Of course!!"
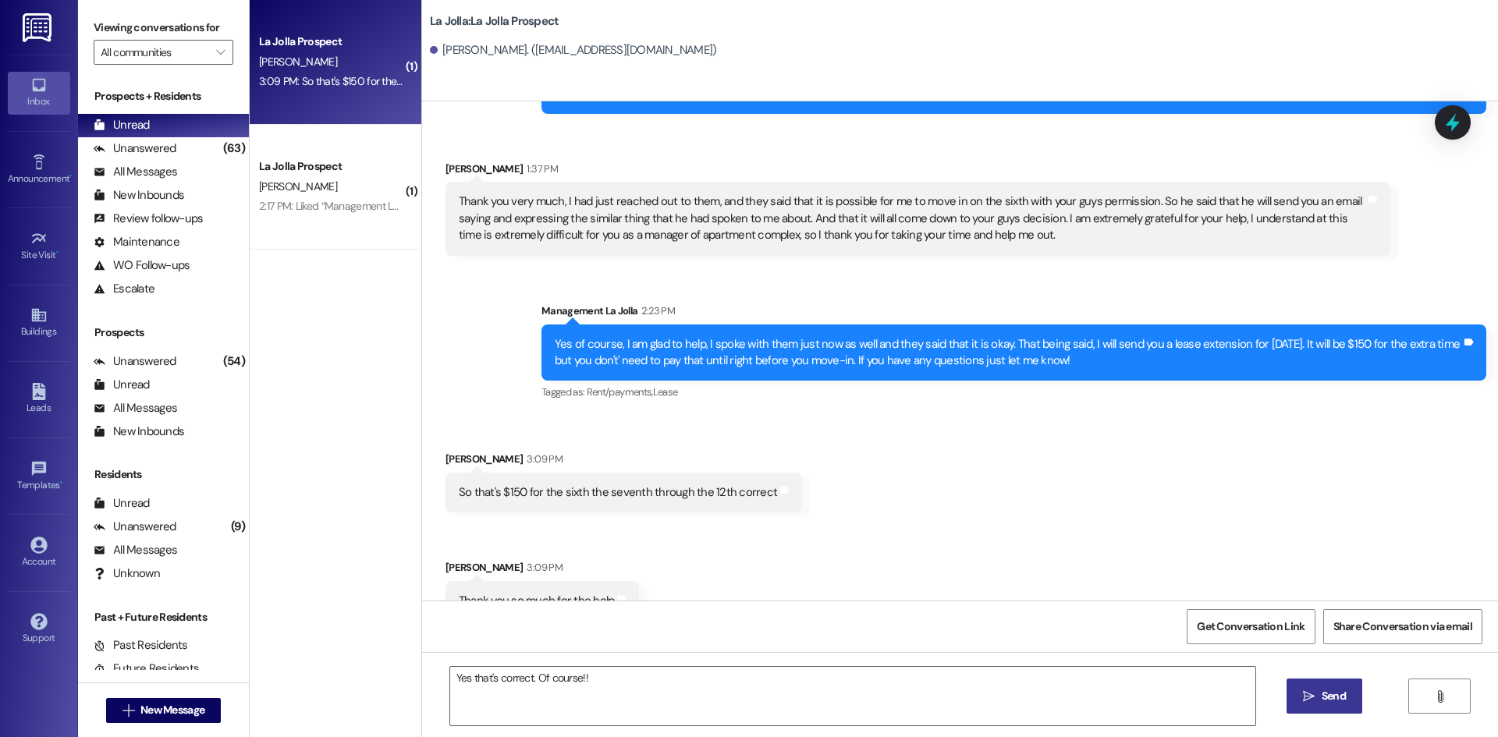
click at [1328, 687] on button " Send" at bounding box center [1324, 696] width 76 height 35
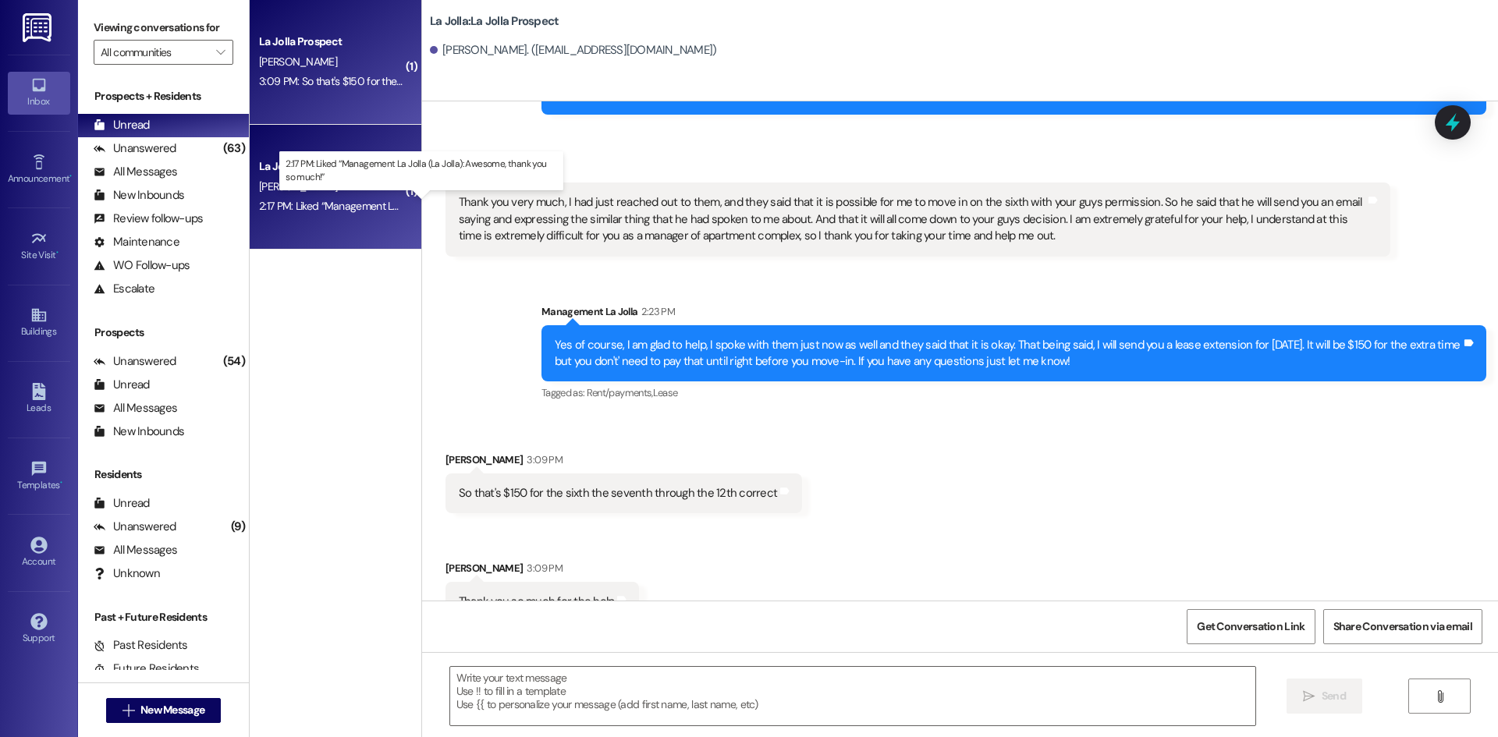
click at [307, 212] on div "2:17 PM: Liked “Management La Jolla (La Jolla): Awesome, thank you so much!” 2:…" at bounding box center [433, 206] width 349 height 14
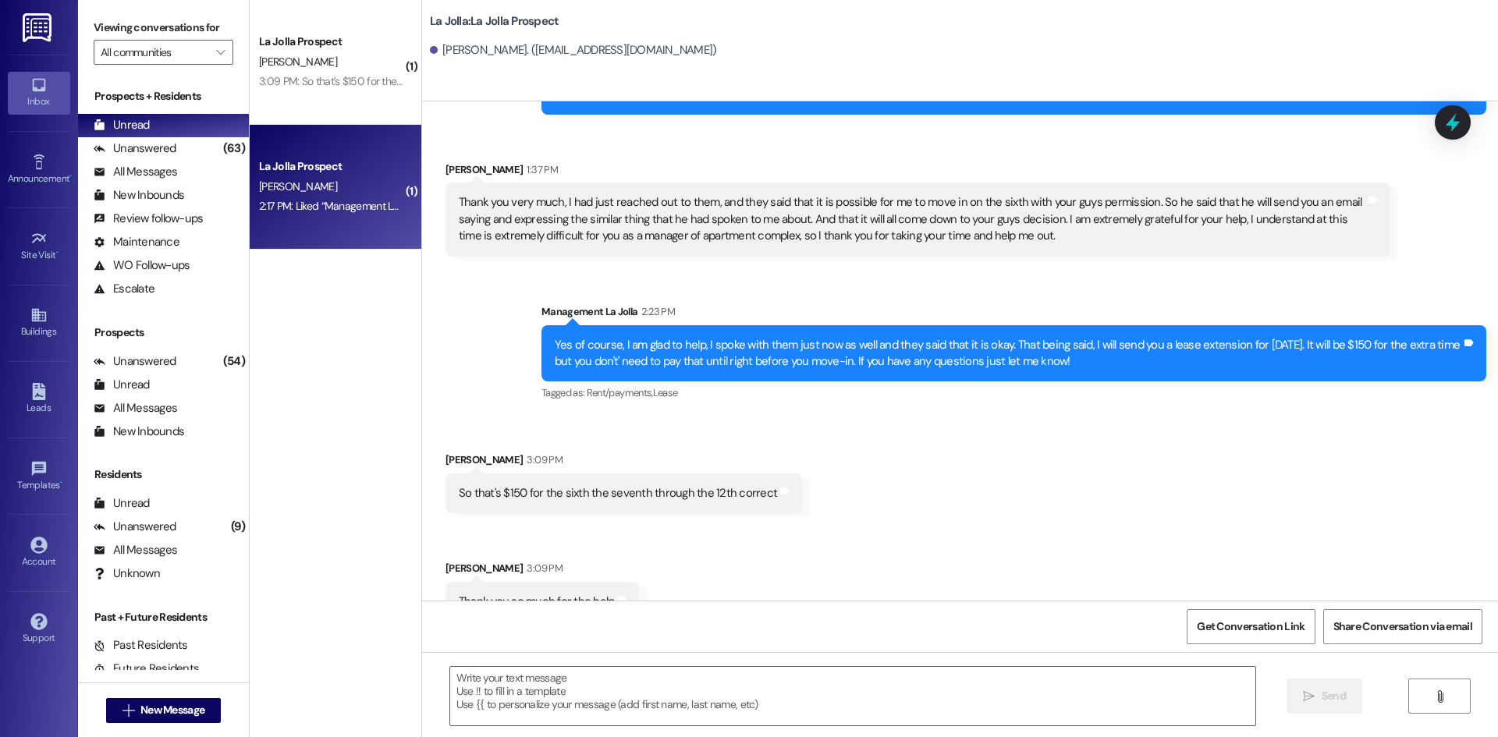
scroll to position [496, 0]
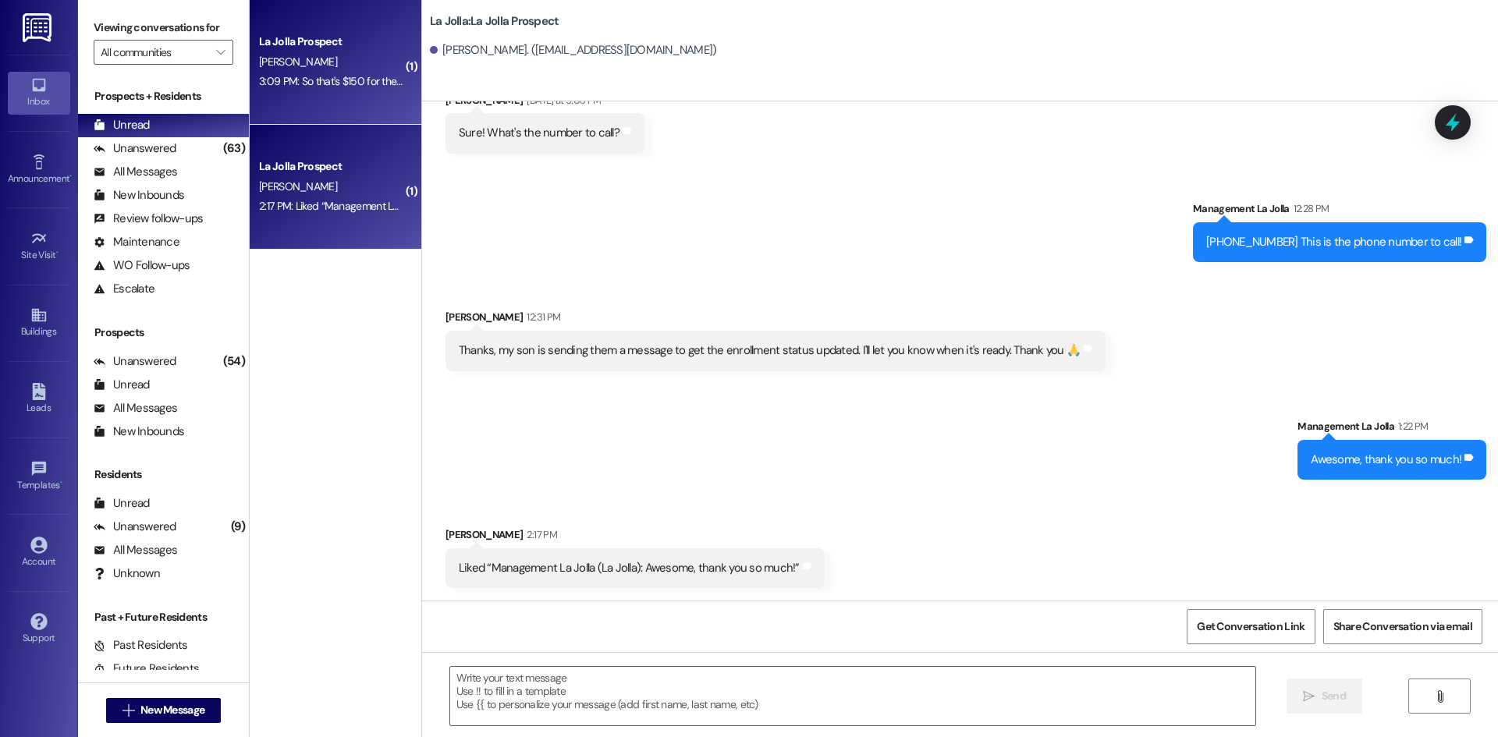
click at [329, 66] on div "[PERSON_NAME]" at bounding box center [330, 61] width 147 height 19
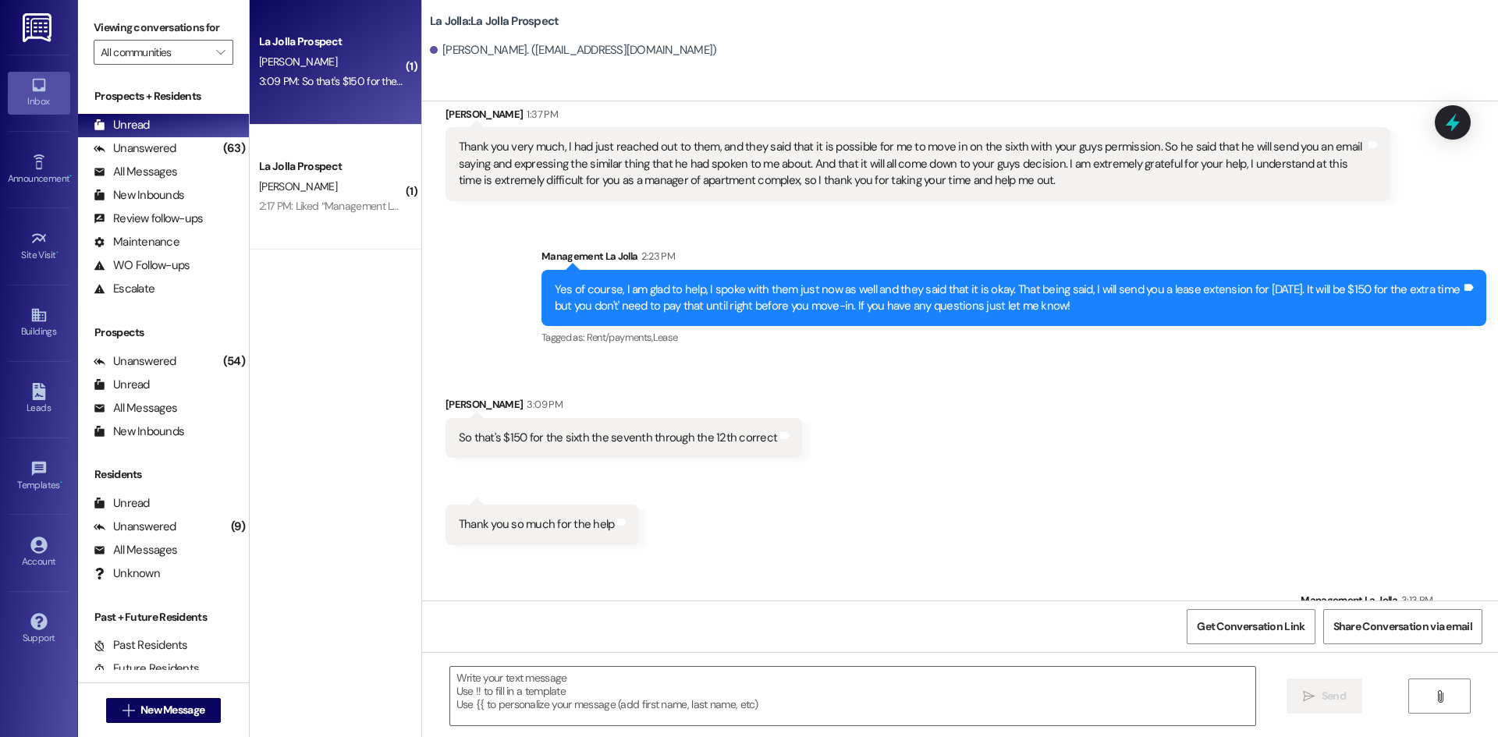
scroll to position [3732, 0]
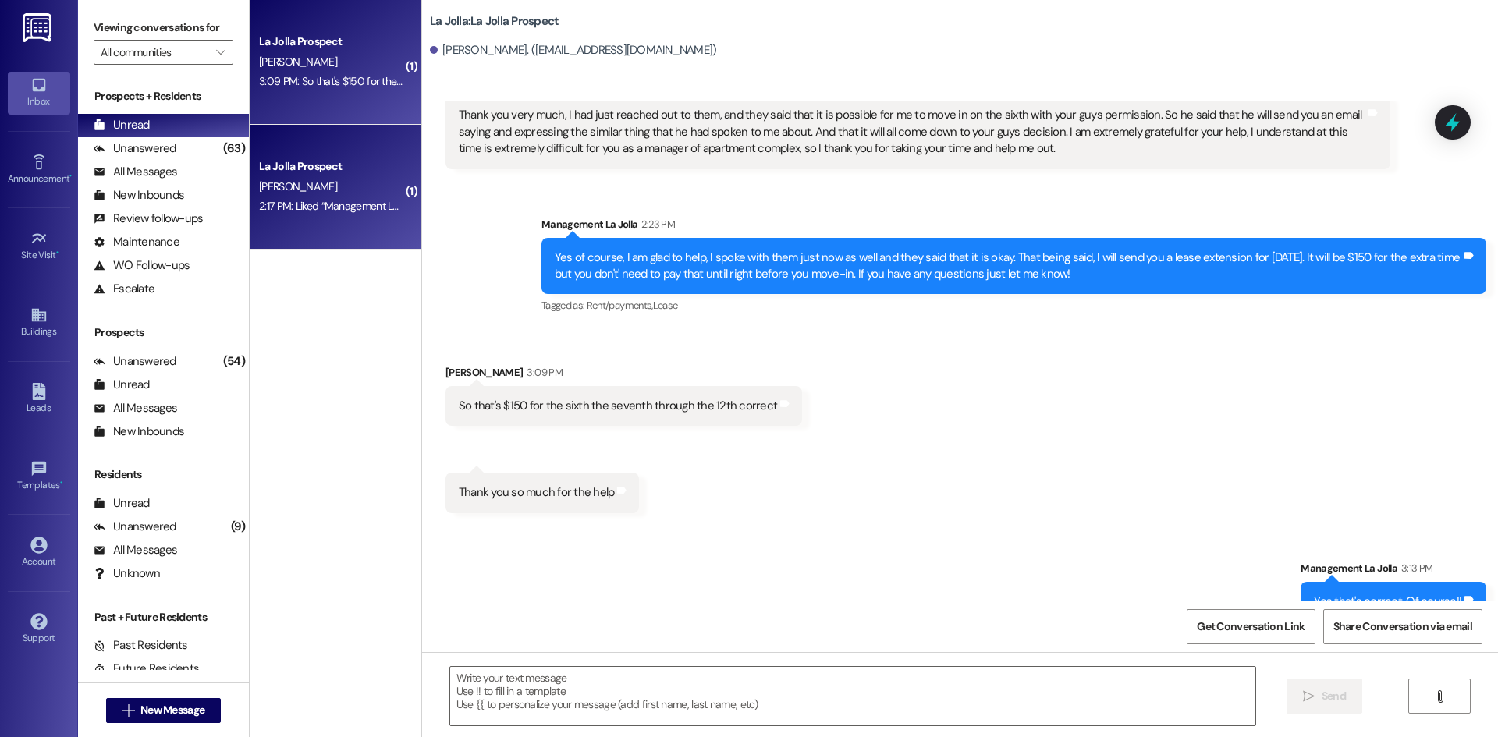
click at [323, 180] on div "[PERSON_NAME]" at bounding box center [330, 186] width 147 height 19
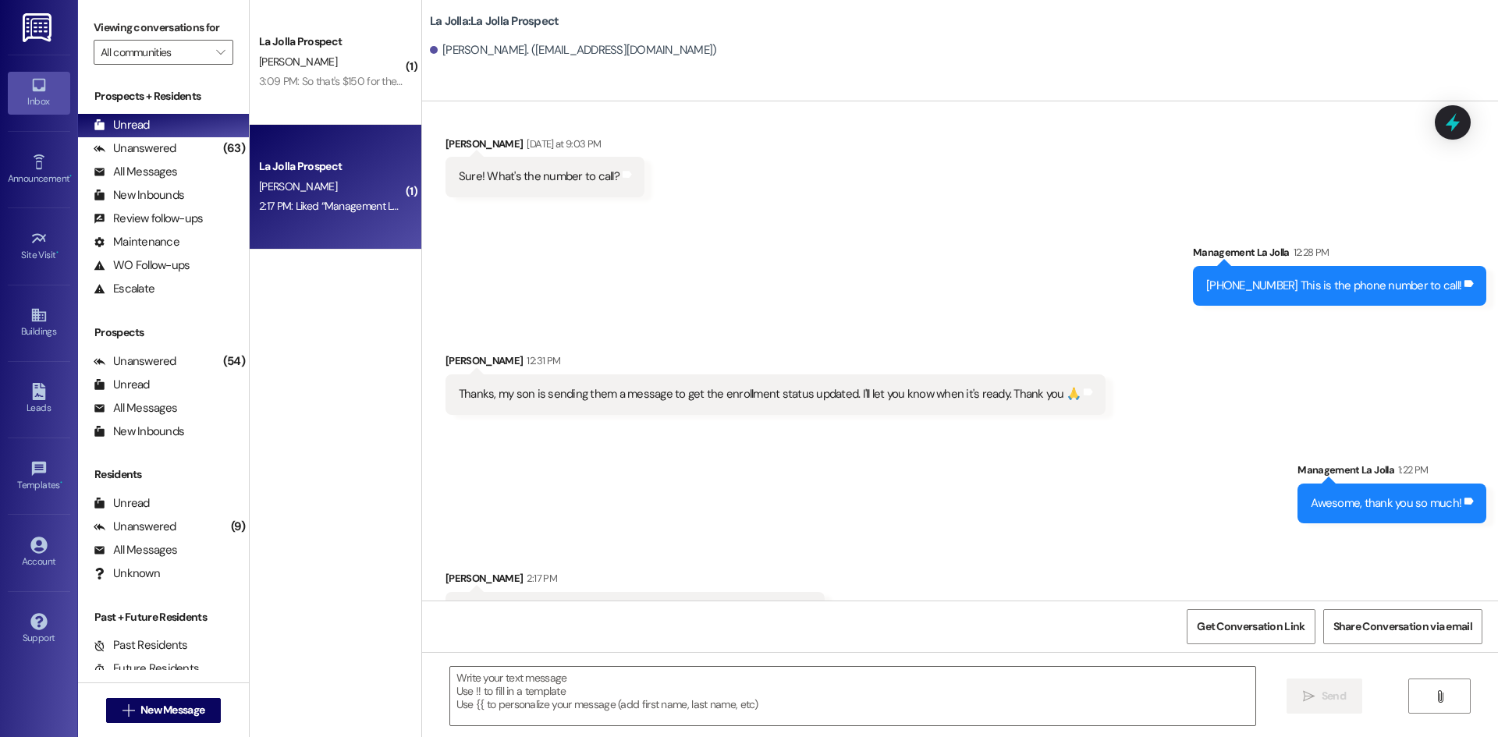
scroll to position [495, 0]
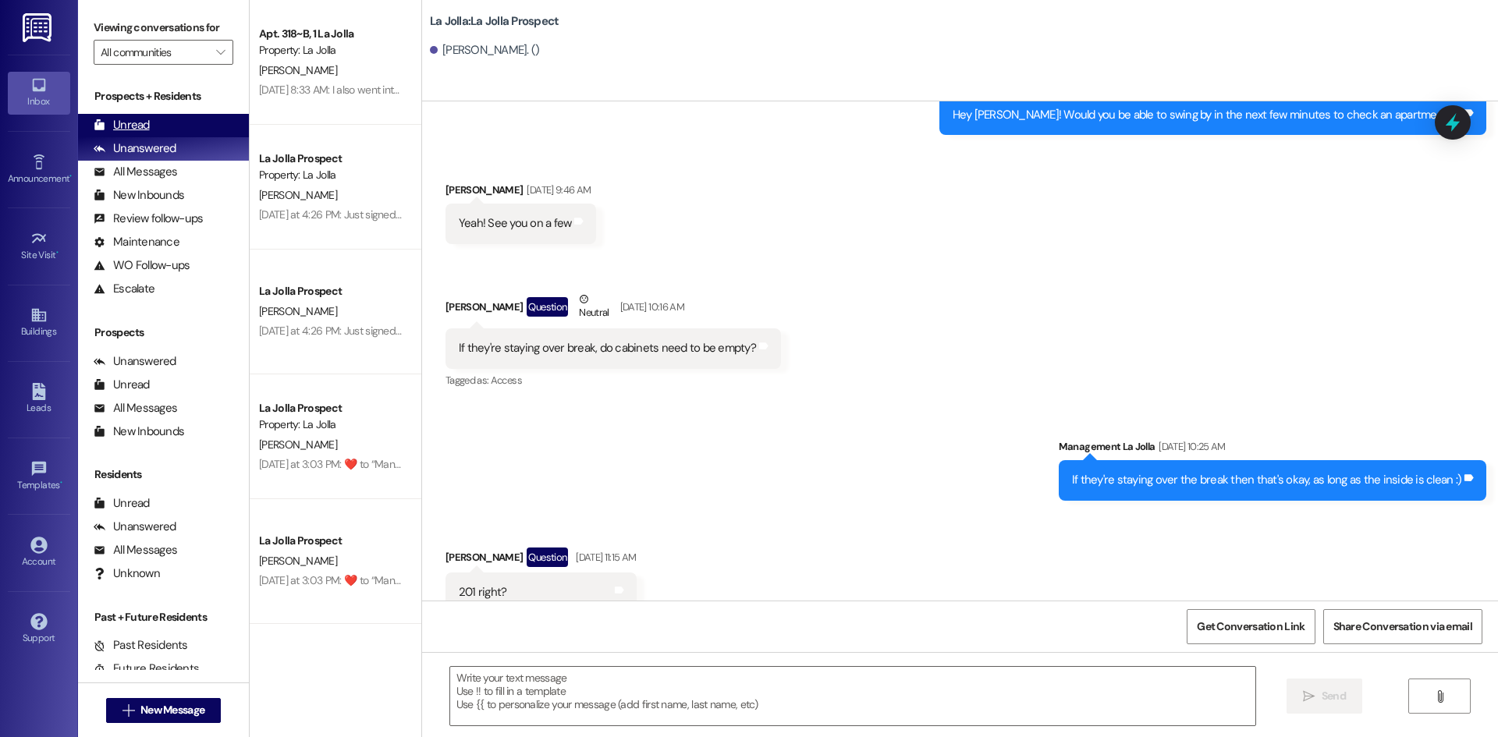
click at [163, 122] on div "Unread (0)" at bounding box center [163, 125] width 171 height 23
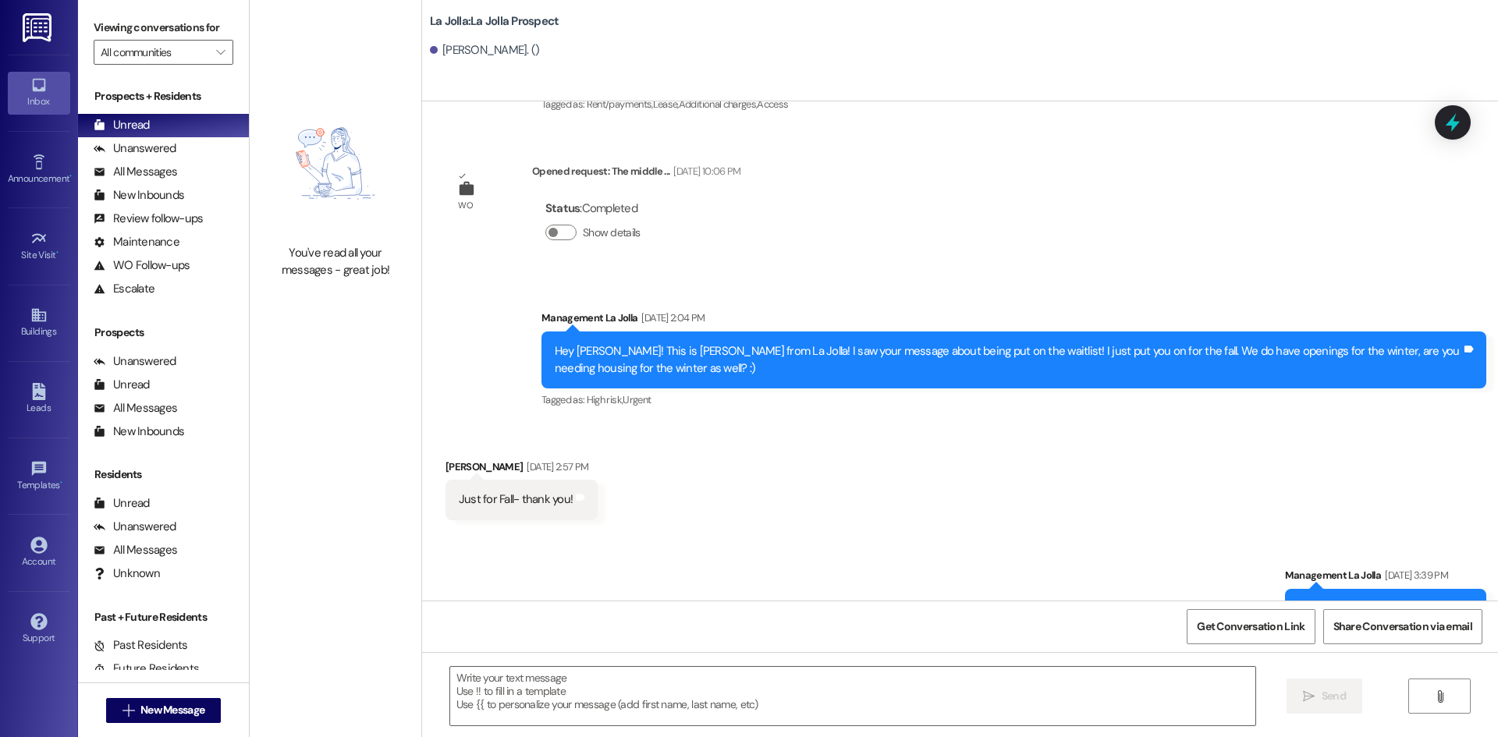
scroll to position [1920, 0]
